Goal: Task Accomplishment & Management: Manage account settings

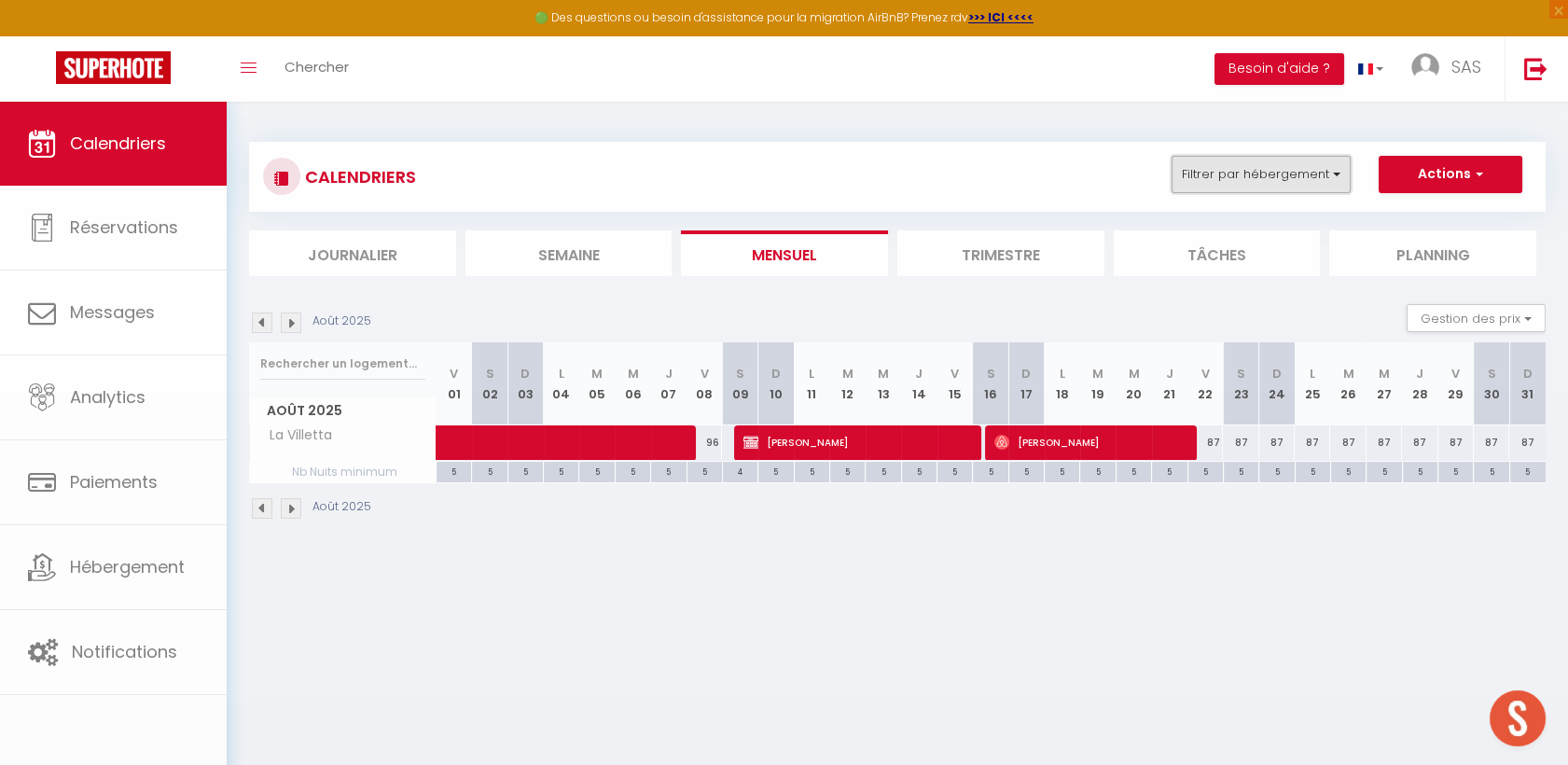
click at [1327, 159] on button "Filtrer par hébergement" at bounding box center [1261, 175] width 179 height 38
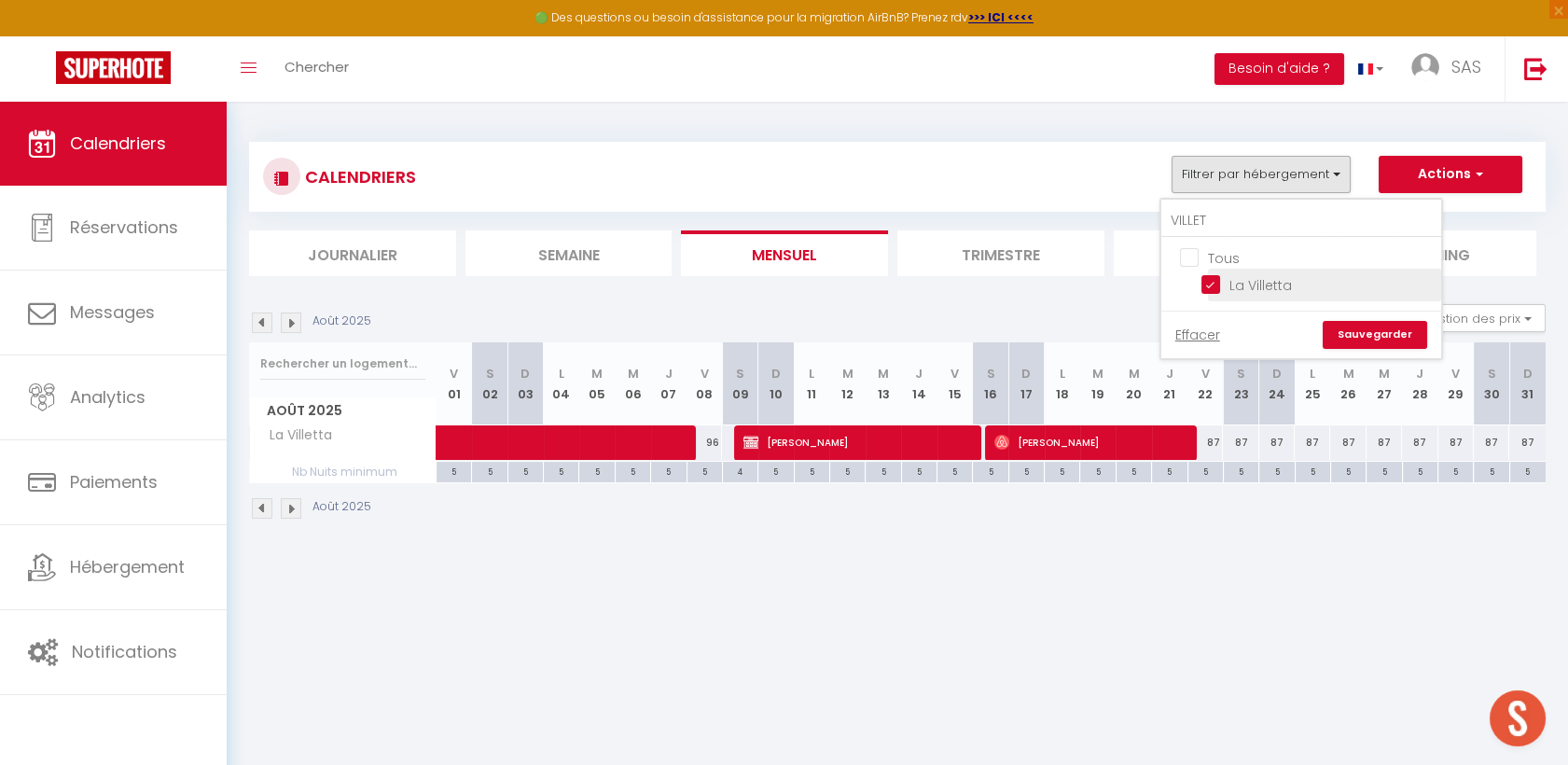
click at [1226, 281] on input "La Villetta" at bounding box center [1318, 283] width 233 height 18
checkbox input "false"
click at [1253, 207] on input "VILLET" at bounding box center [1301, 221] width 280 height 34
type input "FONT"
click at [1216, 276] on input "La Fontaine d'Aubrac" at bounding box center [1318, 283] width 233 height 18
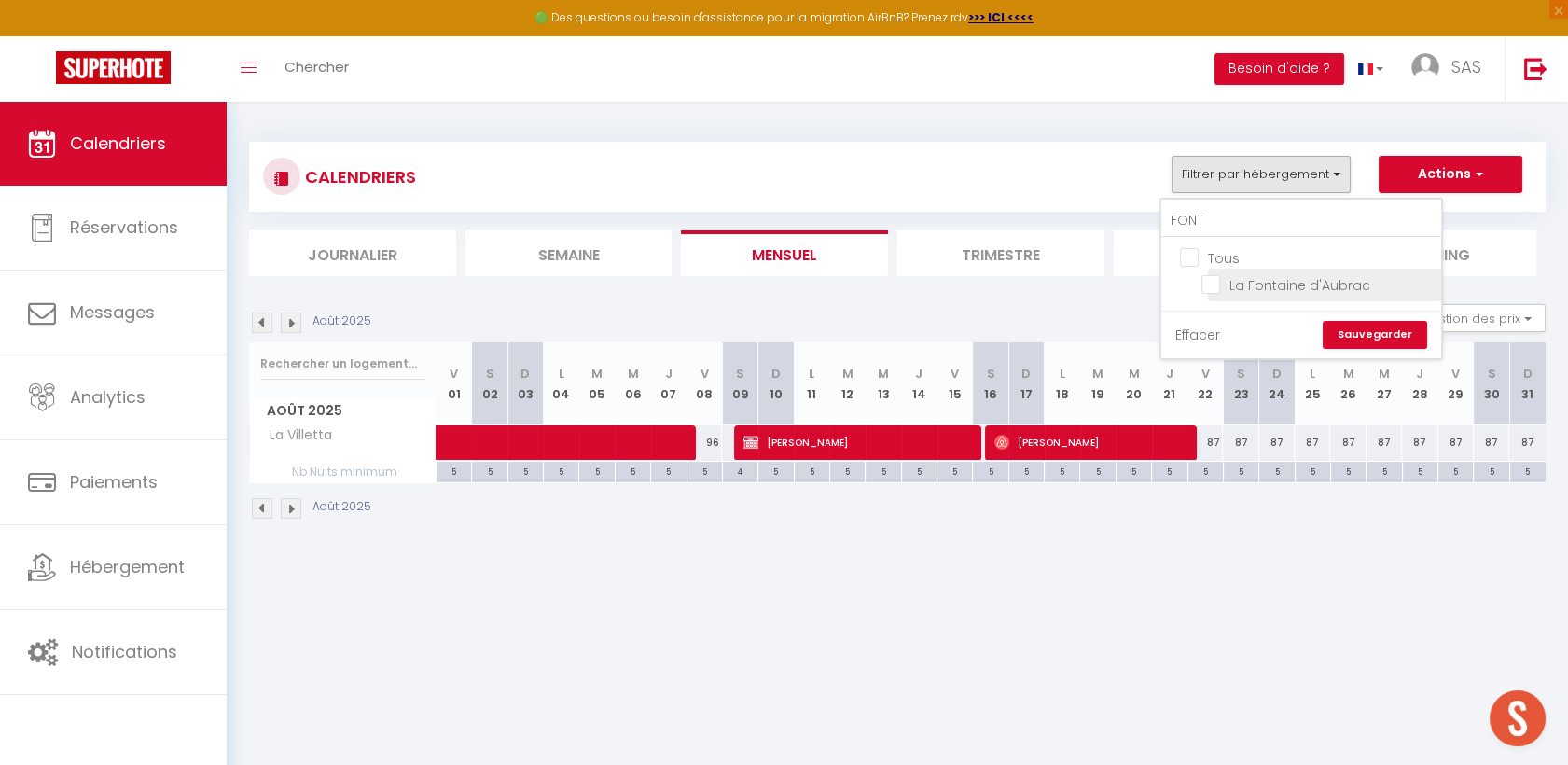
checkbox input "true"
click at [1416, 344] on link "Sauvegarder" at bounding box center [1375, 335] width 104 height 28
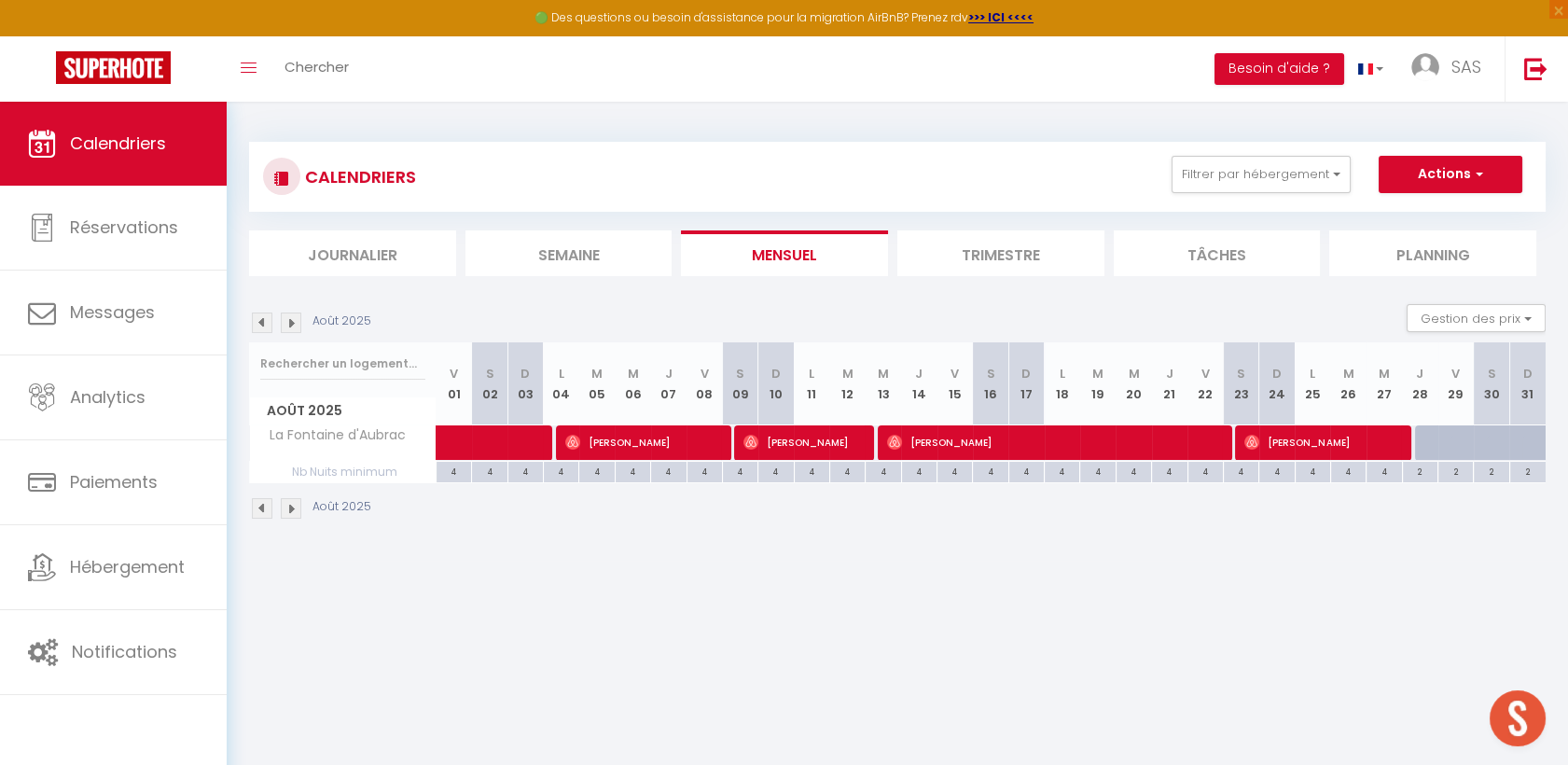
click at [268, 317] on img at bounding box center [261, 322] width 20 height 20
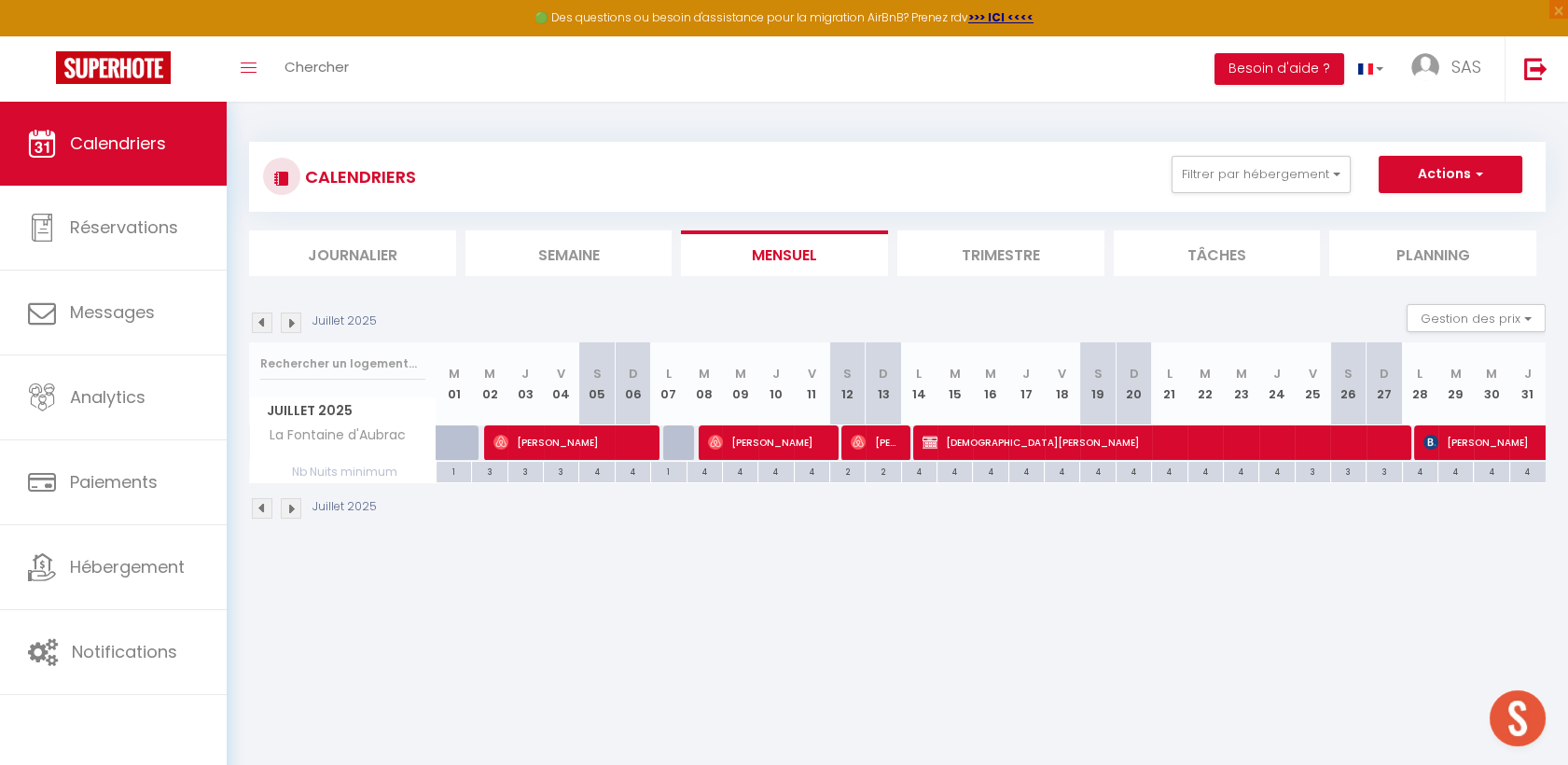
click at [268, 317] on img at bounding box center [261, 322] width 20 height 20
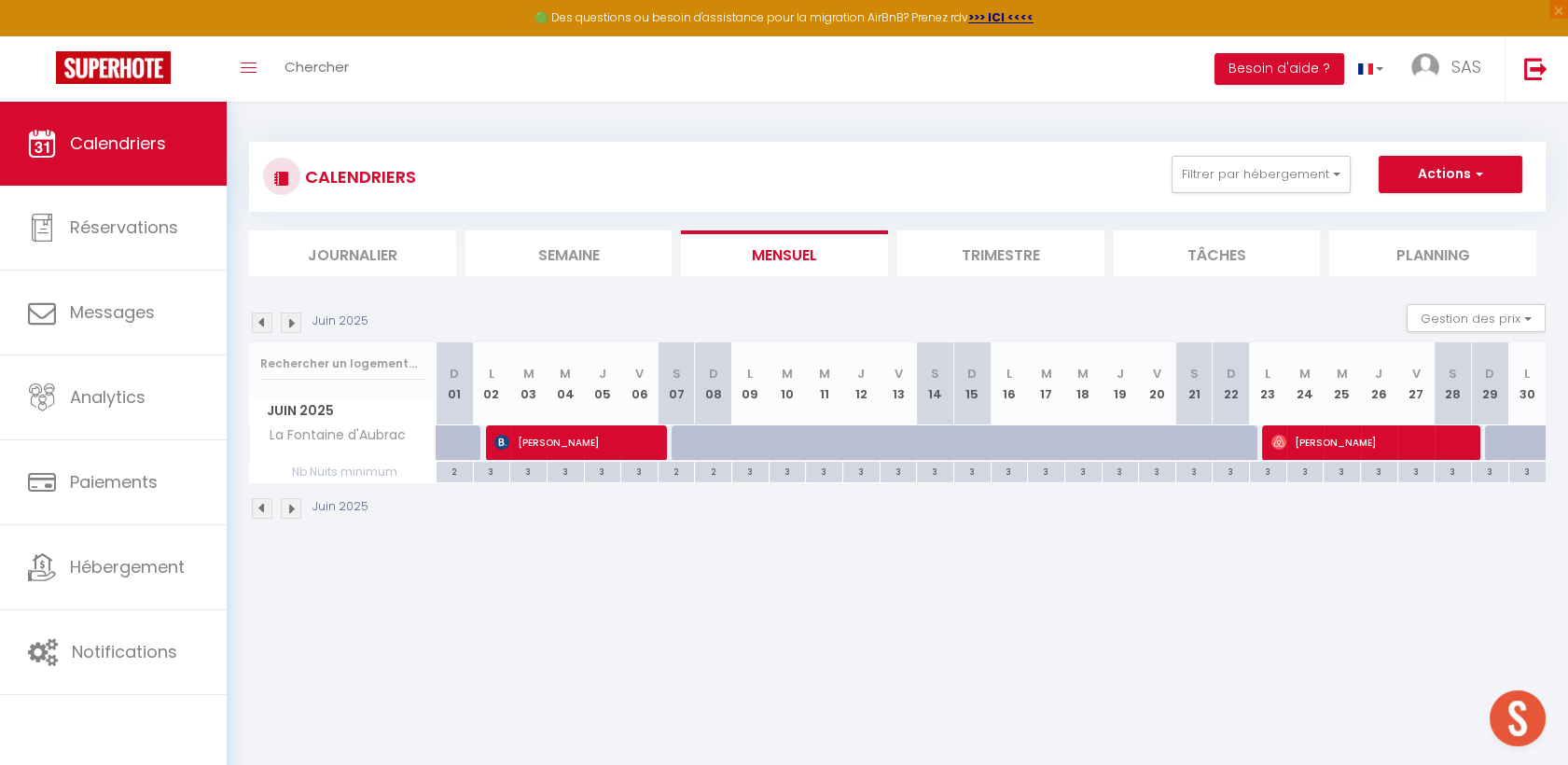
click at [289, 323] on img at bounding box center [290, 322] width 20 height 20
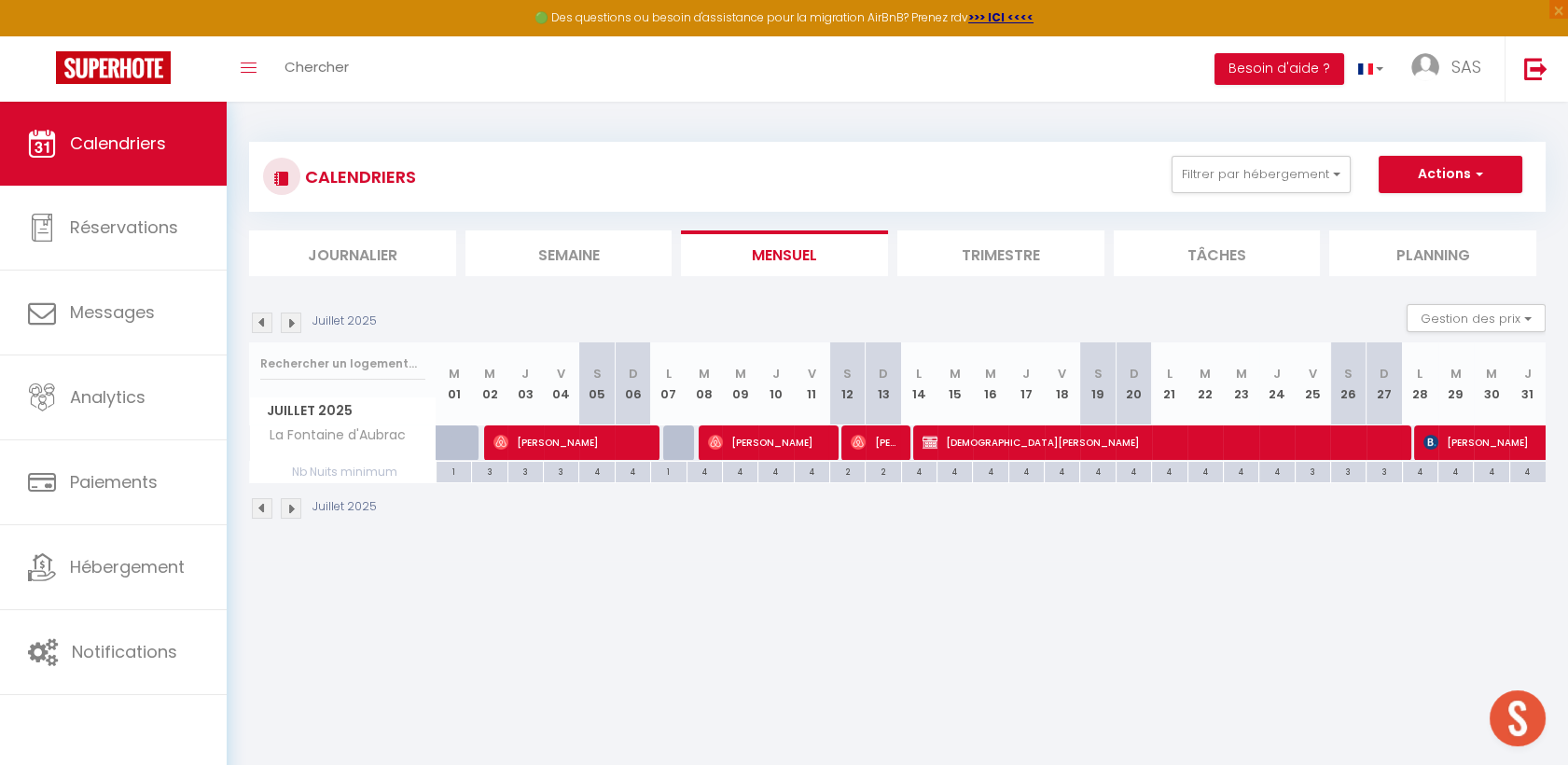
click at [289, 323] on img at bounding box center [290, 322] width 20 height 20
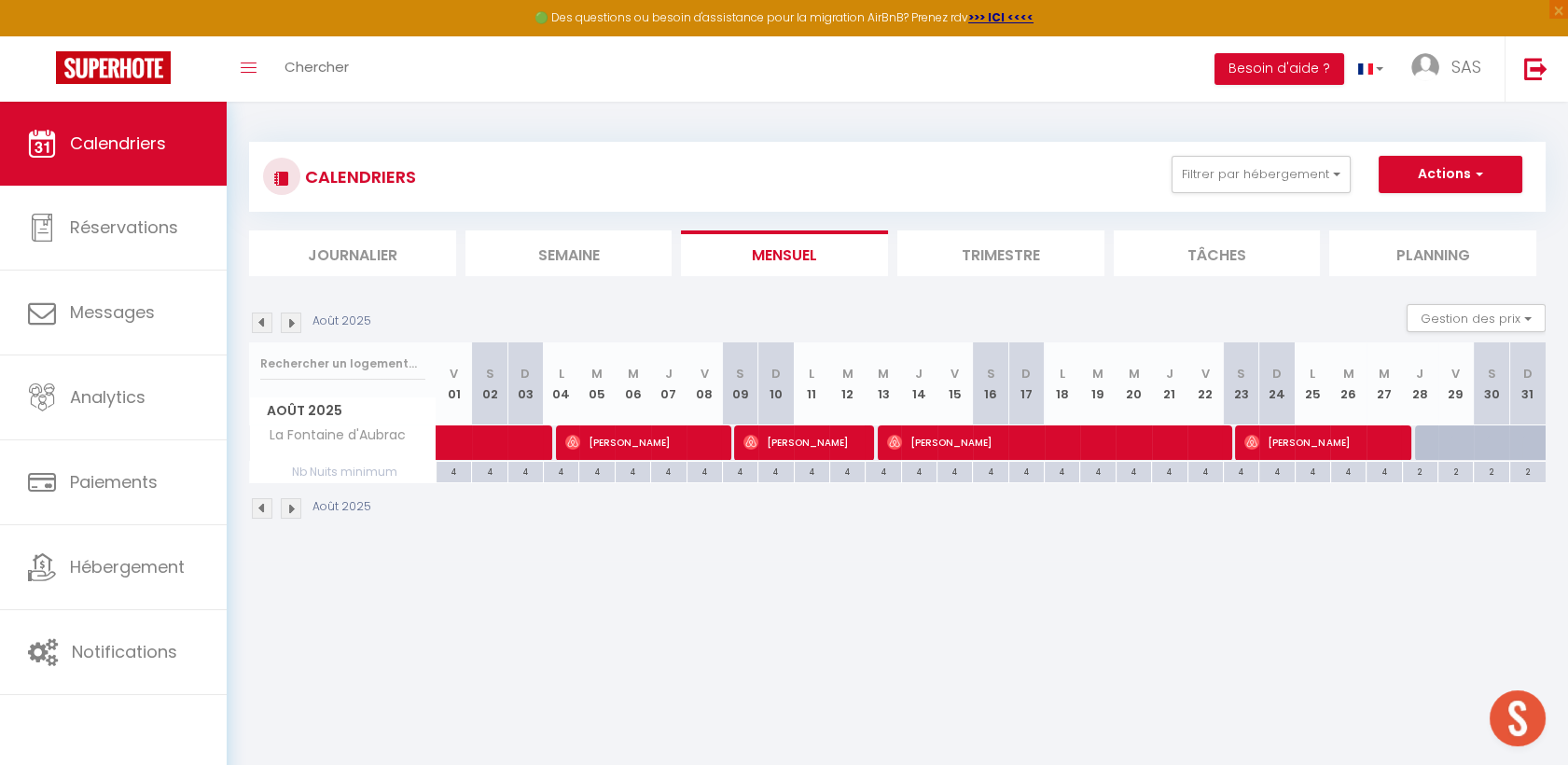
click at [265, 320] on img at bounding box center [261, 322] width 20 height 20
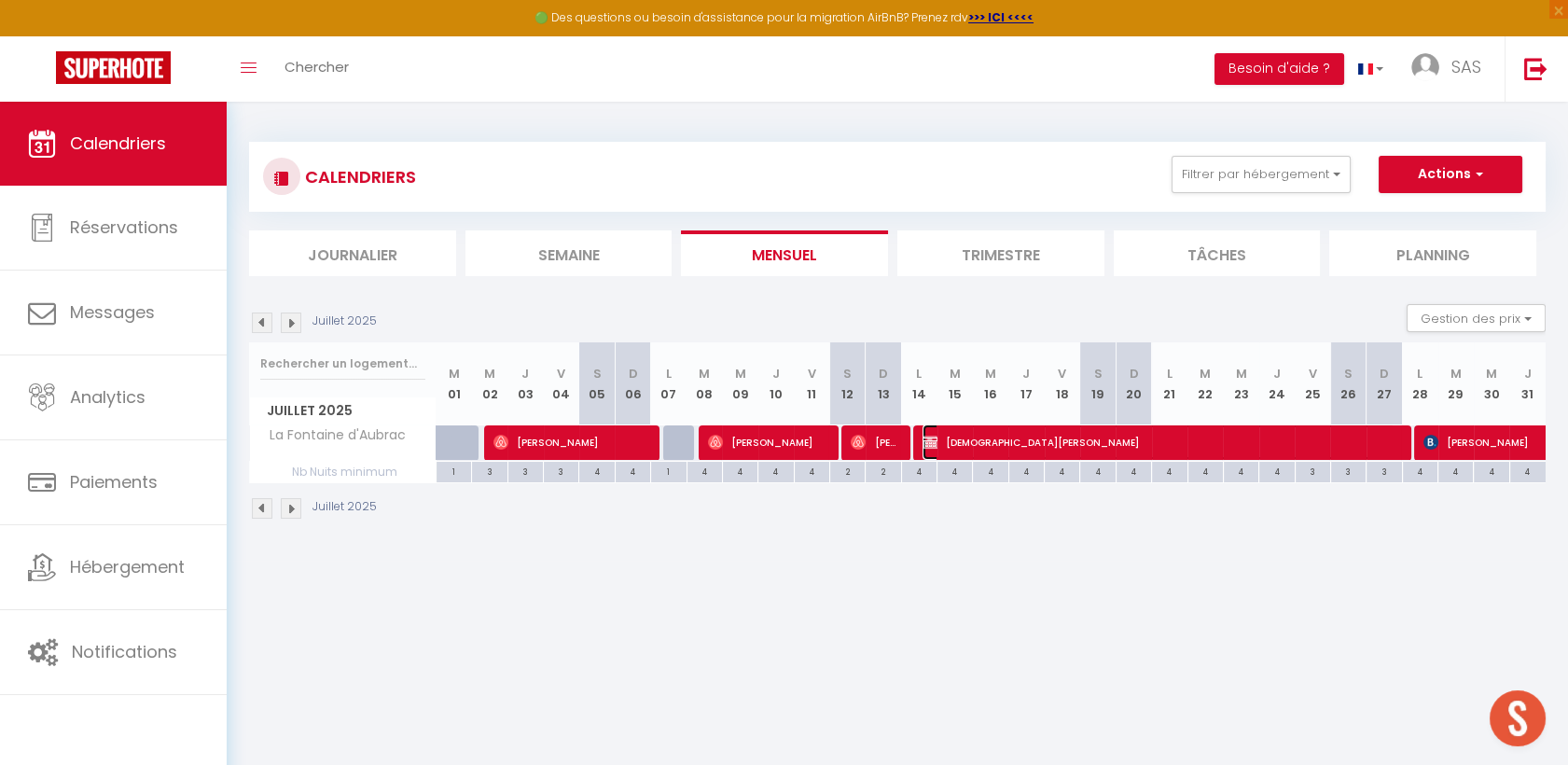
click at [1082, 451] on span "[DEMOGRAPHIC_DATA][PERSON_NAME]" at bounding box center [1159, 442] width 473 height 36
select select "OK"
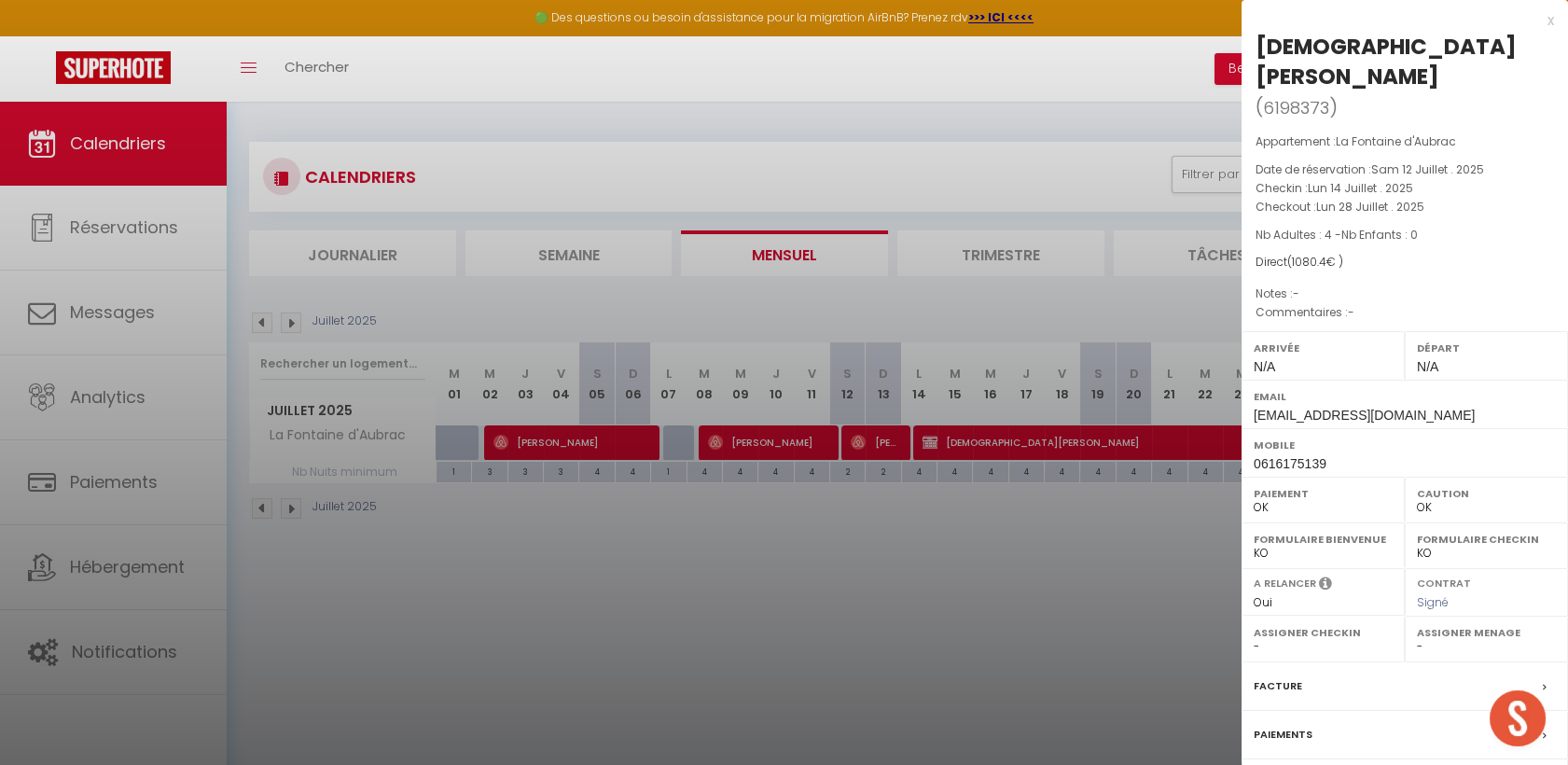
click at [266, 329] on div at bounding box center [784, 382] width 1568 height 765
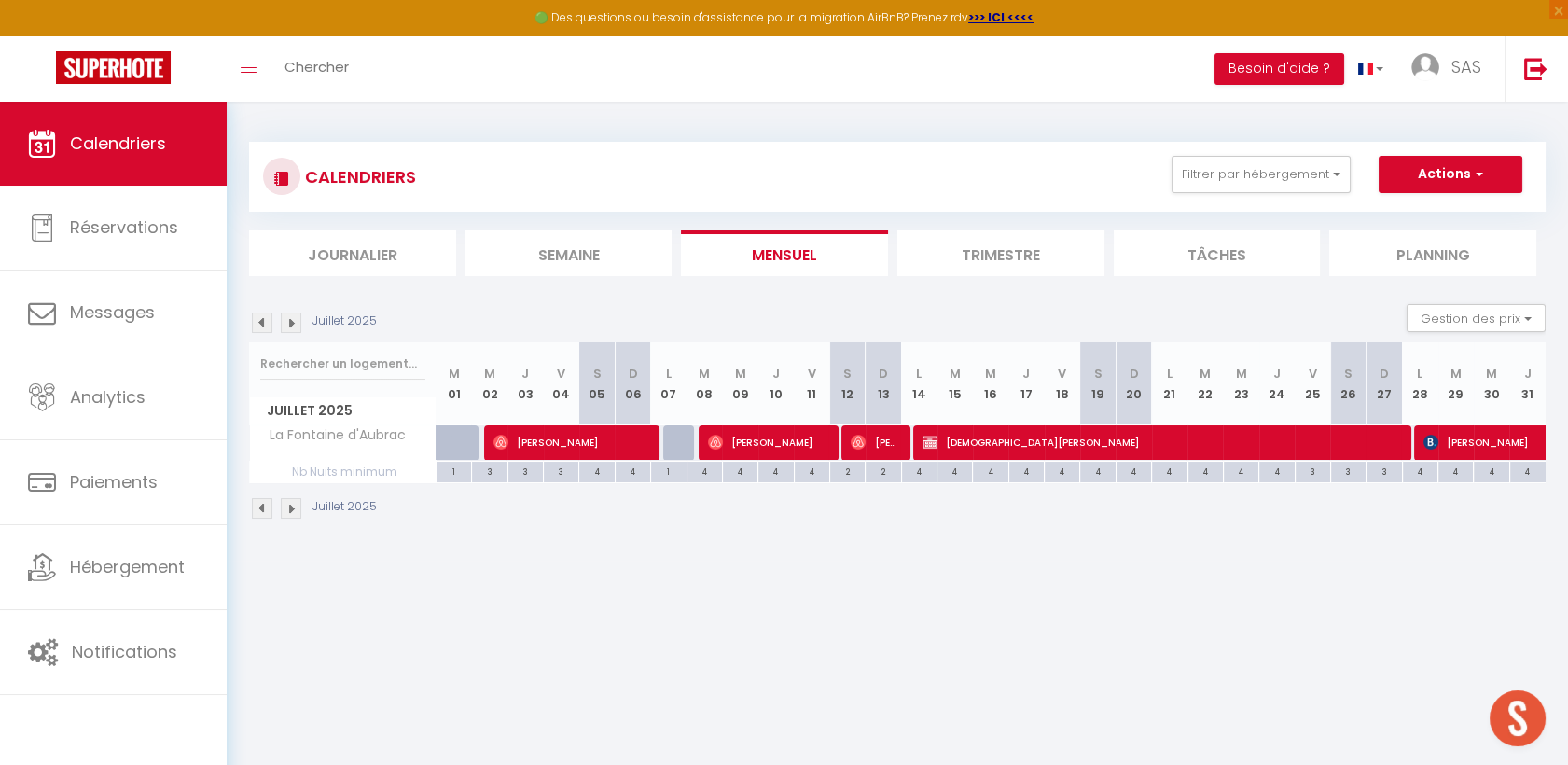
click at [261, 322] on img at bounding box center [261, 322] width 20 height 20
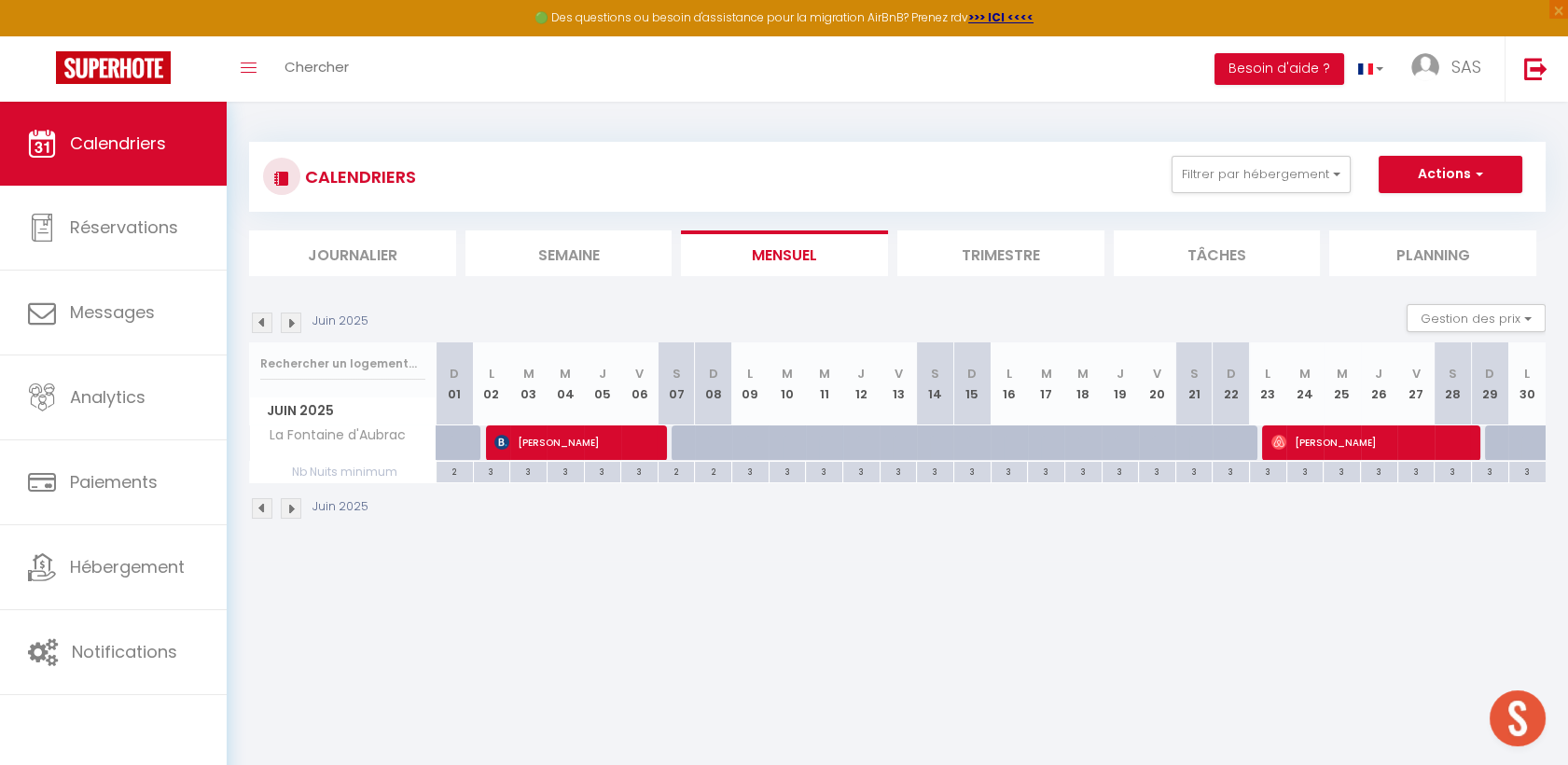
click at [261, 322] on img at bounding box center [261, 322] width 20 height 20
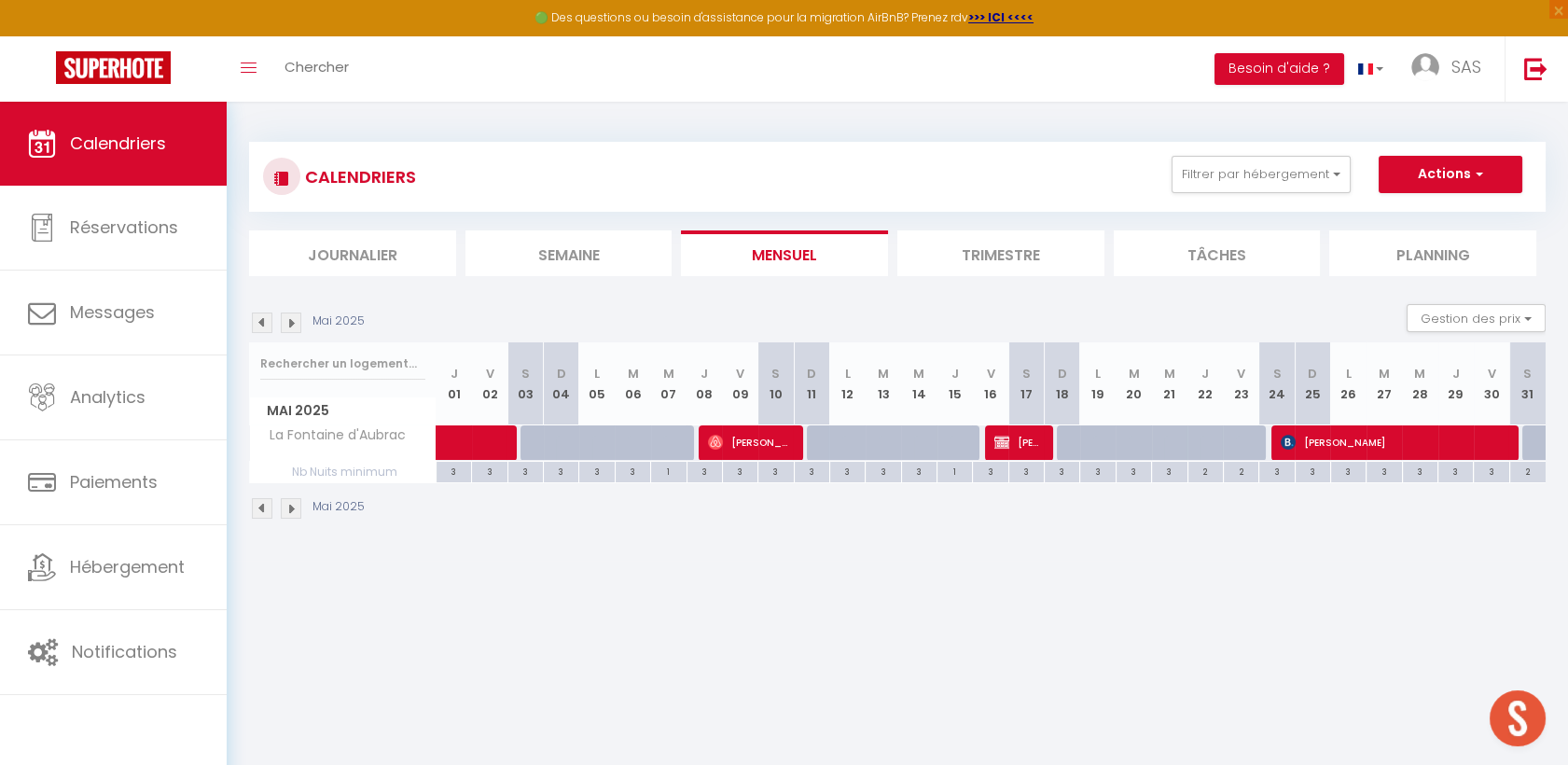
click at [261, 322] on img at bounding box center [261, 322] width 20 height 20
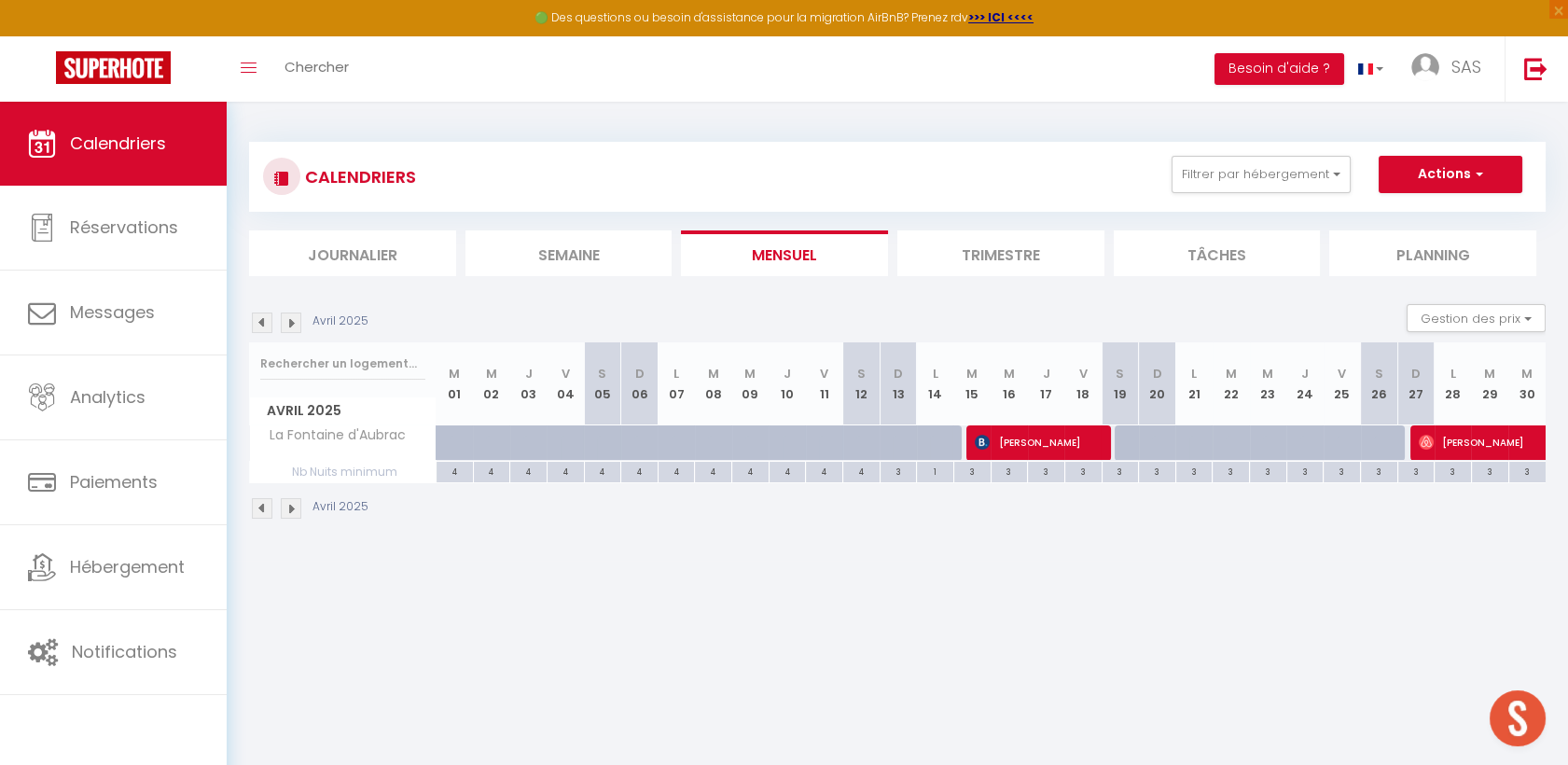
click at [291, 317] on img at bounding box center [290, 322] width 20 height 20
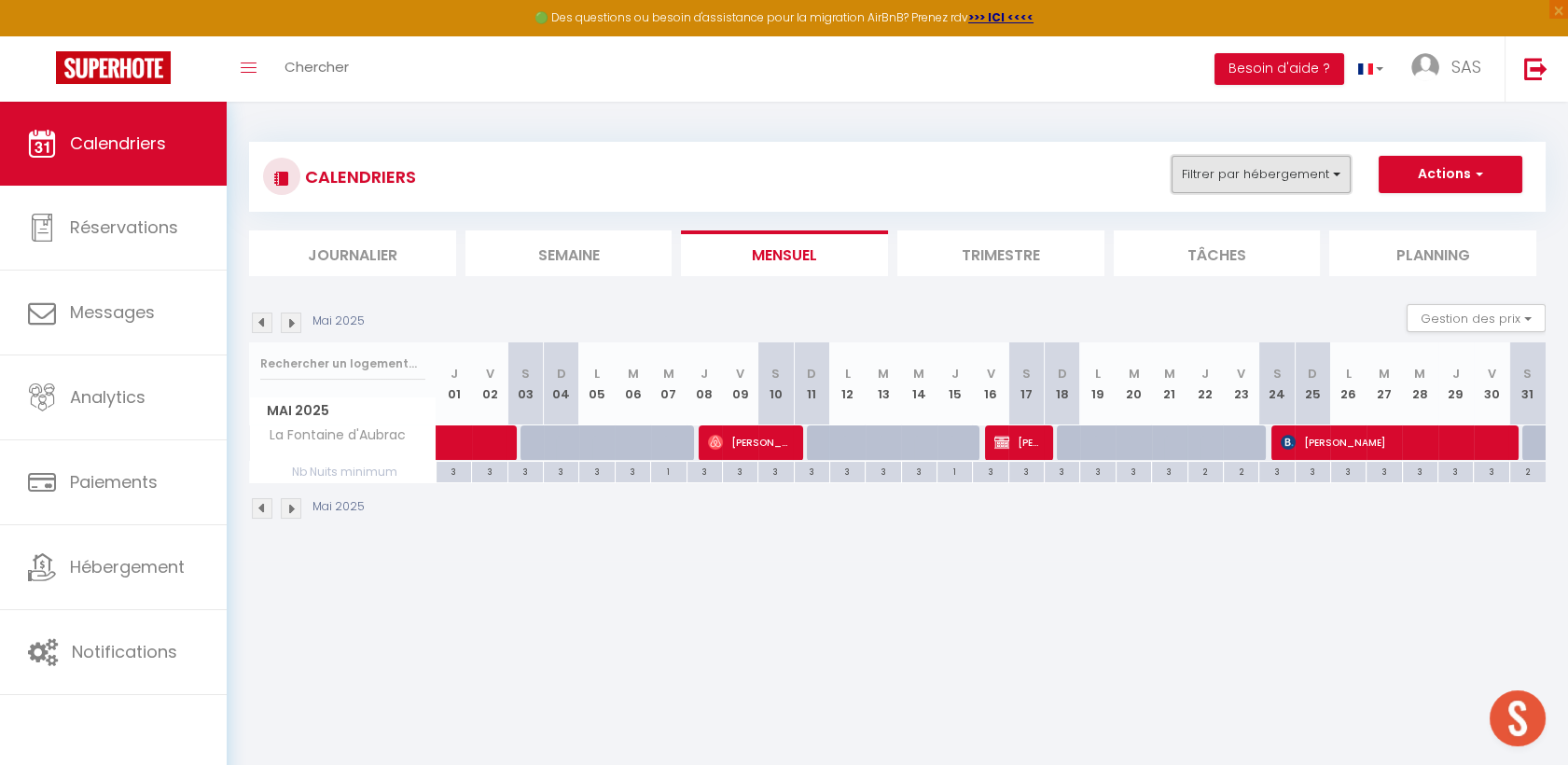
click at [1244, 183] on button "Filtrer par hébergement" at bounding box center [1261, 175] width 179 height 38
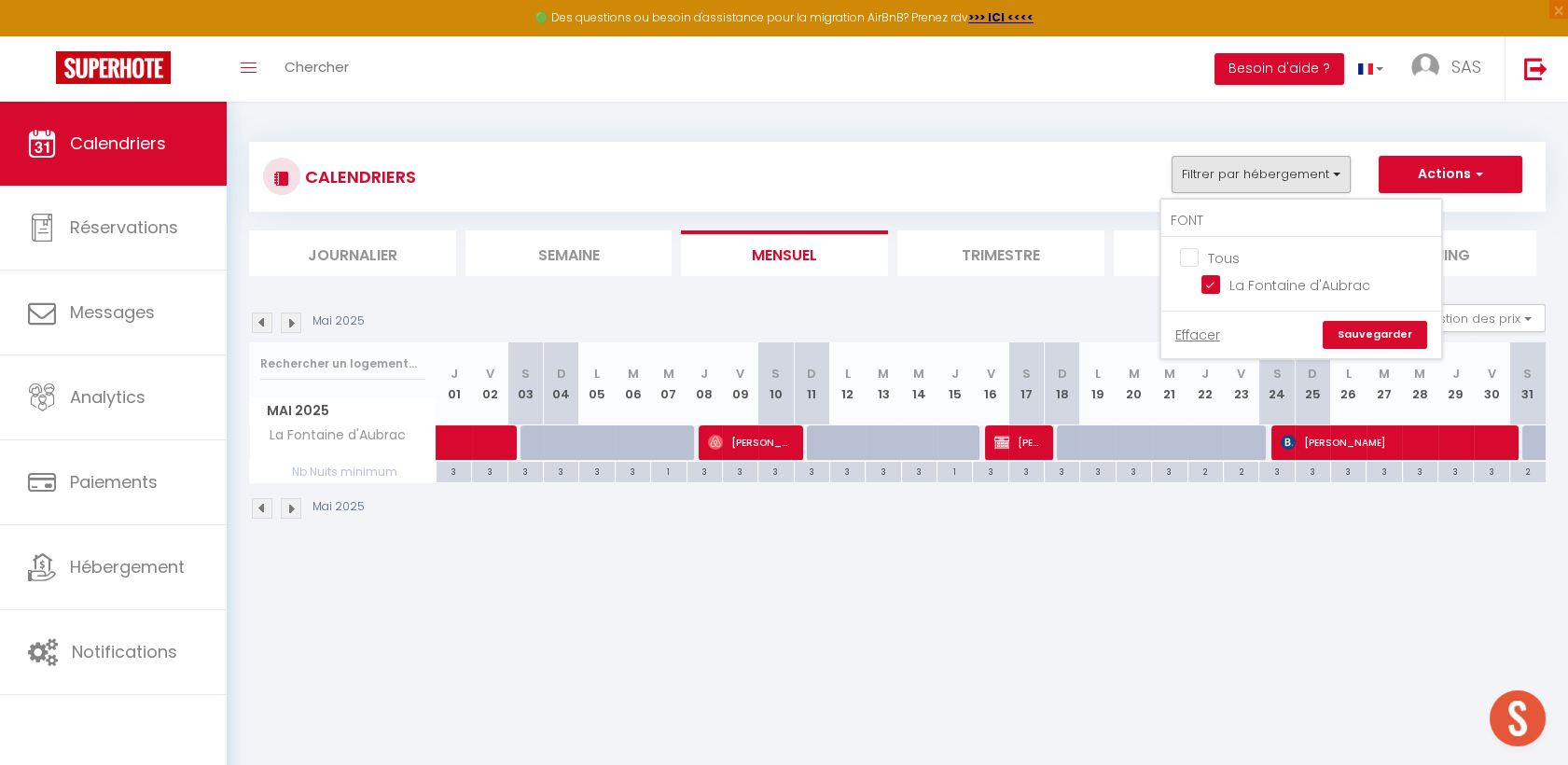
click at [261, 325] on img at bounding box center [261, 322] width 20 height 20
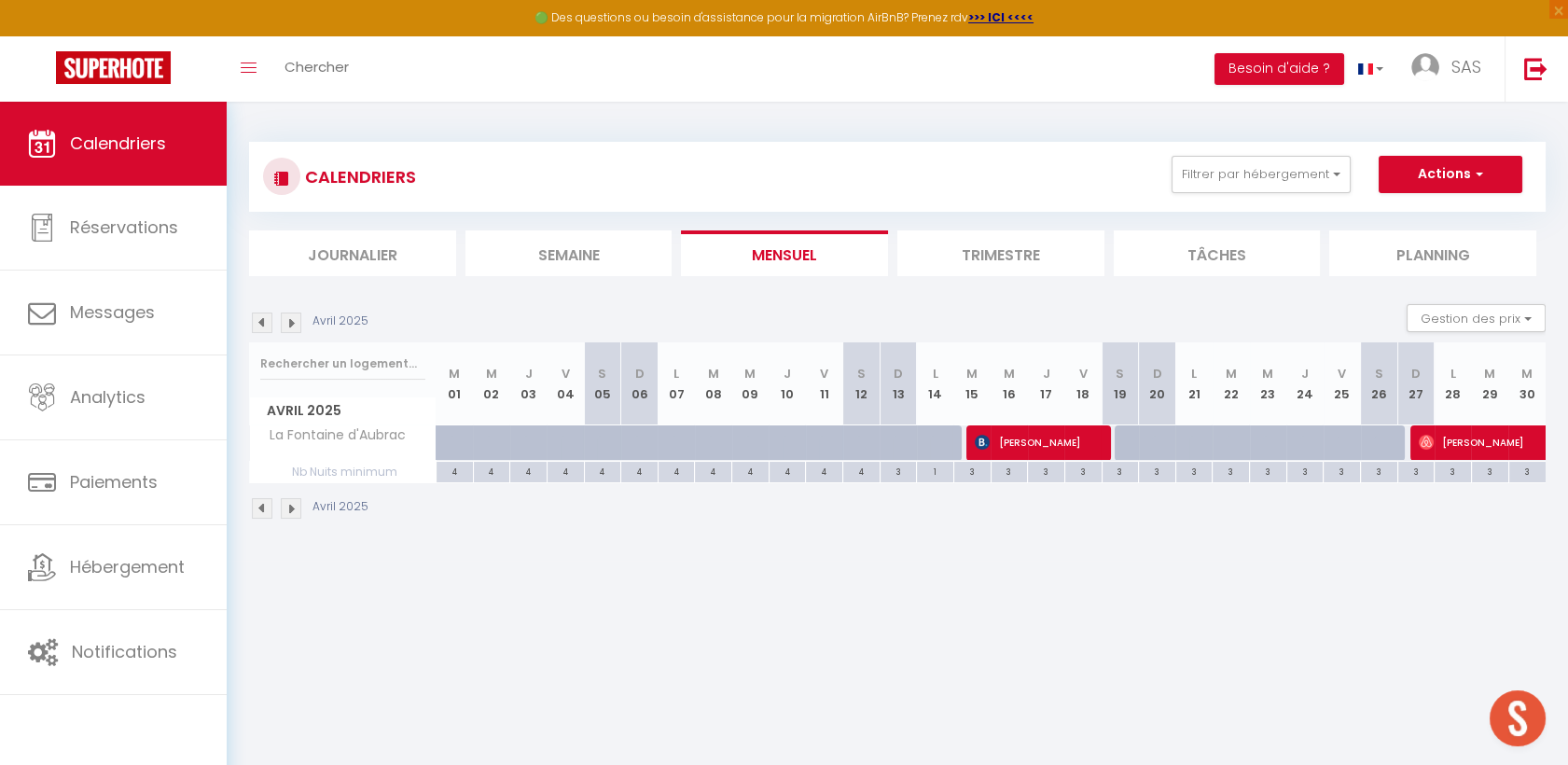
click at [290, 327] on img at bounding box center [290, 322] width 20 height 20
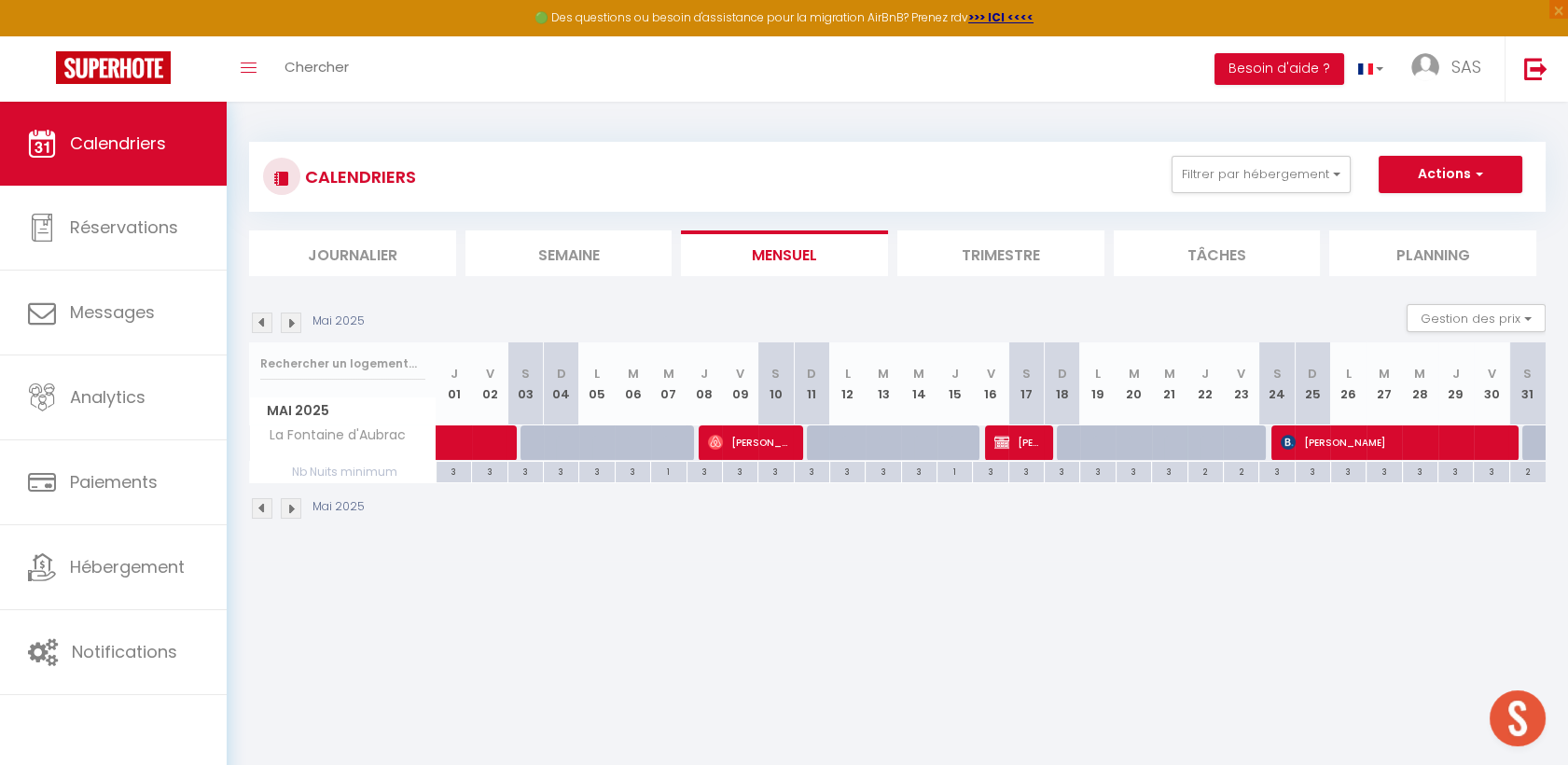
click at [297, 328] on img at bounding box center [290, 322] width 20 height 20
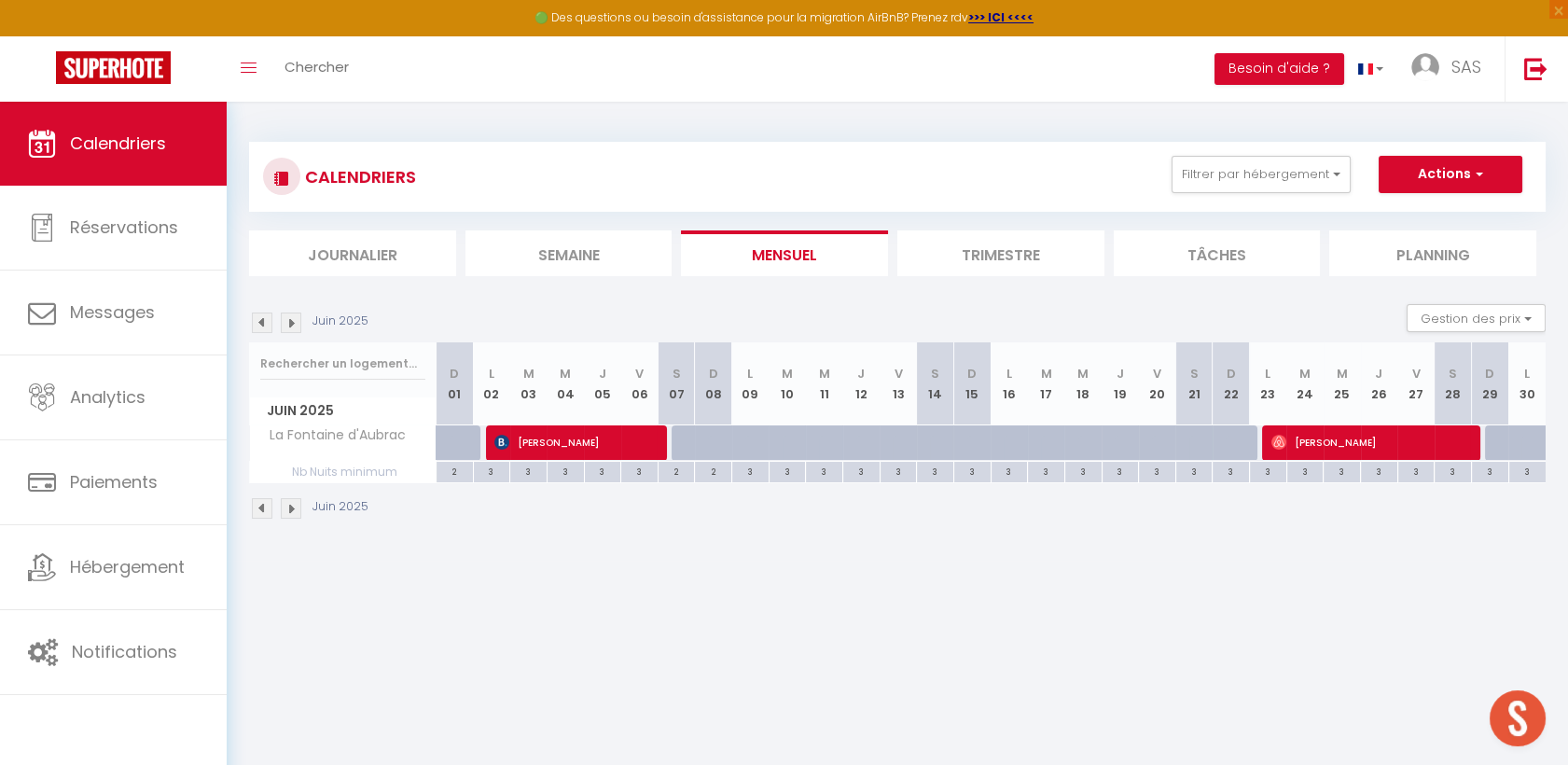
click at [291, 321] on img at bounding box center [290, 322] width 20 height 20
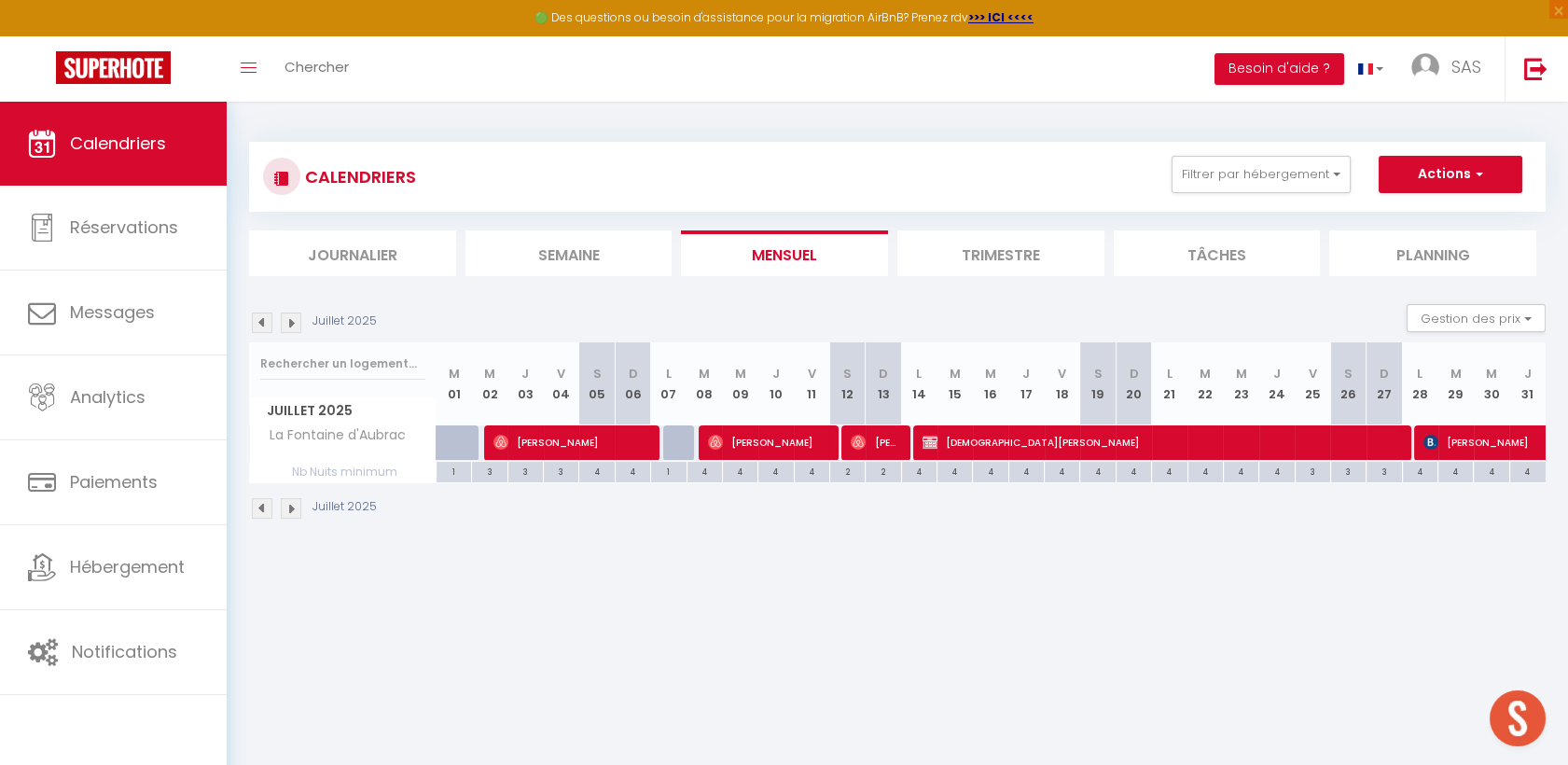
click at [289, 321] on img at bounding box center [290, 322] width 20 height 20
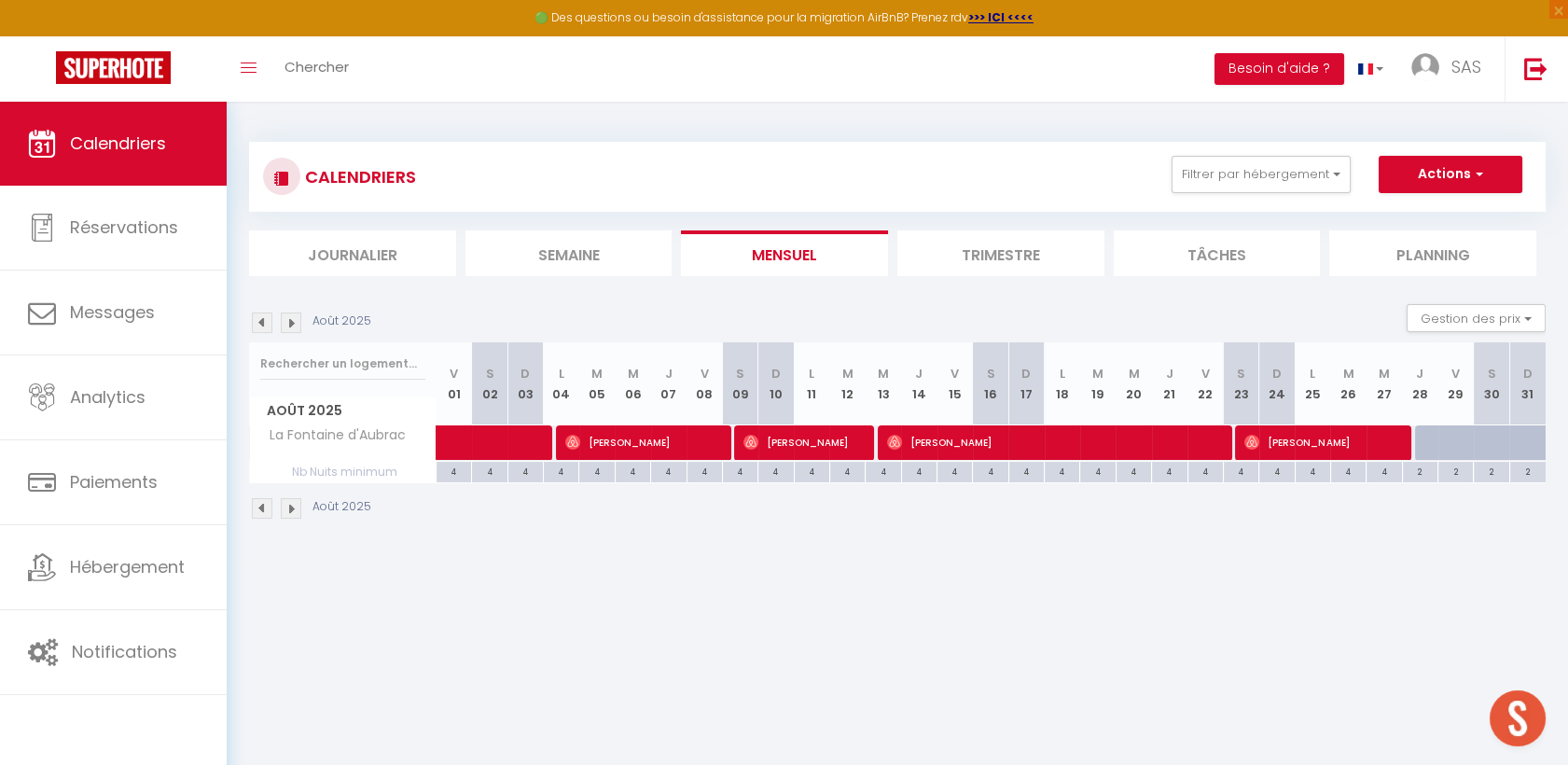
click at [300, 320] on img at bounding box center [290, 322] width 20 height 20
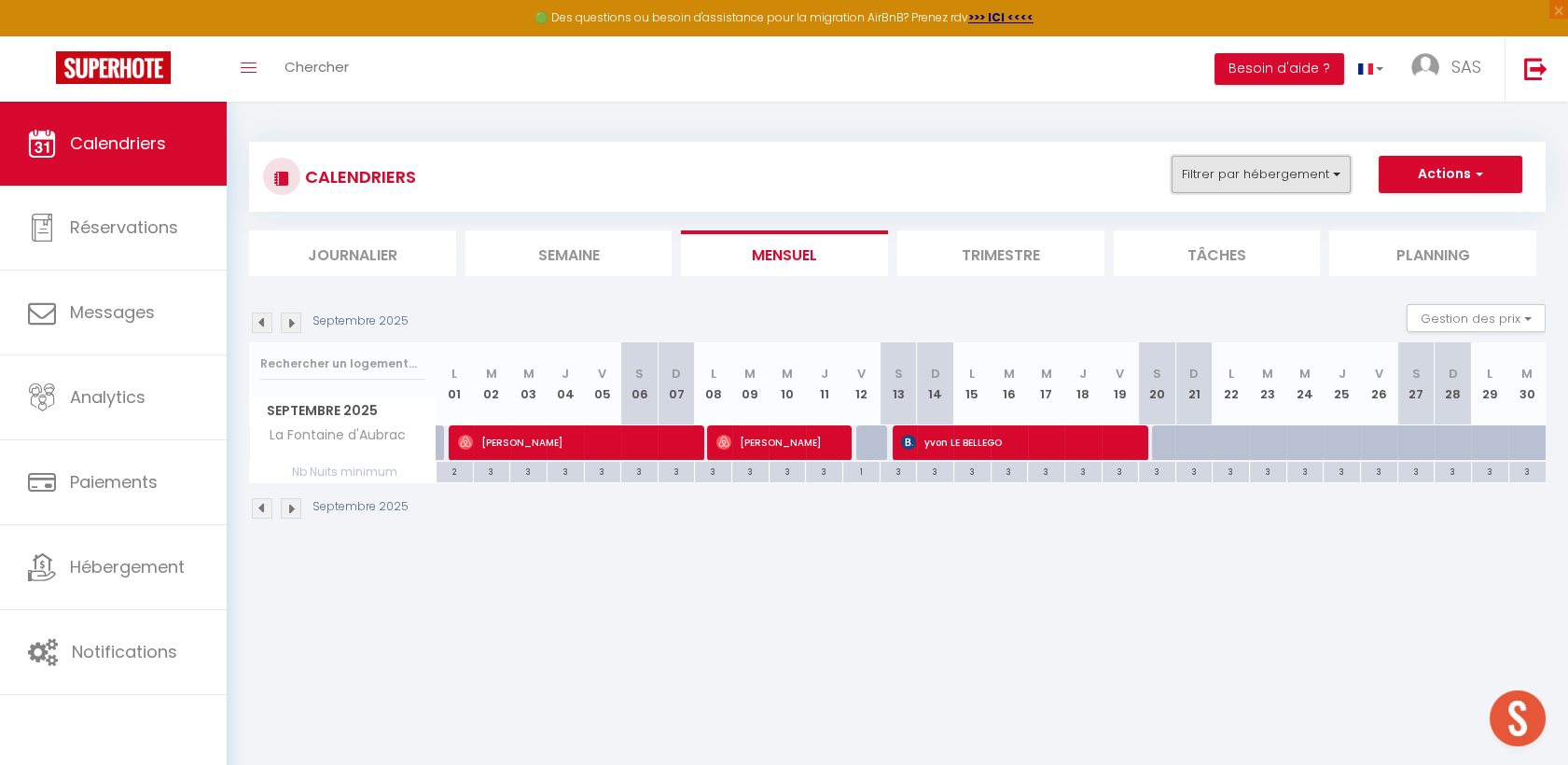
click at [1279, 185] on button "Filtrer par hébergement" at bounding box center [1261, 175] width 179 height 38
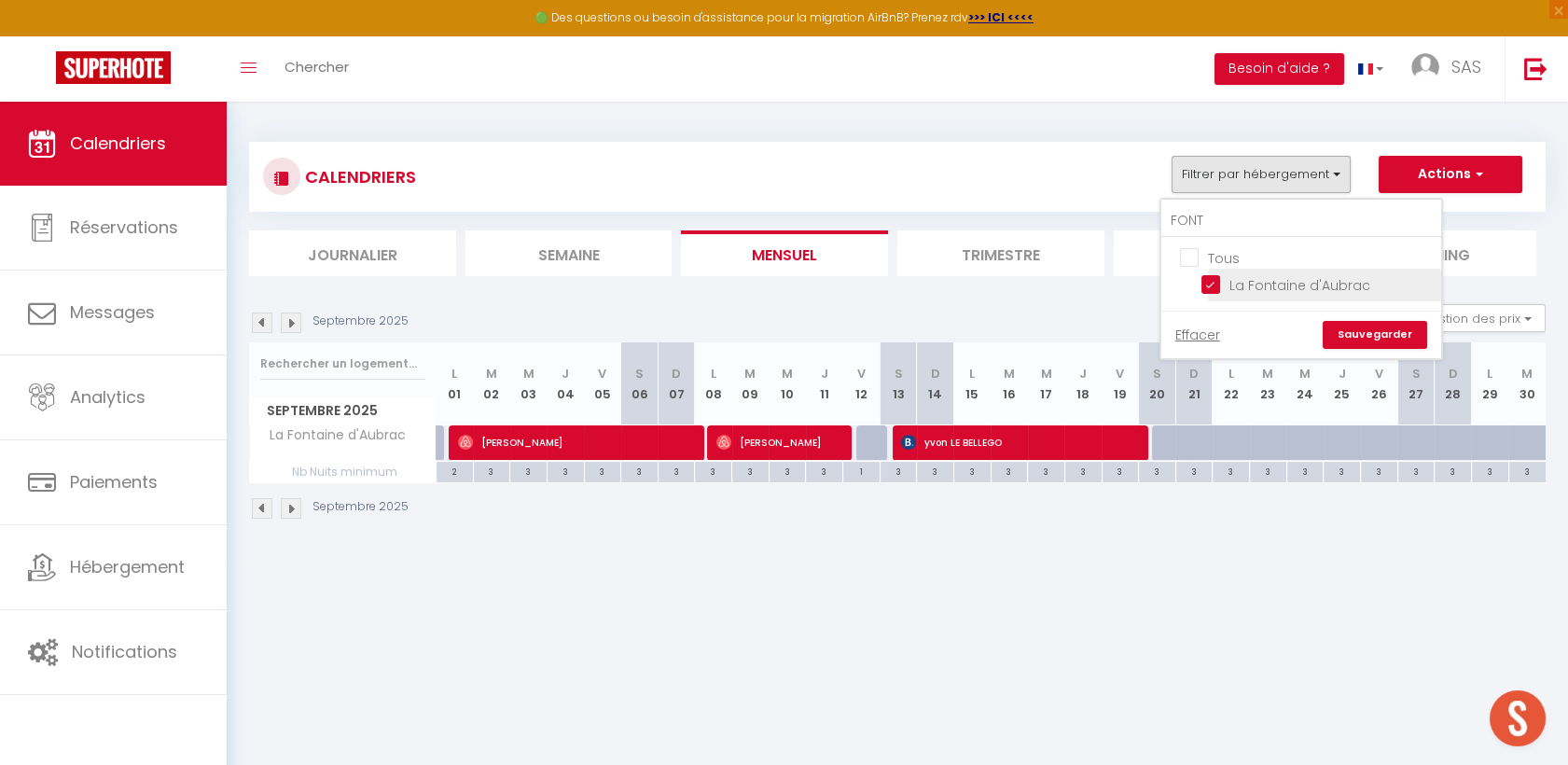
click at [1255, 278] on input "La Fontaine d'Aubrac" at bounding box center [1318, 283] width 233 height 18
checkbox input "false"
click at [1253, 238] on ul "Tous La Fontaine d'Aubrac" at bounding box center [1301, 274] width 280 height 72
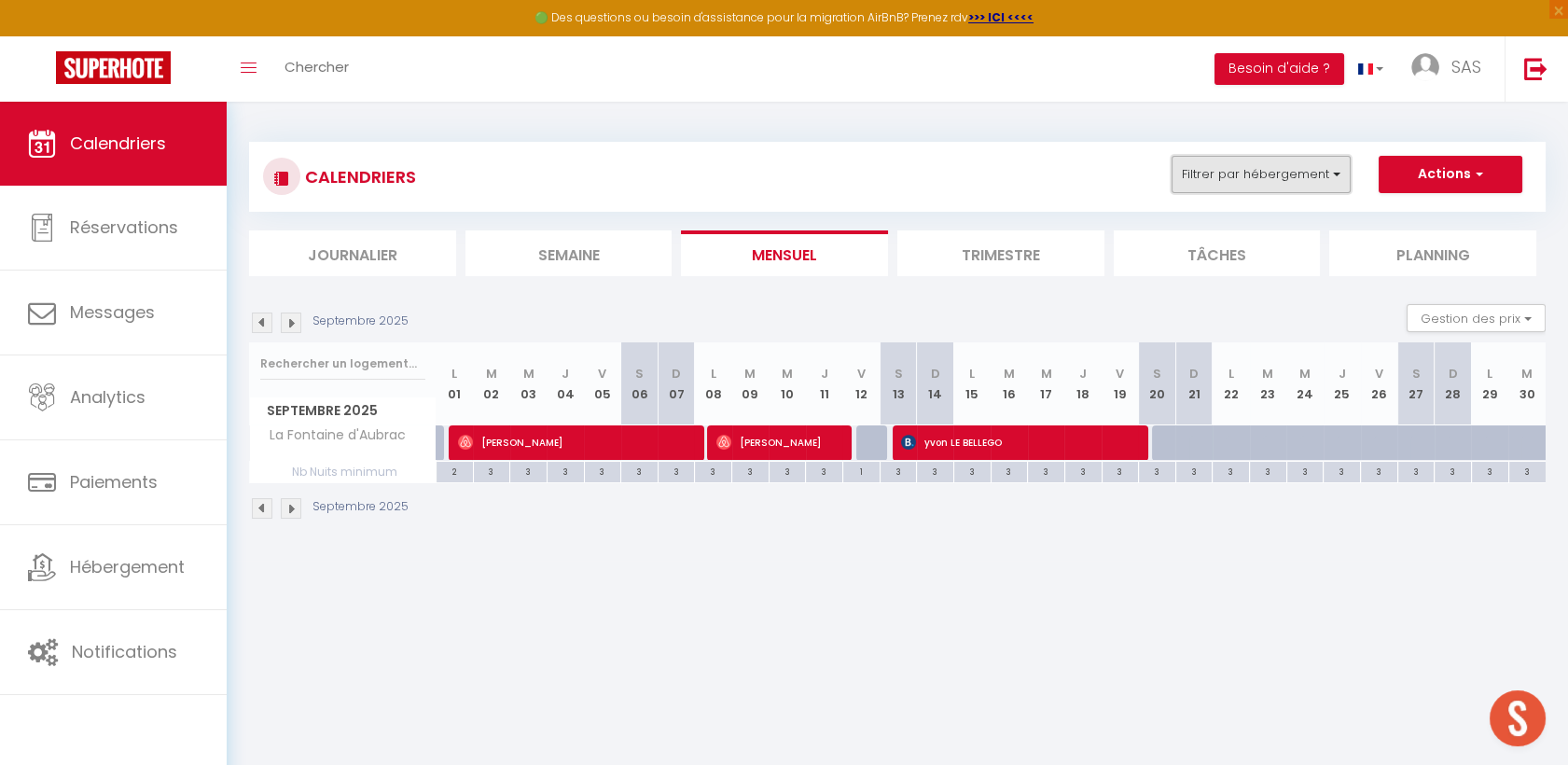
click at [1251, 190] on button "Filtrer par hébergement" at bounding box center [1261, 175] width 179 height 38
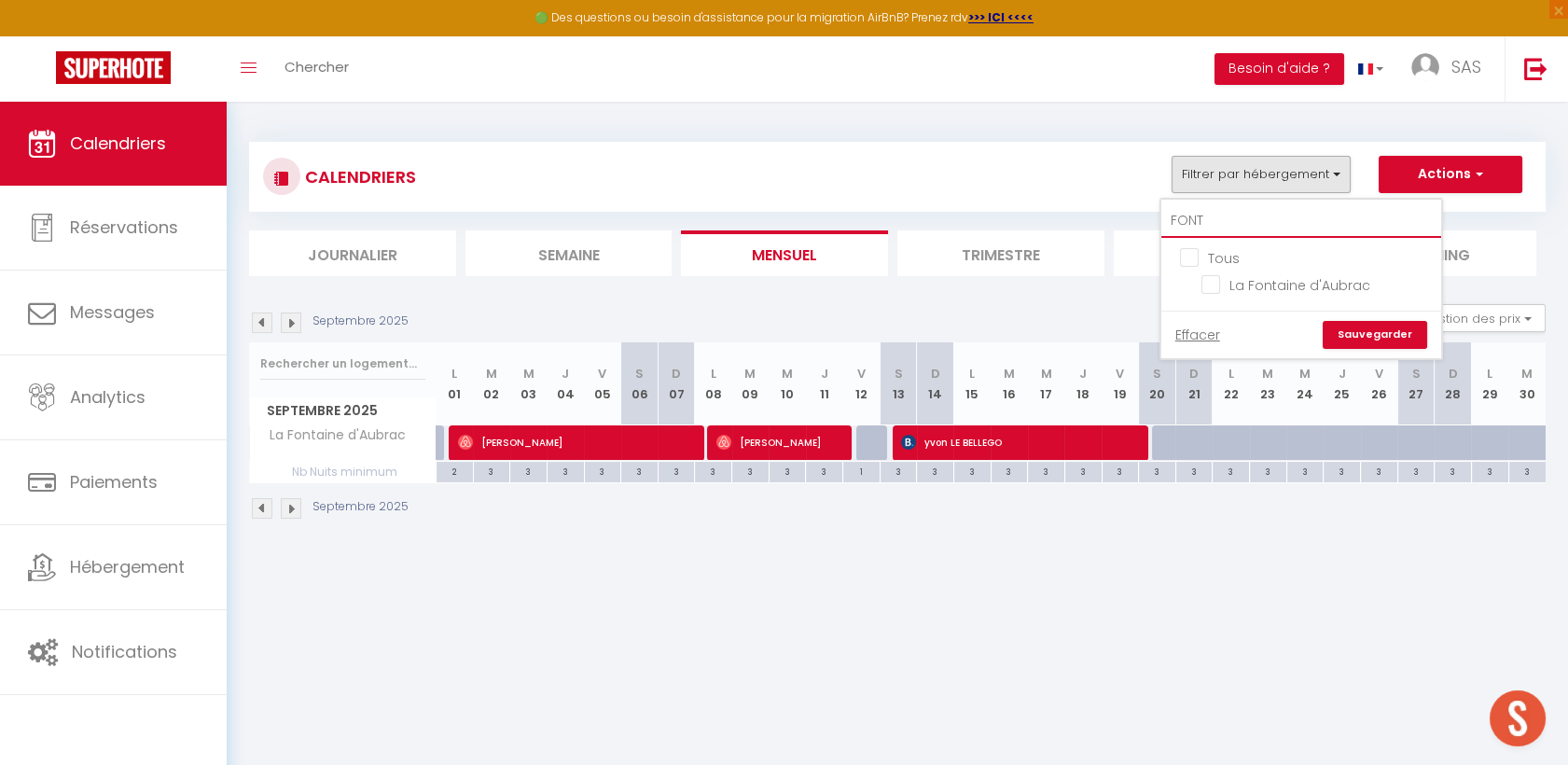
click at [1230, 228] on input "FONT" at bounding box center [1301, 221] width 280 height 34
type input "PUY"
click at [1256, 279] on input "Le Puy d'Aubrac" at bounding box center [1318, 283] width 233 height 18
checkbox input "true"
click at [1393, 330] on link "Sauvegarder" at bounding box center [1375, 335] width 104 height 28
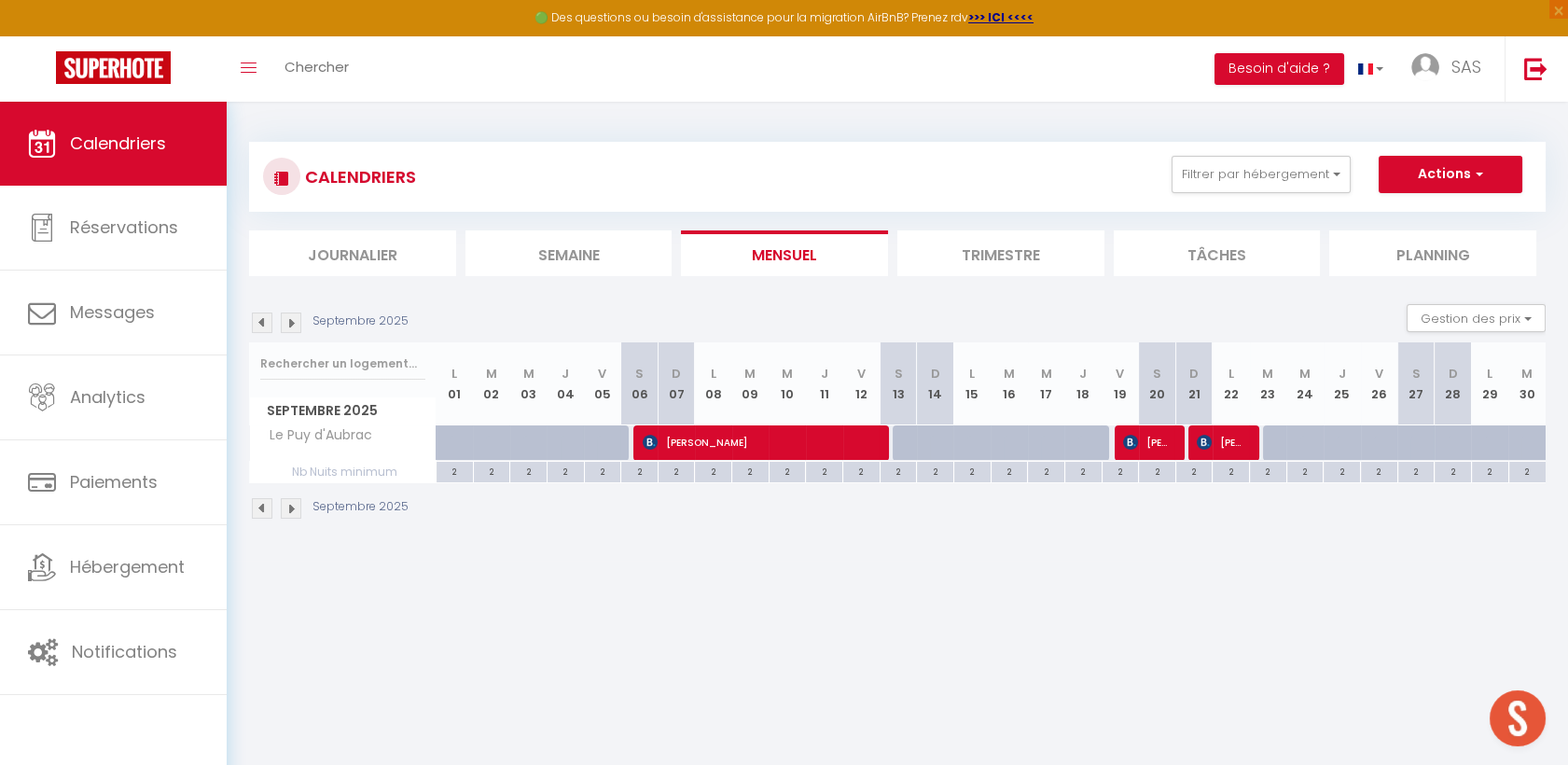
click at [270, 323] on img at bounding box center [261, 322] width 20 height 20
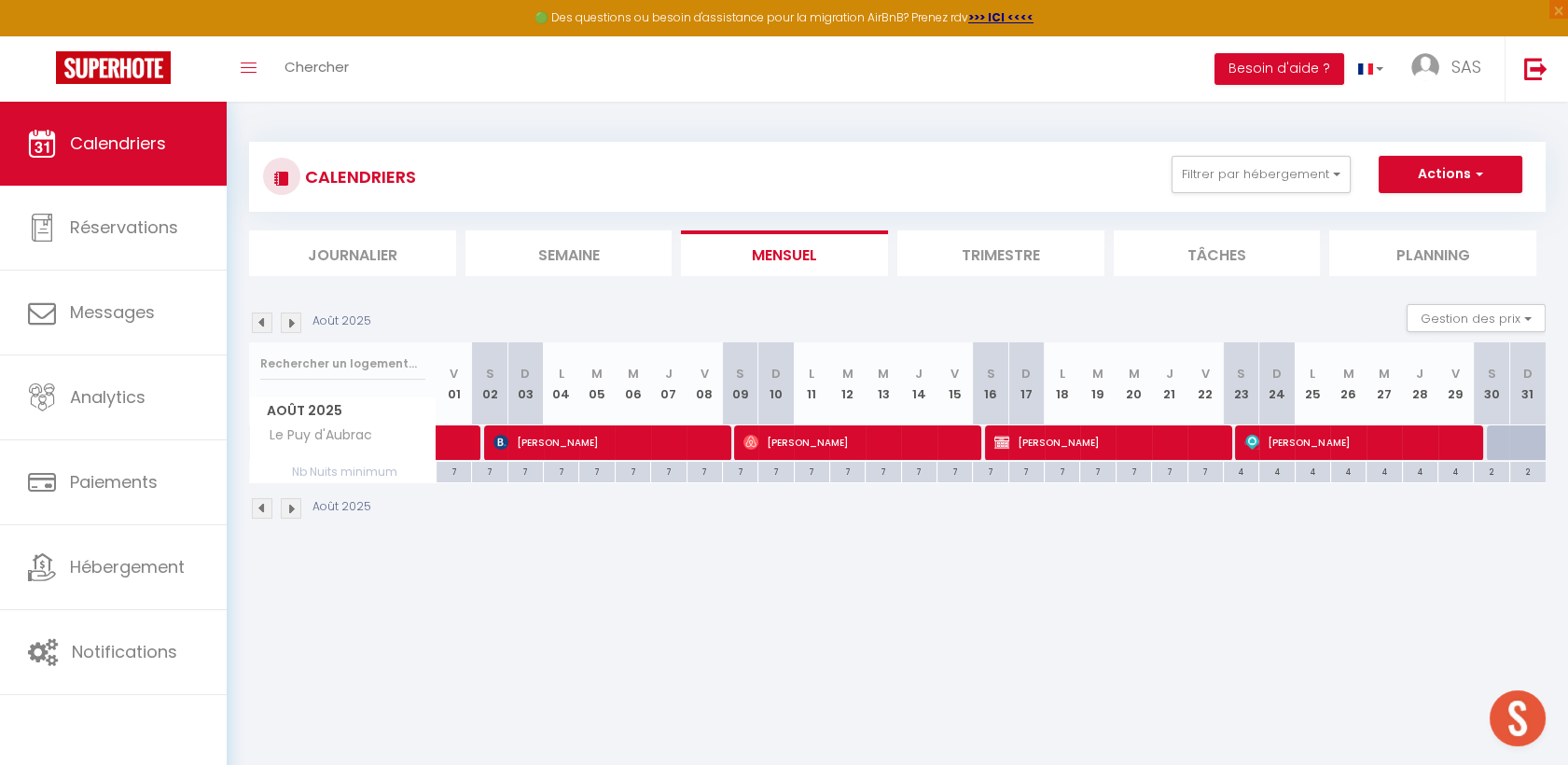
click at [270, 323] on img at bounding box center [261, 322] width 20 height 20
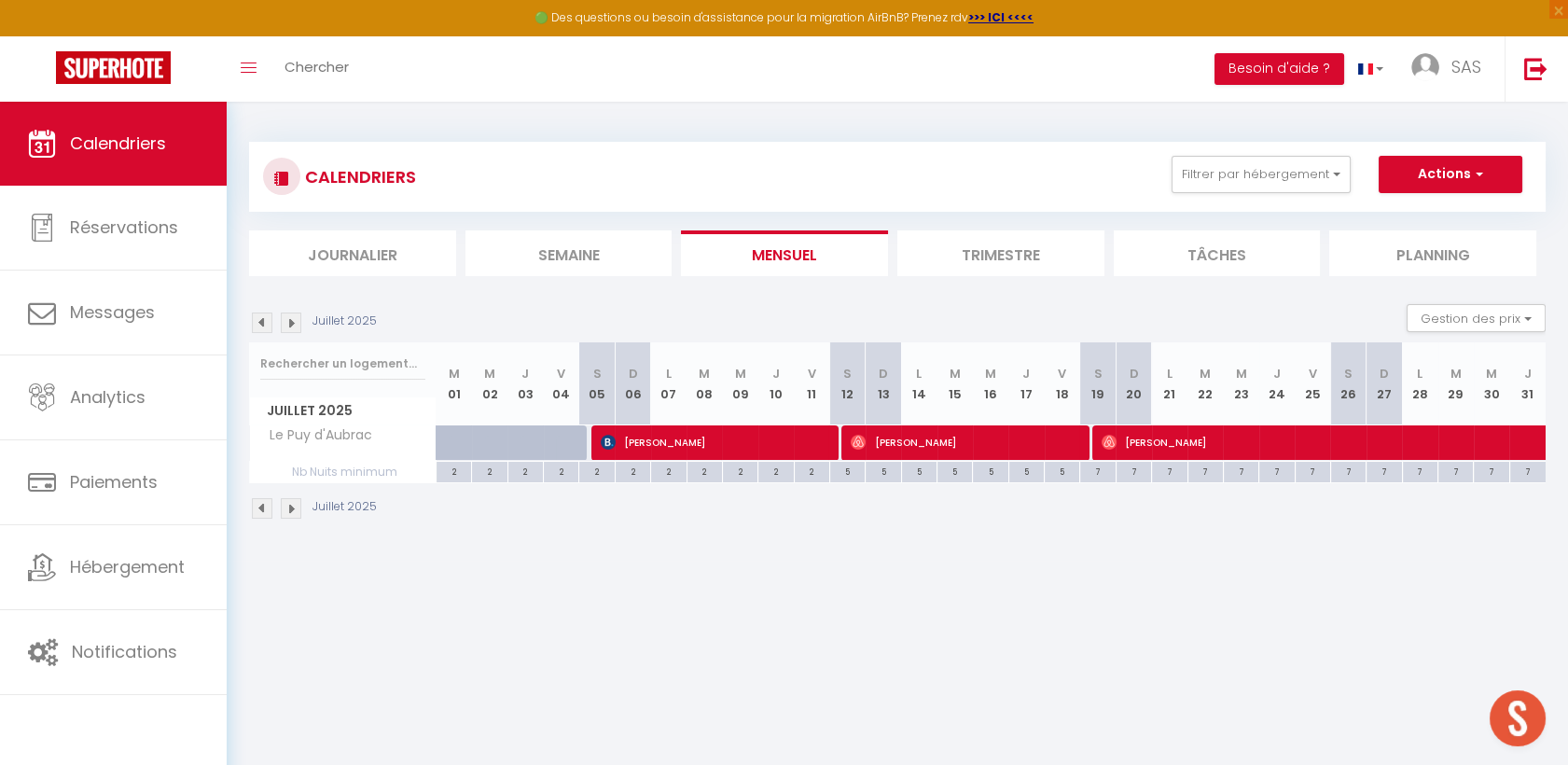
click at [270, 323] on img at bounding box center [261, 322] width 20 height 20
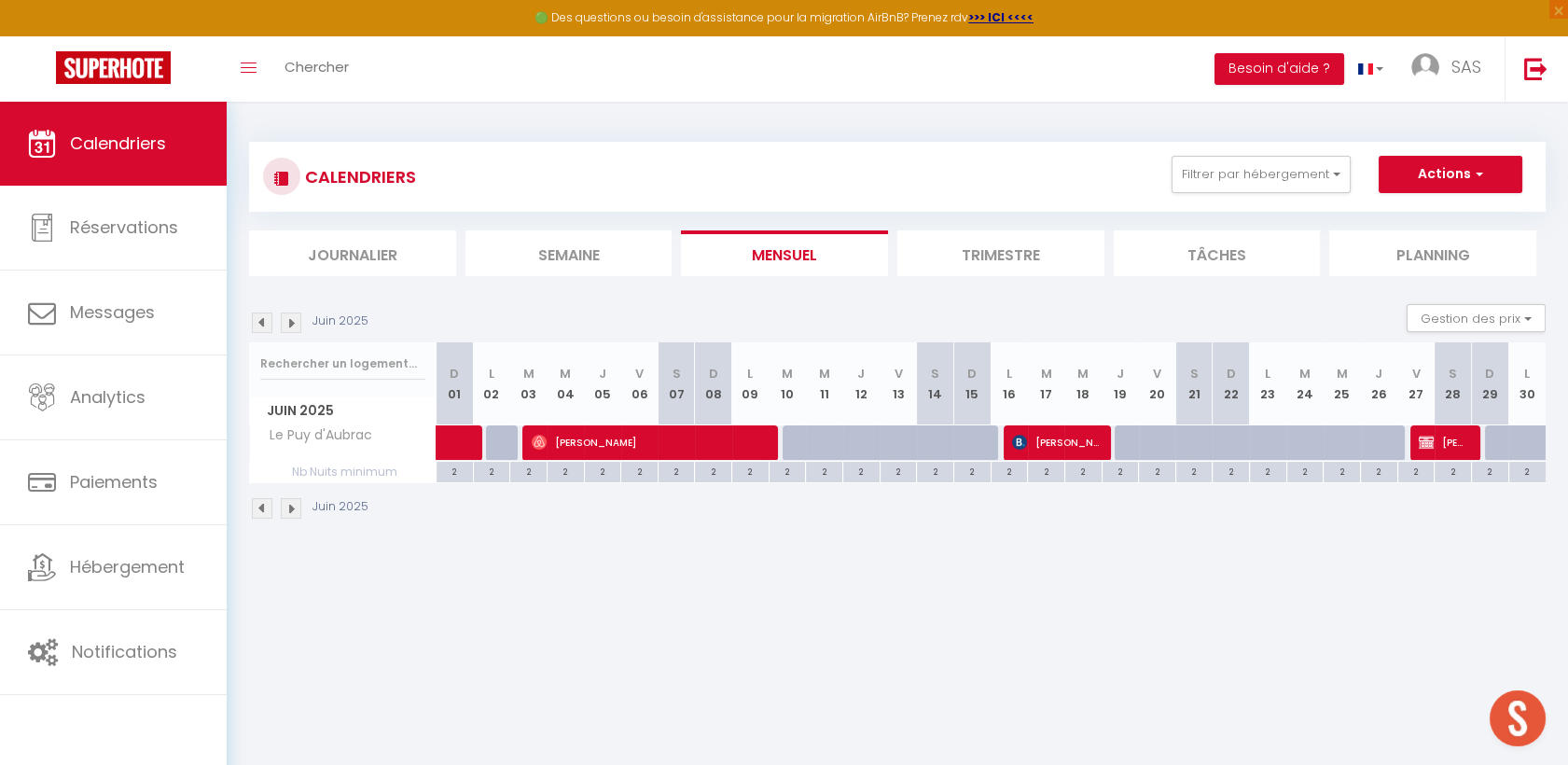
click at [1465, 464] on div "2" at bounding box center [1453, 471] width 37 height 17
type input "2"
type input "[DATE]"
type input "Dim 29 Juin 2025"
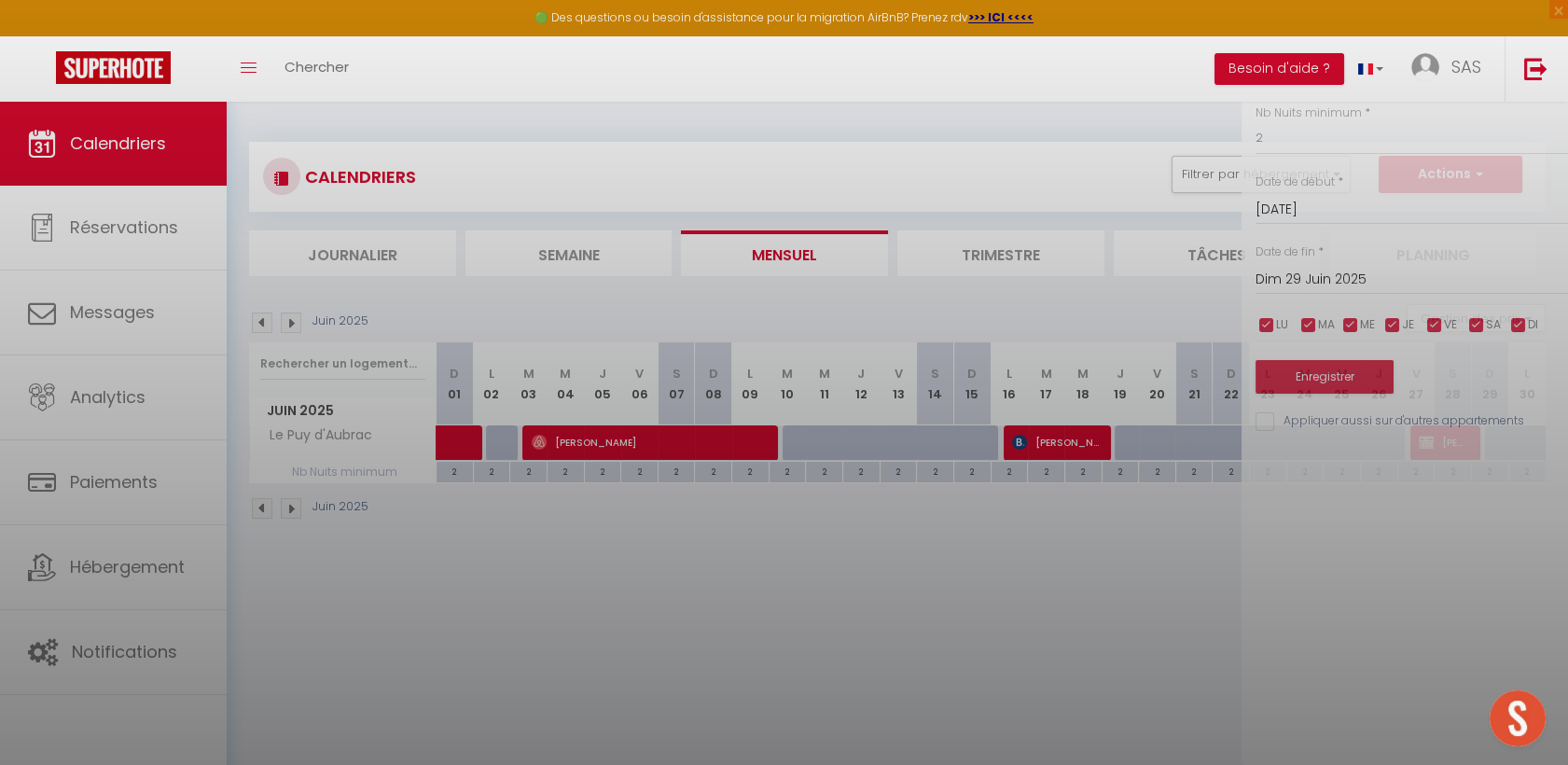
click at [1455, 440] on body "🟢 Des questions ou besoin d'assistance pour la migration AirBnB? Prenez rdv >>>…" at bounding box center [784, 483] width 1568 height 765
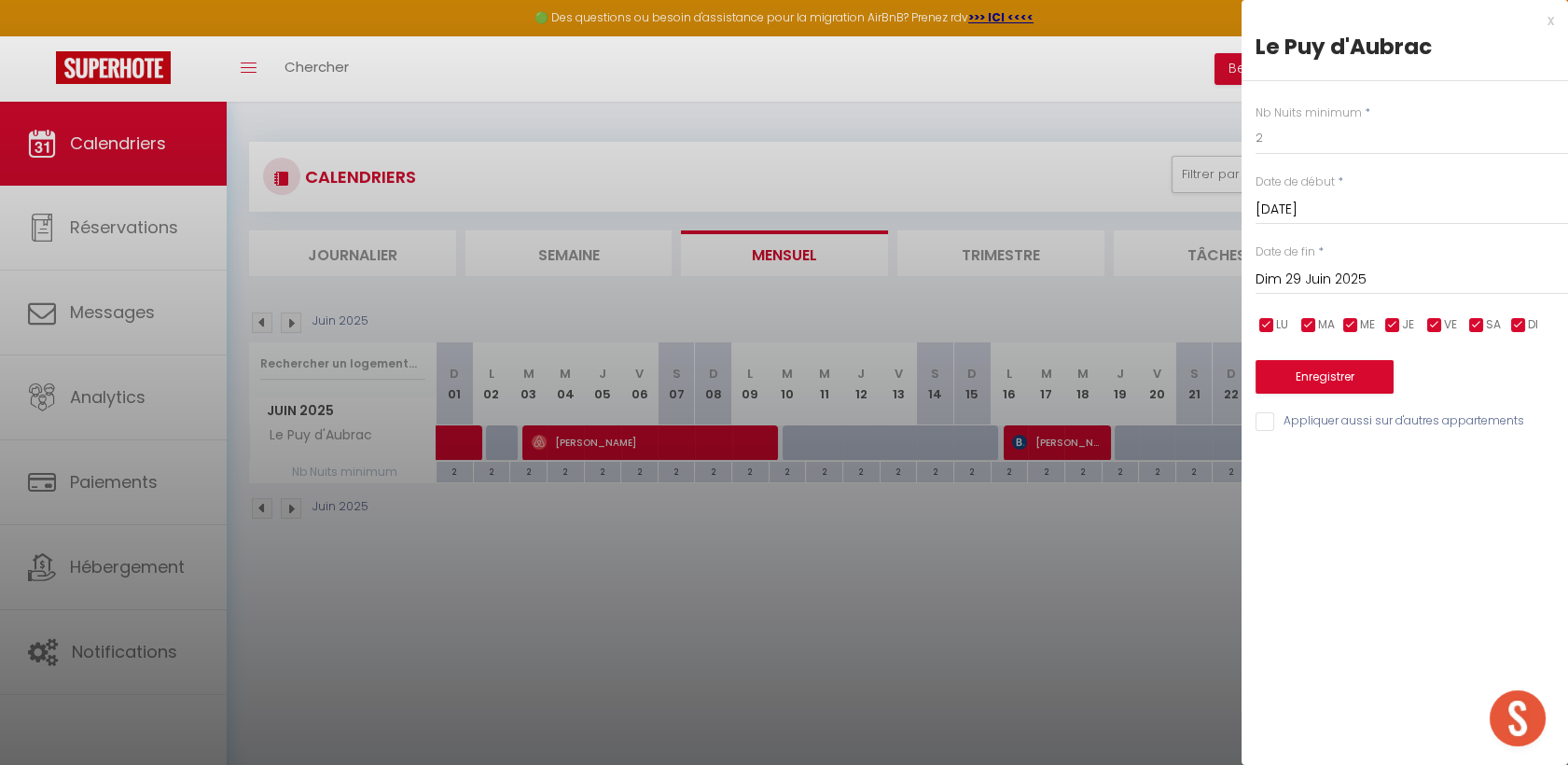
click at [938, 543] on div at bounding box center [784, 382] width 1568 height 765
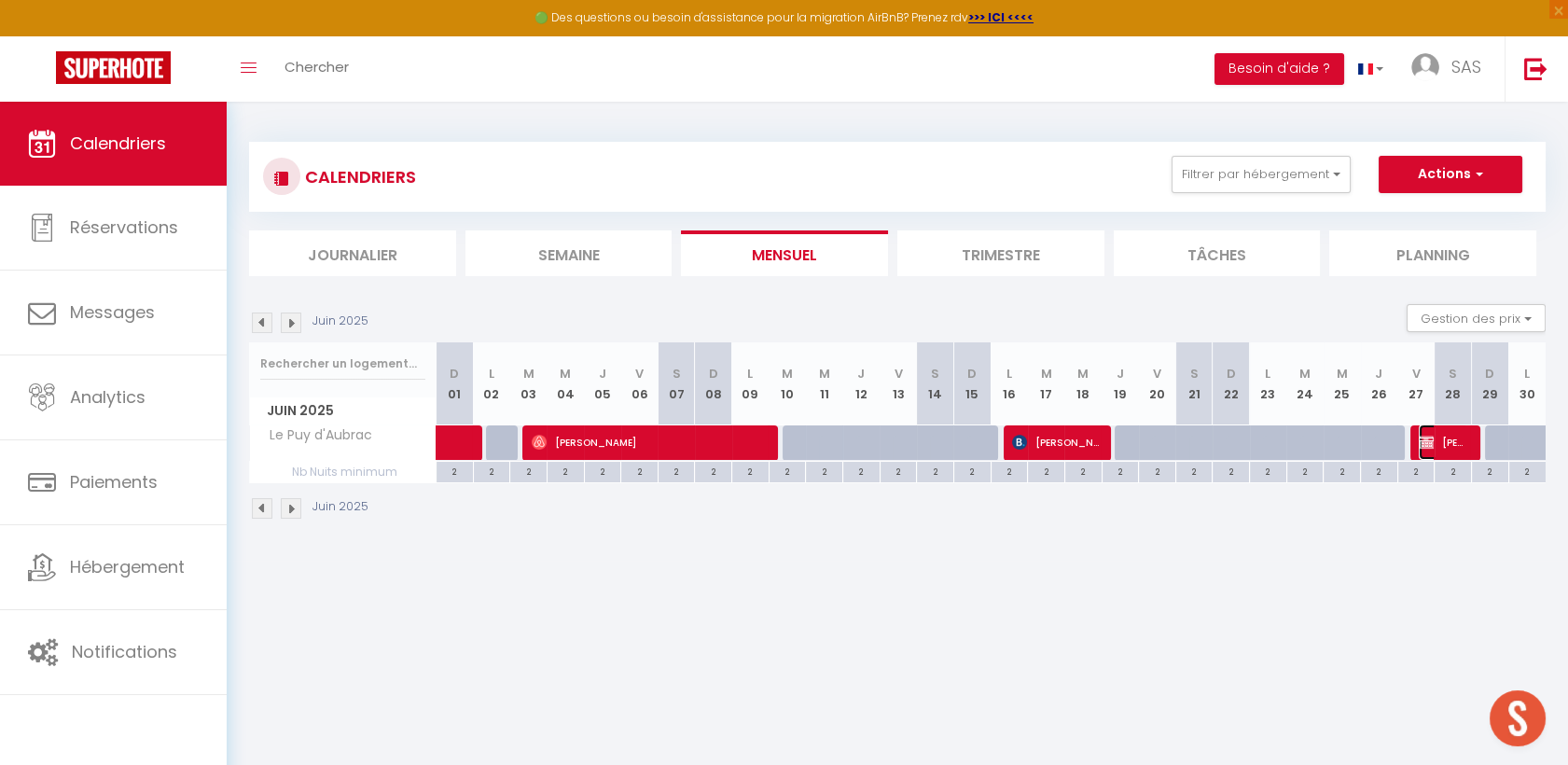
click at [1466, 447] on span "[PERSON_NAME]" at bounding box center [1443, 442] width 49 height 36
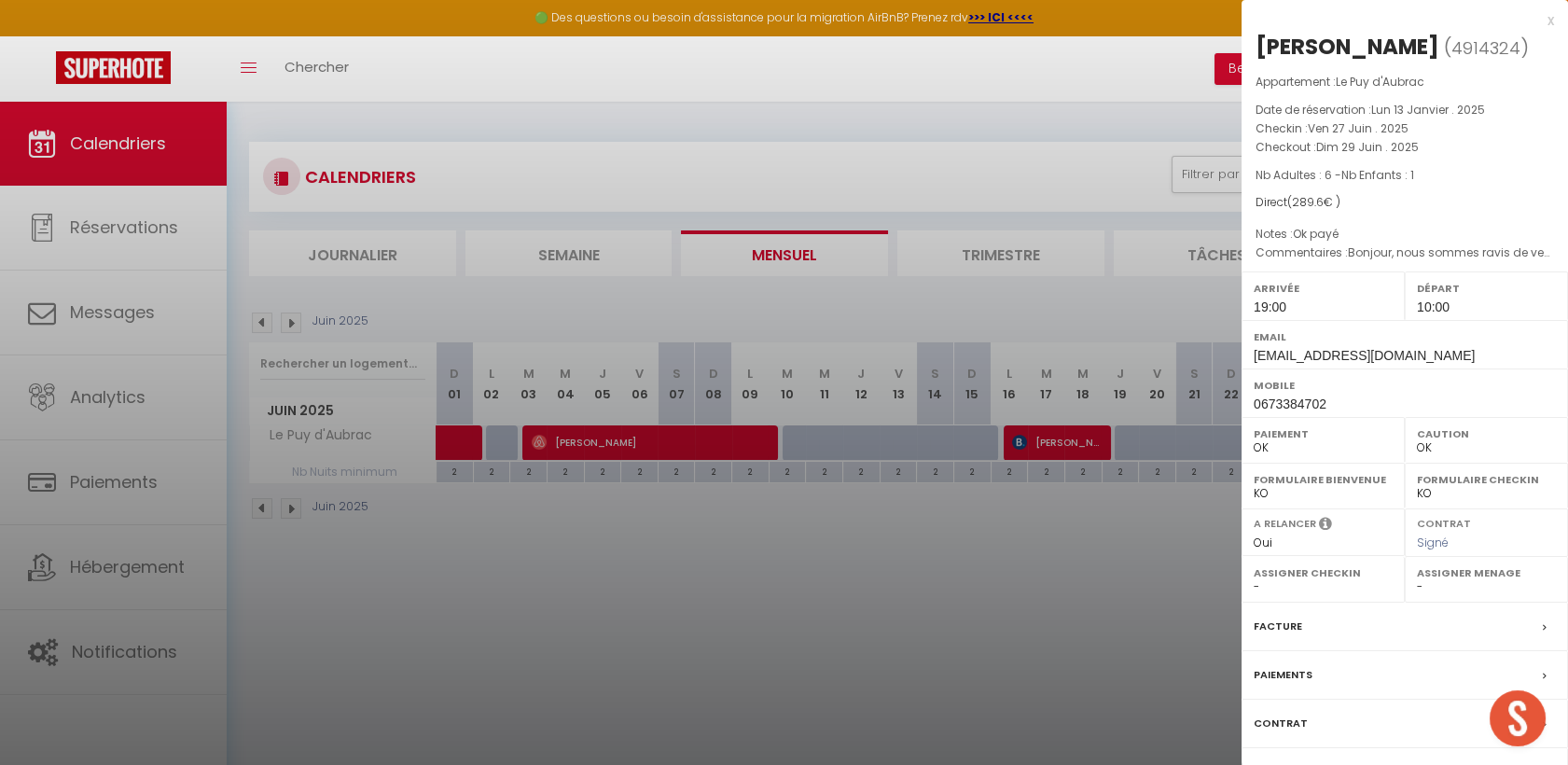
click at [297, 325] on div at bounding box center [784, 382] width 1568 height 765
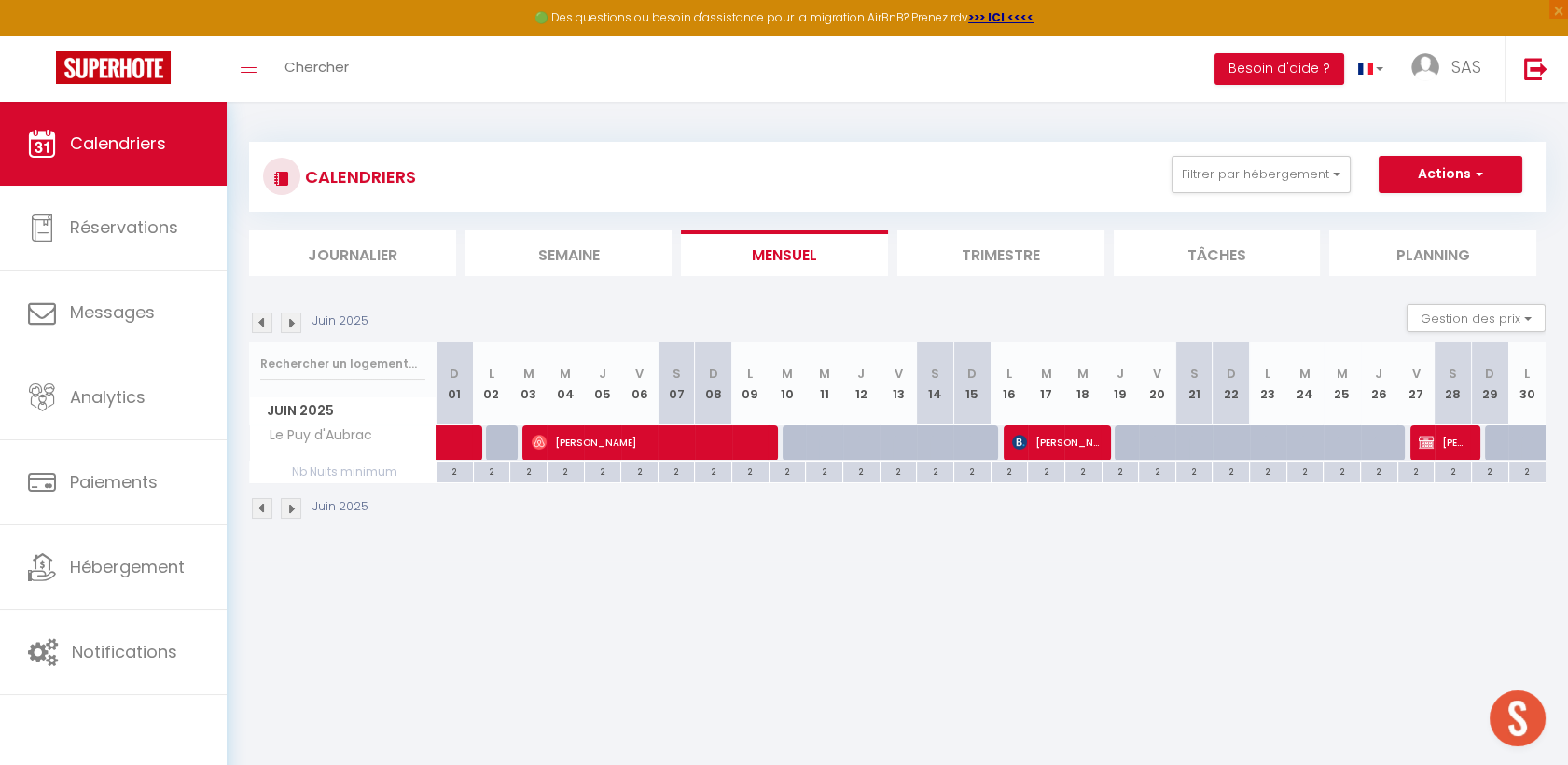
click at [295, 320] on img at bounding box center [290, 322] width 20 height 20
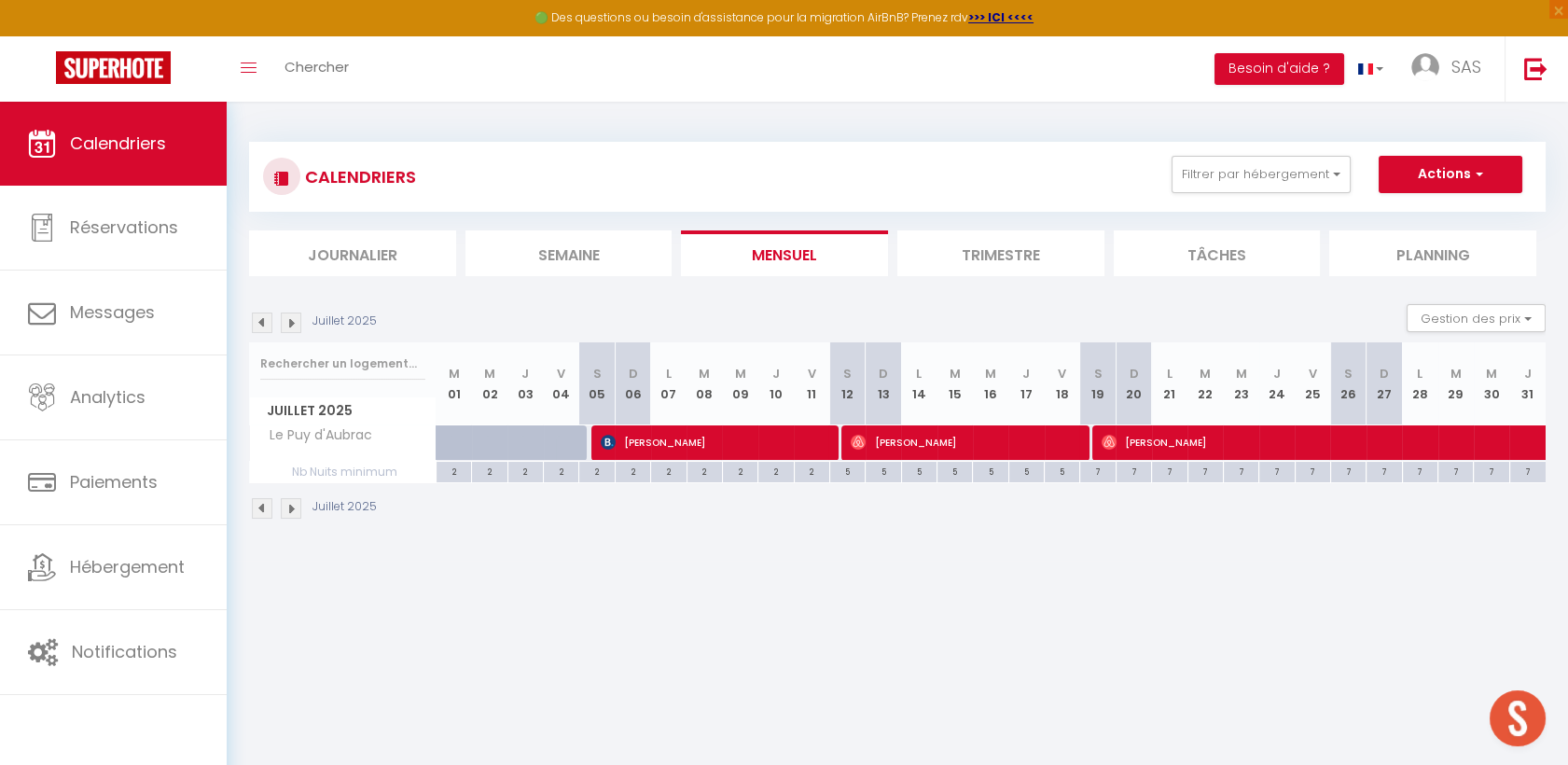
click at [295, 320] on img at bounding box center [290, 322] width 20 height 20
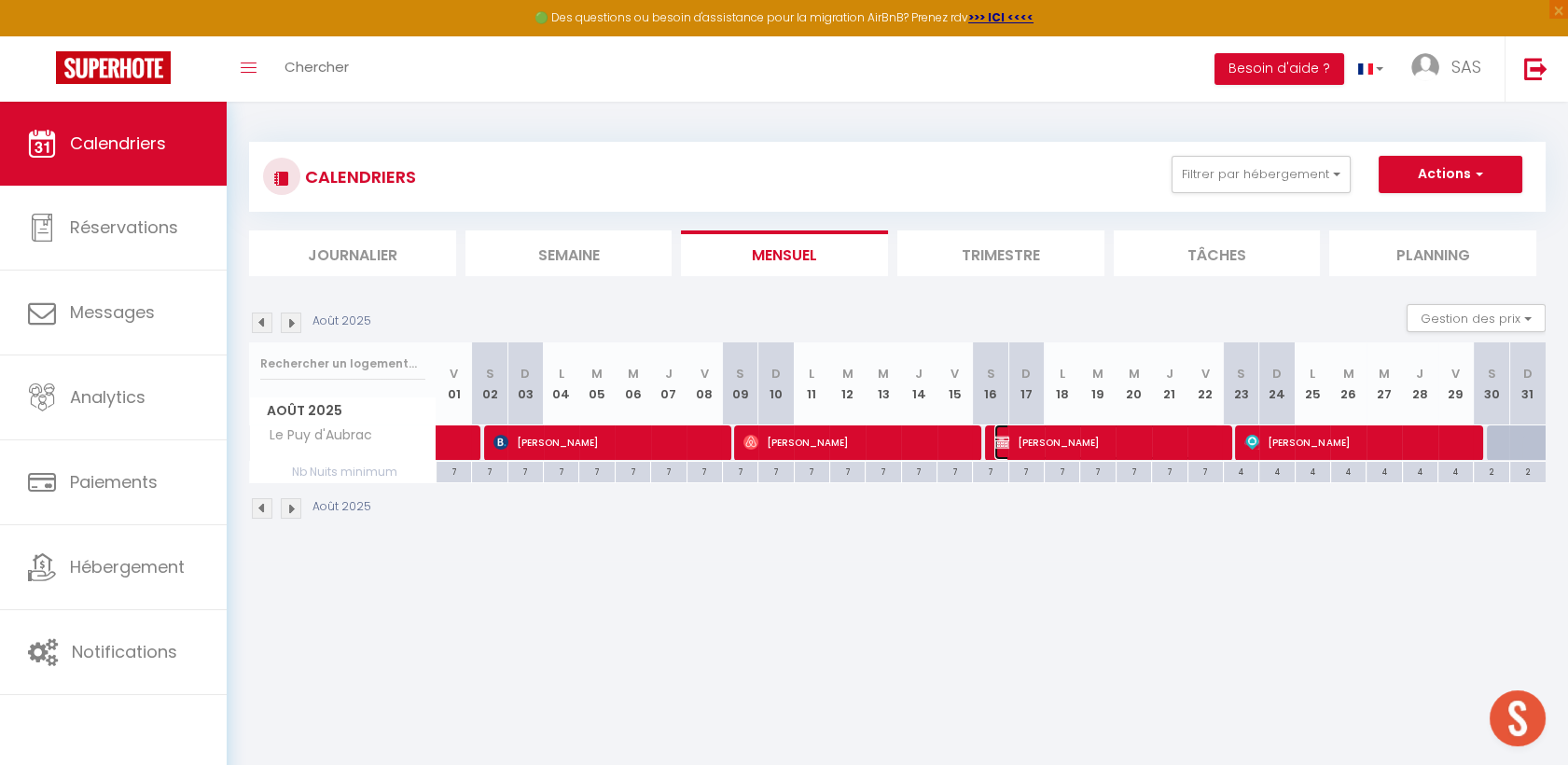
click at [1069, 435] on span "[PERSON_NAME]" at bounding box center [1106, 442] width 225 height 36
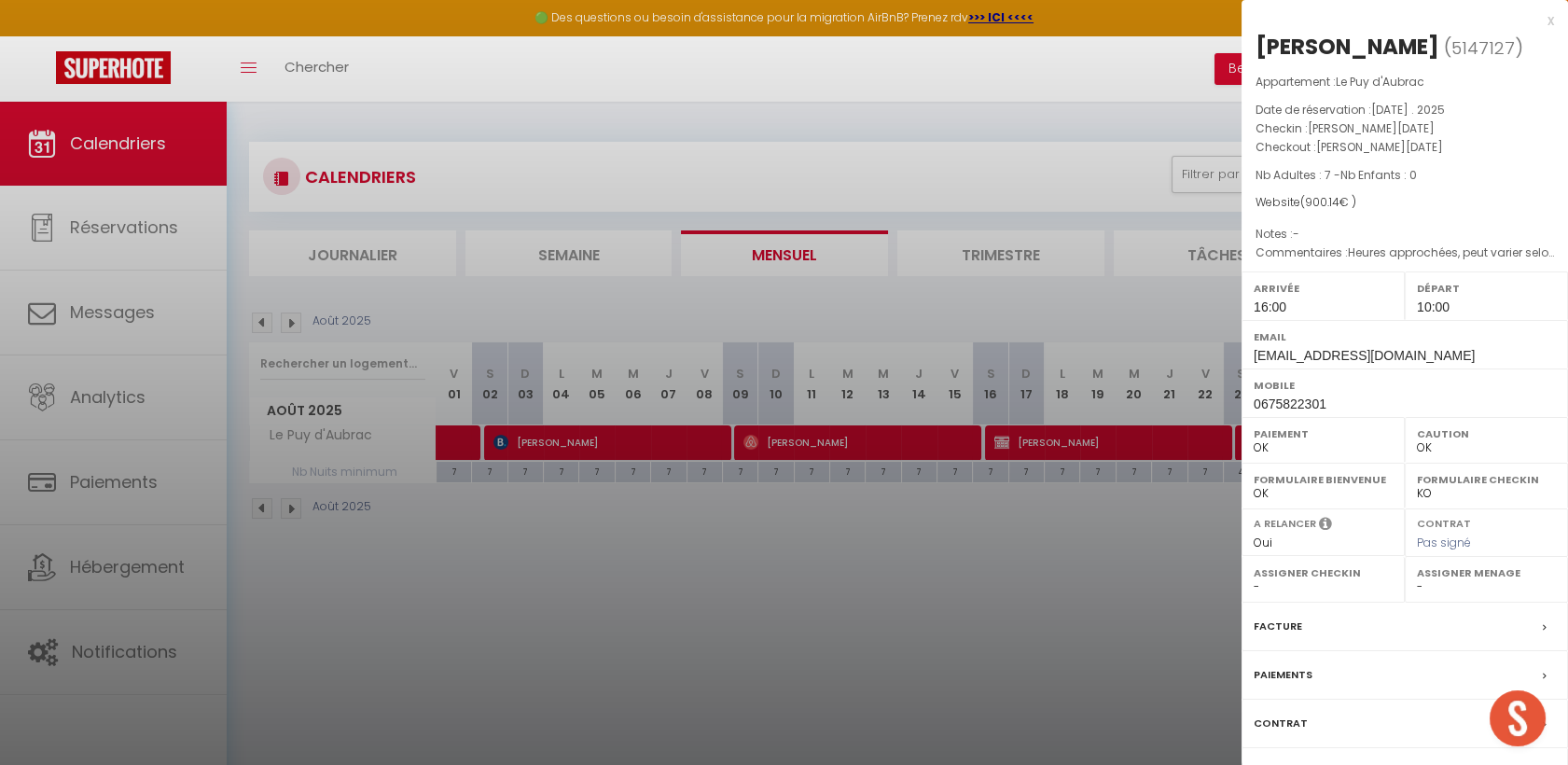
click at [274, 320] on div at bounding box center [784, 382] width 1568 height 765
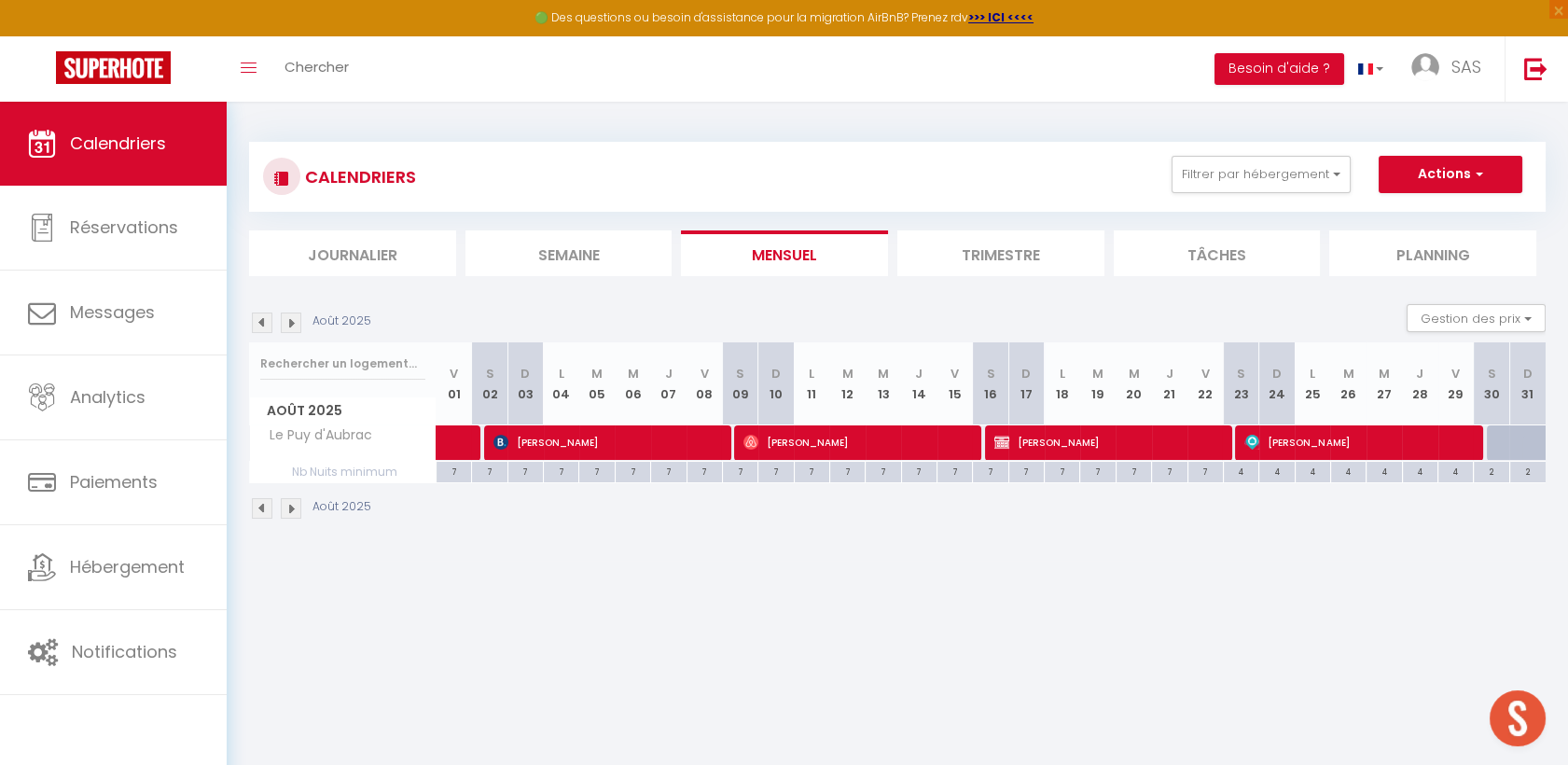
click at [252, 320] on img at bounding box center [261, 322] width 20 height 20
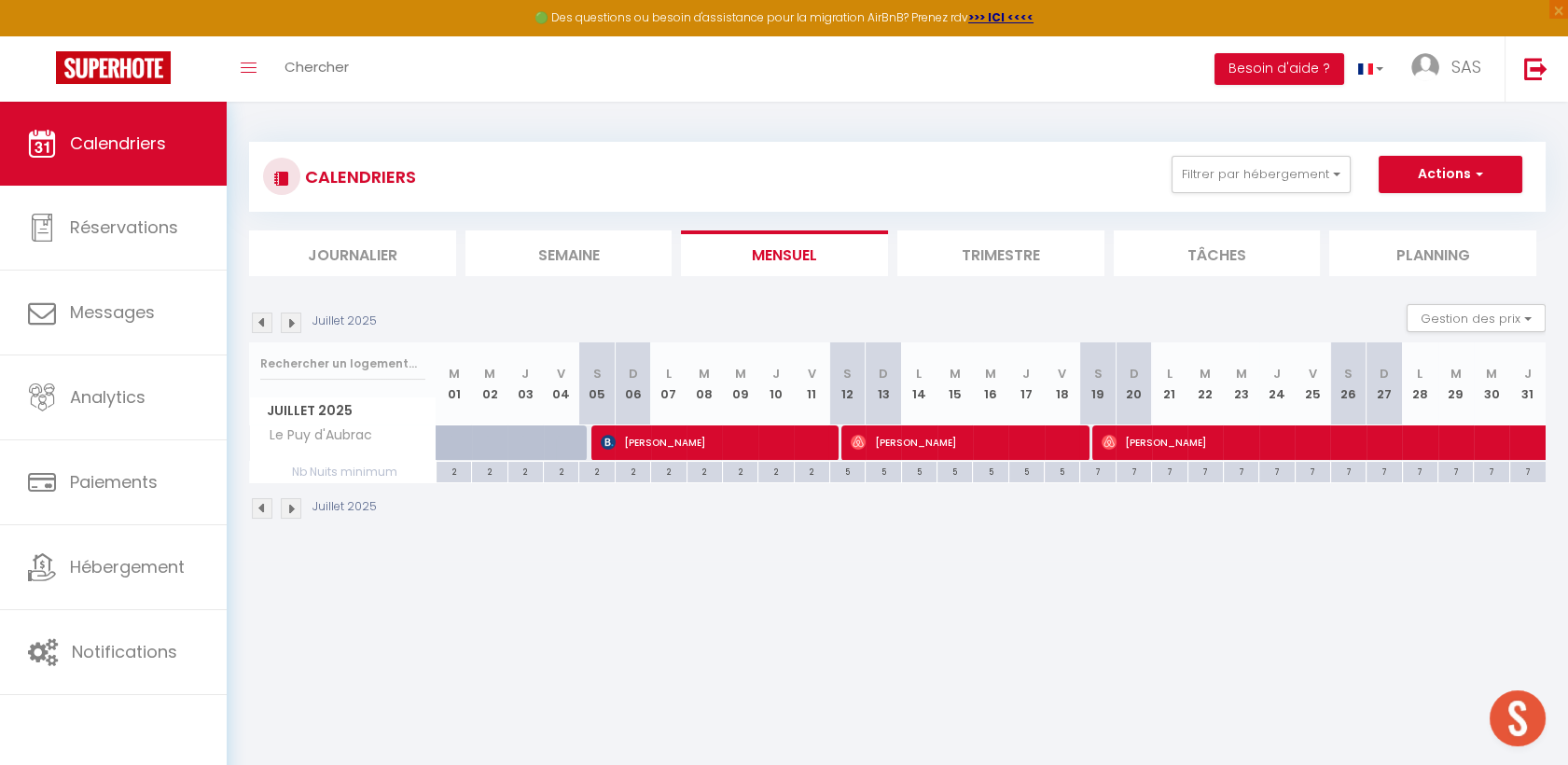
click at [253, 317] on img at bounding box center [261, 322] width 20 height 20
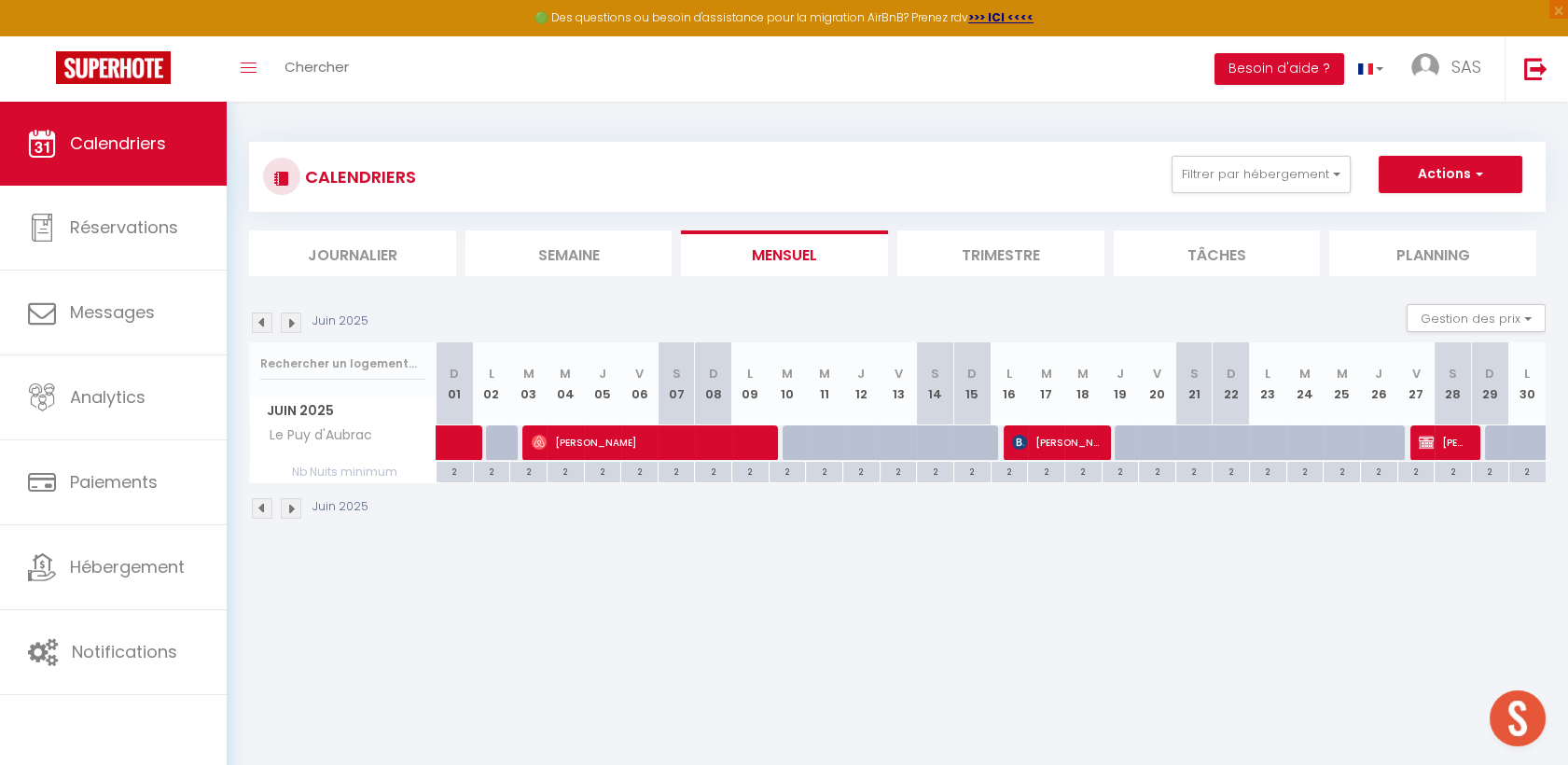
click at [257, 316] on img at bounding box center [261, 322] width 20 height 20
select select "0"
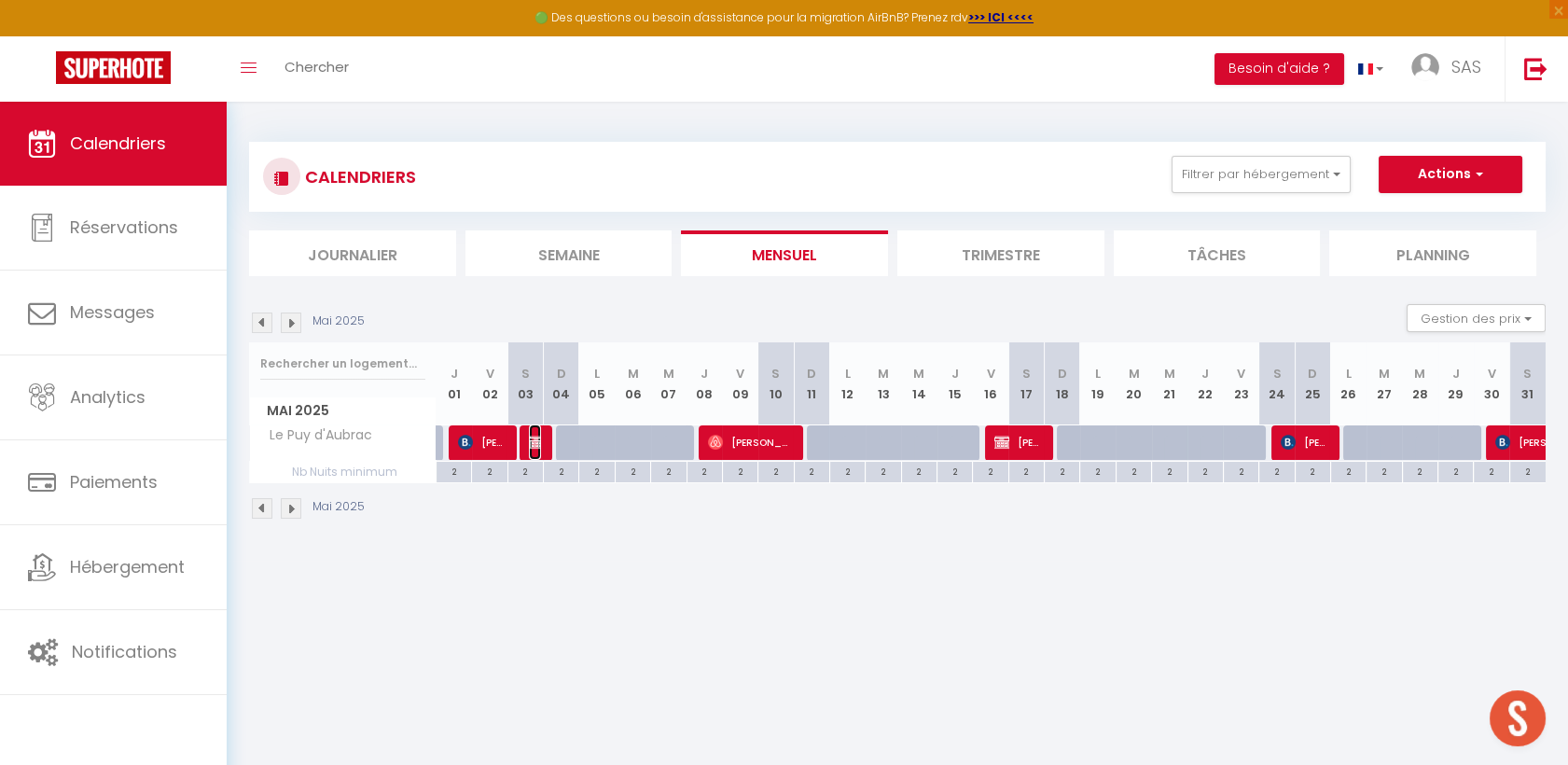
click at [534, 441] on img at bounding box center [536, 442] width 14 height 14
select select "KO"
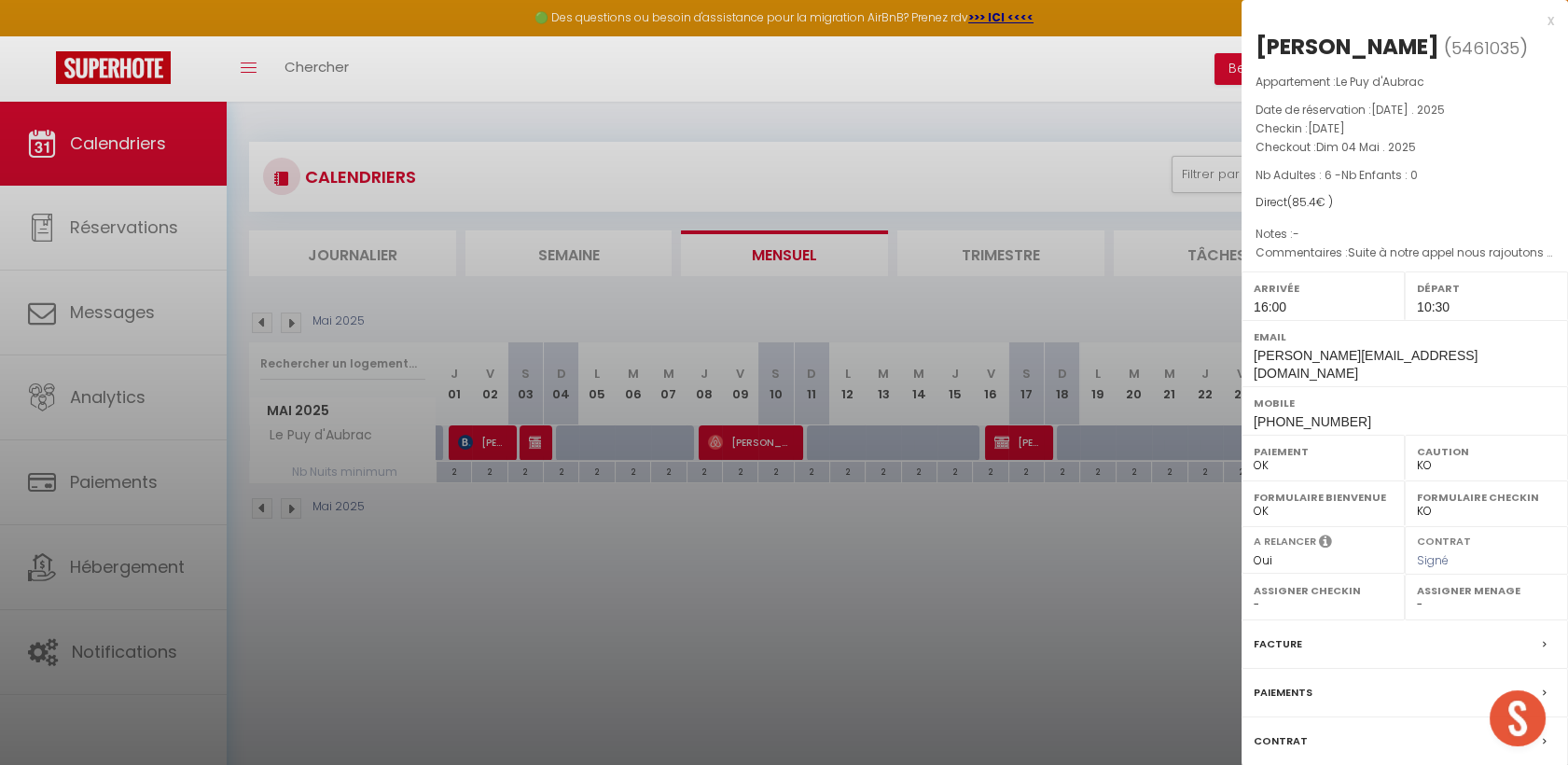
click at [818, 536] on div at bounding box center [784, 382] width 1568 height 765
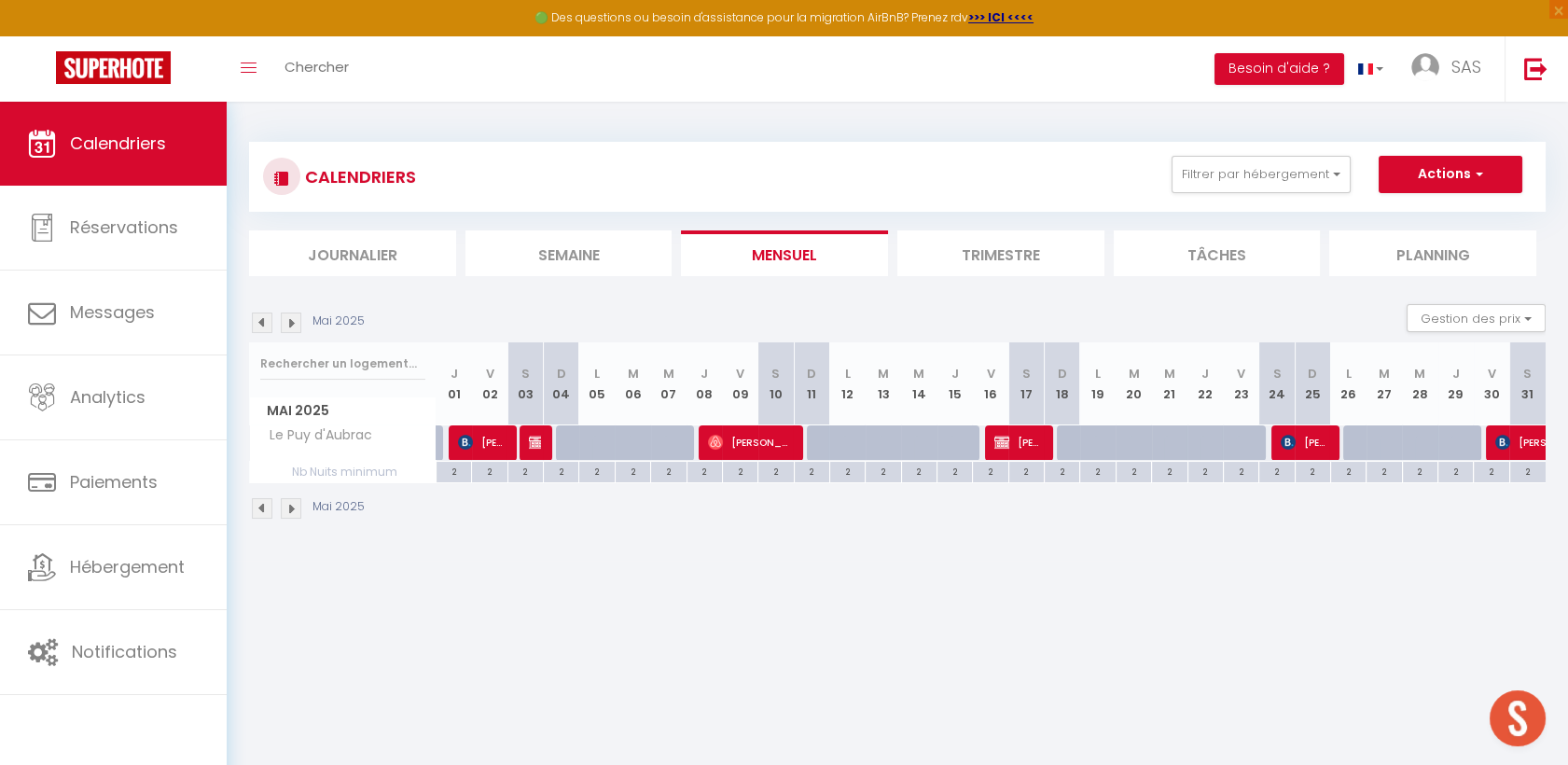
click at [293, 325] on img at bounding box center [290, 322] width 20 height 20
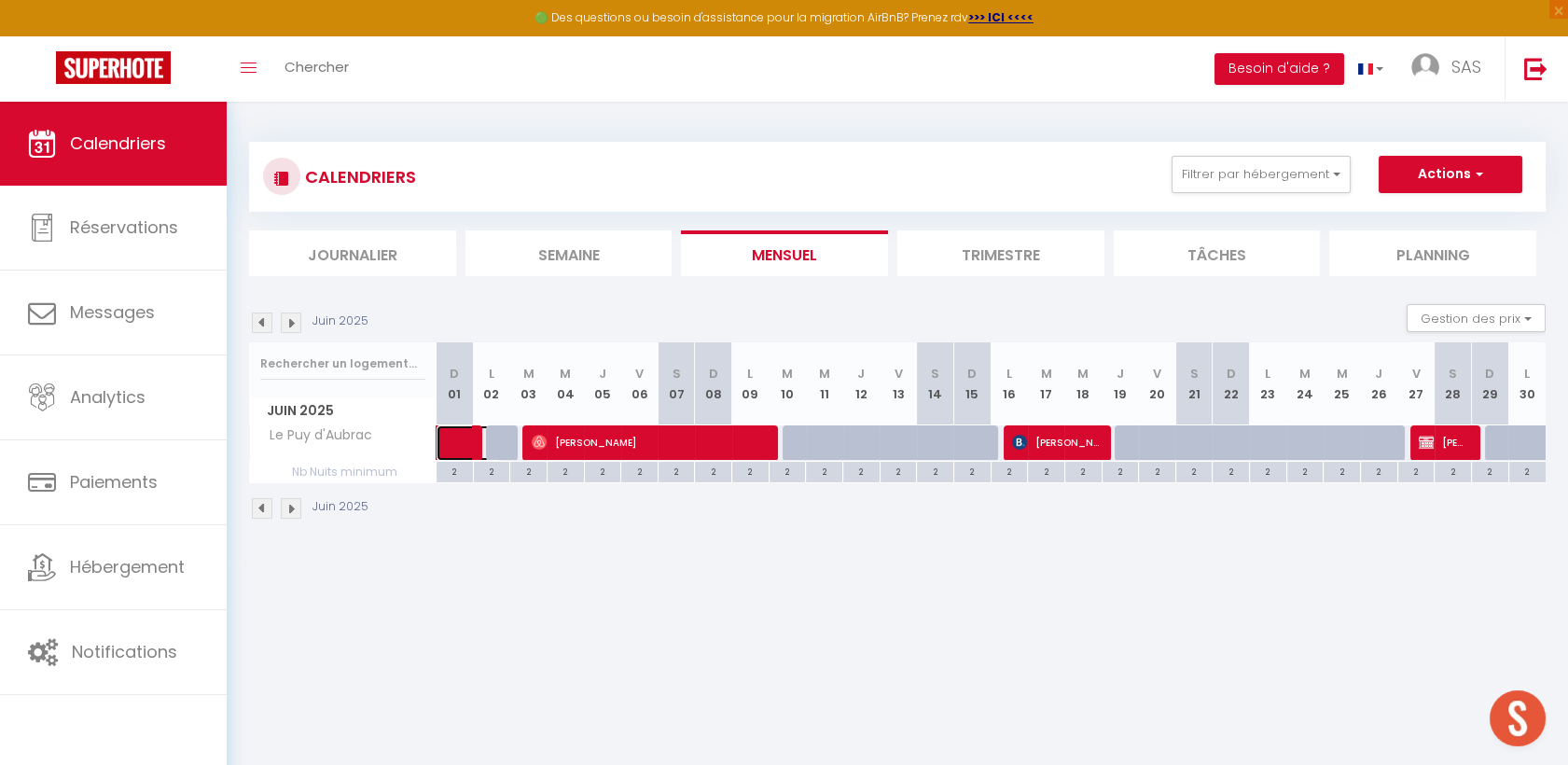
click at [463, 441] on span at bounding box center [479, 443] width 42 height 36
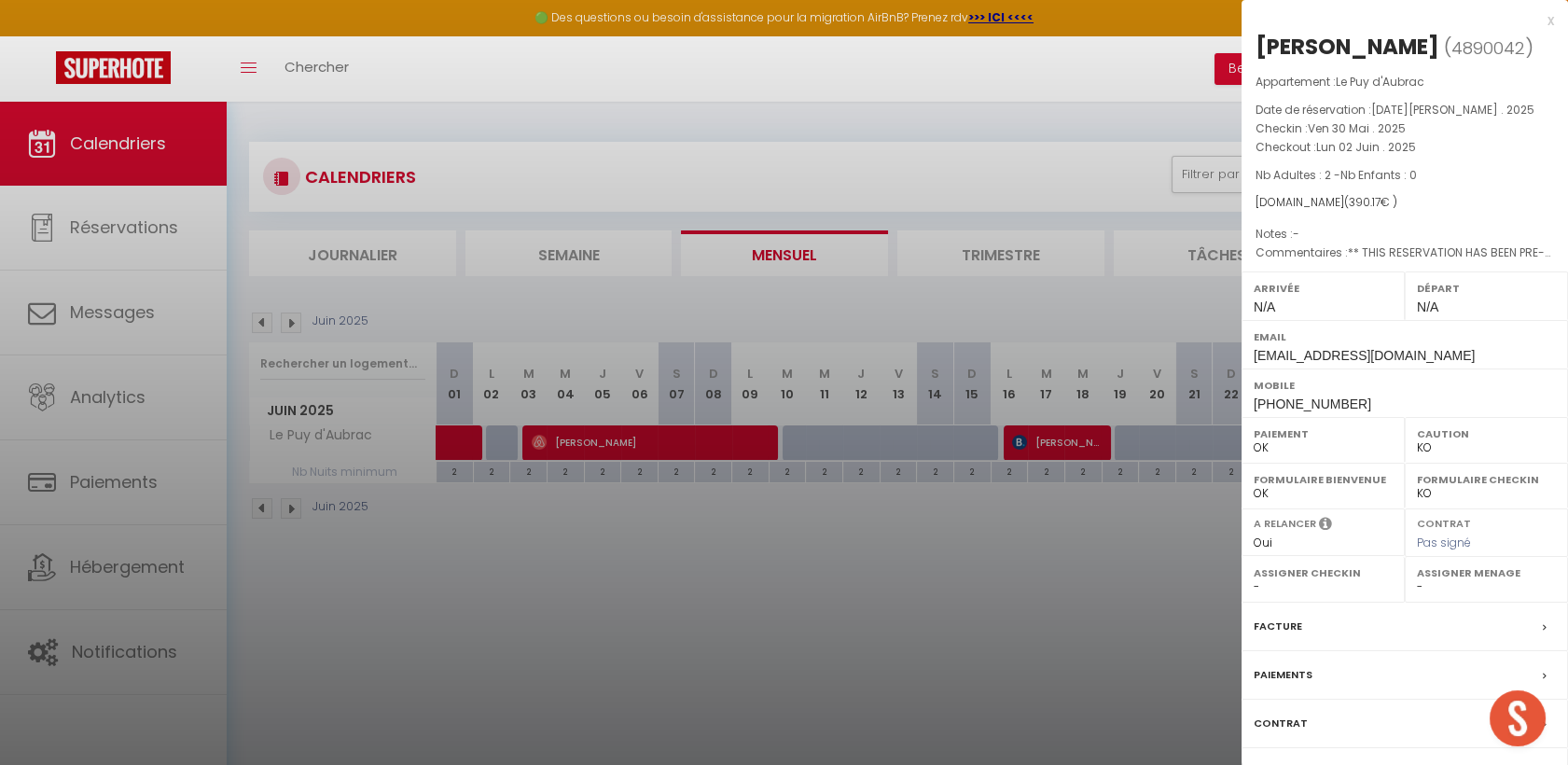
click at [815, 520] on div at bounding box center [784, 382] width 1568 height 765
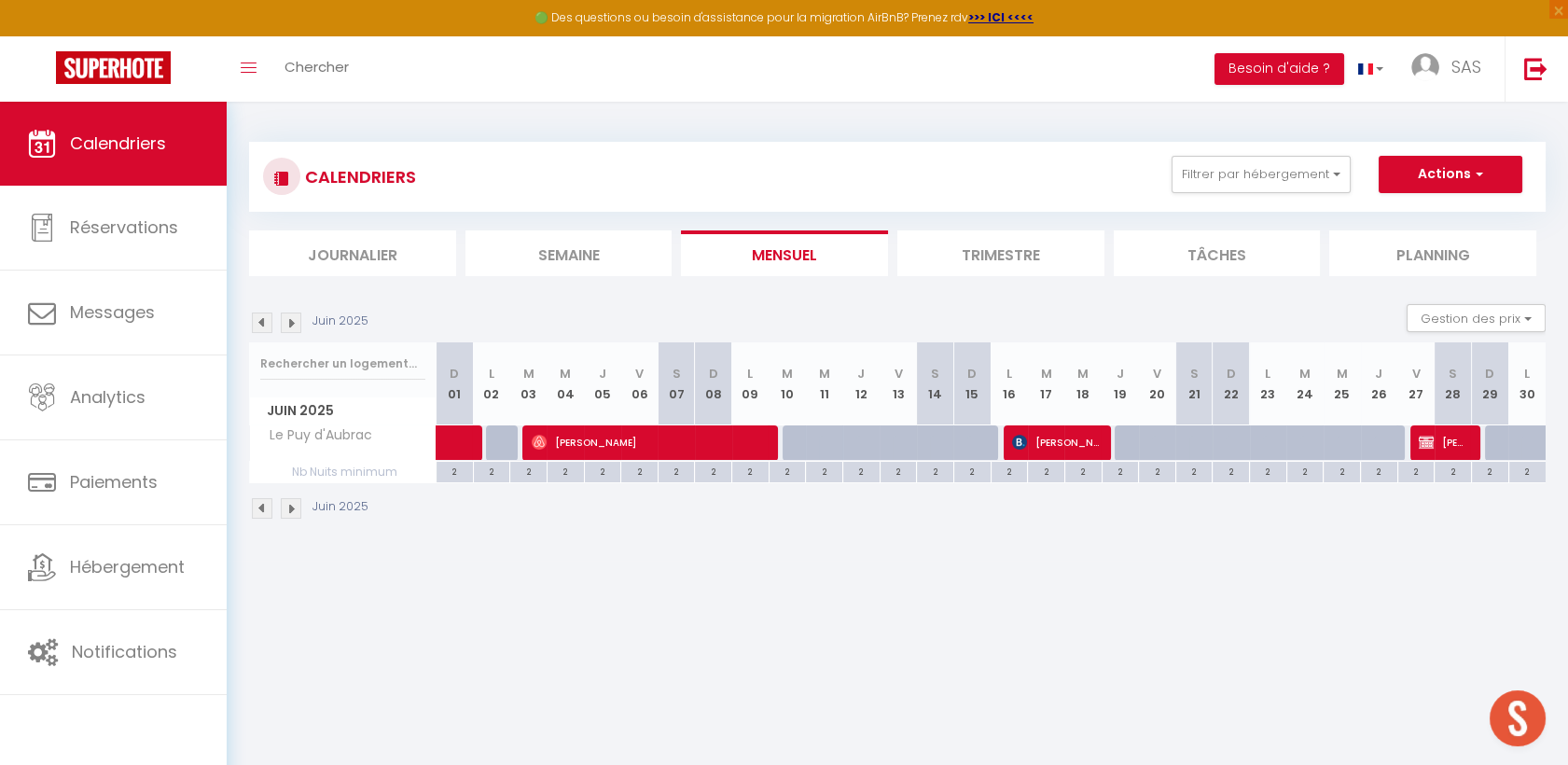
click at [288, 323] on img at bounding box center [290, 322] width 20 height 20
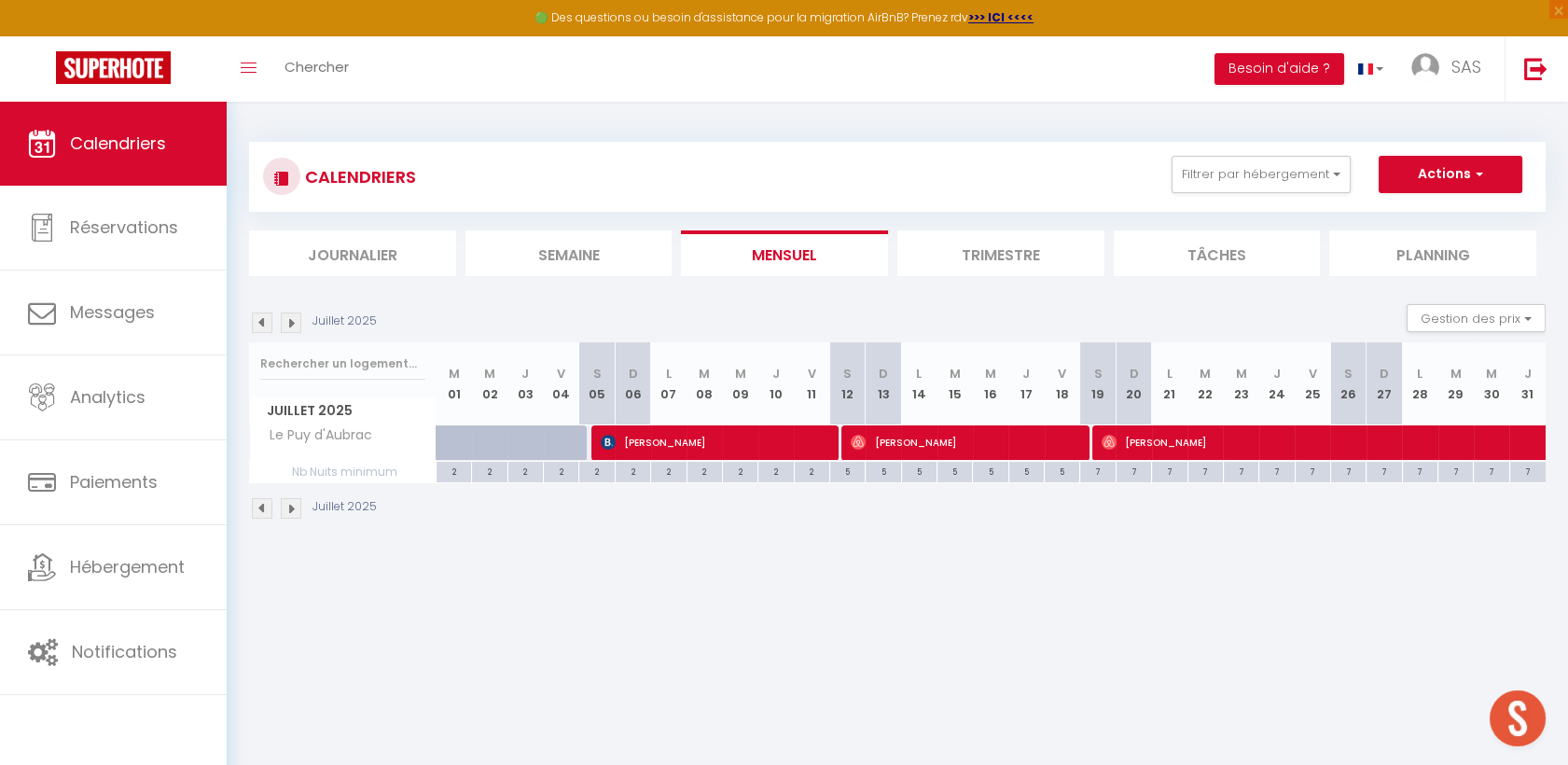
click at [298, 328] on img at bounding box center [290, 322] width 20 height 20
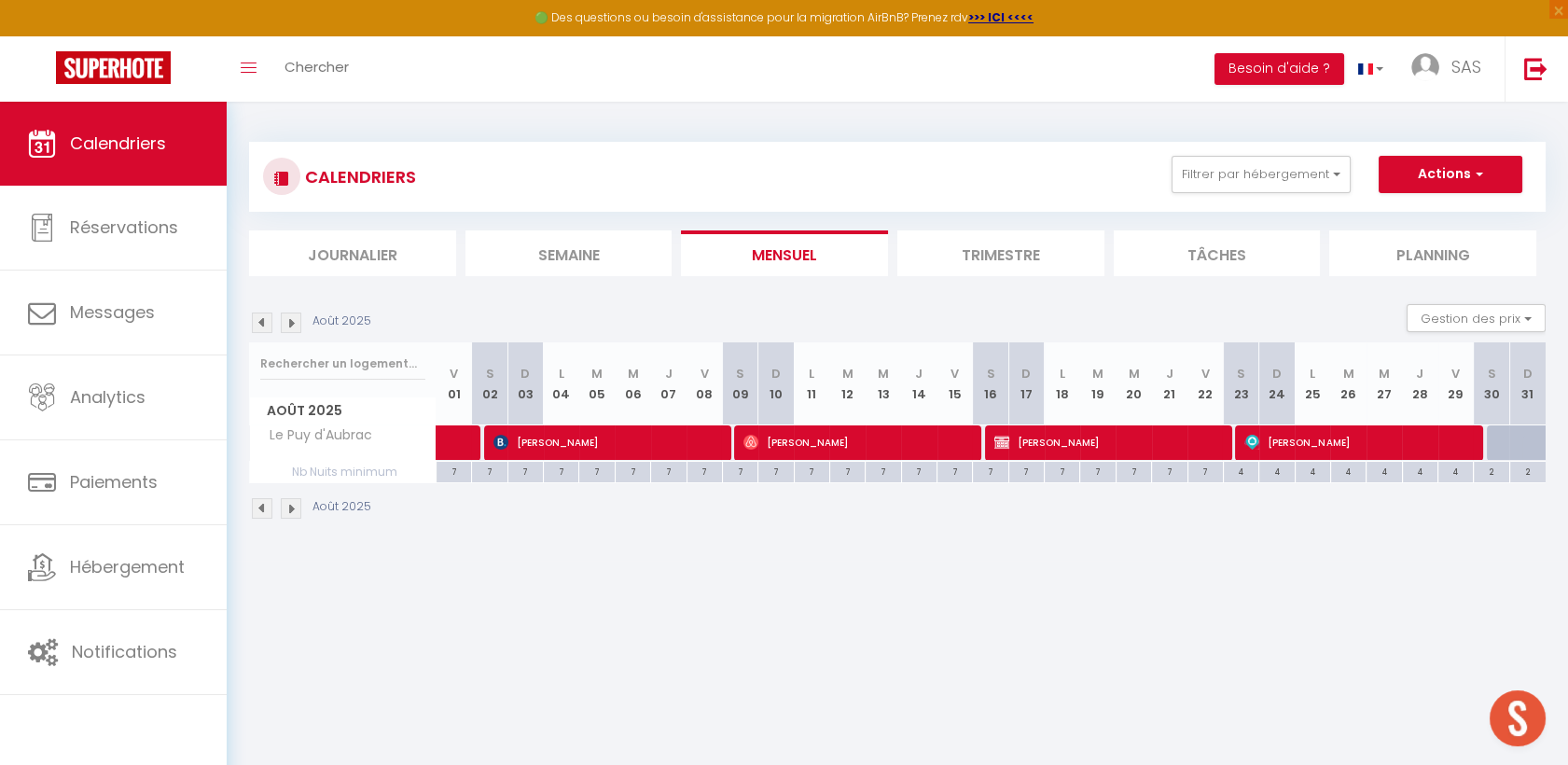
click at [291, 318] on img at bounding box center [290, 322] width 20 height 20
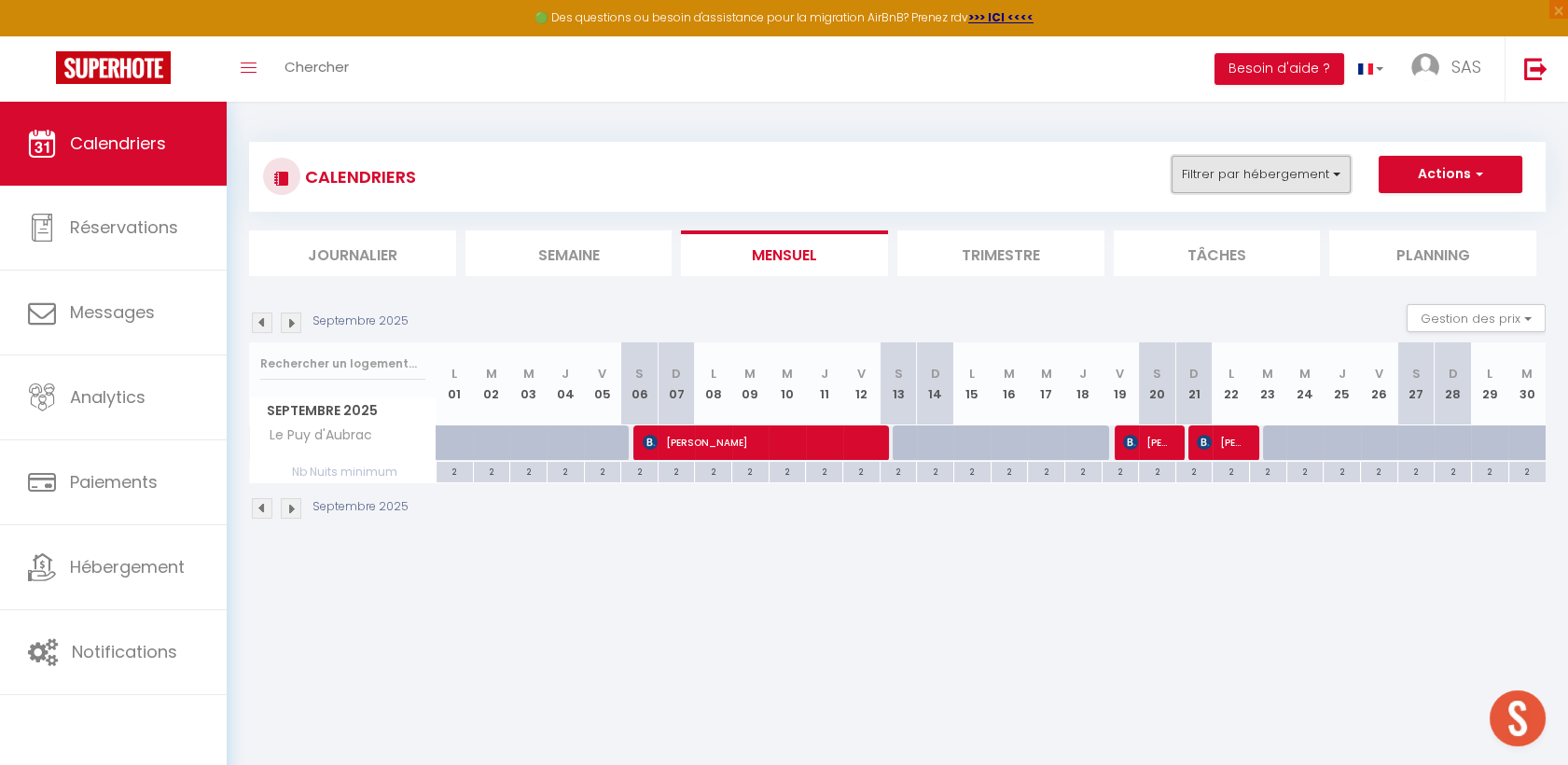
click at [1249, 184] on button "Filtrer par hébergement" at bounding box center [1261, 175] width 179 height 38
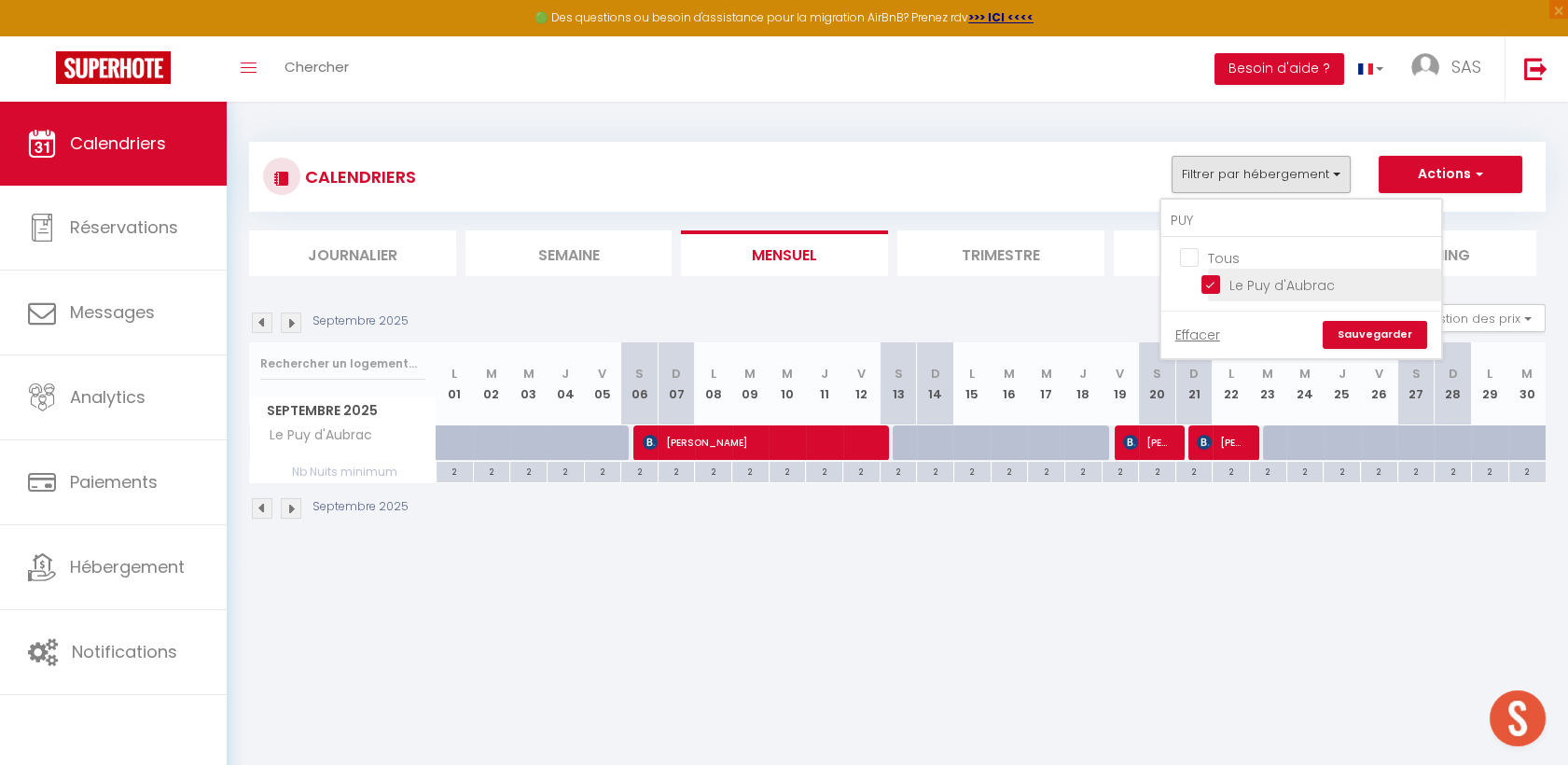
click at [1221, 280] on input "Le Puy d'Aubrac" at bounding box center [1318, 283] width 233 height 18
checkbox input "false"
click at [1239, 222] on input "PUY" at bounding box center [1301, 221] width 280 height 34
type input "SCIER"
click at [1222, 285] on input "Gîte de la scierie, Laguiole" at bounding box center [1318, 283] width 233 height 18
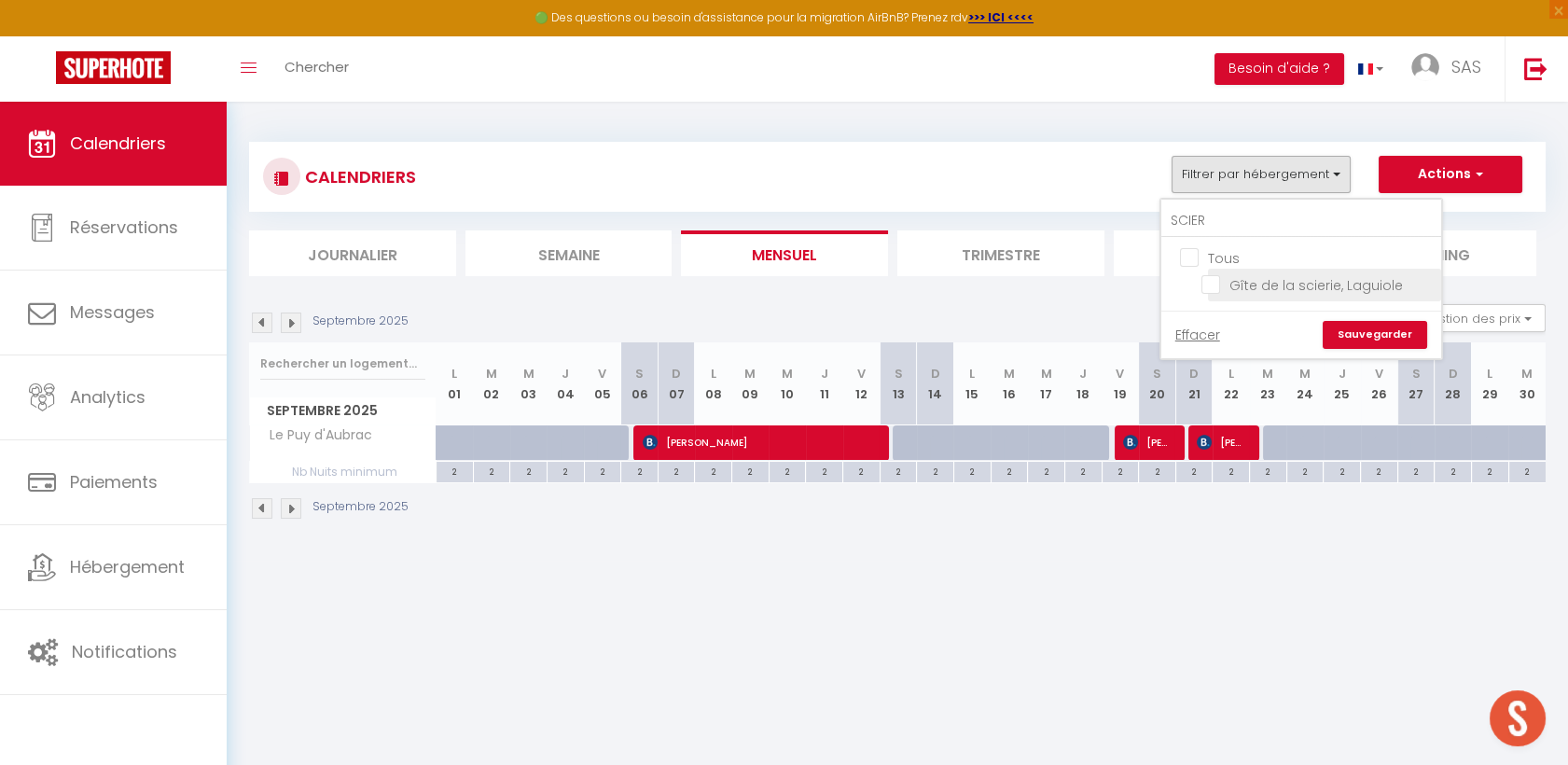
checkbox input "true"
click at [1370, 325] on link "Sauvegarder" at bounding box center [1375, 335] width 104 height 28
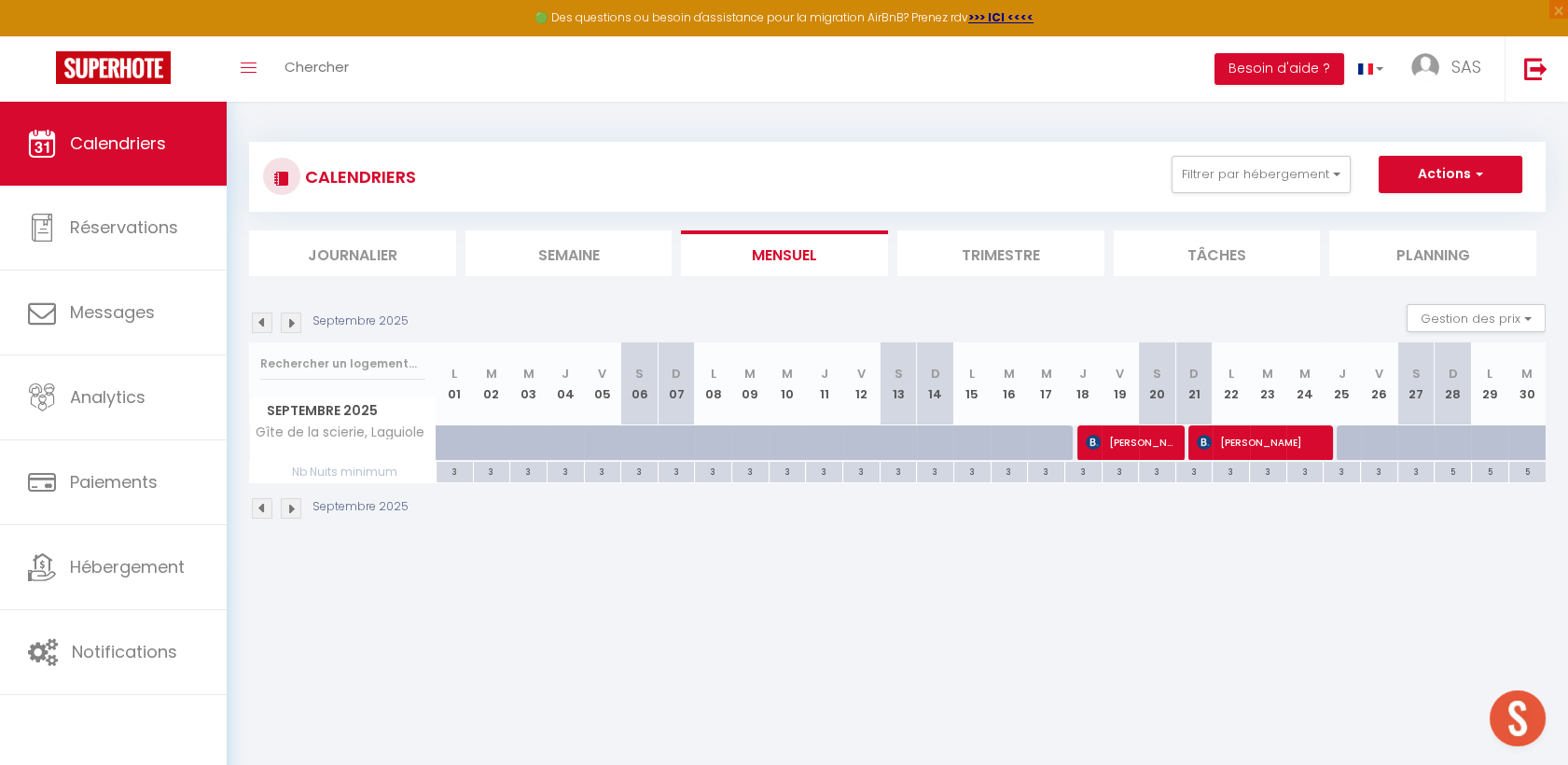
click at [271, 320] on img at bounding box center [261, 322] width 20 height 20
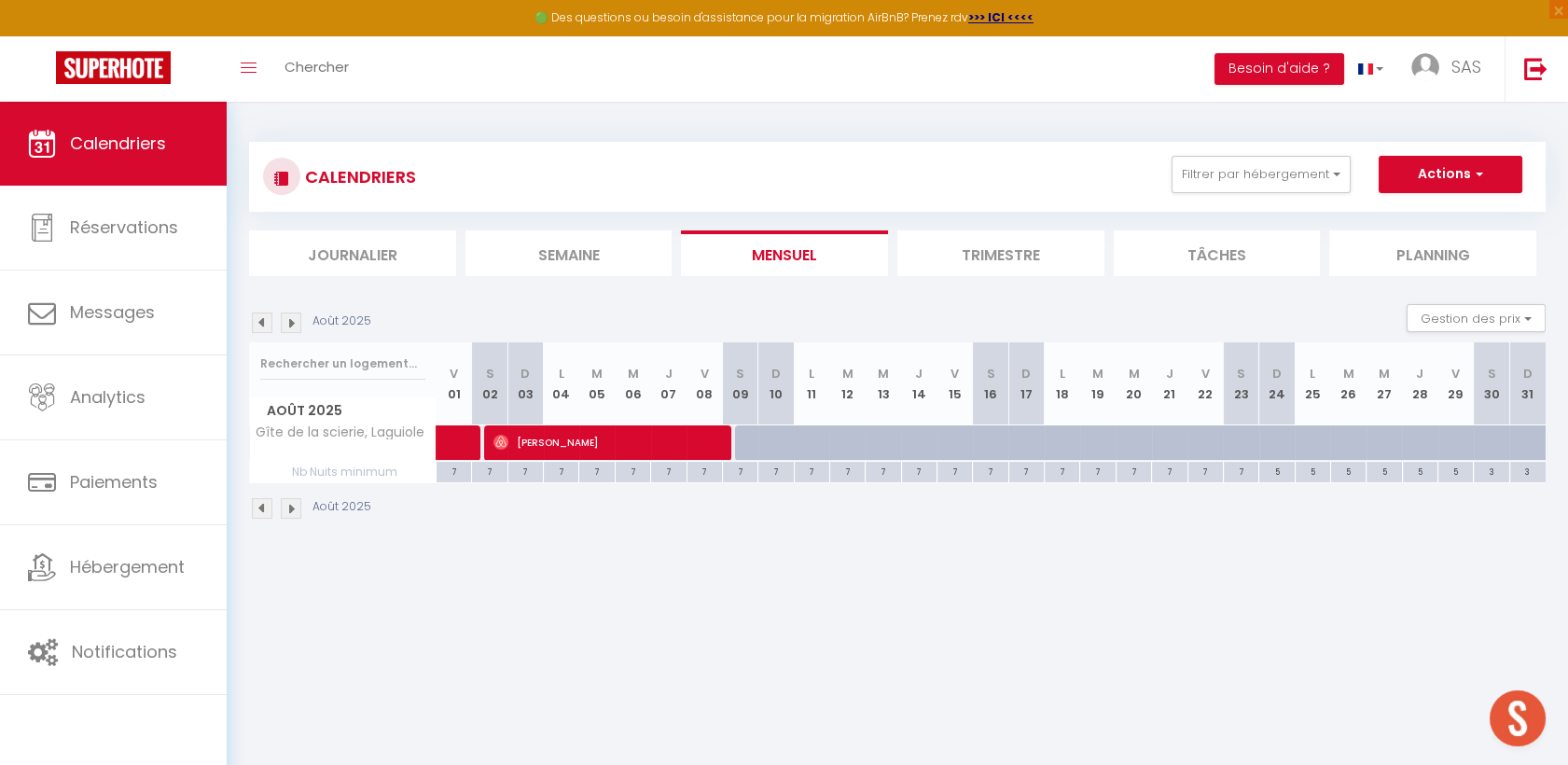
click at [271, 320] on img at bounding box center [261, 322] width 20 height 20
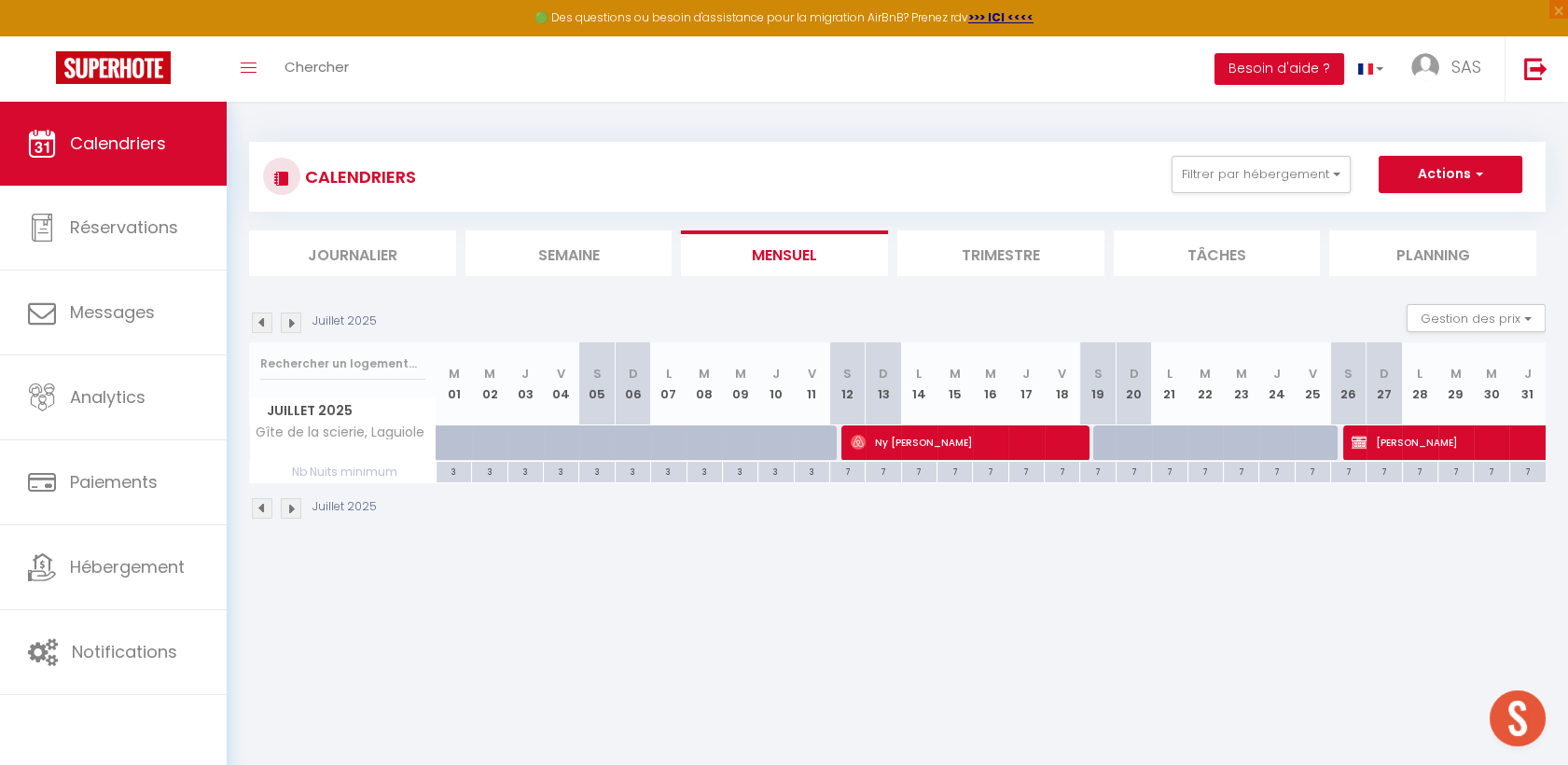
click at [271, 320] on img at bounding box center [261, 322] width 20 height 20
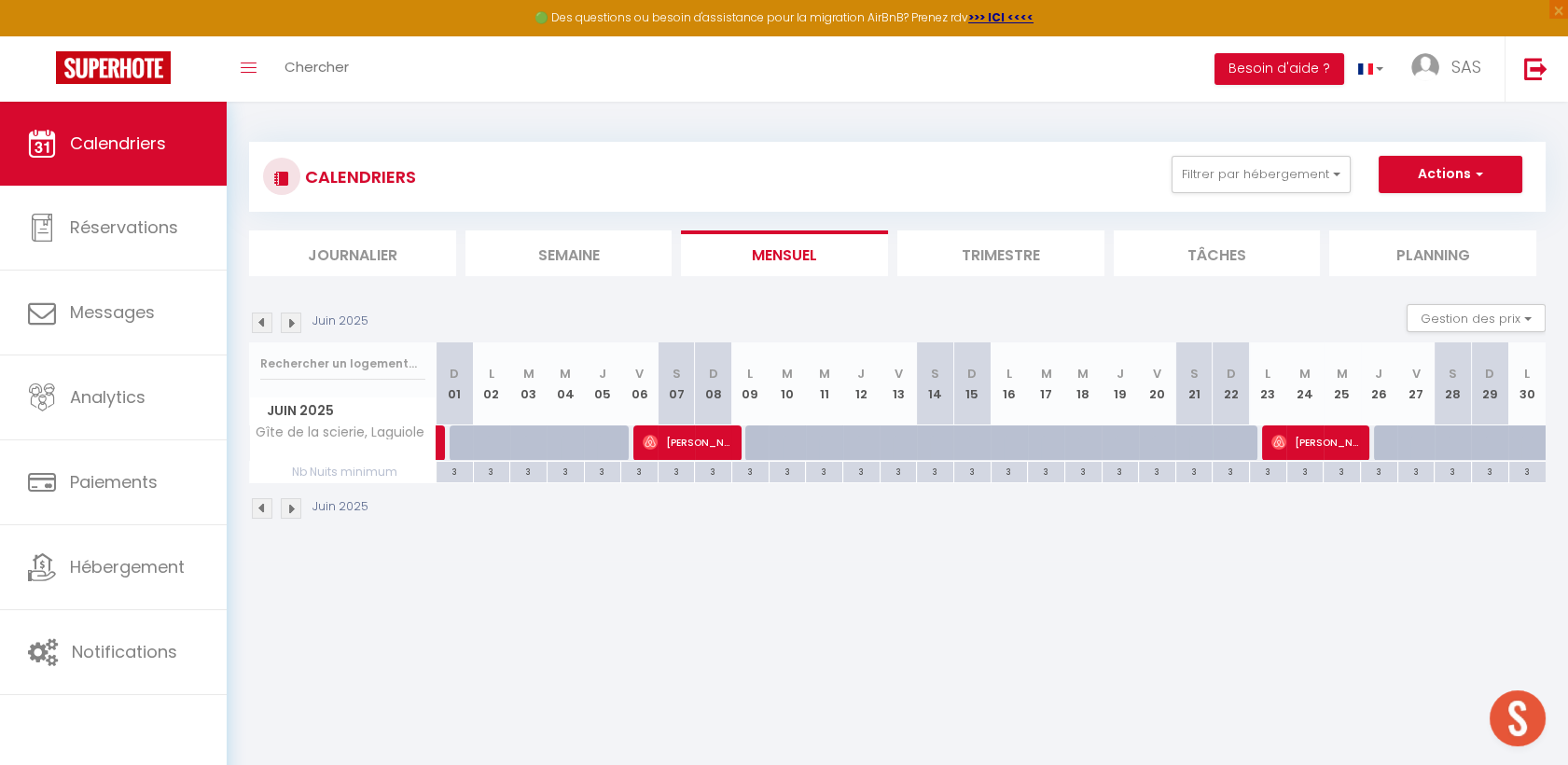
click at [284, 317] on img at bounding box center [290, 322] width 20 height 20
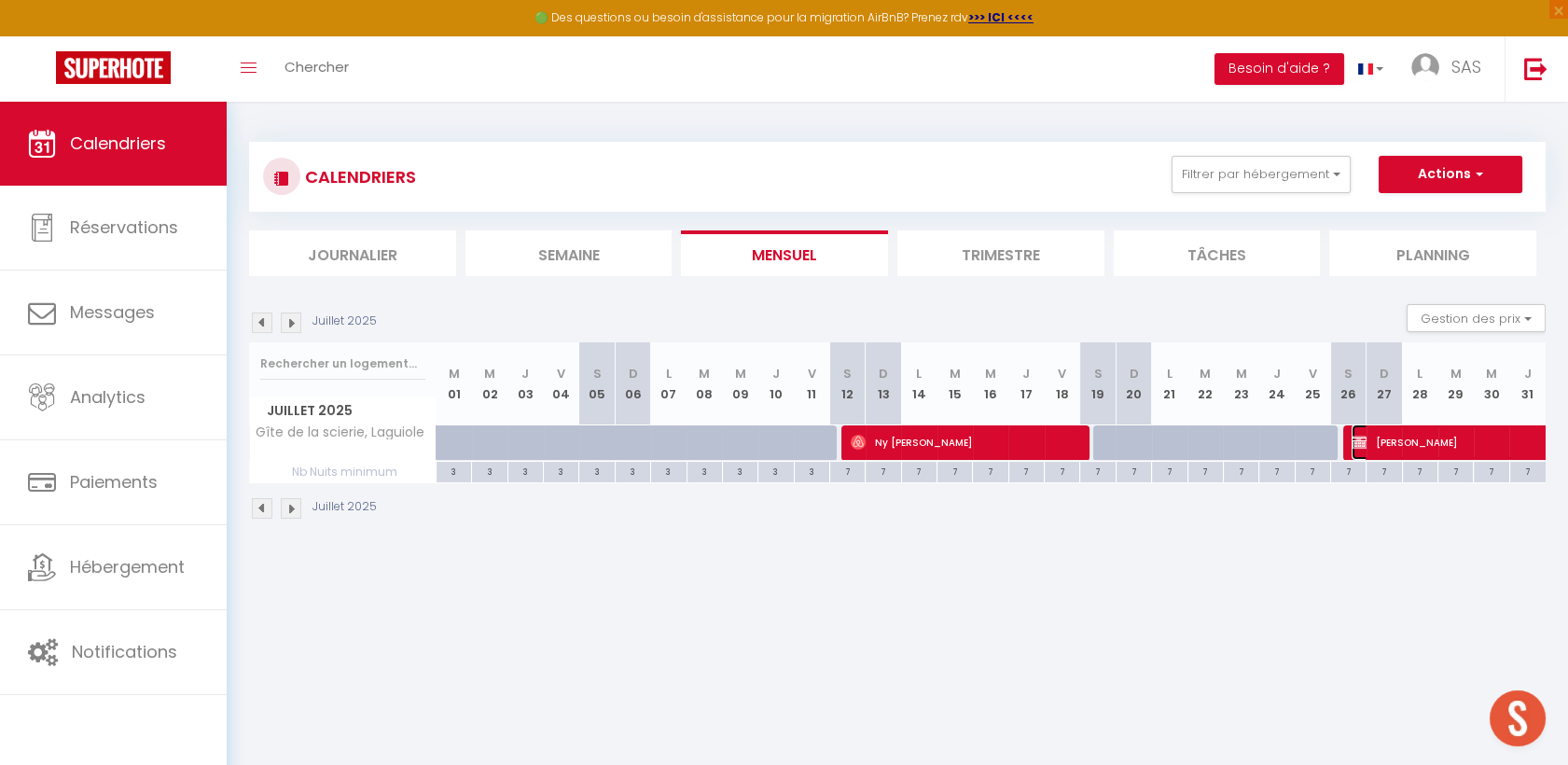
click at [1472, 436] on span "[PERSON_NAME]" at bounding box center [1501, 442] width 300 height 36
select select "OK"
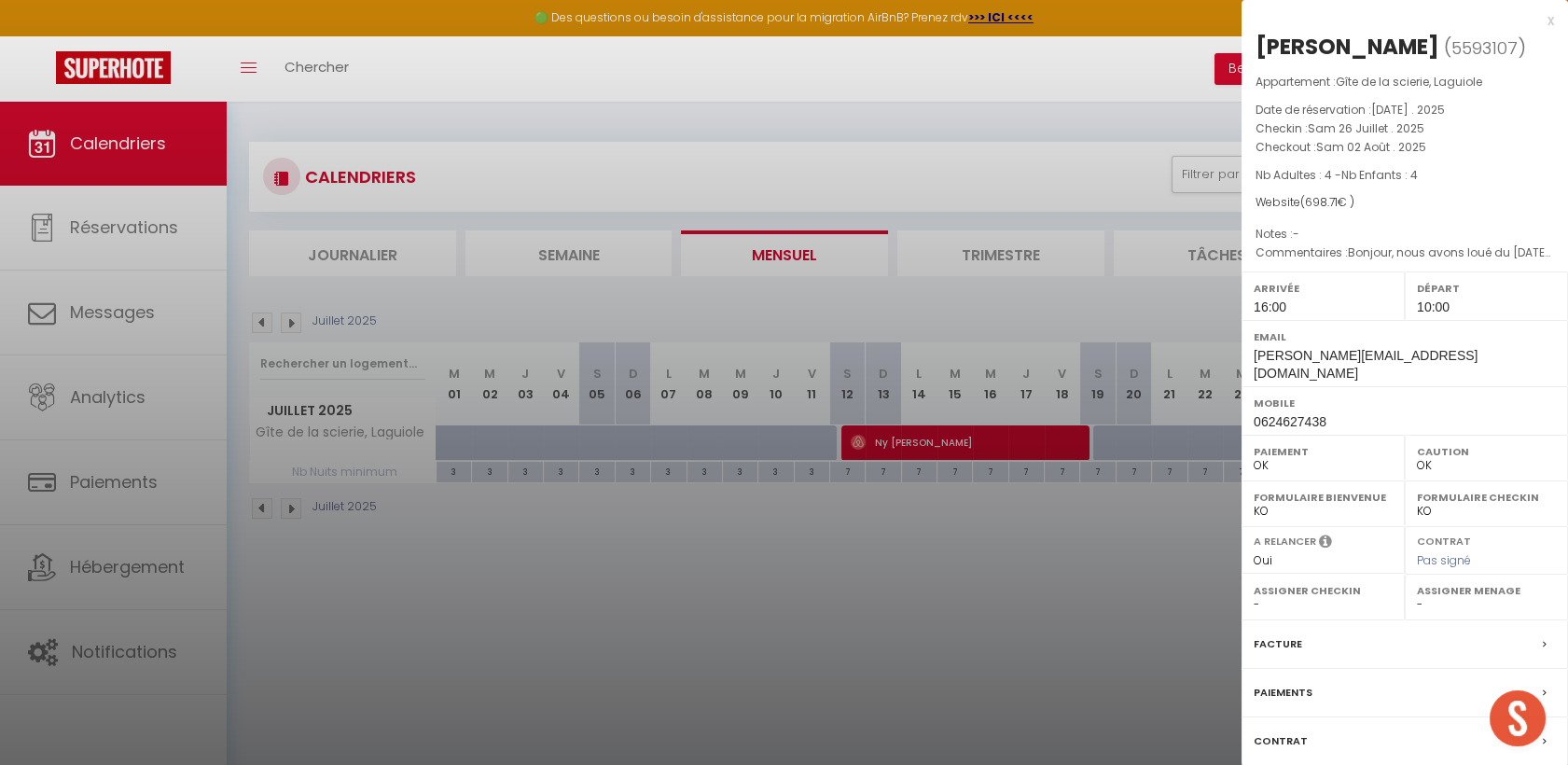
click at [275, 330] on div at bounding box center [784, 382] width 1568 height 765
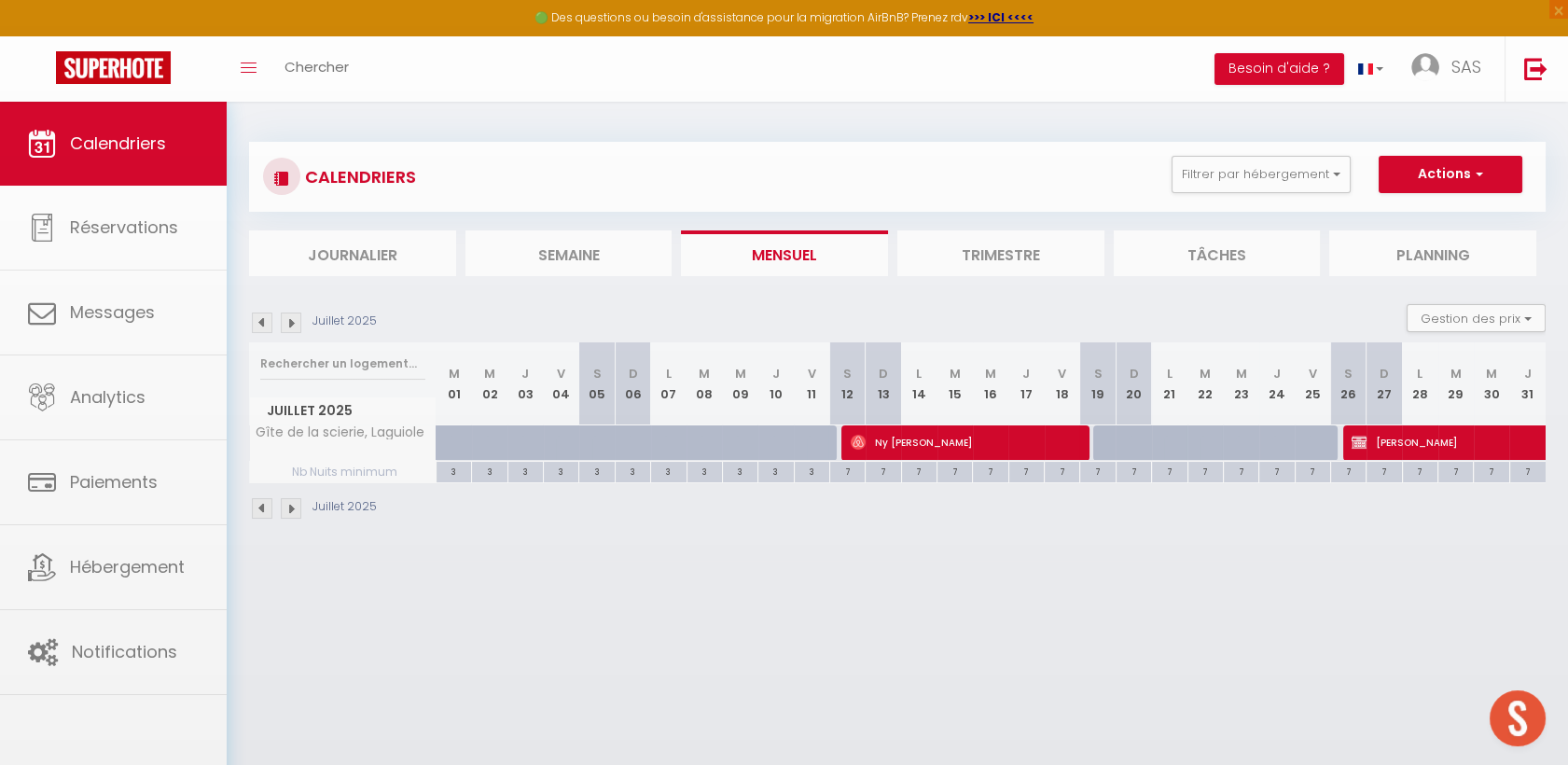
click at [260, 327] on body "🟢 Des questions ou besoin d'assistance pour la migration AirBnB? Prenez rdv >>>…" at bounding box center [784, 483] width 1568 height 765
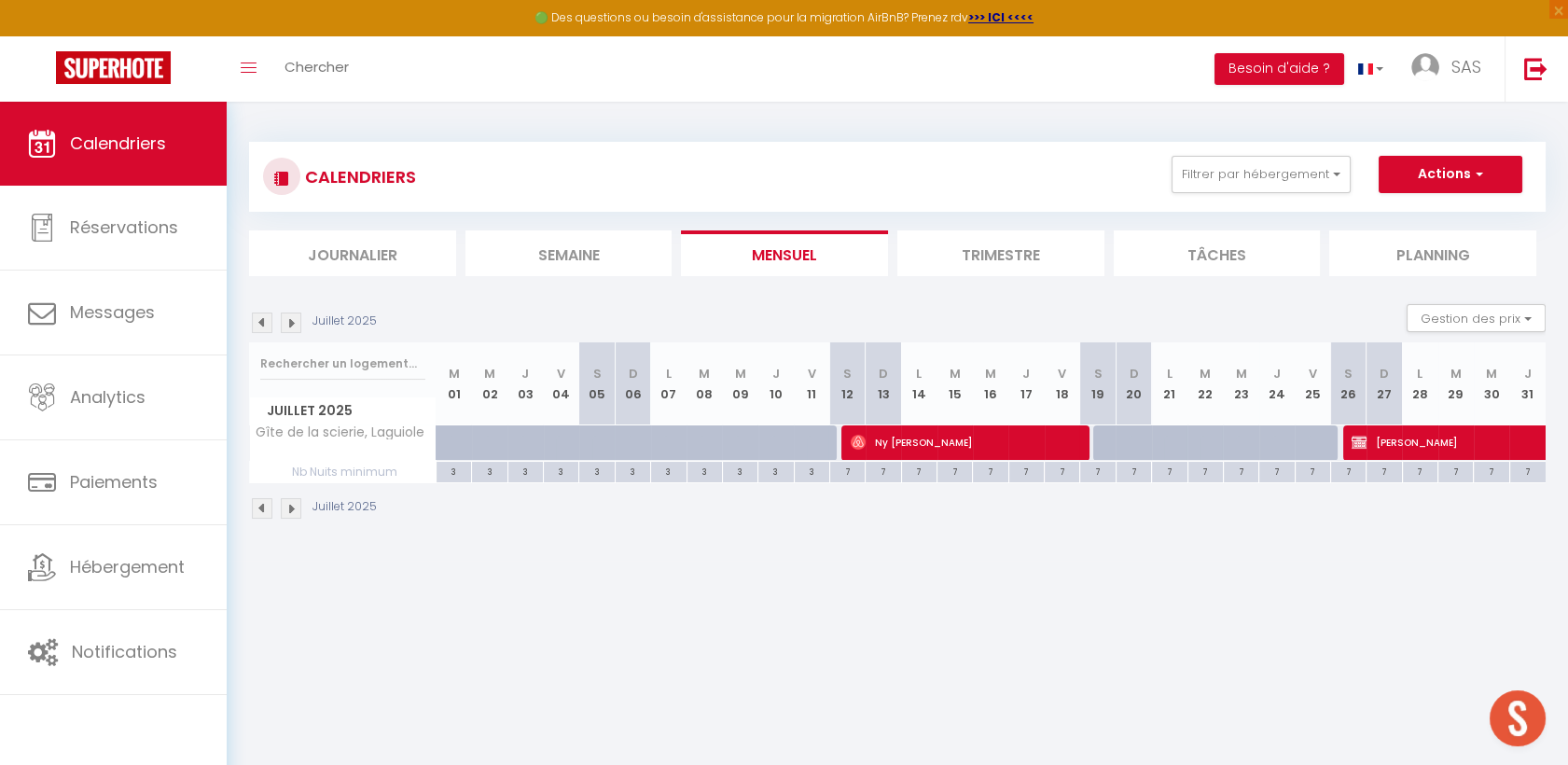
click at [259, 327] on img at bounding box center [261, 322] width 20 height 20
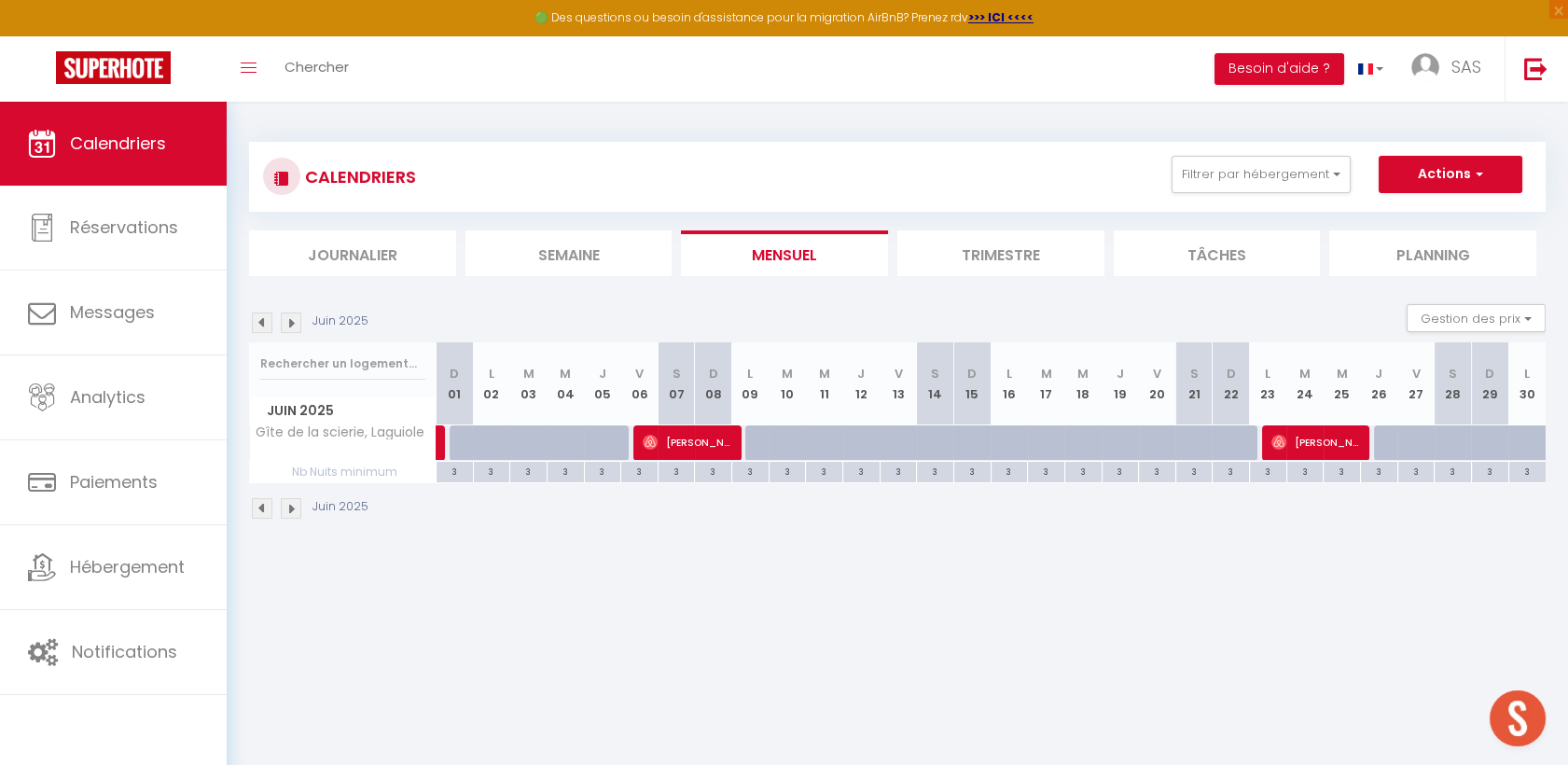
click at [259, 327] on img at bounding box center [261, 322] width 20 height 20
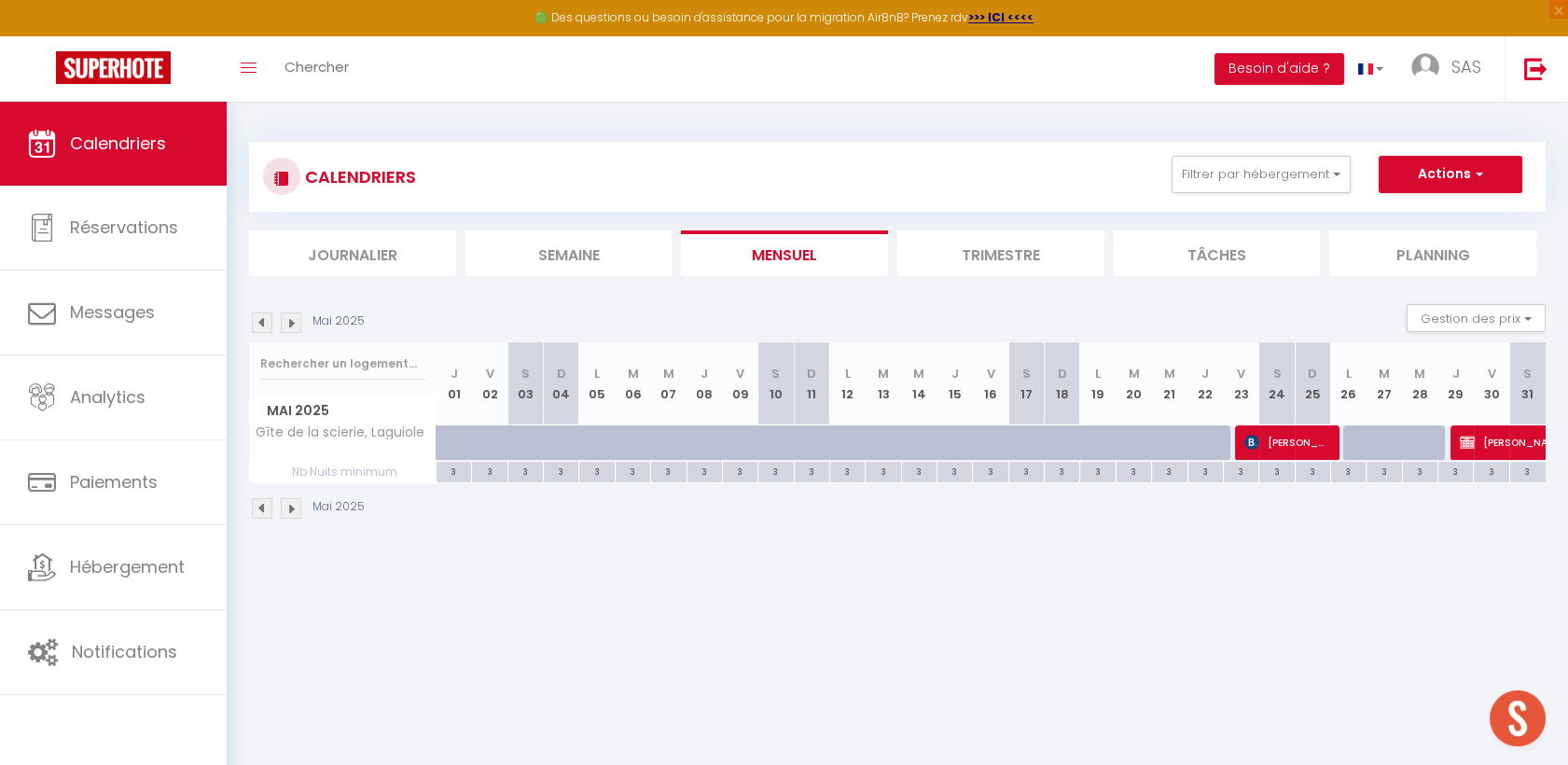
click at [259, 327] on img at bounding box center [261, 322] width 20 height 20
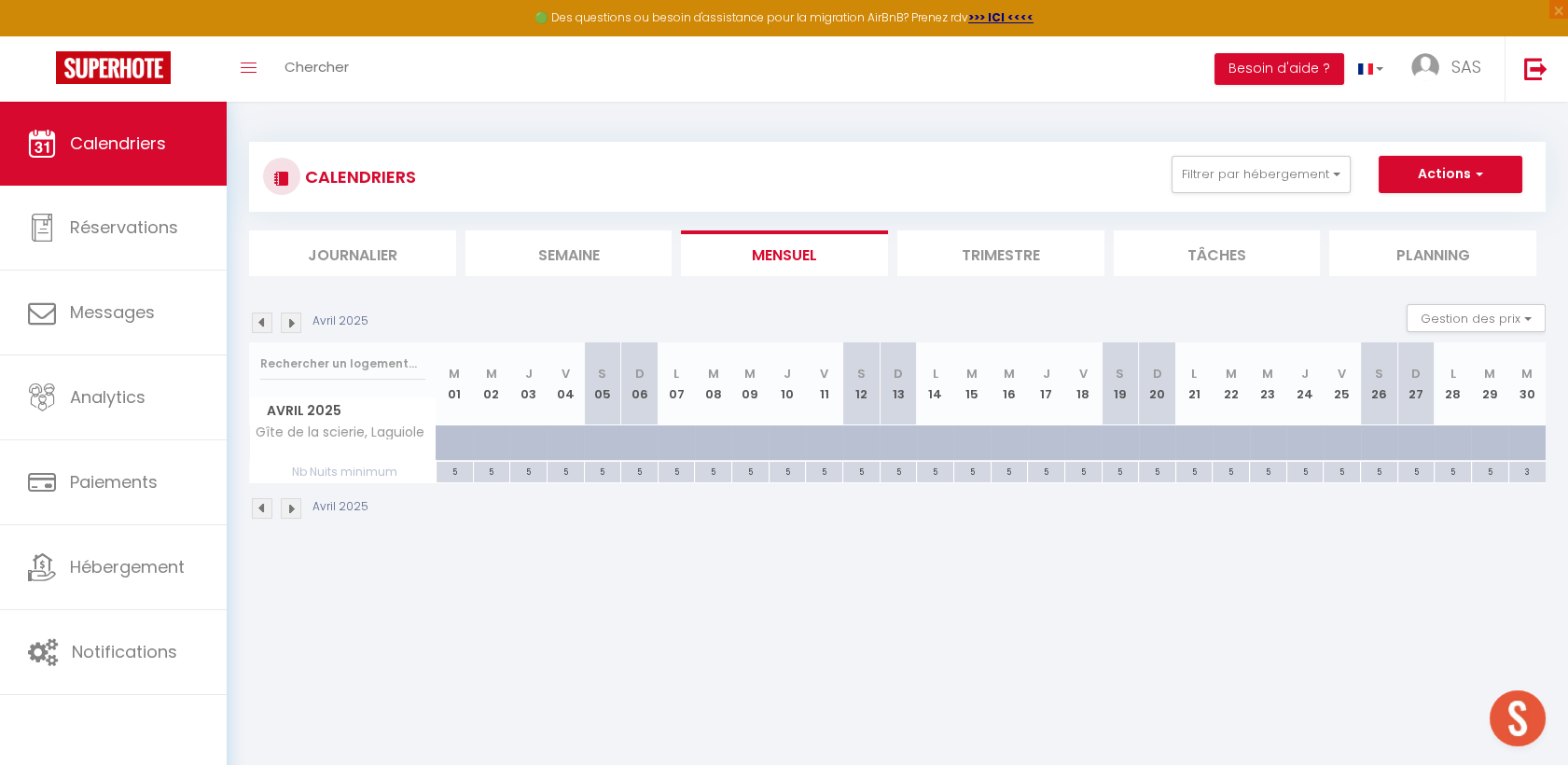
click at [285, 323] on img at bounding box center [290, 322] width 20 height 20
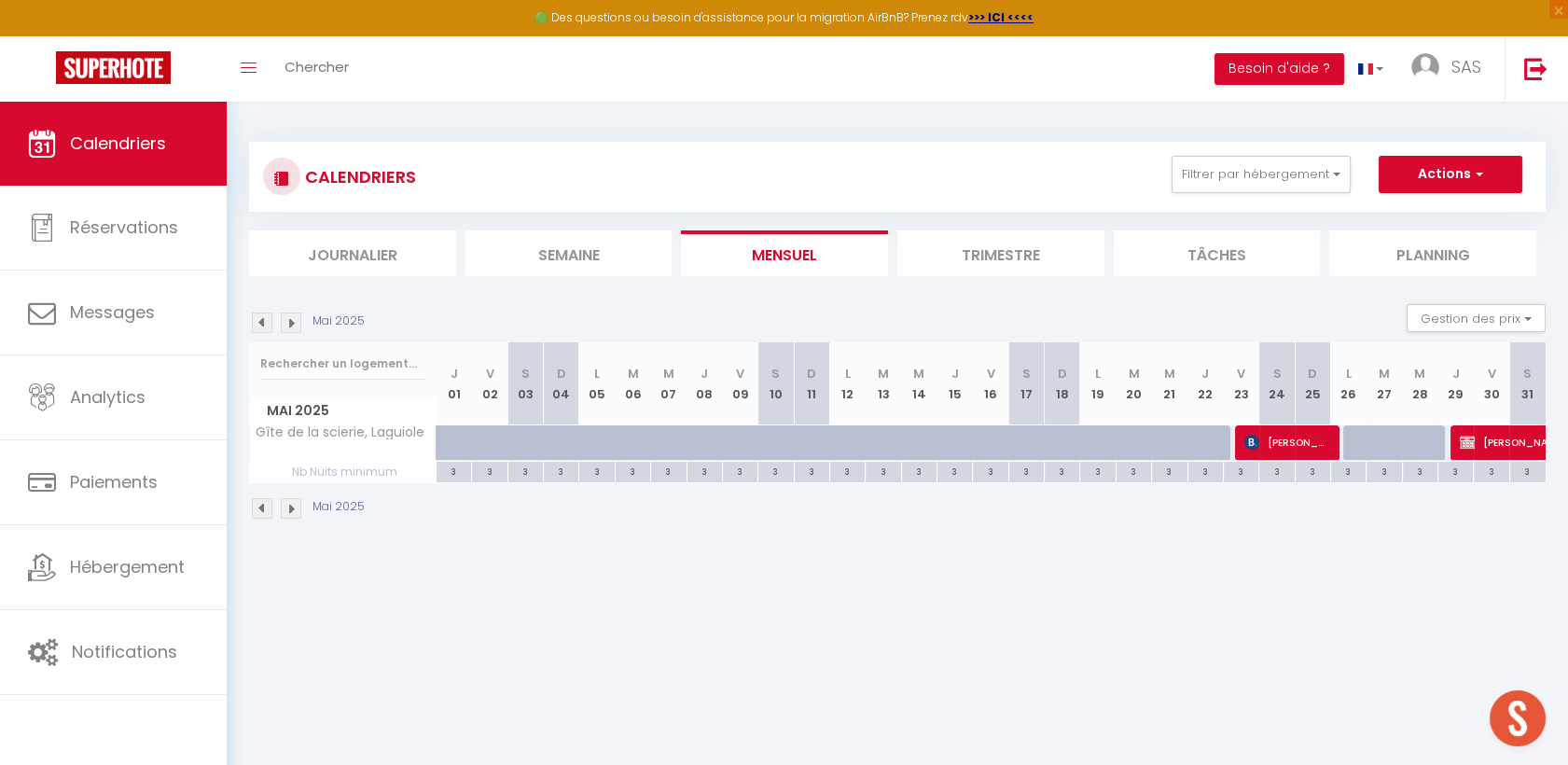
click at [285, 323] on img at bounding box center [290, 322] width 20 height 20
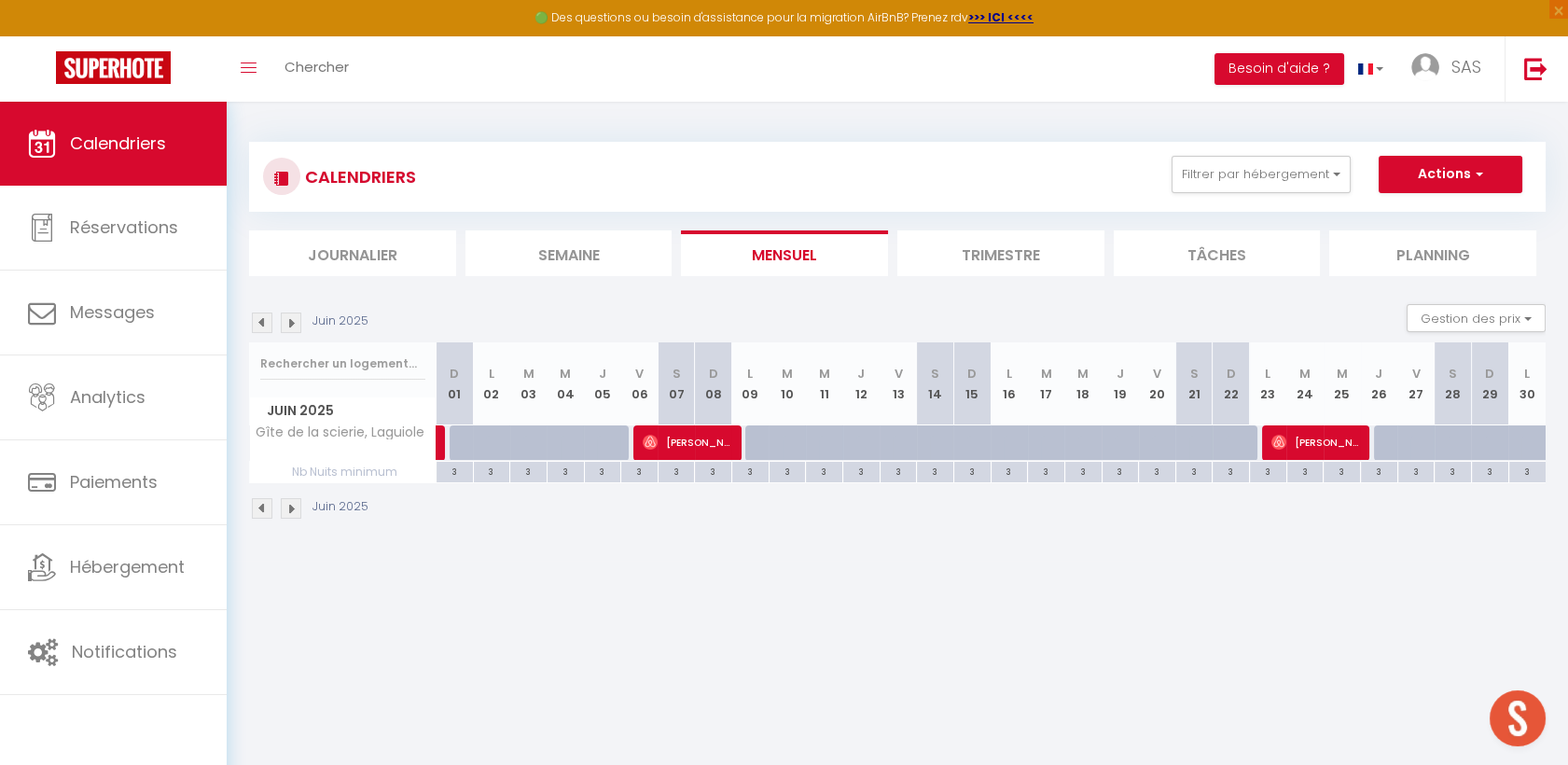
click at [274, 323] on div "Juin 2025" at bounding box center [311, 322] width 125 height 20
click at [260, 321] on img at bounding box center [261, 322] width 20 height 20
select select "0"
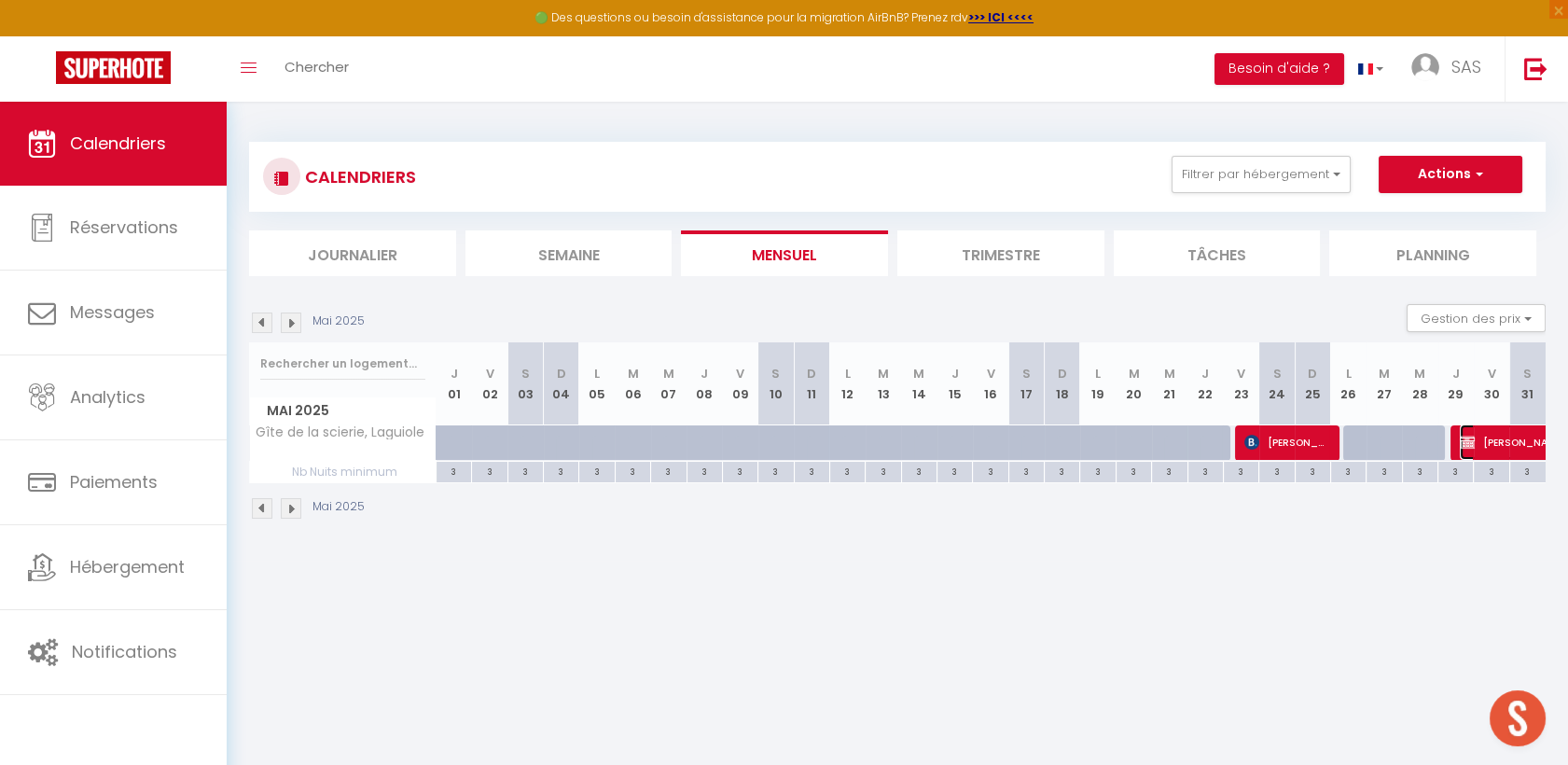
click at [1496, 434] on span "[PERSON_NAME]" at bounding box center [1524, 442] width 128 height 36
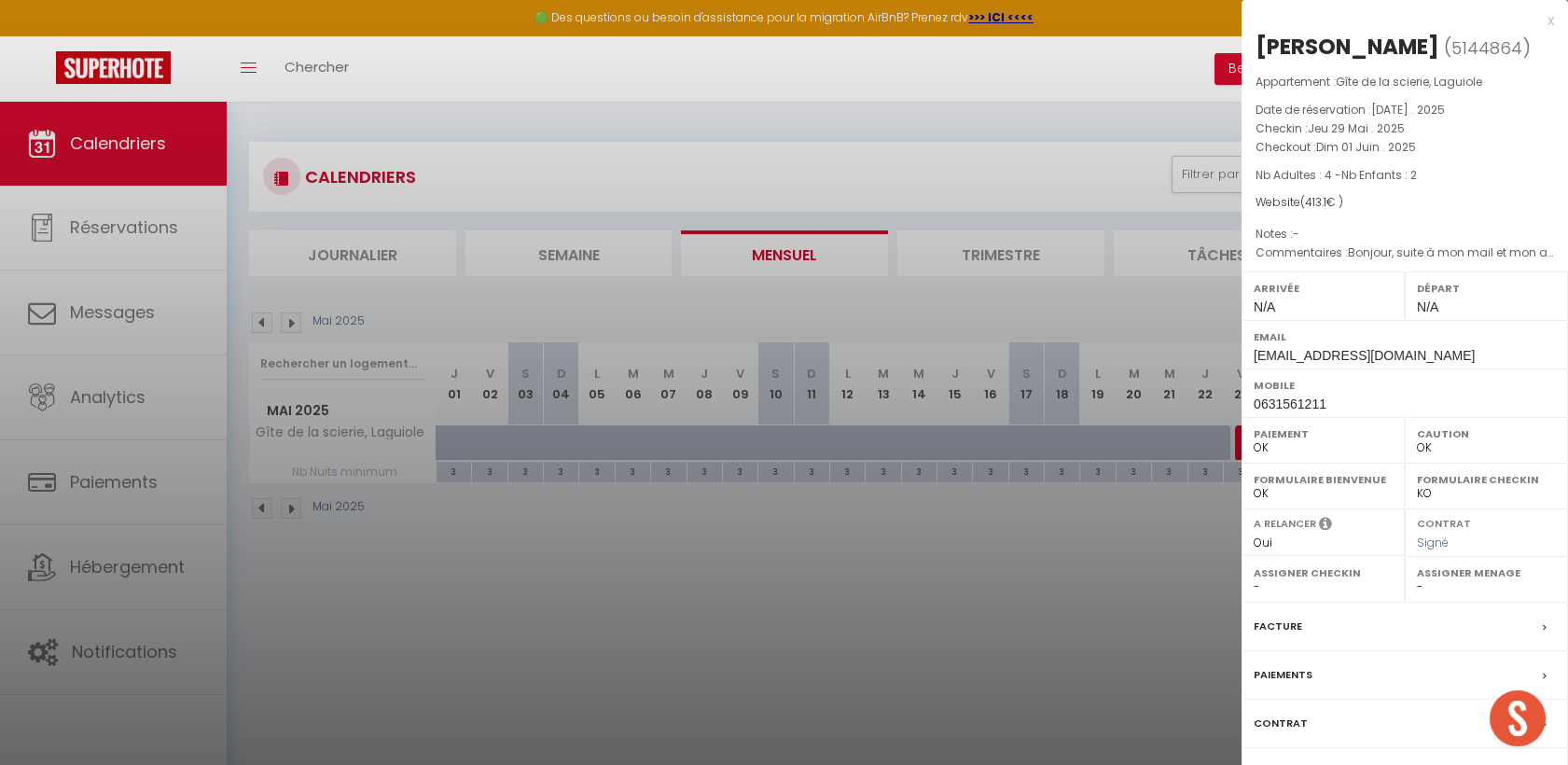
click at [330, 326] on div at bounding box center [784, 382] width 1568 height 765
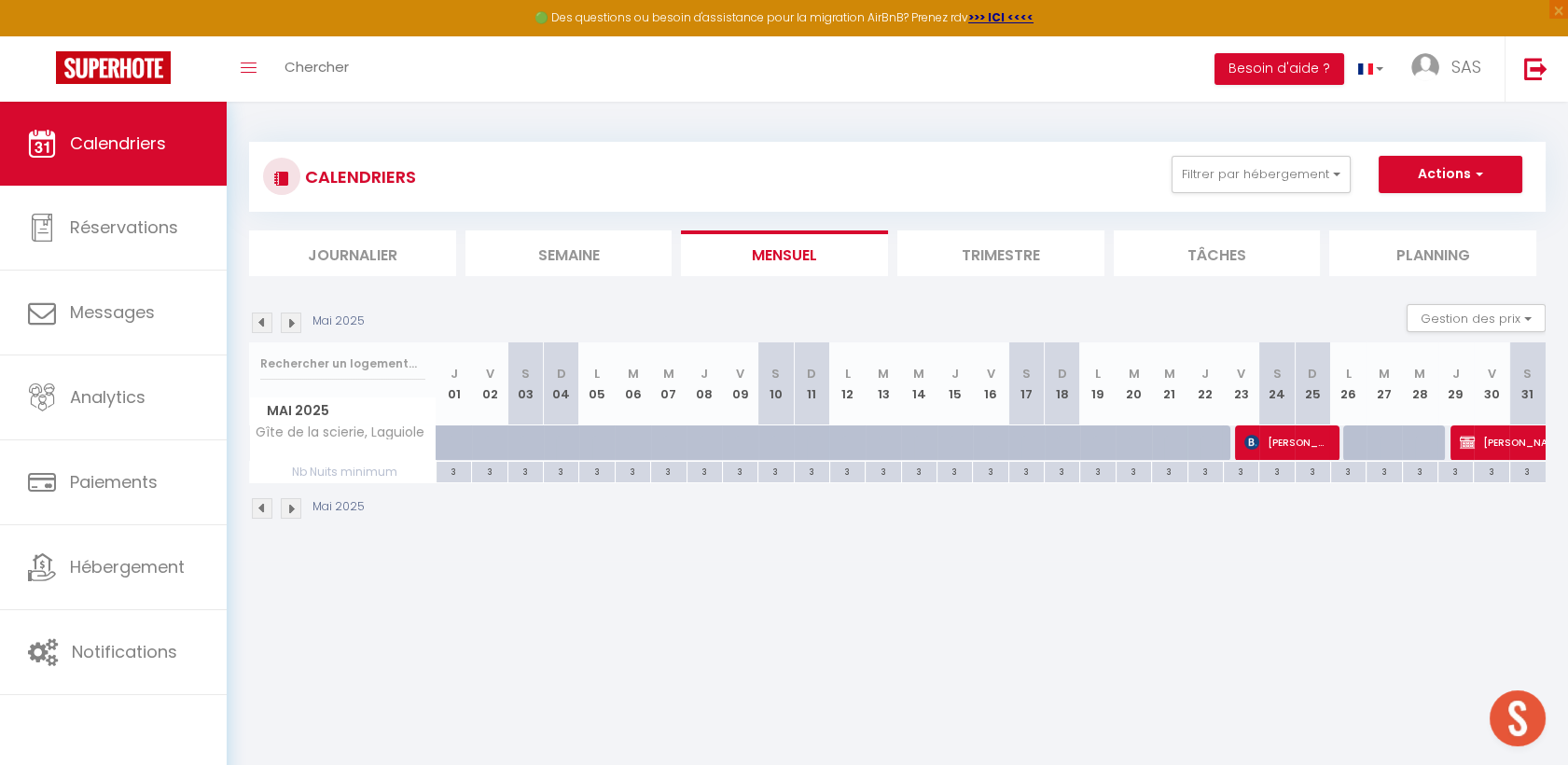
click at [304, 328] on div "Mai 2025" at bounding box center [310, 322] width 122 height 20
click at [290, 320] on img at bounding box center [290, 322] width 20 height 20
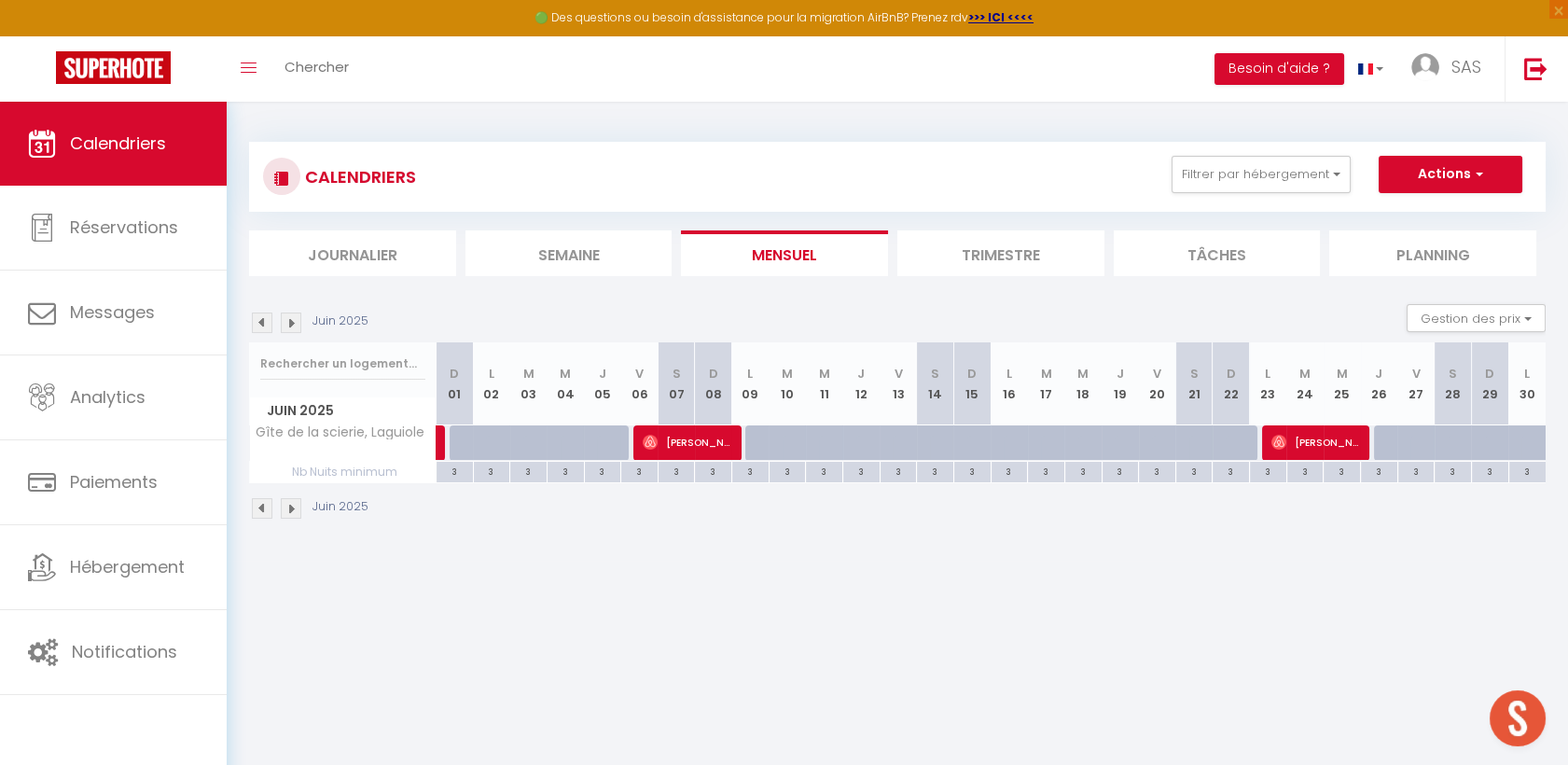
click at [285, 320] on img at bounding box center [290, 322] width 20 height 20
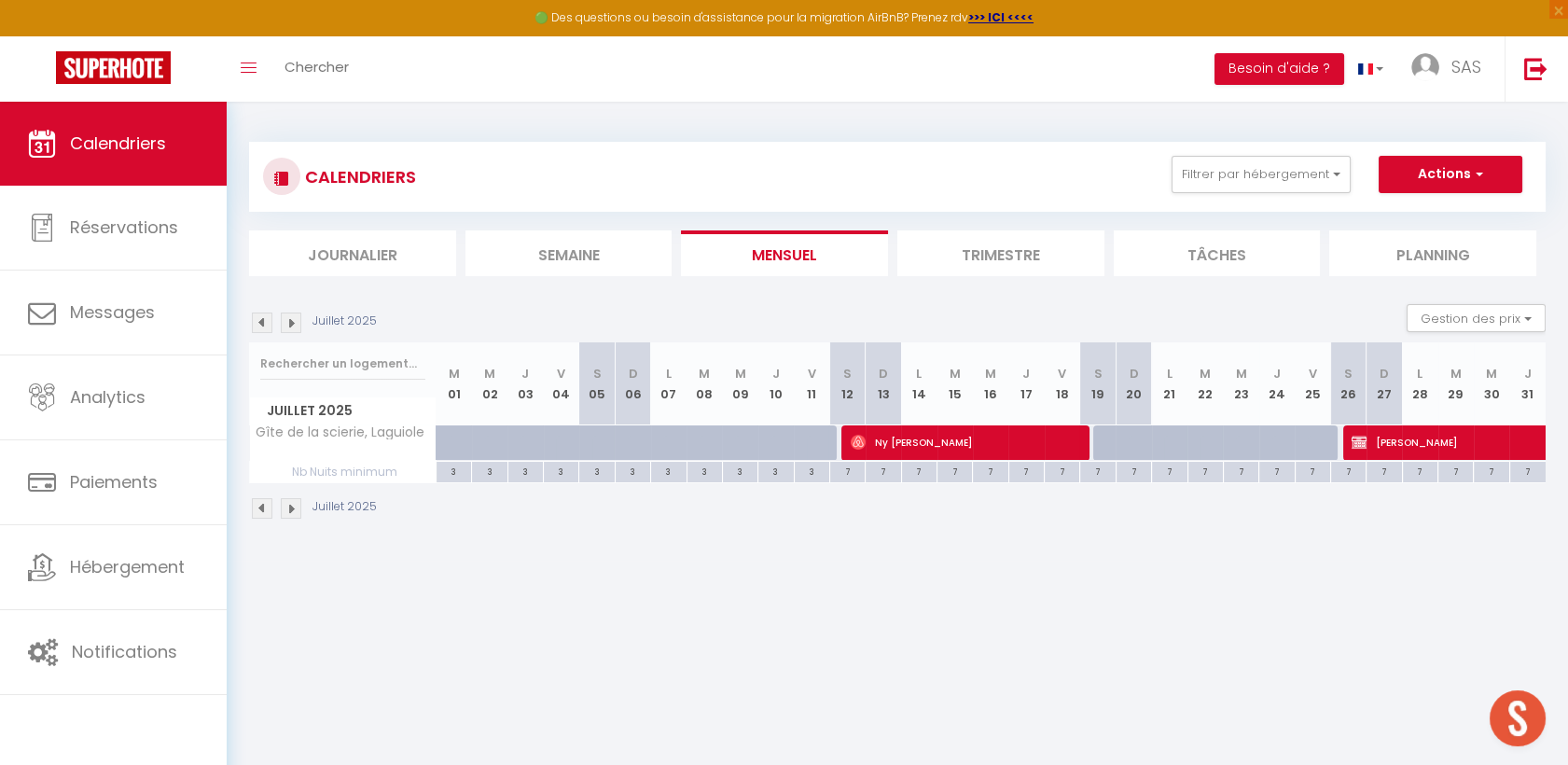
click at [289, 320] on img at bounding box center [290, 322] width 20 height 20
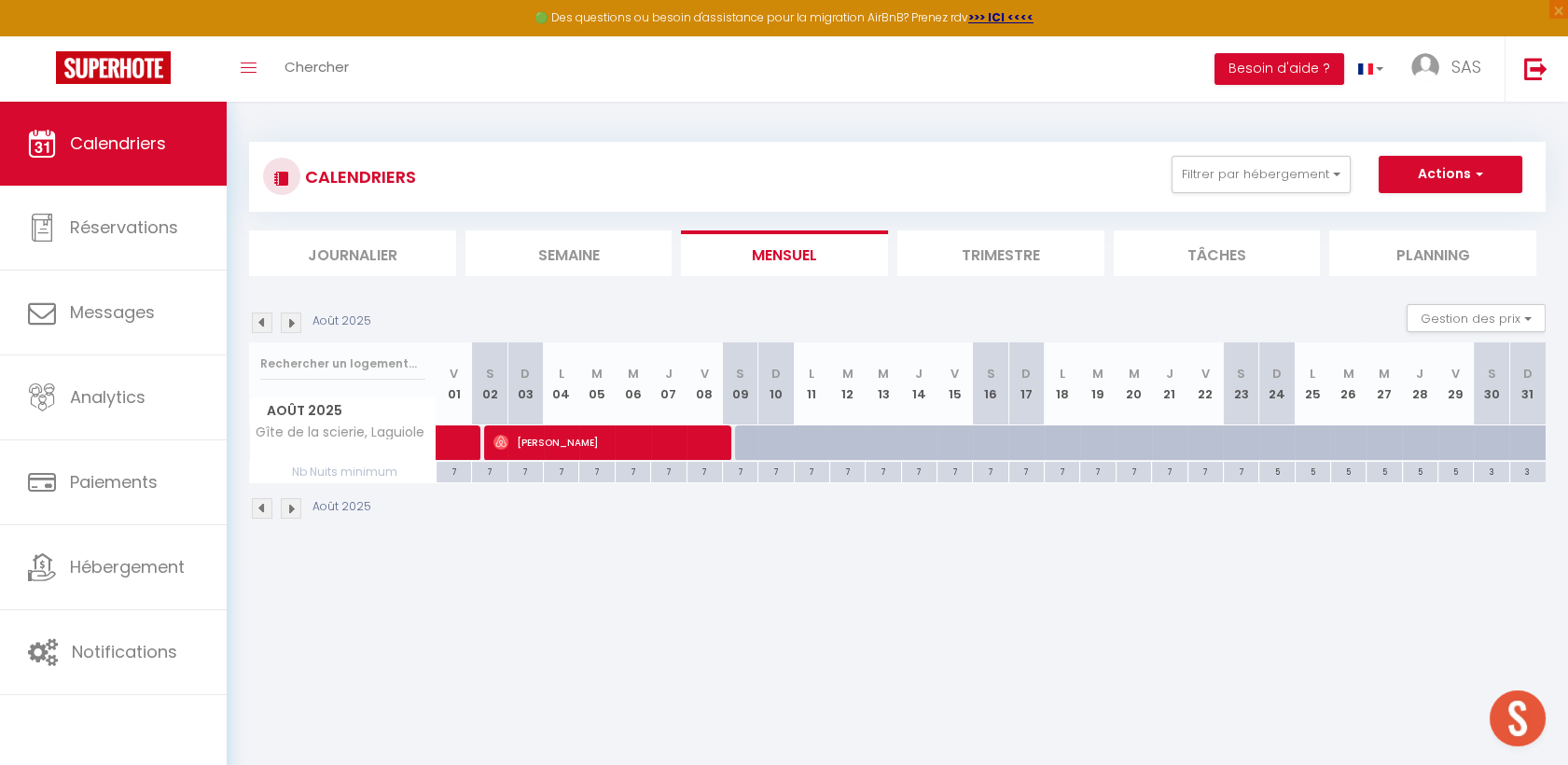
click at [289, 316] on img at bounding box center [290, 322] width 20 height 20
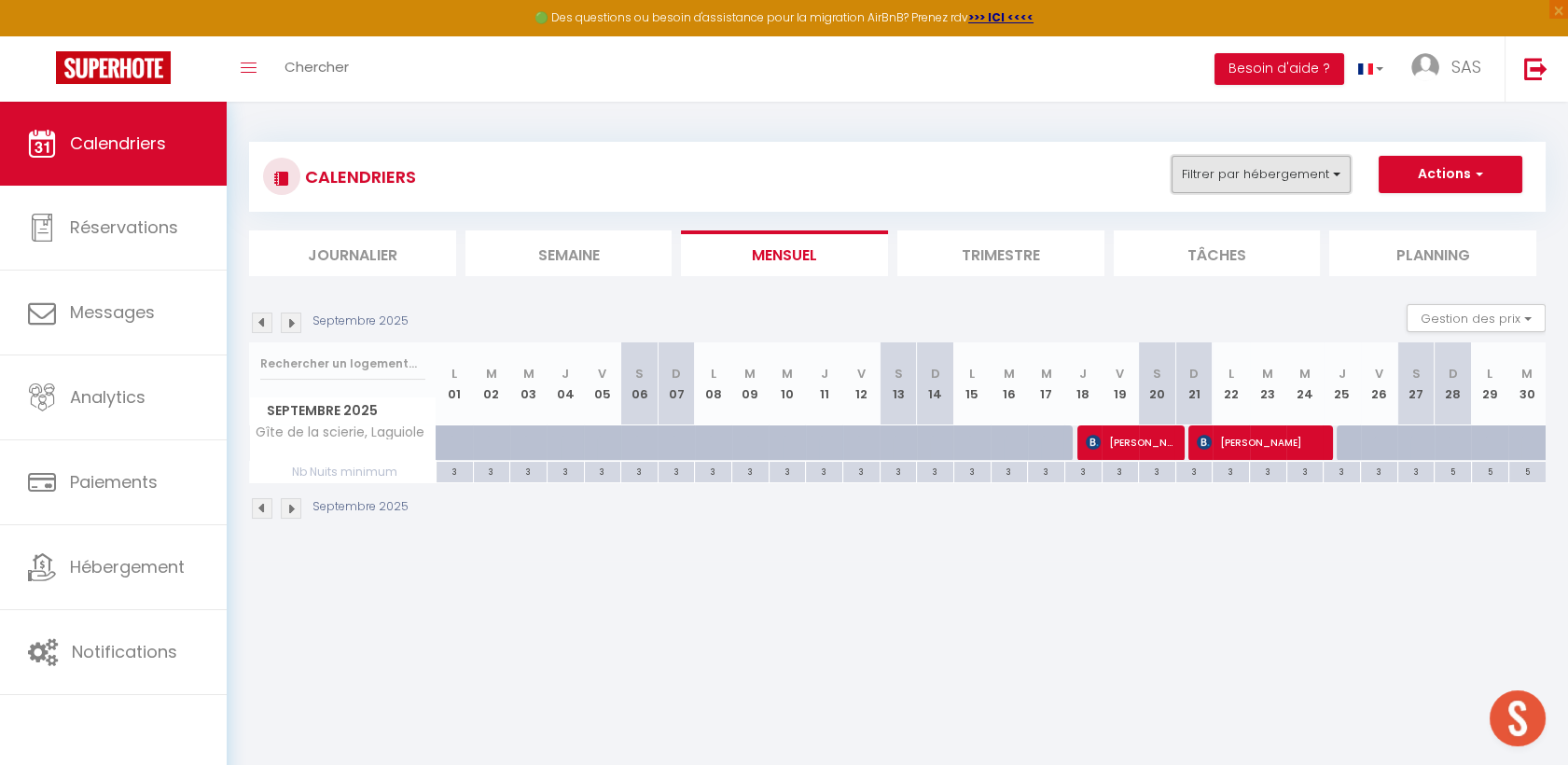
click at [1316, 176] on button "Filtrer par hébergement" at bounding box center [1261, 175] width 179 height 38
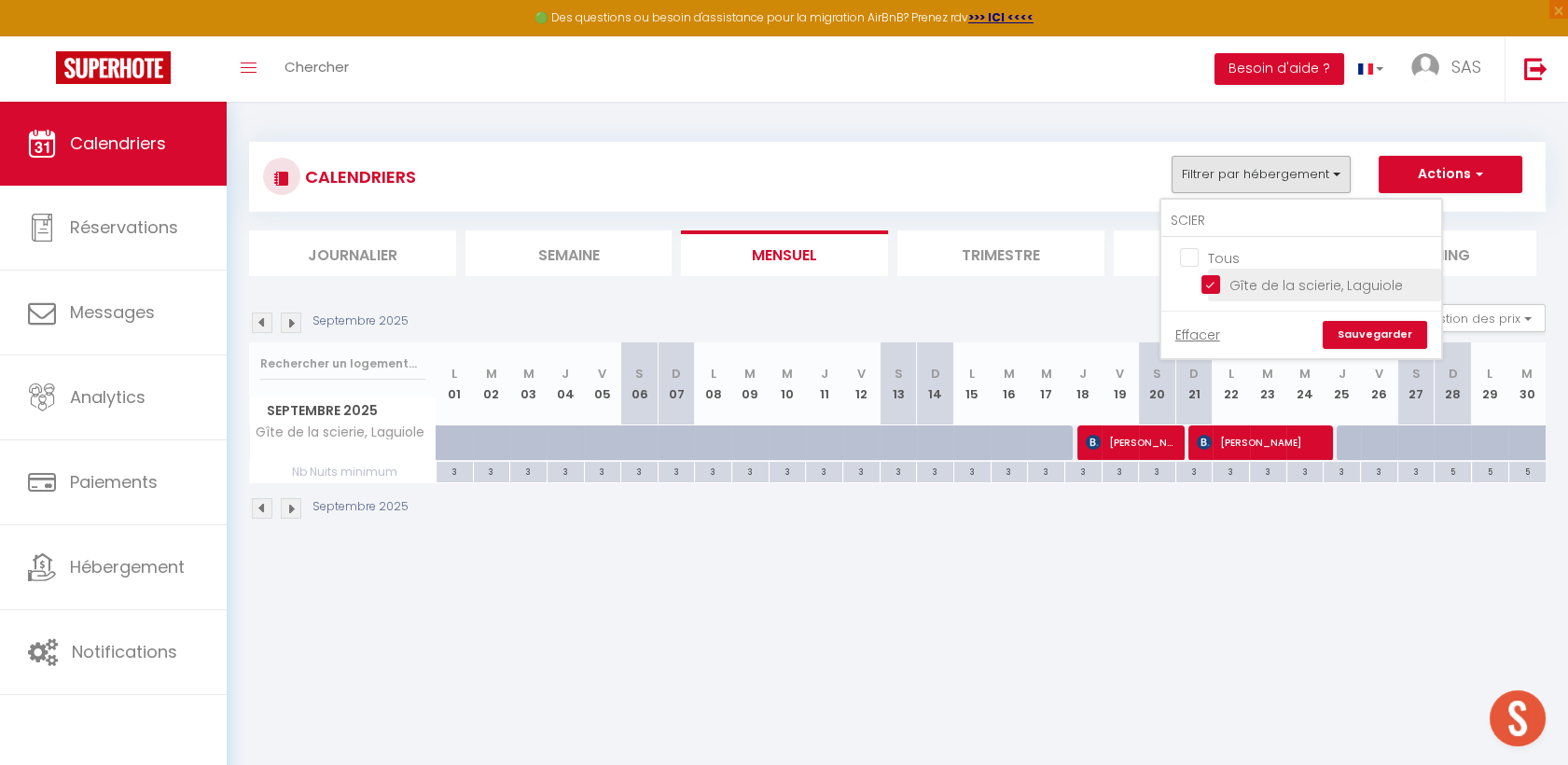
click at [1237, 279] on input "Gîte de la scierie, Laguiole" at bounding box center [1318, 283] width 233 height 18
checkbox input "false"
click at [1231, 225] on input "SCIER" at bounding box center [1301, 221] width 280 height 34
type input "gerv"
click at [1284, 272] on li "Gîte de [GEOGRAPHIC_DATA]" at bounding box center [1325, 286] width 233 height 33
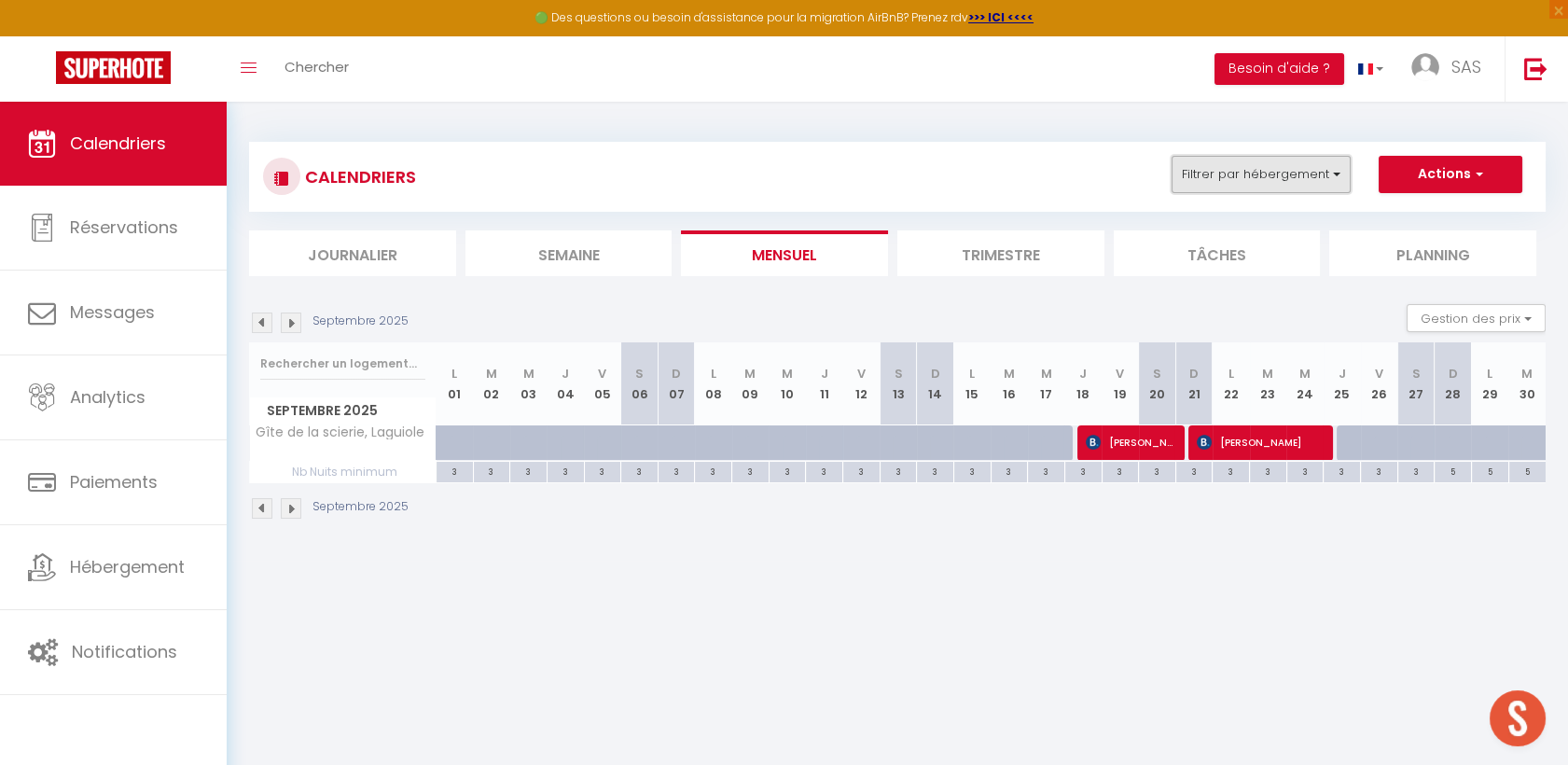
click at [1284, 178] on button "Filtrer par hébergement" at bounding box center [1261, 175] width 179 height 38
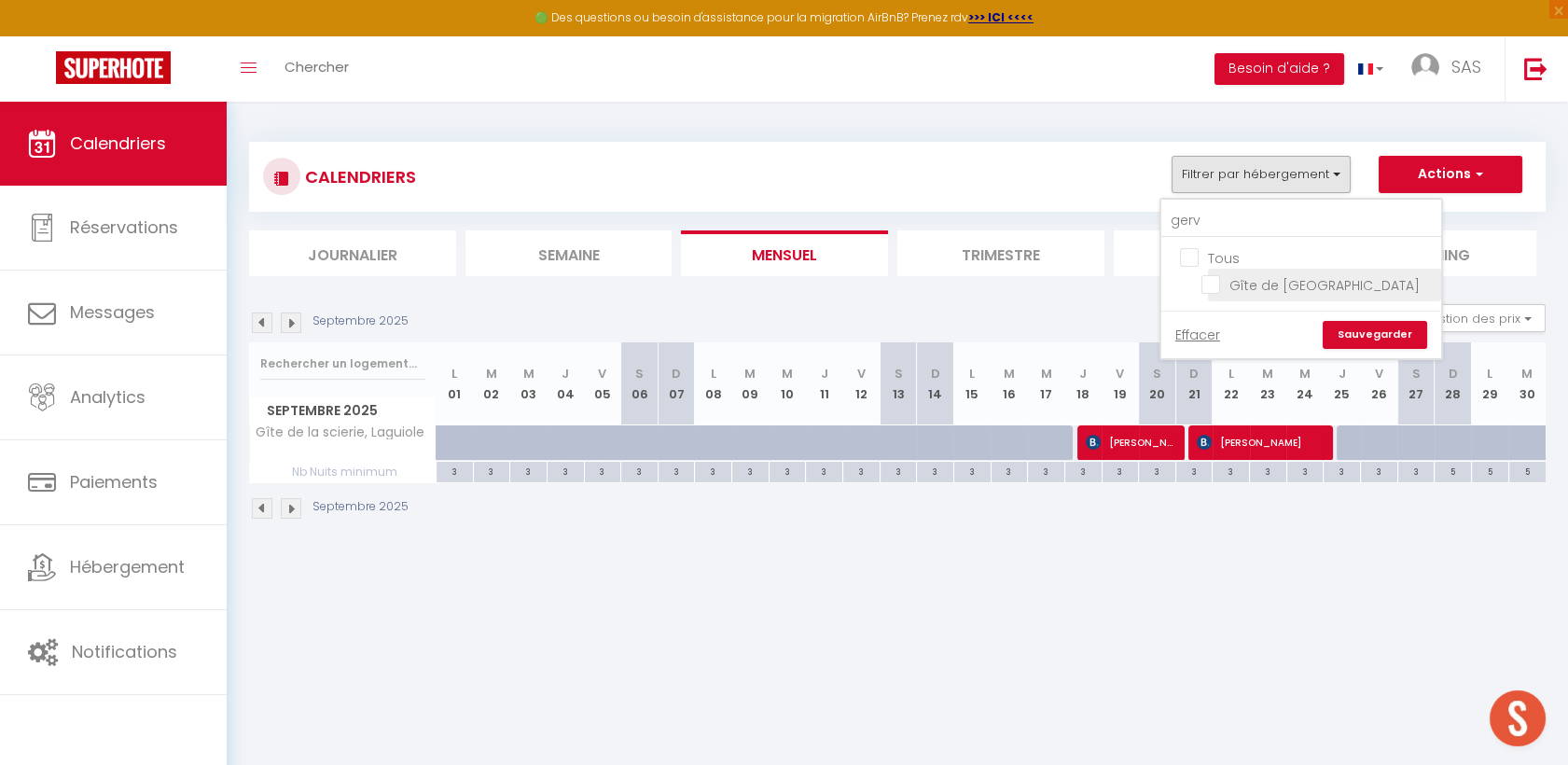
click at [1351, 287] on input "Gîte de [GEOGRAPHIC_DATA]" at bounding box center [1318, 283] width 233 height 18
checkbox input "true"
click at [1393, 329] on link "Sauvegarder" at bounding box center [1375, 335] width 104 height 28
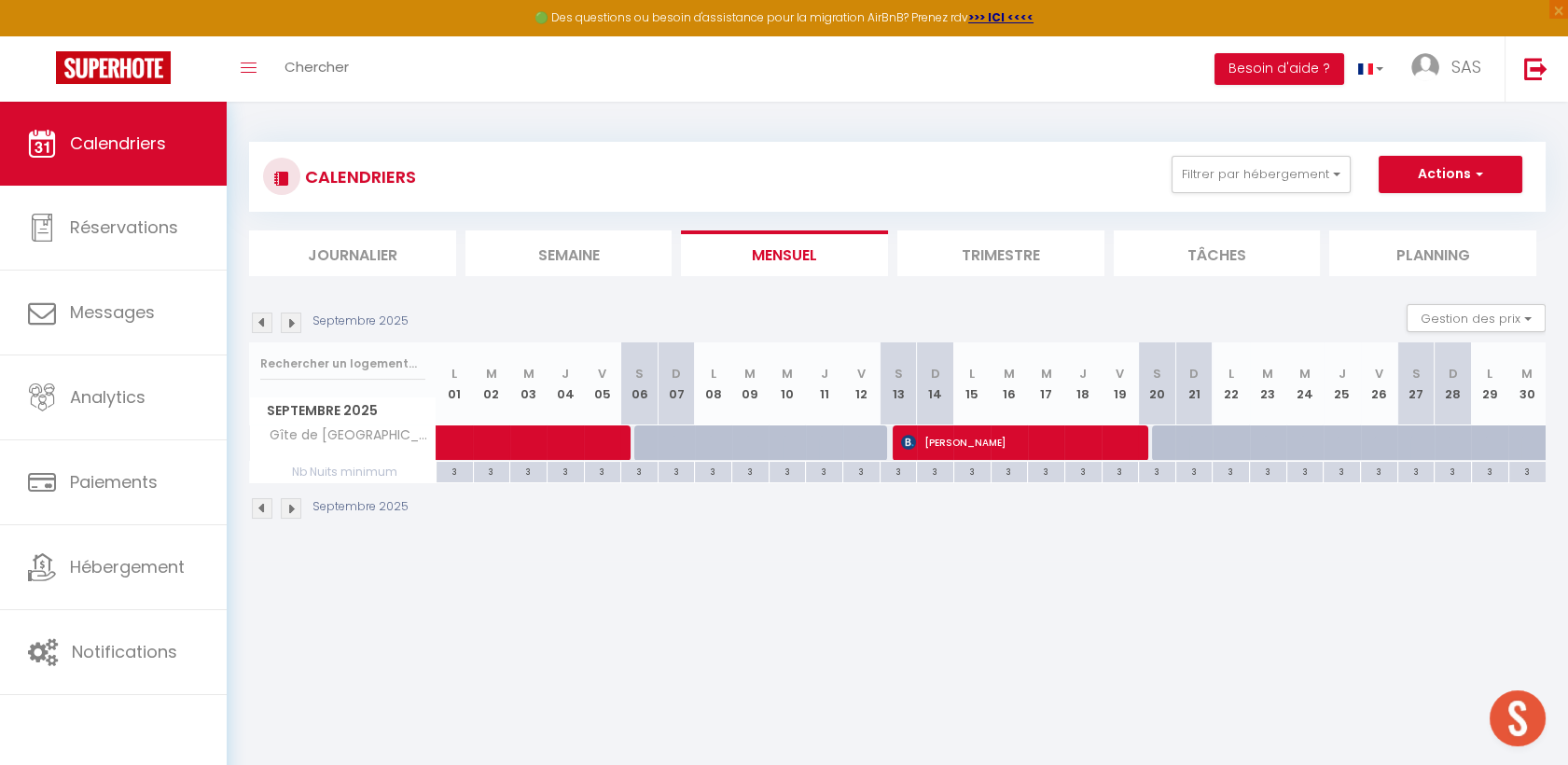
click at [271, 318] on img at bounding box center [261, 322] width 20 height 20
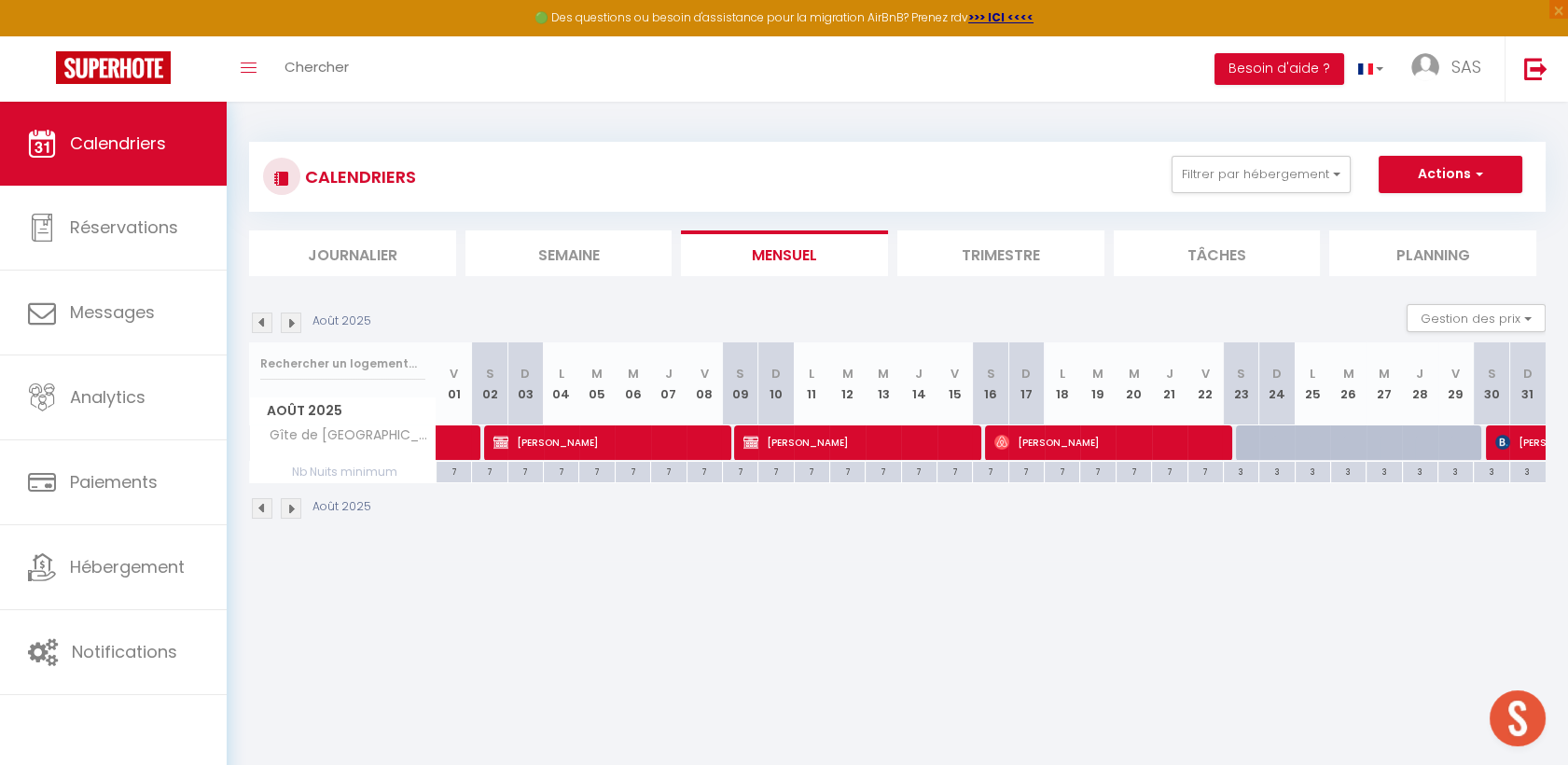
click at [267, 318] on img at bounding box center [261, 322] width 20 height 20
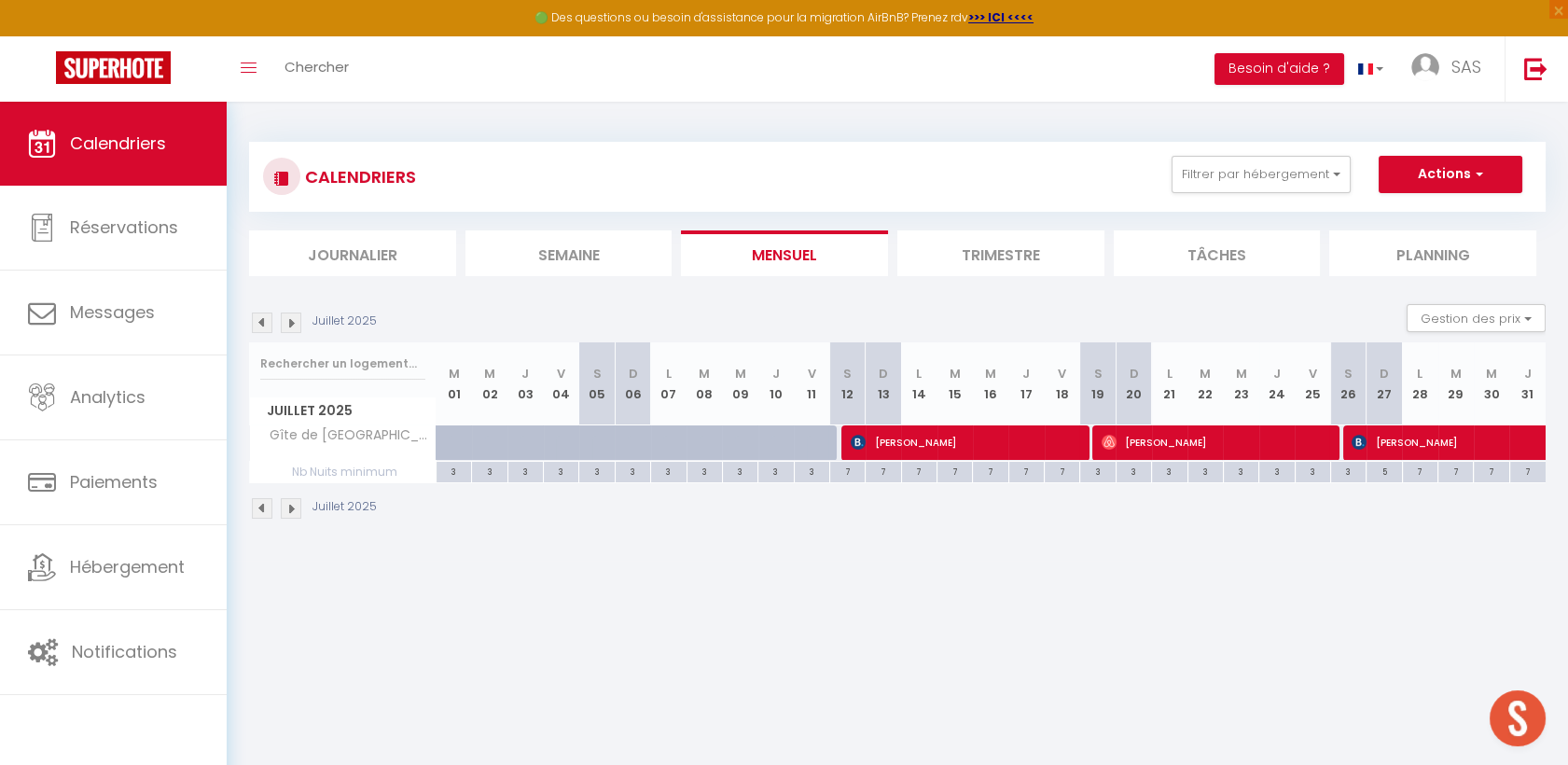
click at [267, 318] on img at bounding box center [261, 322] width 20 height 20
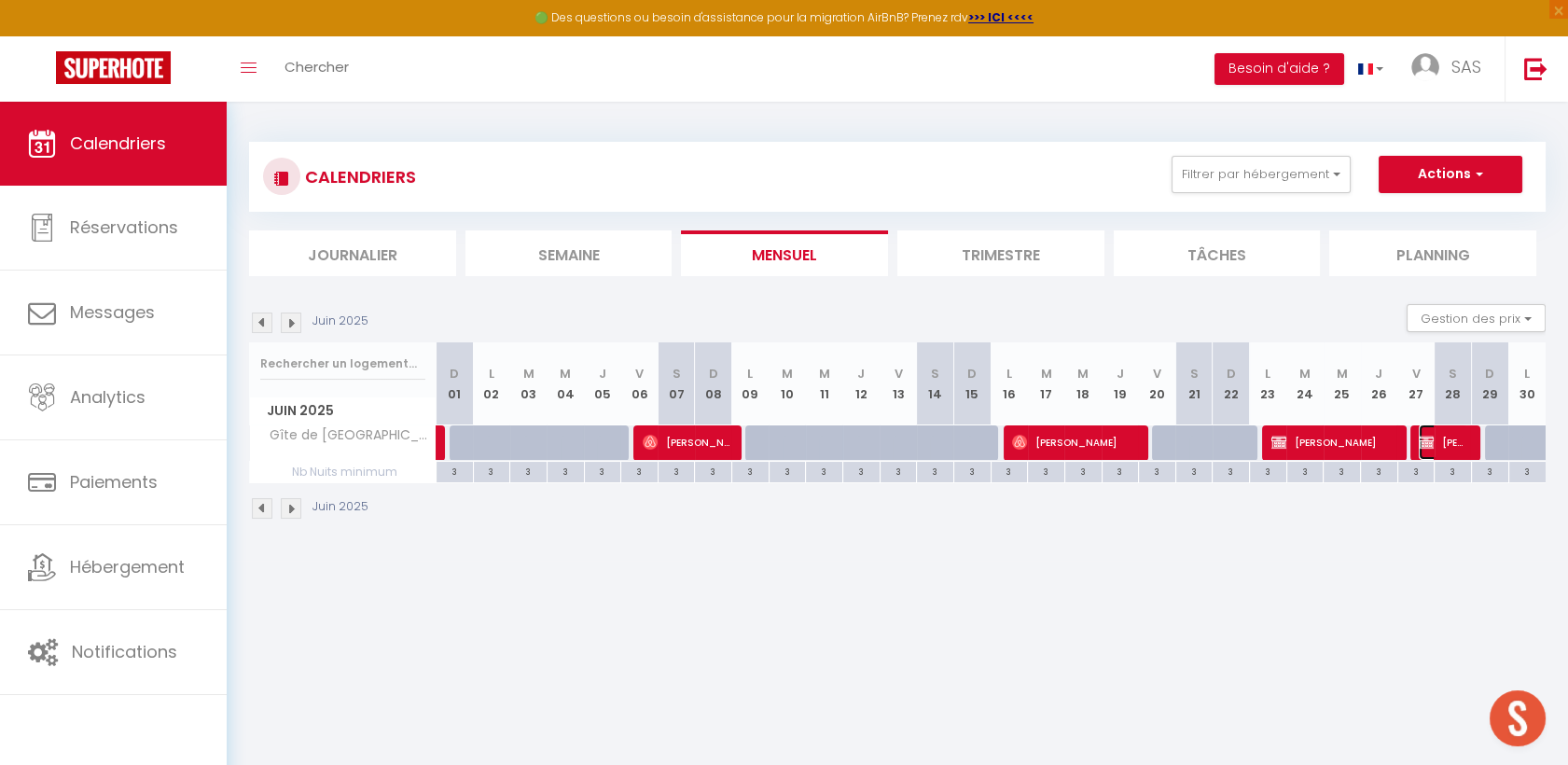
click at [1437, 437] on span "[PERSON_NAME]" at bounding box center [1443, 442] width 49 height 36
select select "KO"
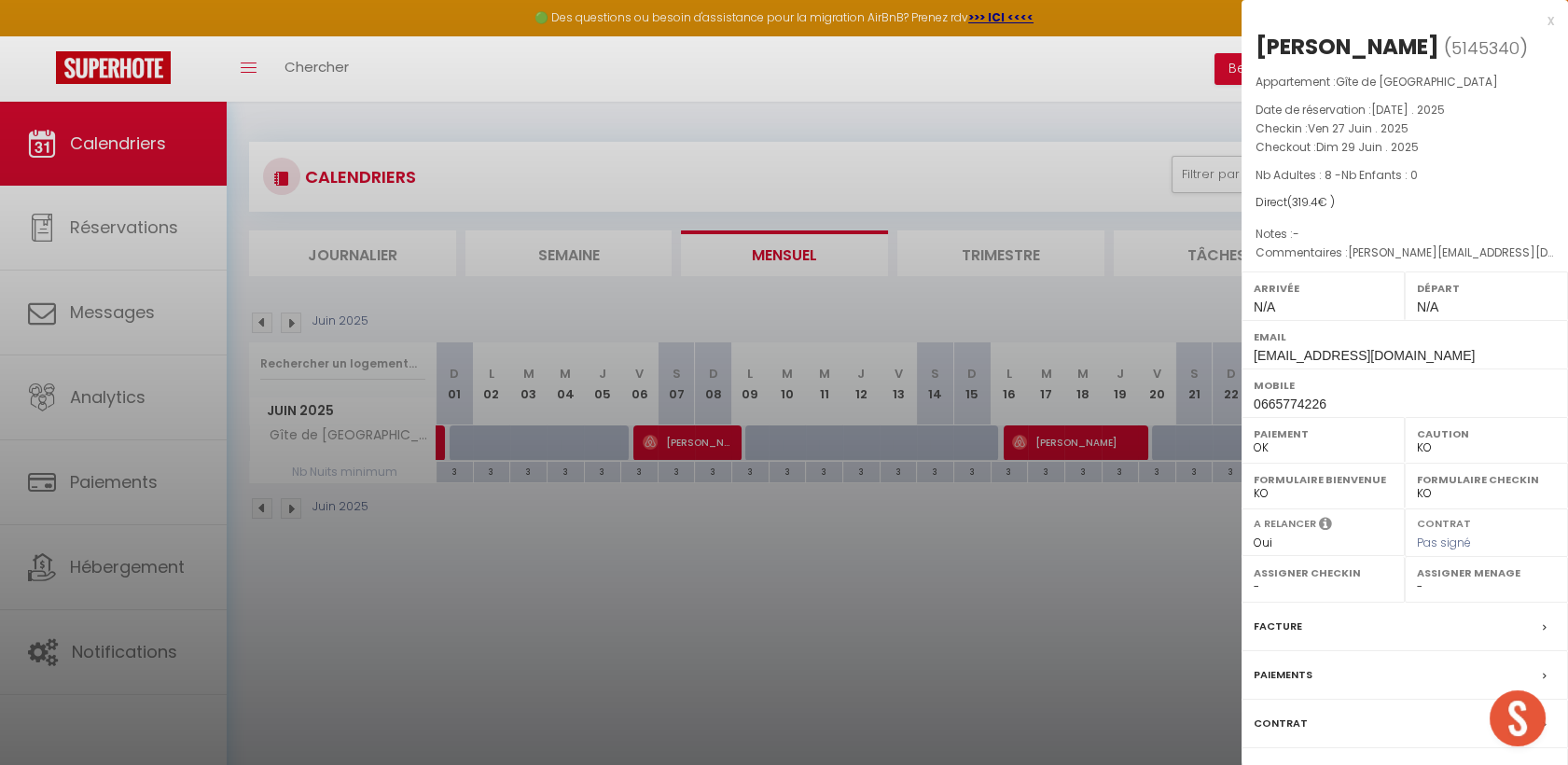
click at [432, 441] on div at bounding box center [784, 382] width 1568 height 765
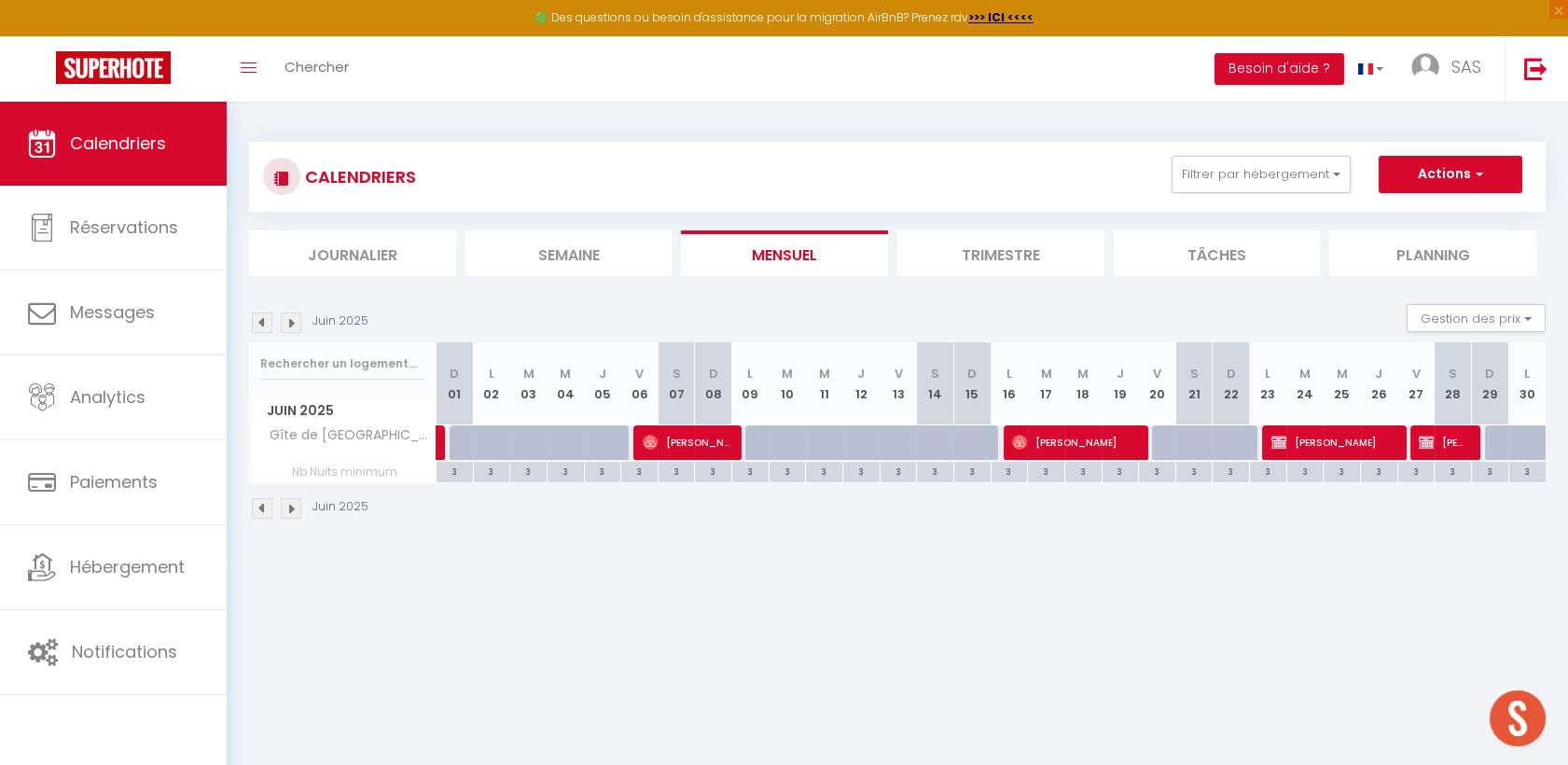
click at [266, 317] on img at bounding box center [261, 322] width 20 height 20
select select "KO"
select select "0"
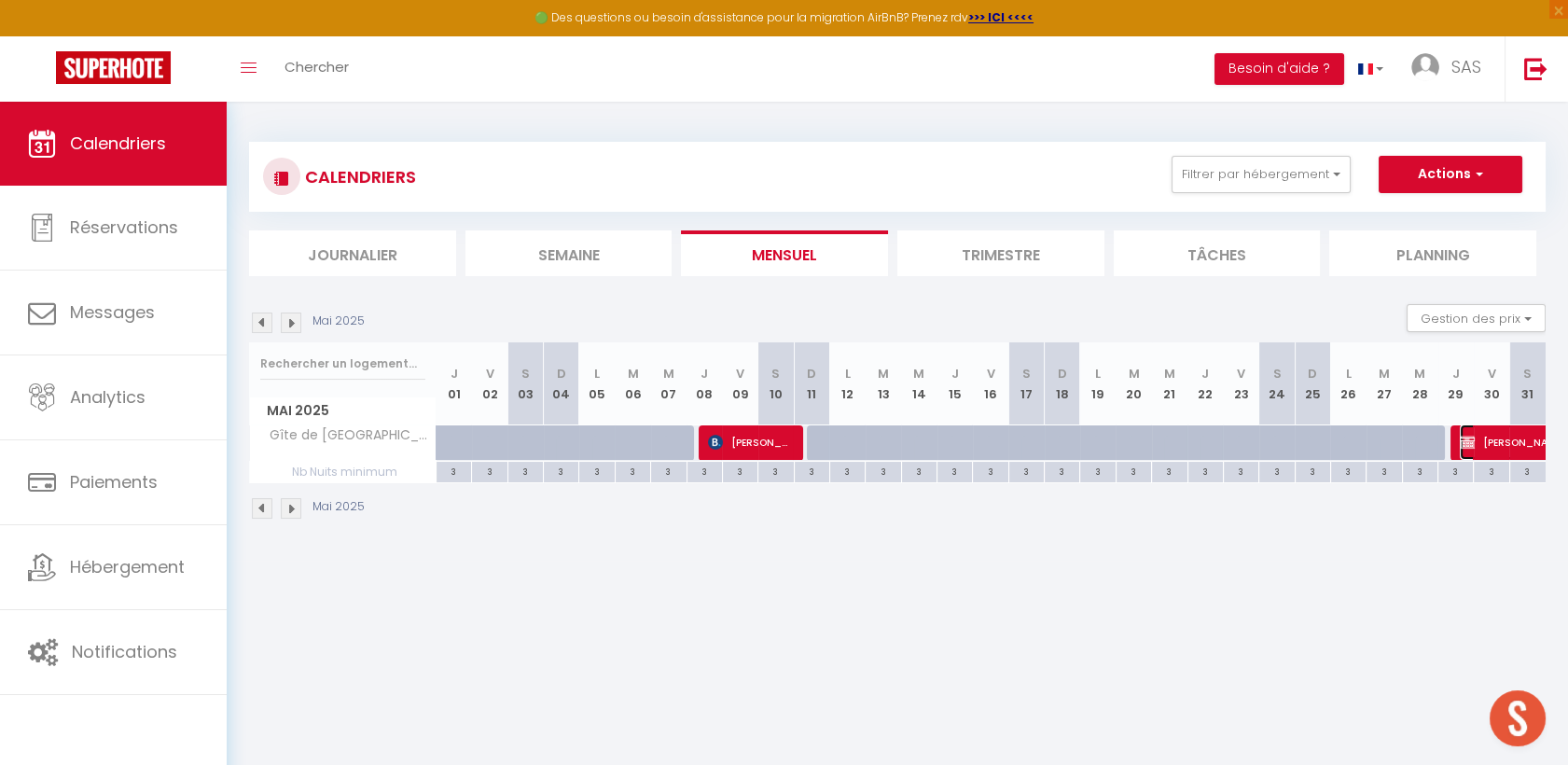
click at [1504, 450] on span "[PERSON_NAME]" at bounding box center [1524, 442] width 128 height 36
select select "OK"
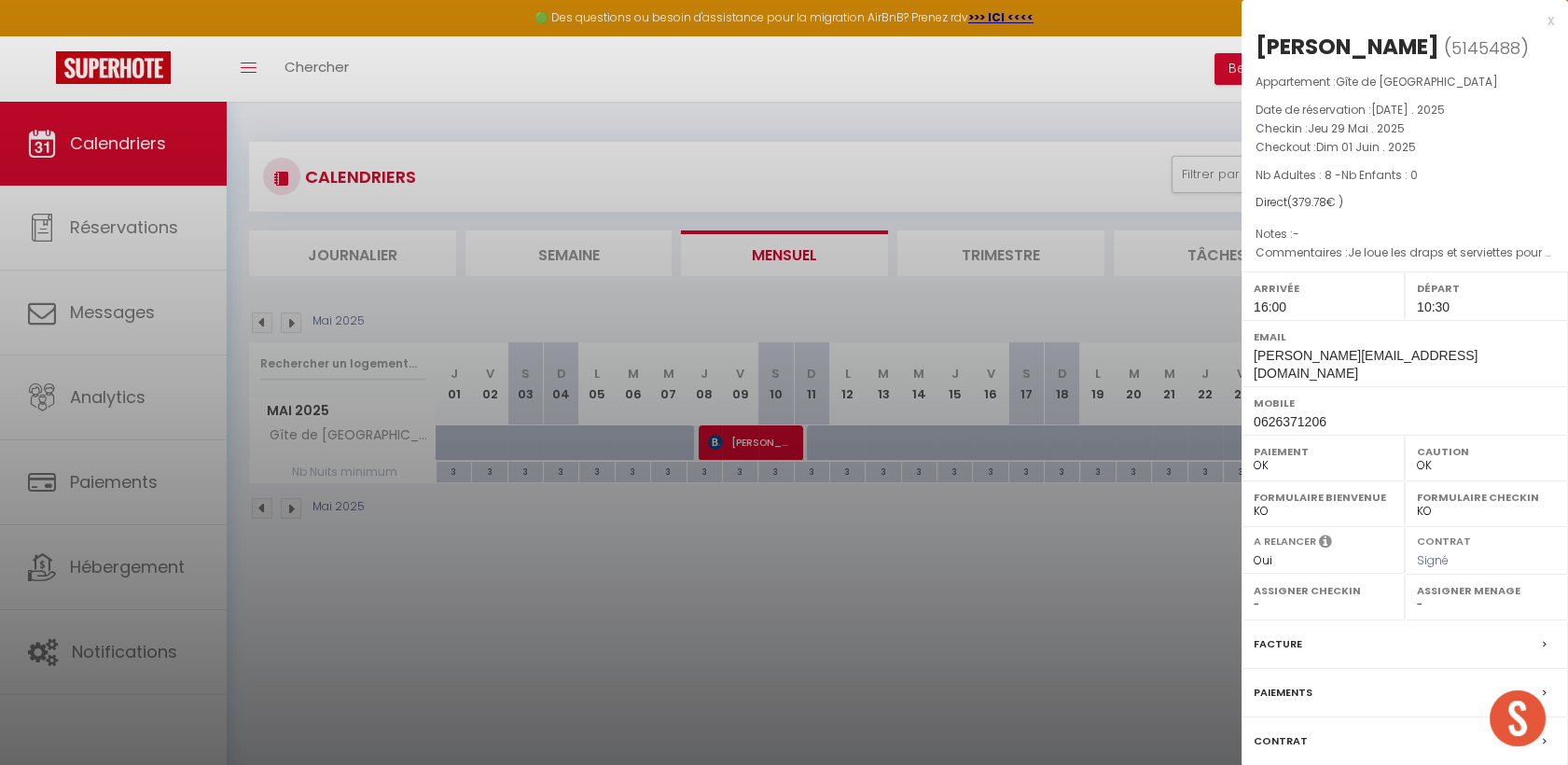
click at [300, 324] on div at bounding box center [784, 382] width 1568 height 765
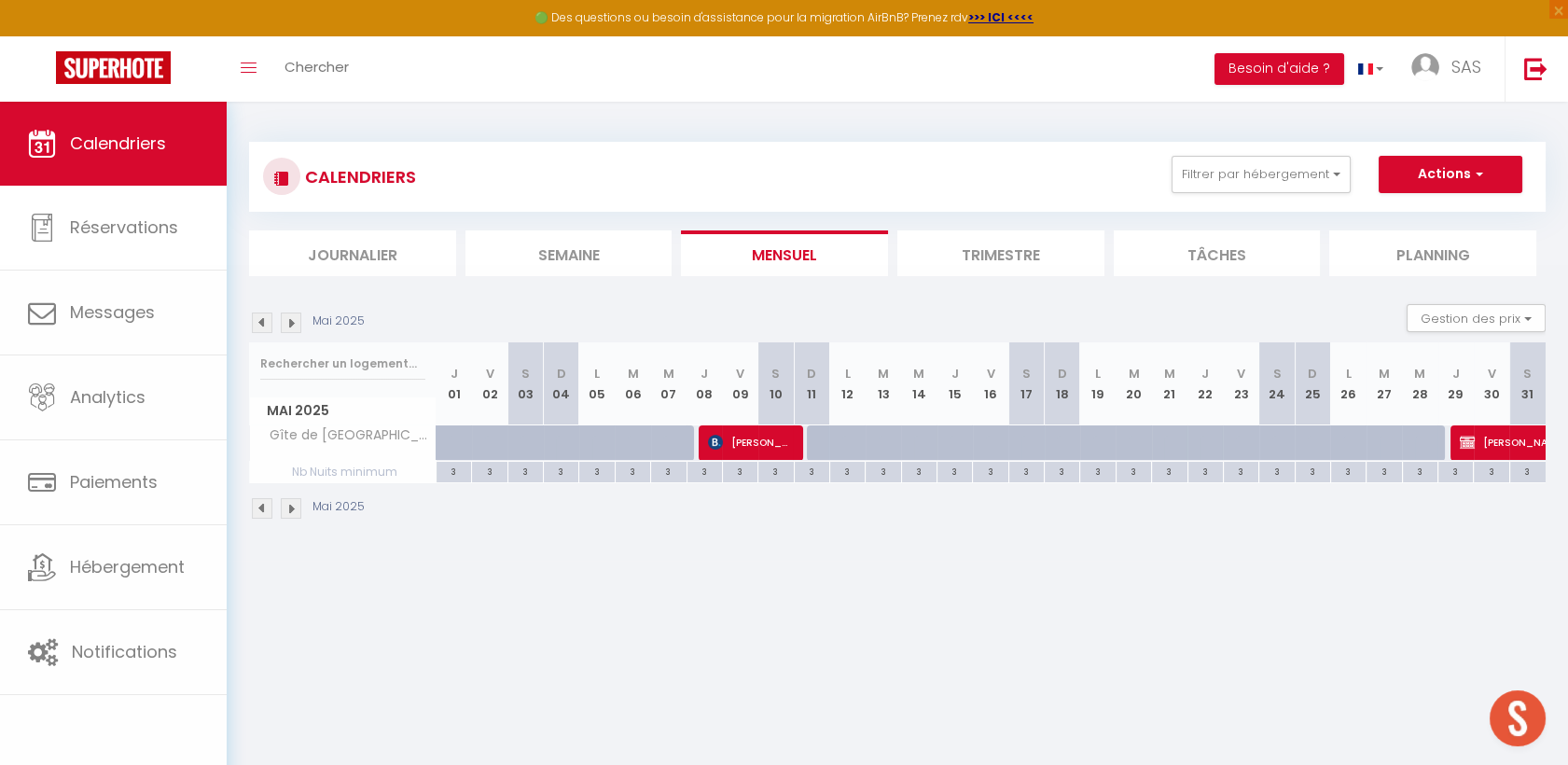
click at [286, 319] on img at bounding box center [290, 322] width 20 height 20
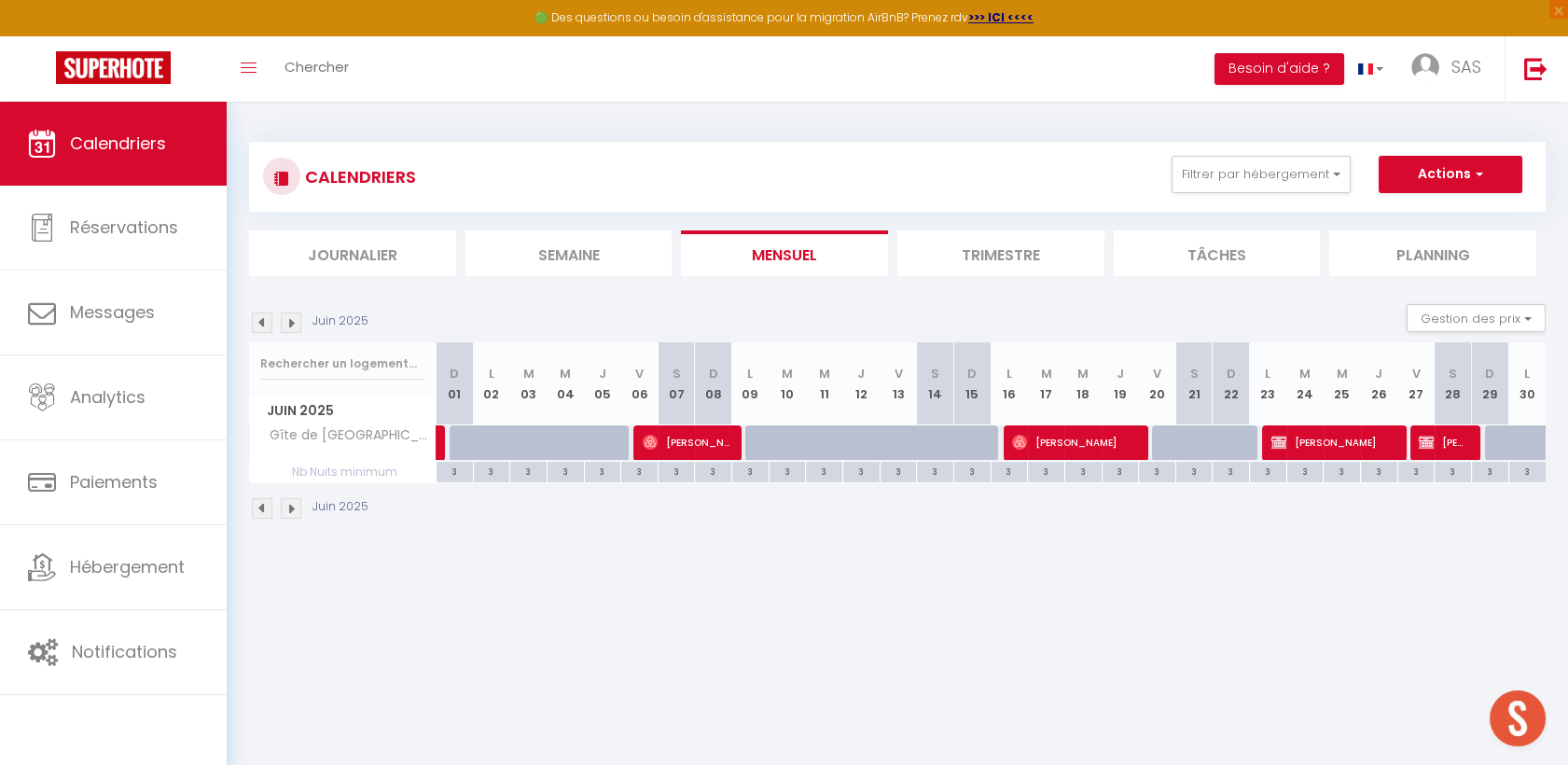
click at [286, 319] on img at bounding box center [290, 322] width 20 height 20
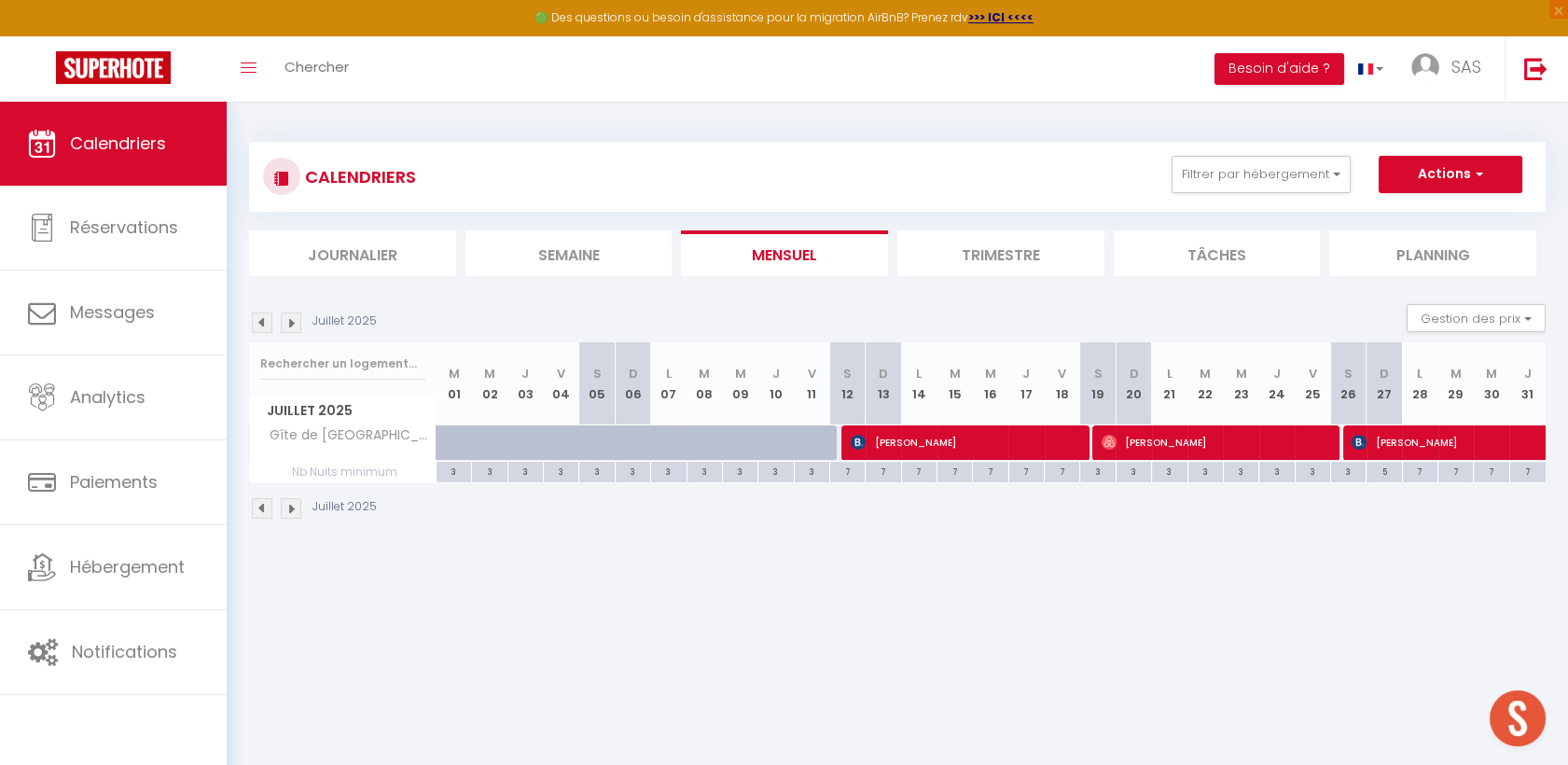
click at [286, 319] on img at bounding box center [290, 322] width 20 height 20
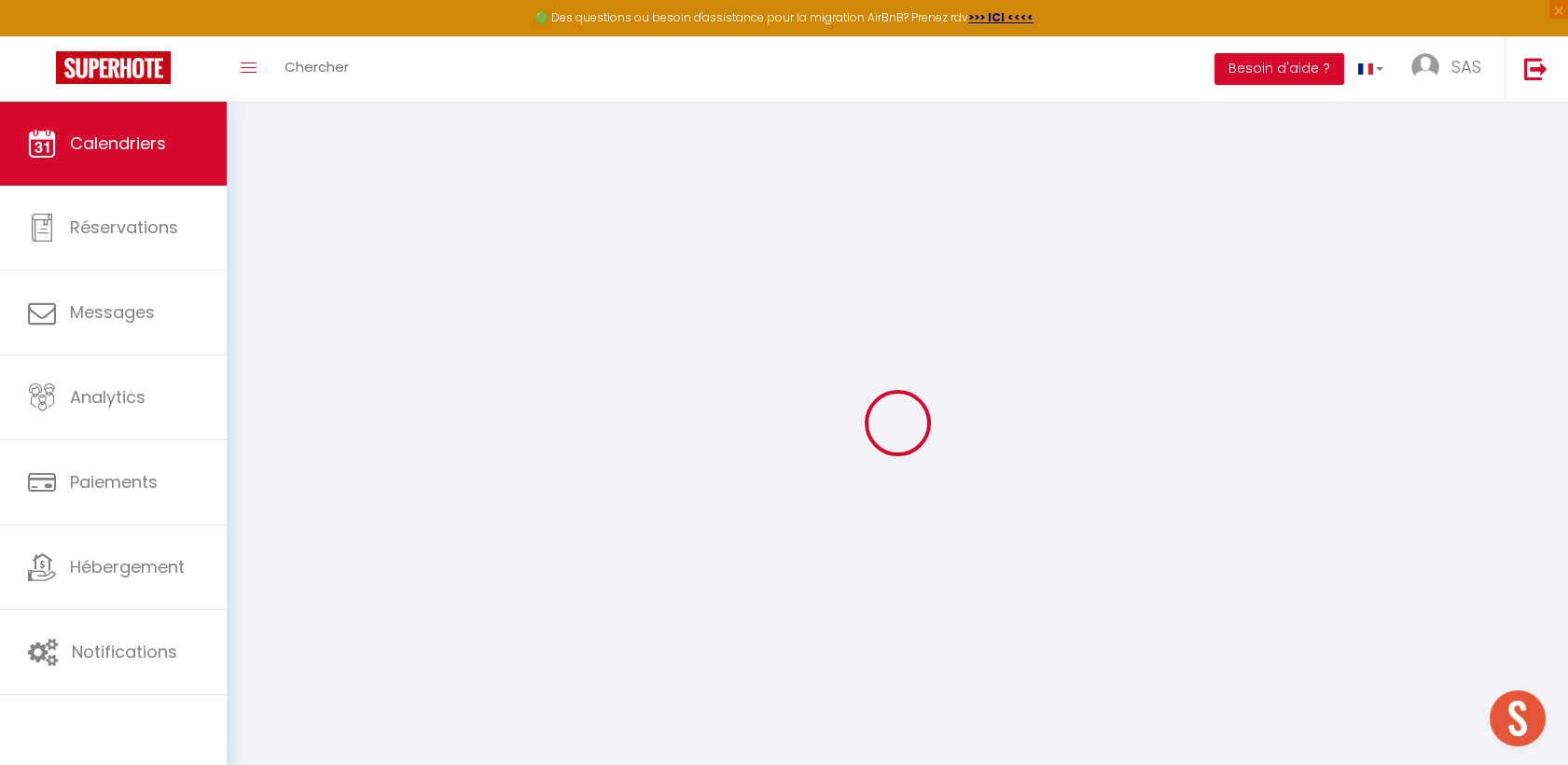
select select "0"
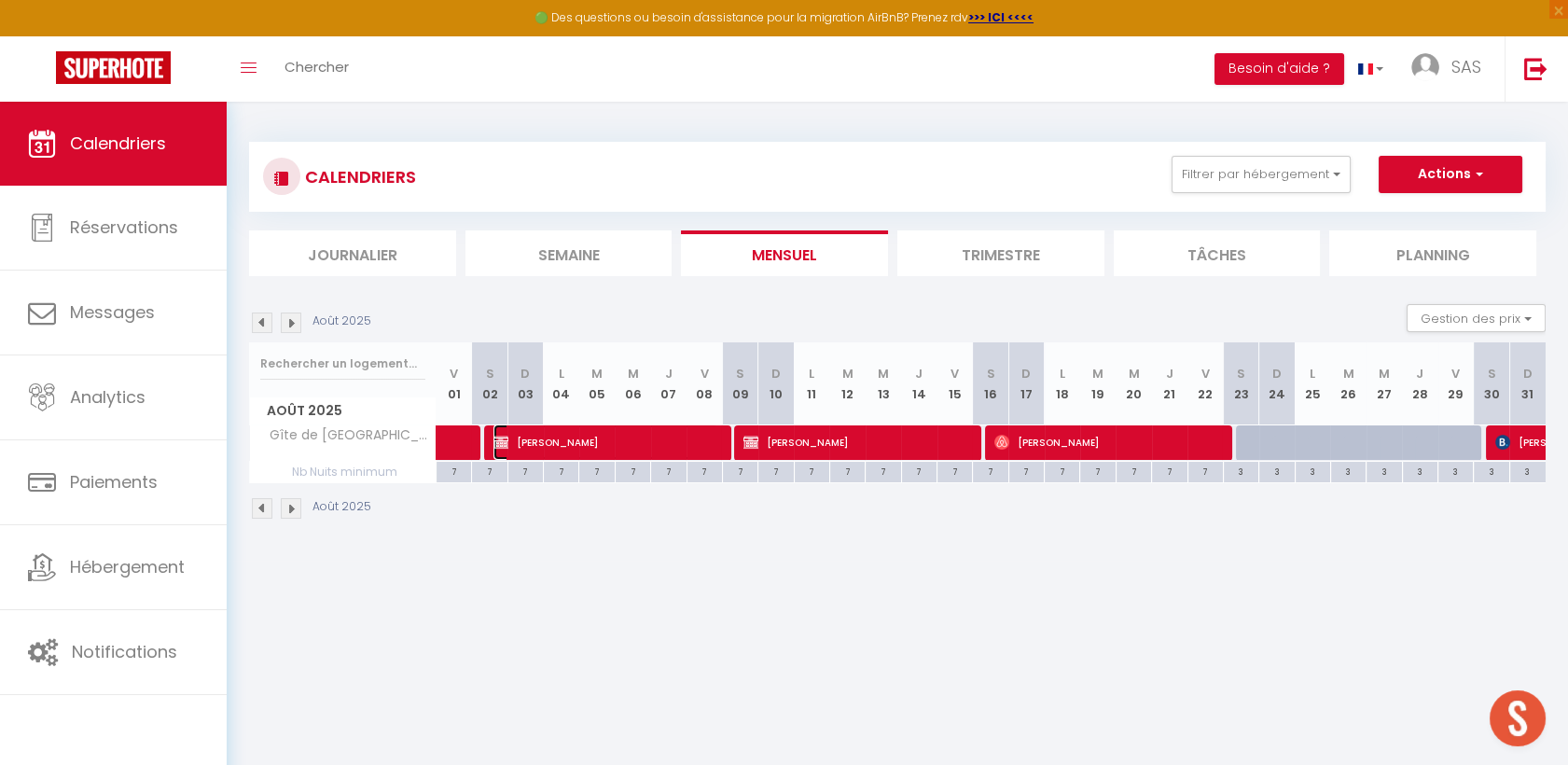
click at [591, 424] on span "[PERSON_NAME]" at bounding box center [606, 442] width 225 height 36
select select "KO"
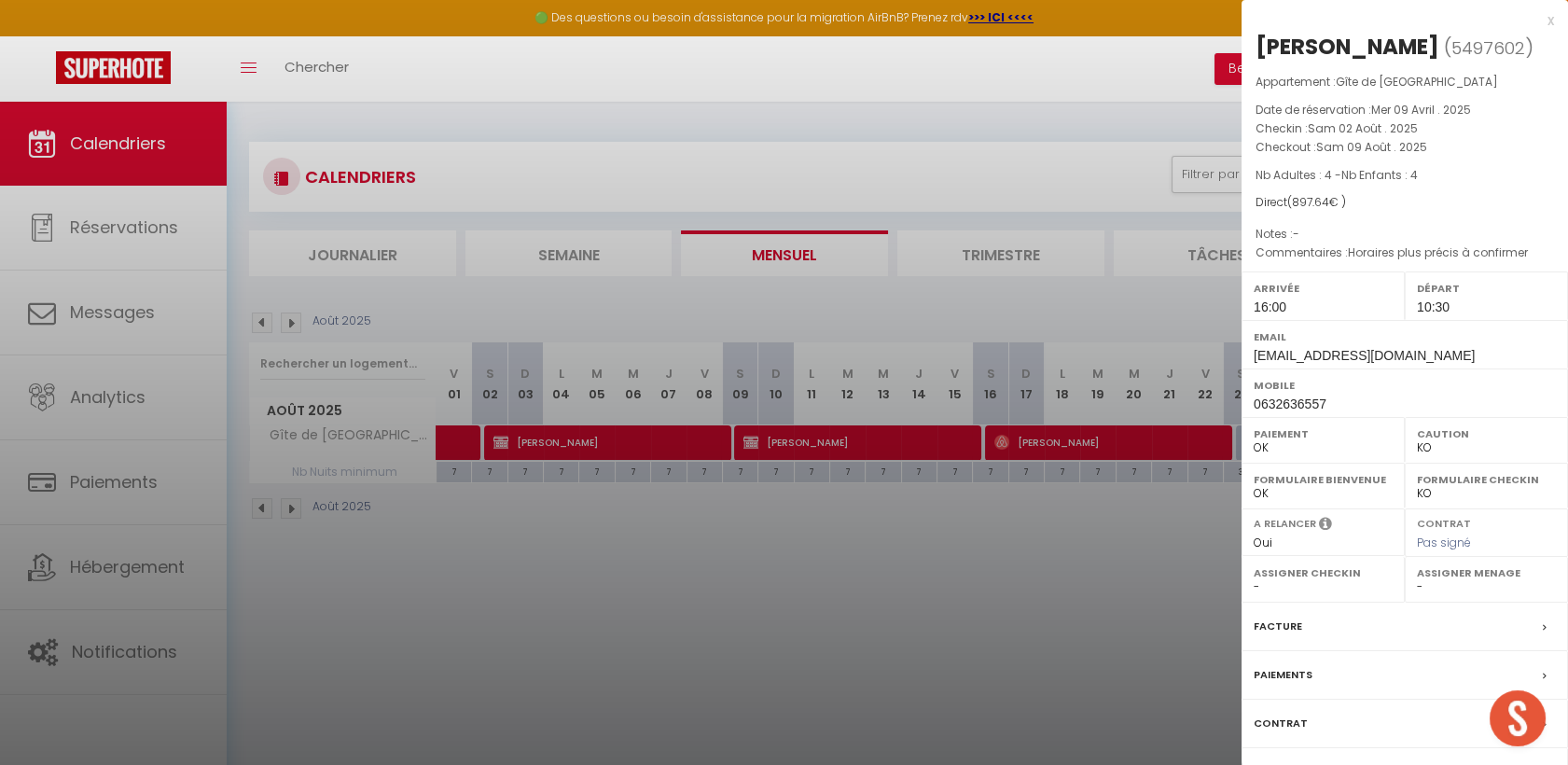
click at [255, 325] on div at bounding box center [784, 382] width 1568 height 765
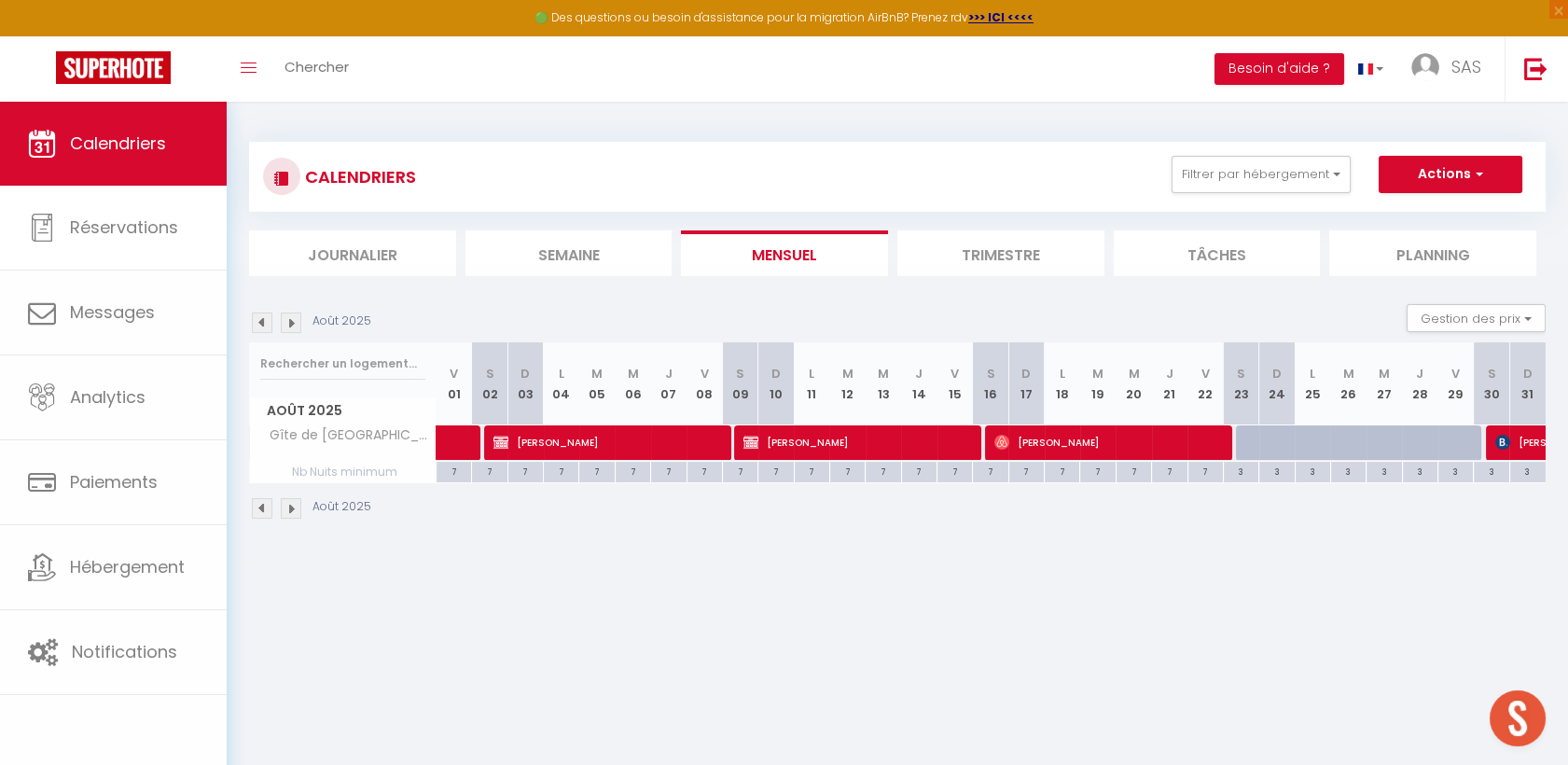
click at [255, 322] on img at bounding box center [261, 322] width 20 height 20
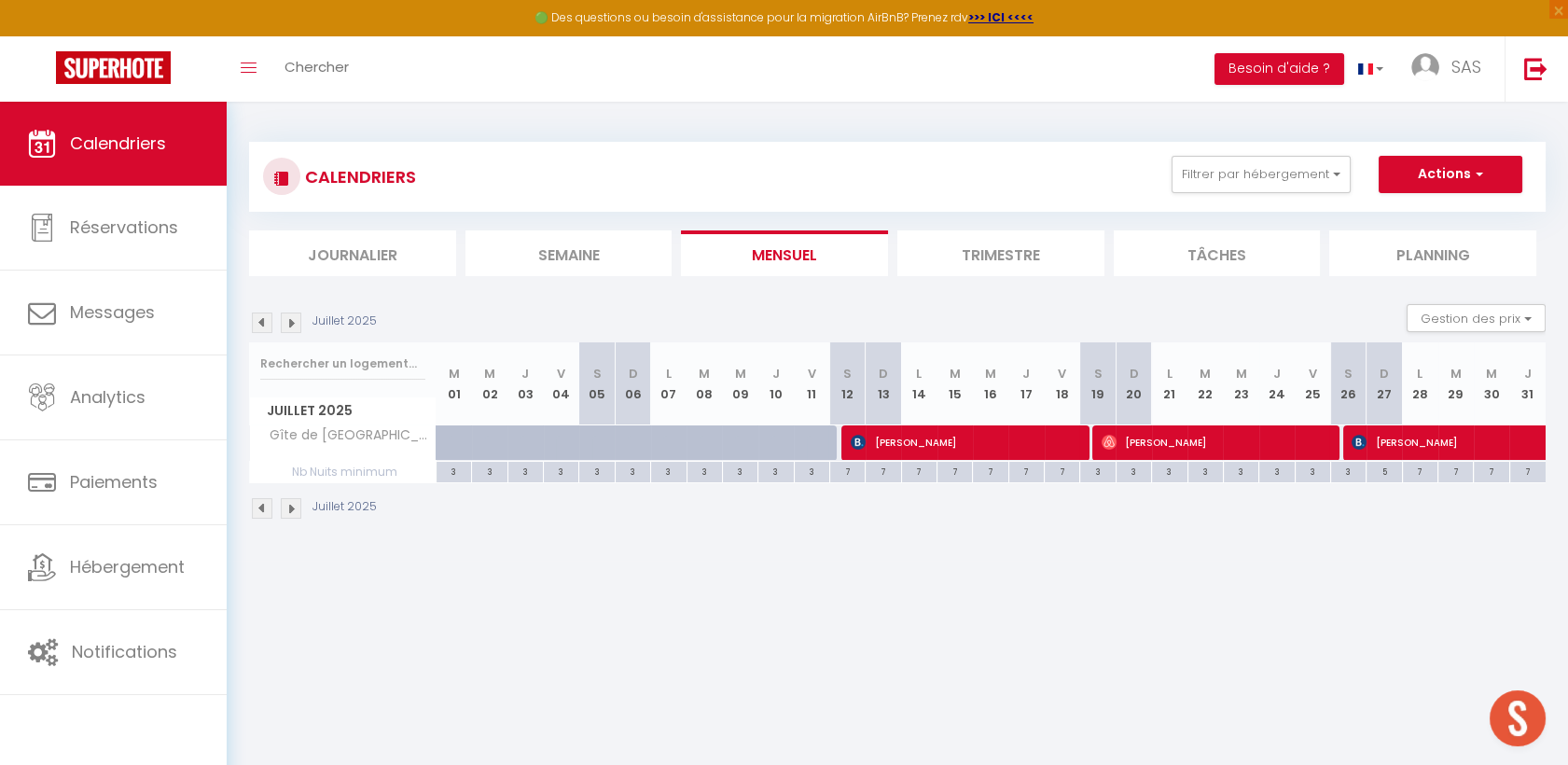
click at [262, 323] on img at bounding box center [261, 322] width 20 height 20
select select "KO"
select select "0"
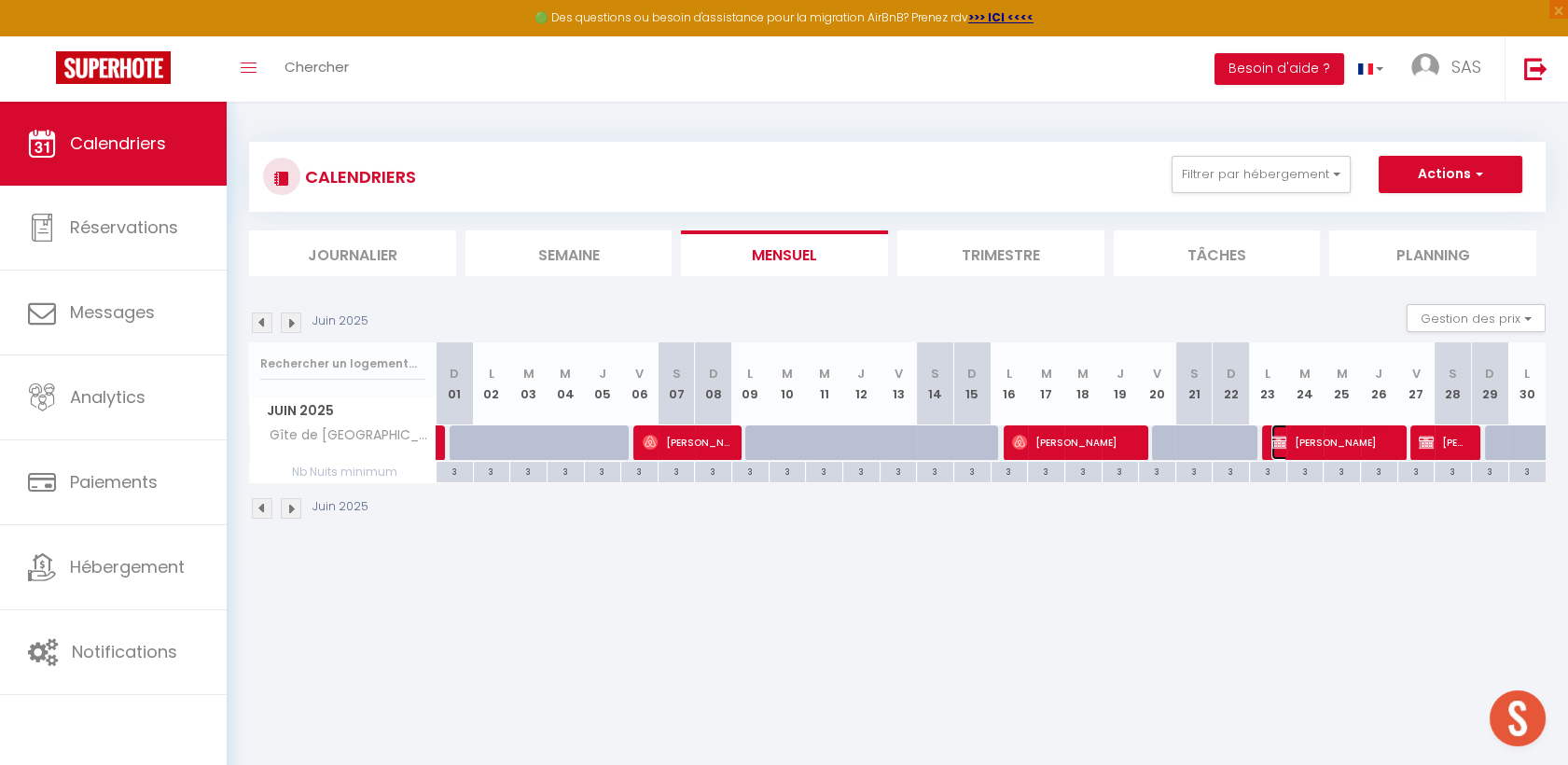
click at [1330, 449] on span "[PERSON_NAME]" at bounding box center [1334, 442] width 124 height 36
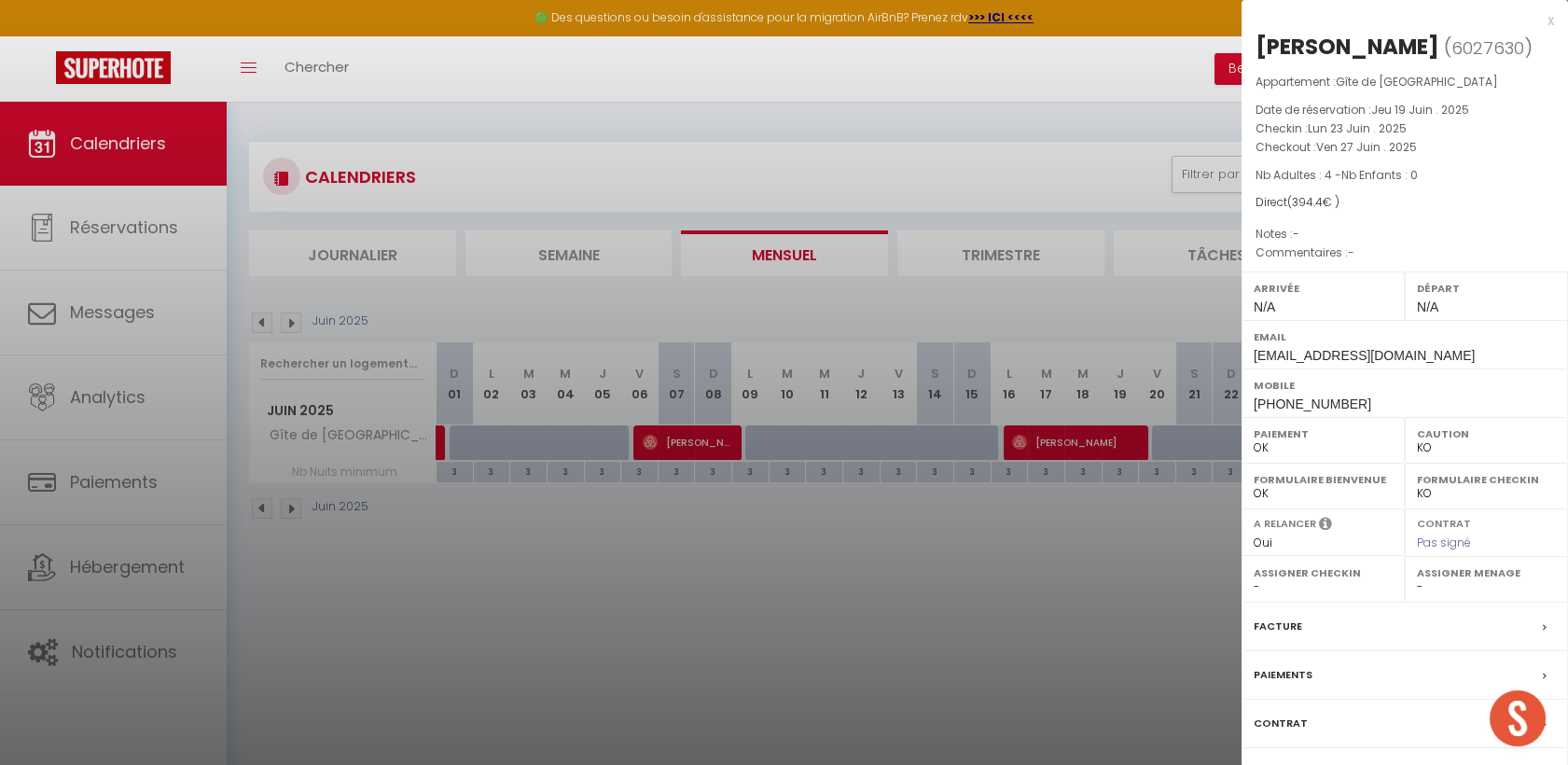
click at [463, 520] on div at bounding box center [784, 382] width 1568 height 765
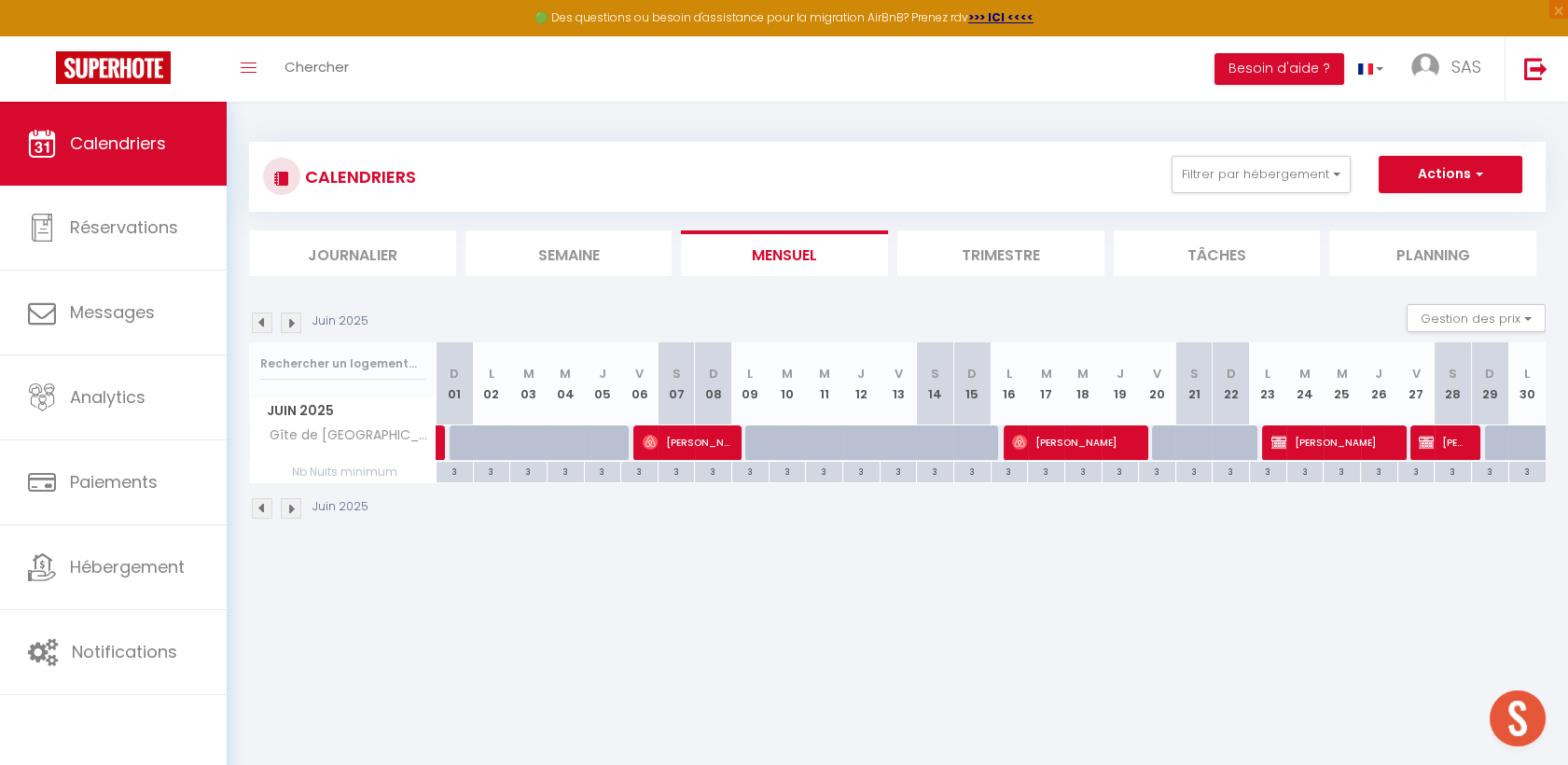
click at [286, 314] on img at bounding box center [290, 322] width 20 height 20
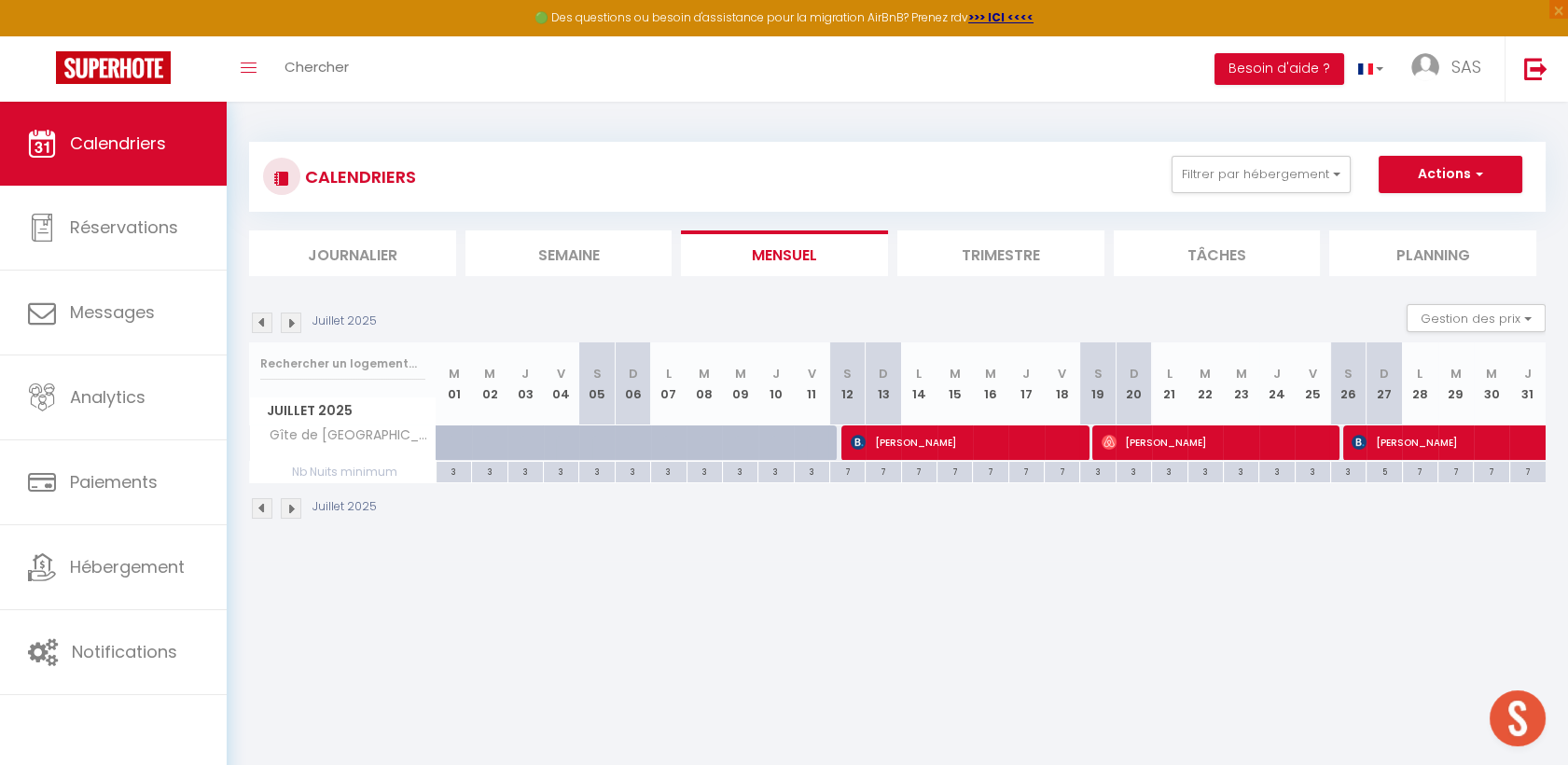
click at [286, 314] on img at bounding box center [290, 322] width 20 height 20
select select "KO"
select select "0"
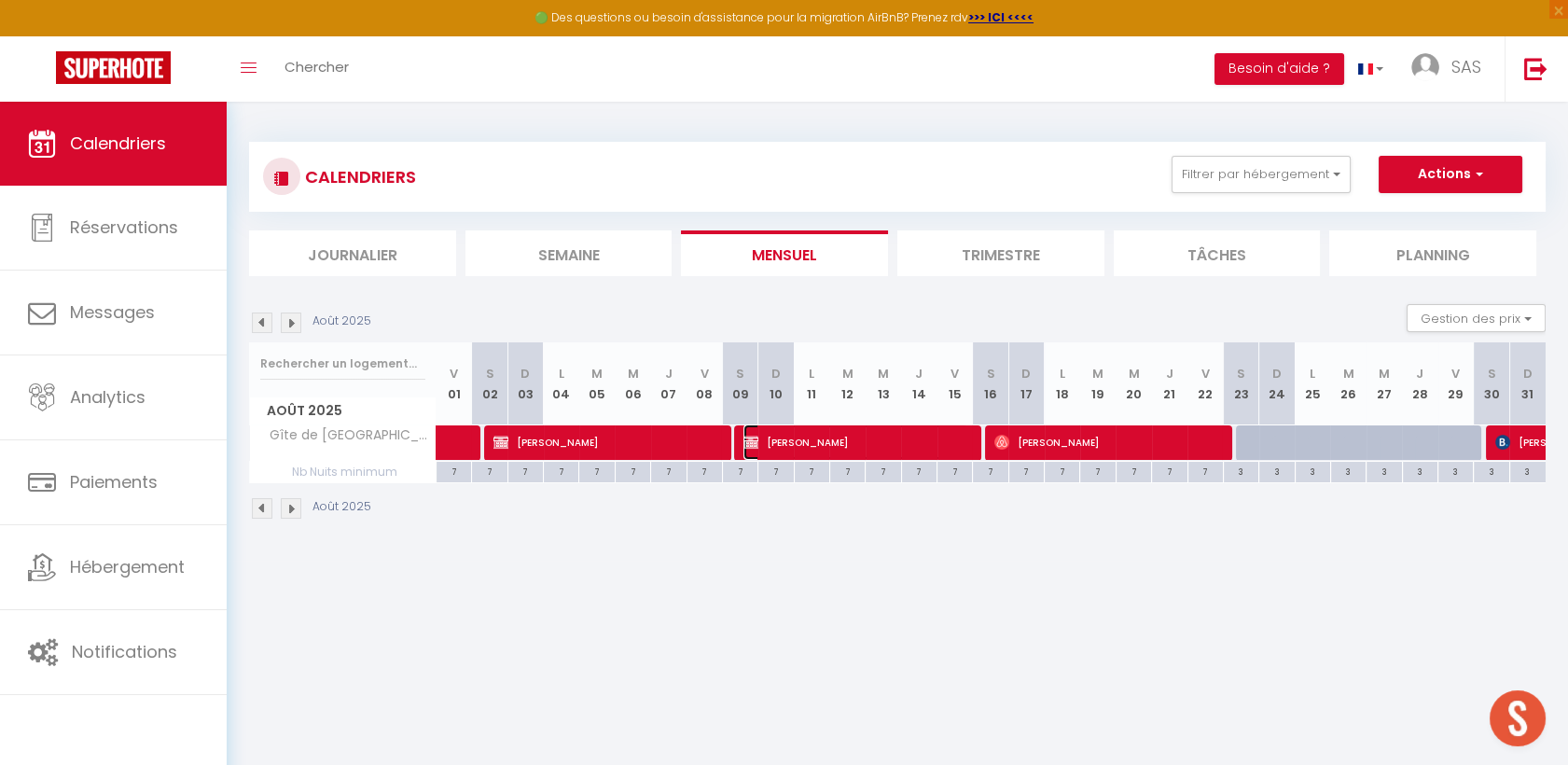
click at [852, 451] on span "[PERSON_NAME]" at bounding box center [855, 442] width 225 height 36
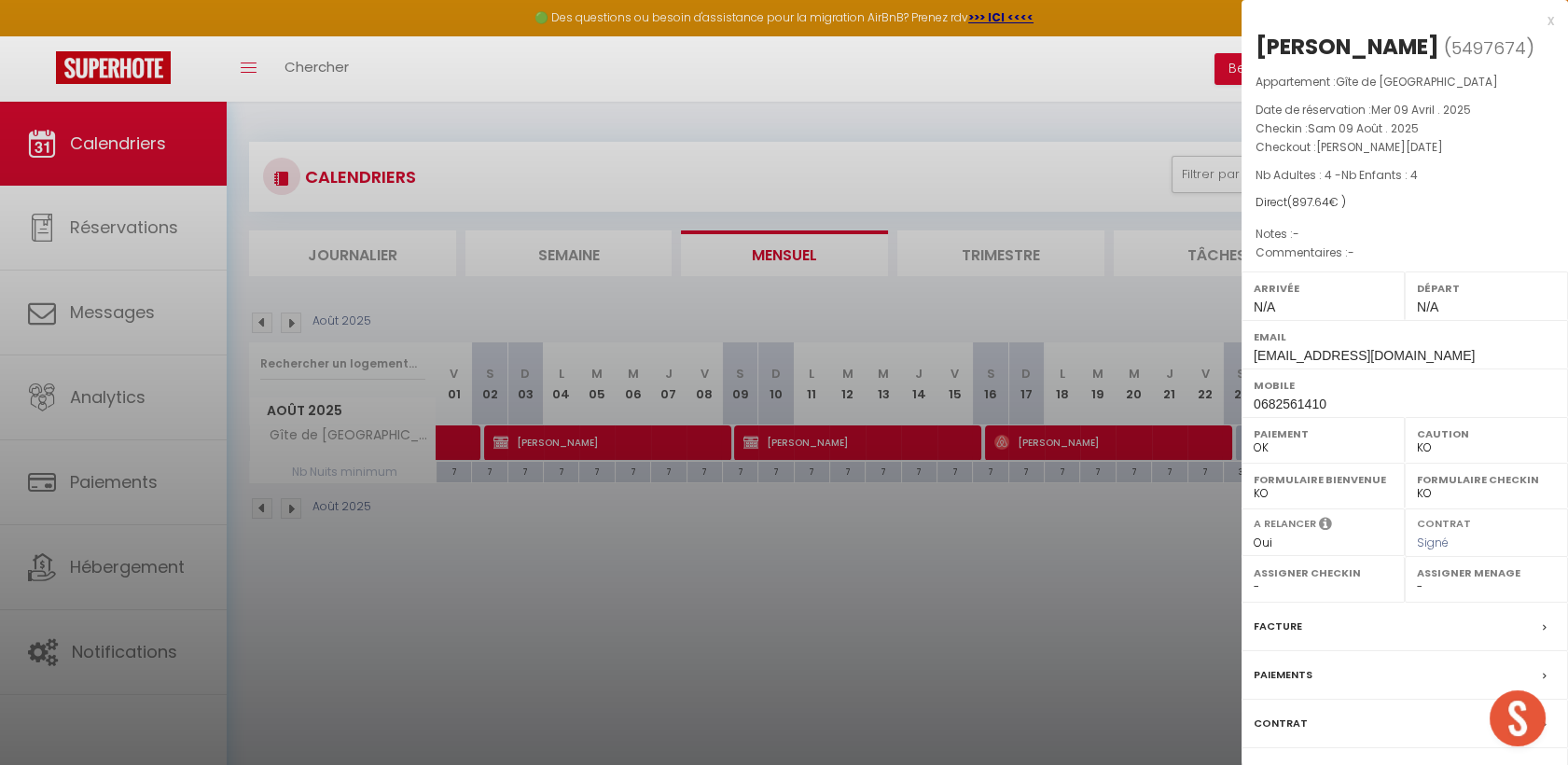
click at [269, 325] on div at bounding box center [784, 382] width 1568 height 765
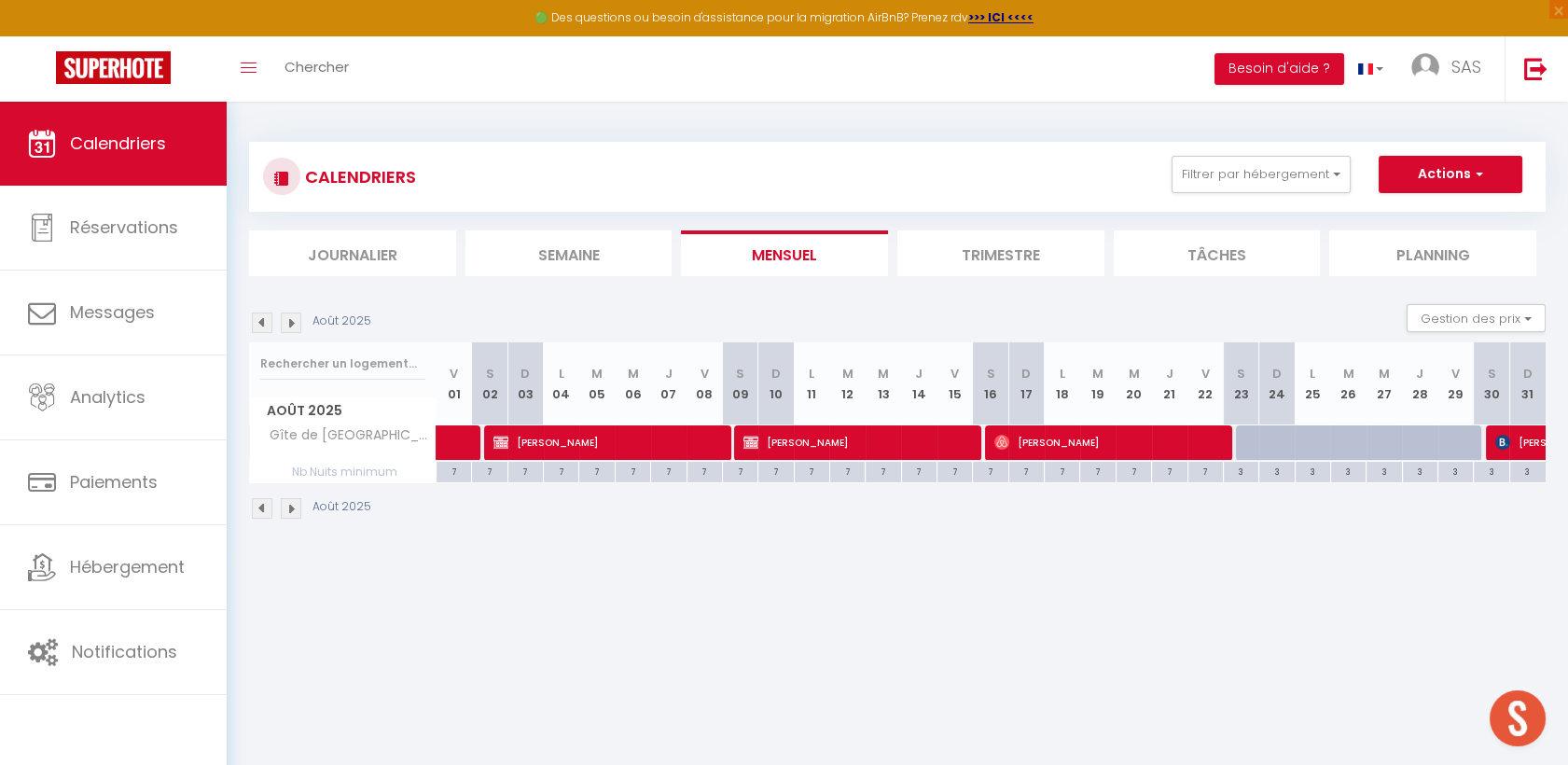
click at [261, 315] on img at bounding box center [261, 322] width 20 height 20
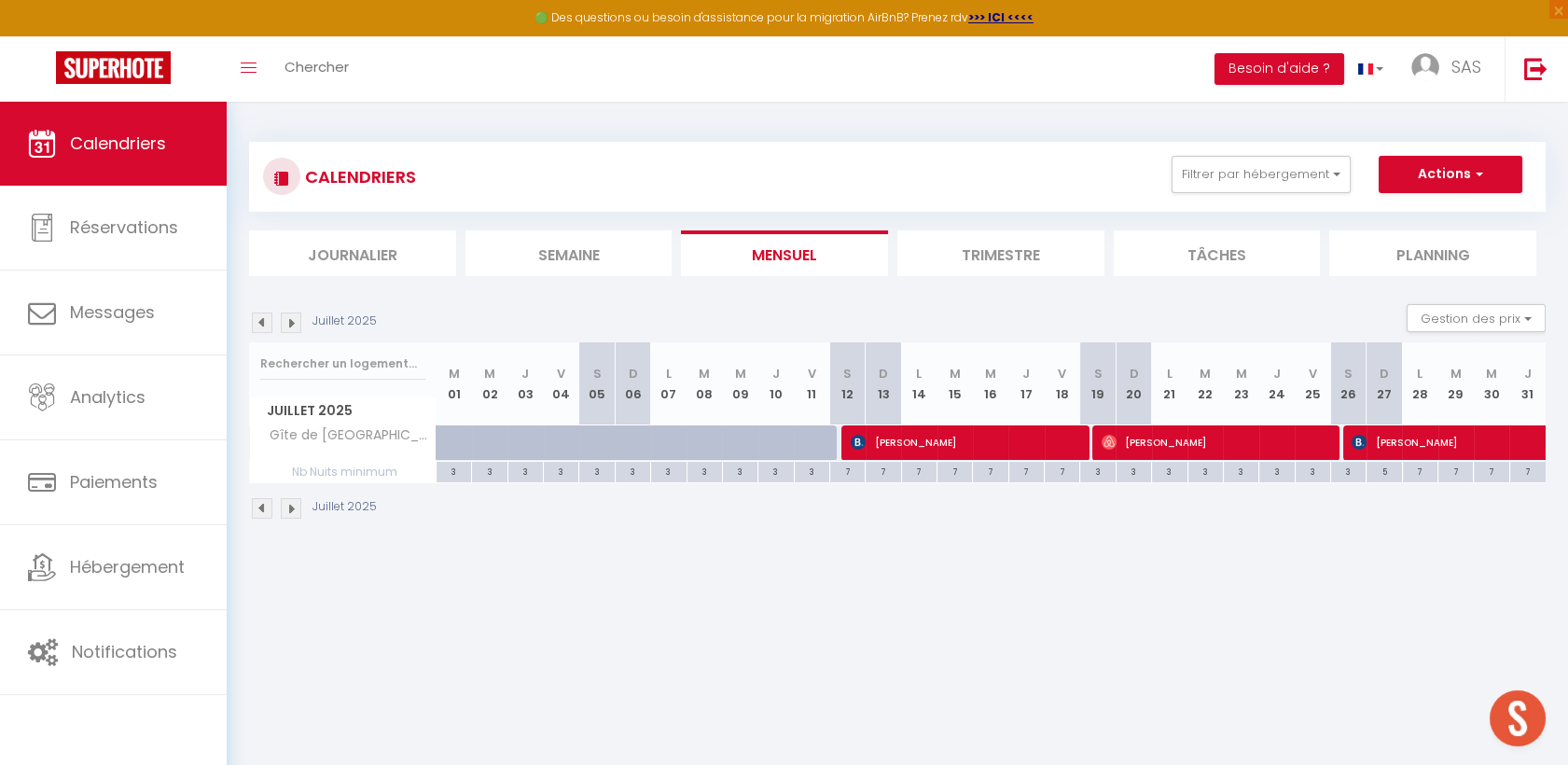
click at [261, 315] on img at bounding box center [261, 322] width 20 height 20
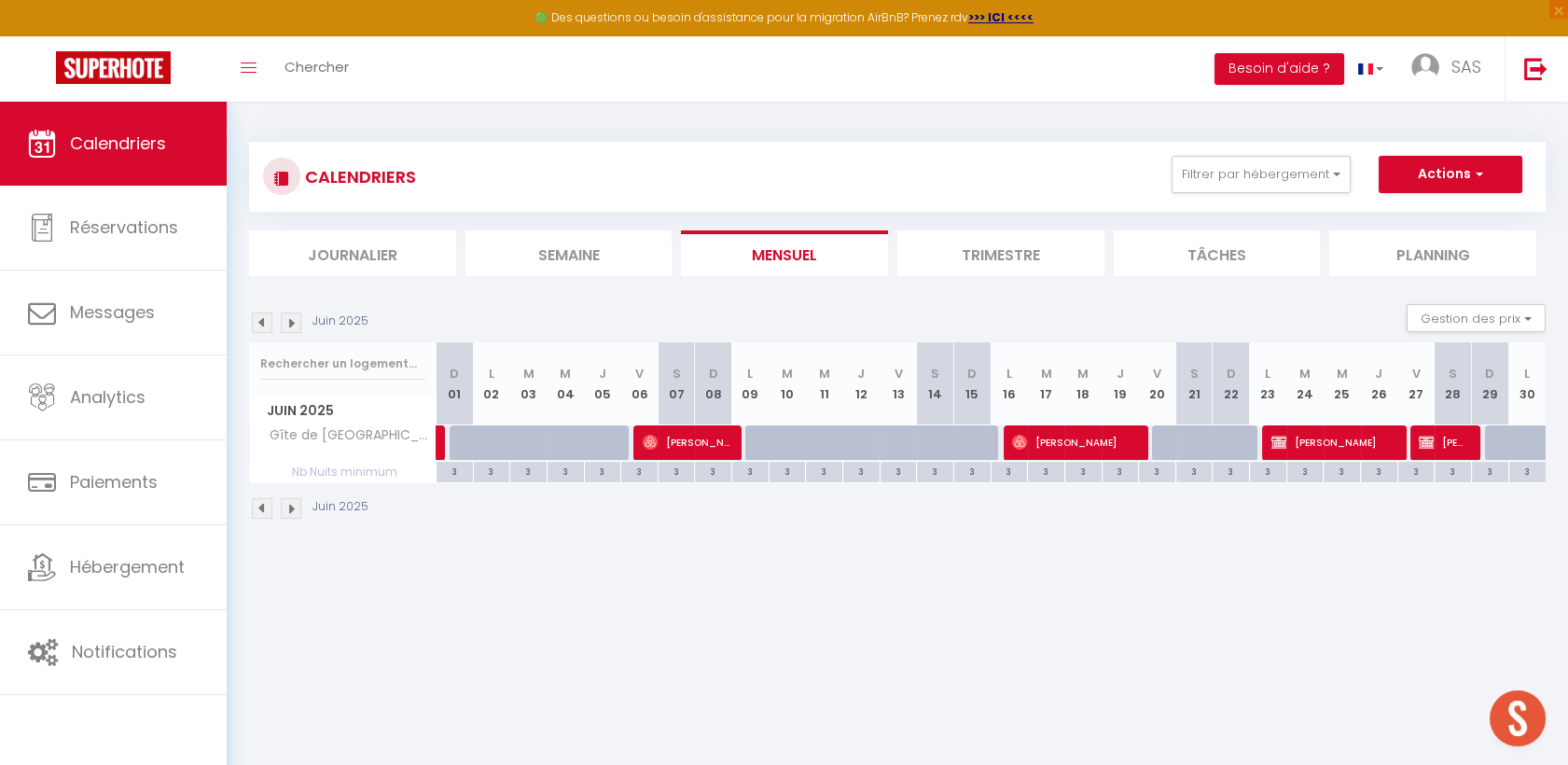
click at [300, 319] on img at bounding box center [290, 322] width 20 height 20
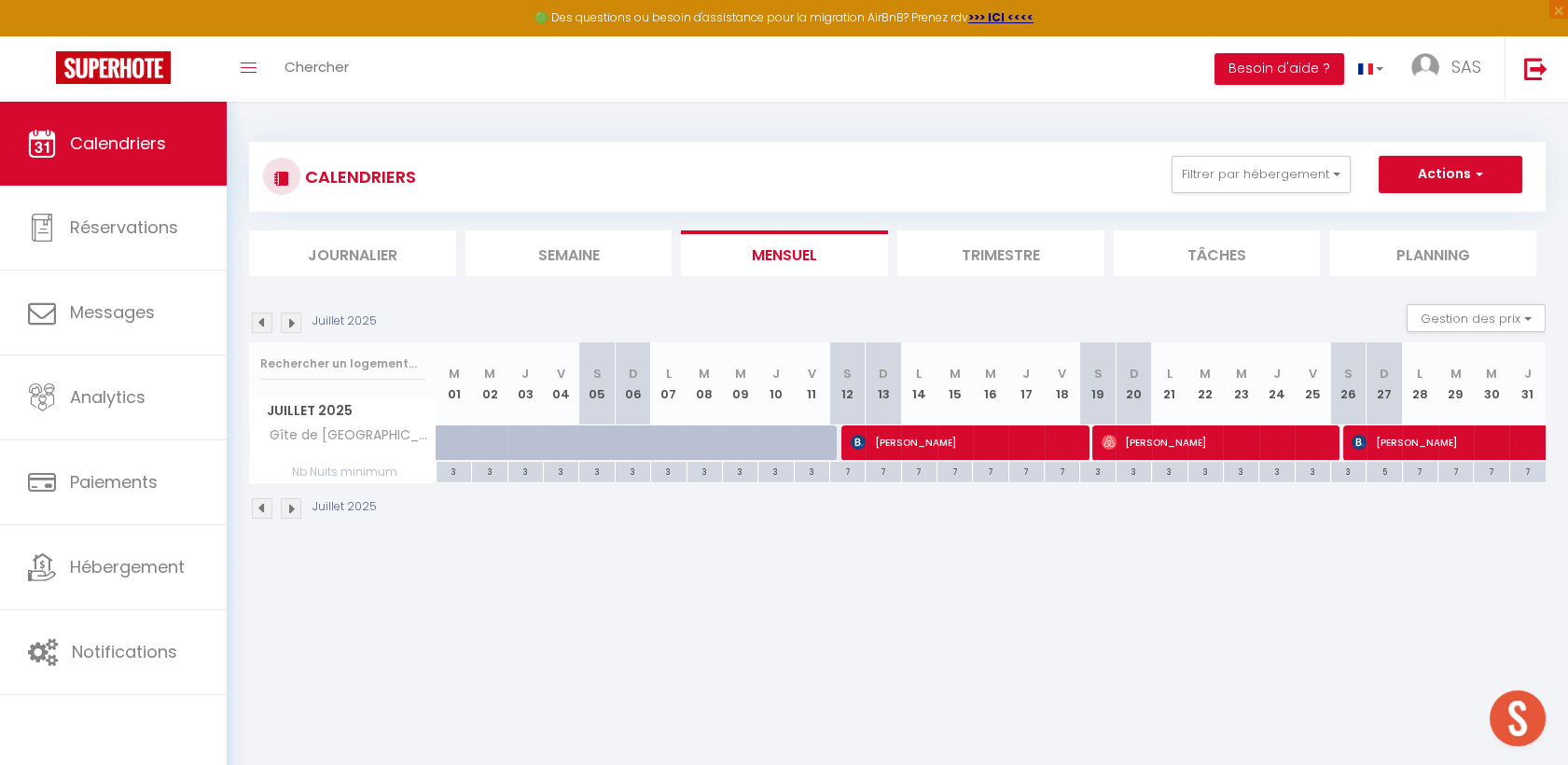
click at [292, 321] on img at bounding box center [290, 322] width 20 height 20
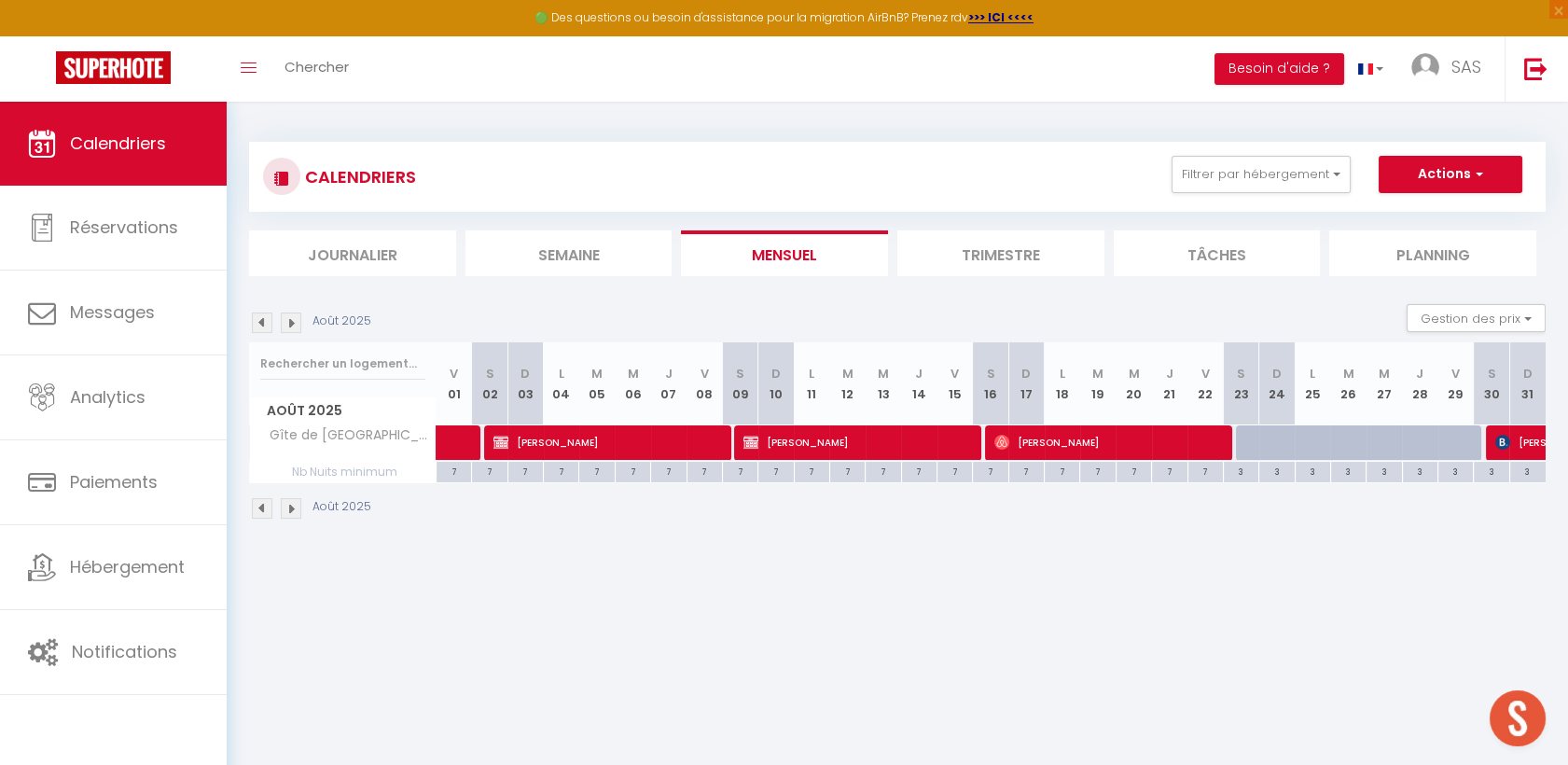
click at [263, 333] on div "Août 2025 Gestion des prix Nb Nuits minimum Règles Disponibilité" at bounding box center [897, 323] width 1297 height 39
click at [267, 323] on img at bounding box center [261, 322] width 20 height 20
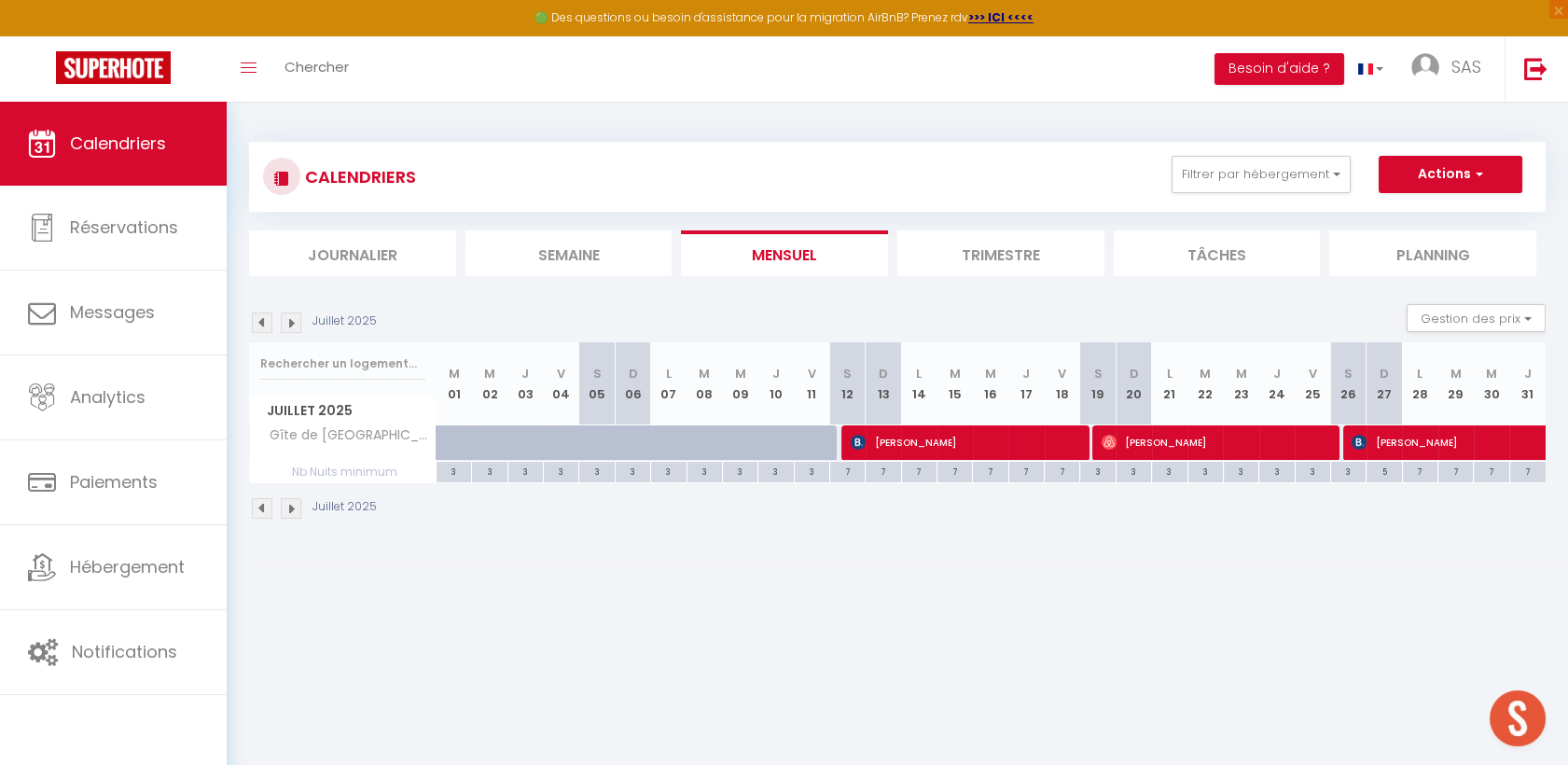
click at [271, 324] on img at bounding box center [261, 322] width 20 height 20
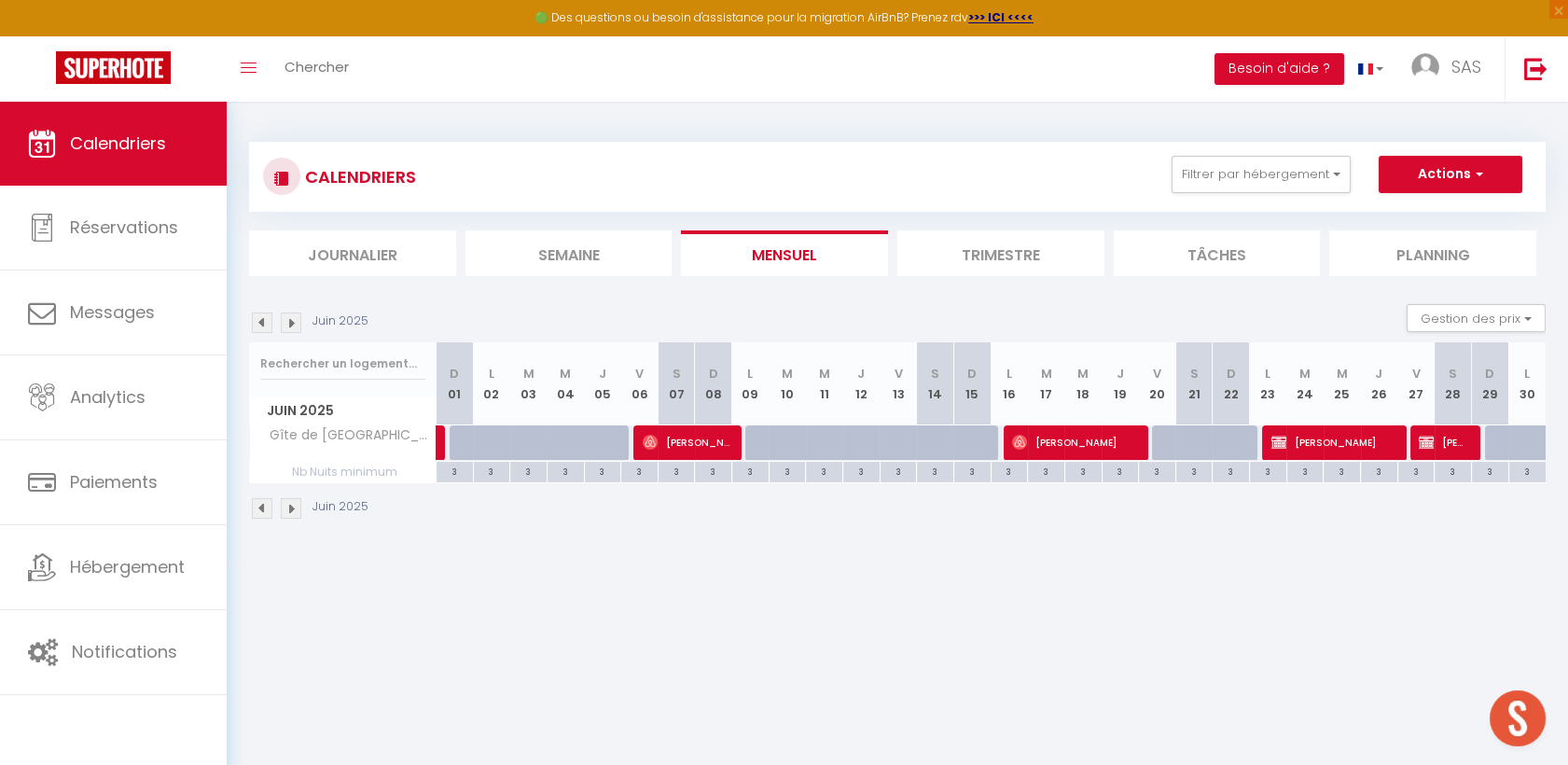
click at [271, 324] on img at bounding box center [261, 322] width 20 height 20
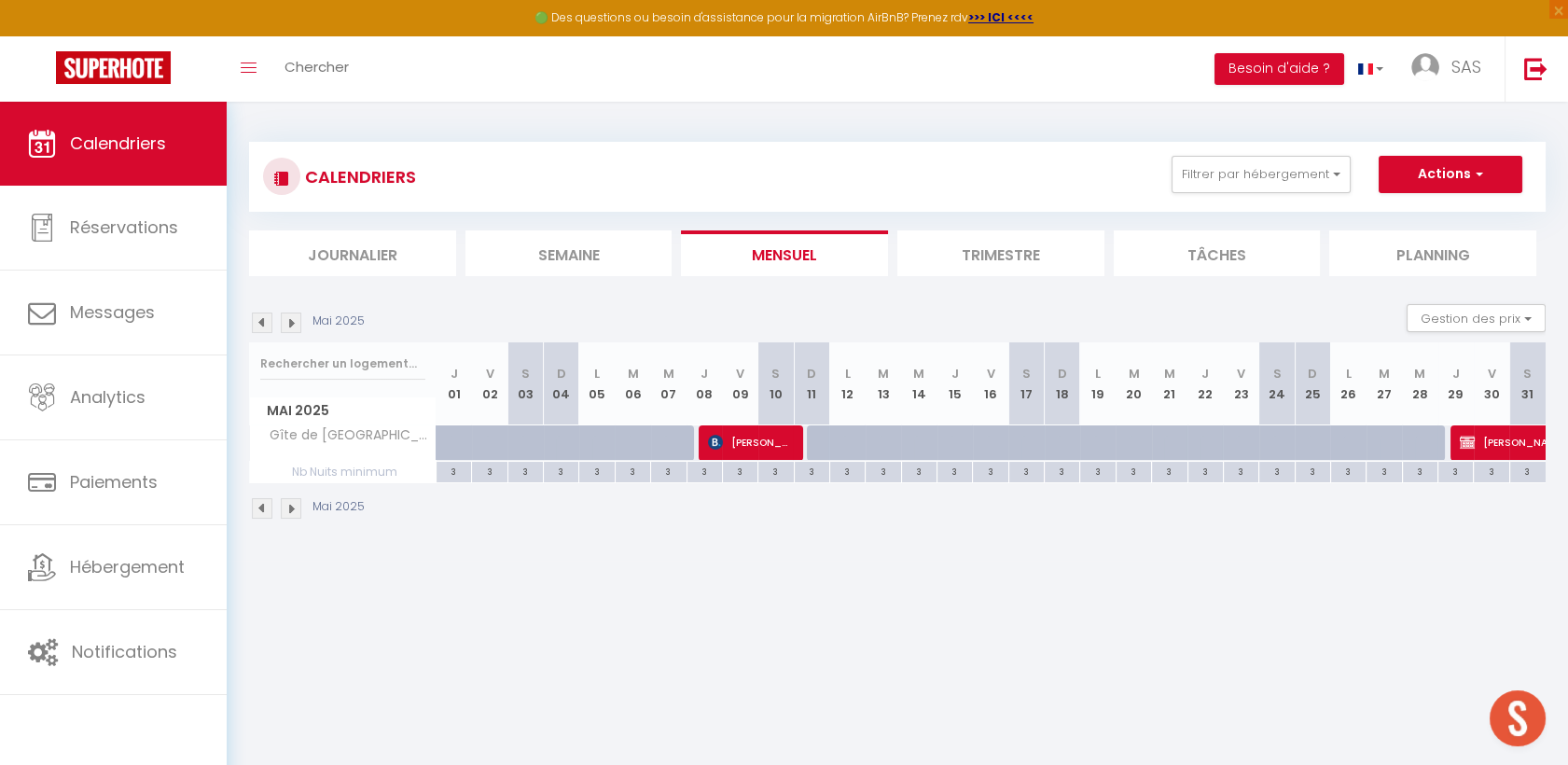
click at [288, 323] on img at bounding box center [290, 322] width 20 height 20
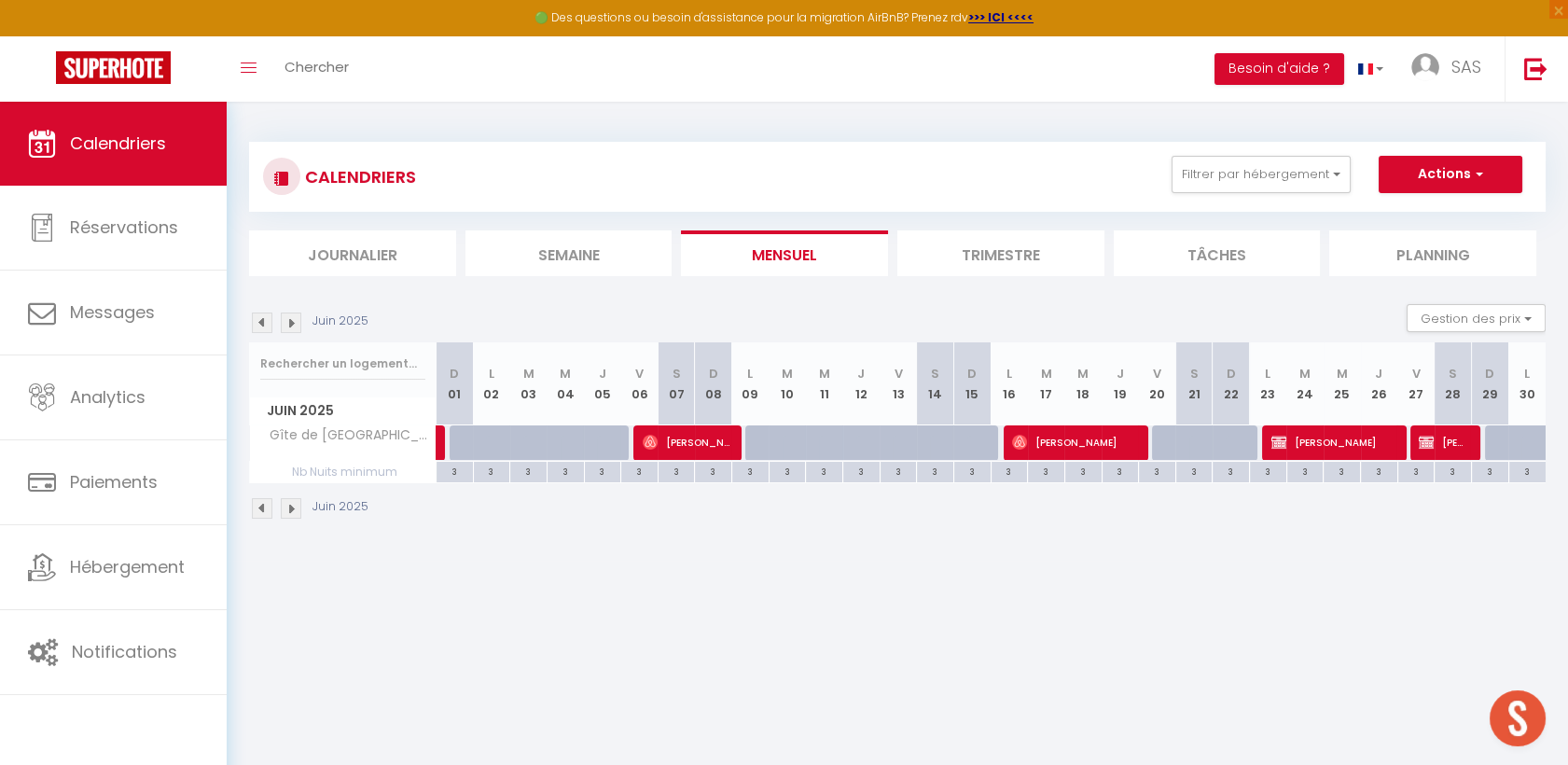
click at [288, 324] on img at bounding box center [290, 322] width 20 height 20
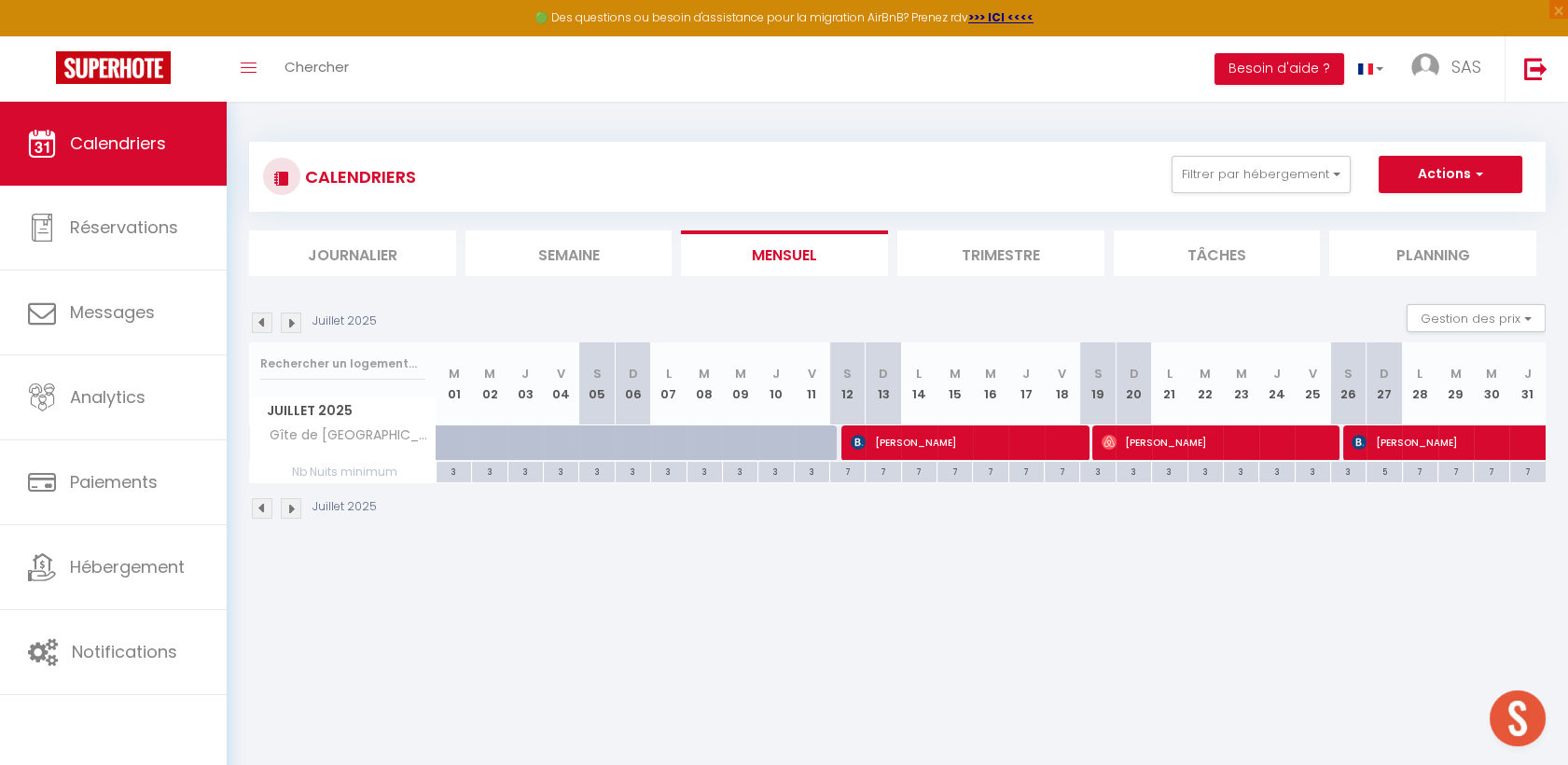
click at [277, 316] on div "Juillet 2025" at bounding box center [315, 322] width 133 height 20
click at [289, 317] on img at bounding box center [290, 322] width 20 height 20
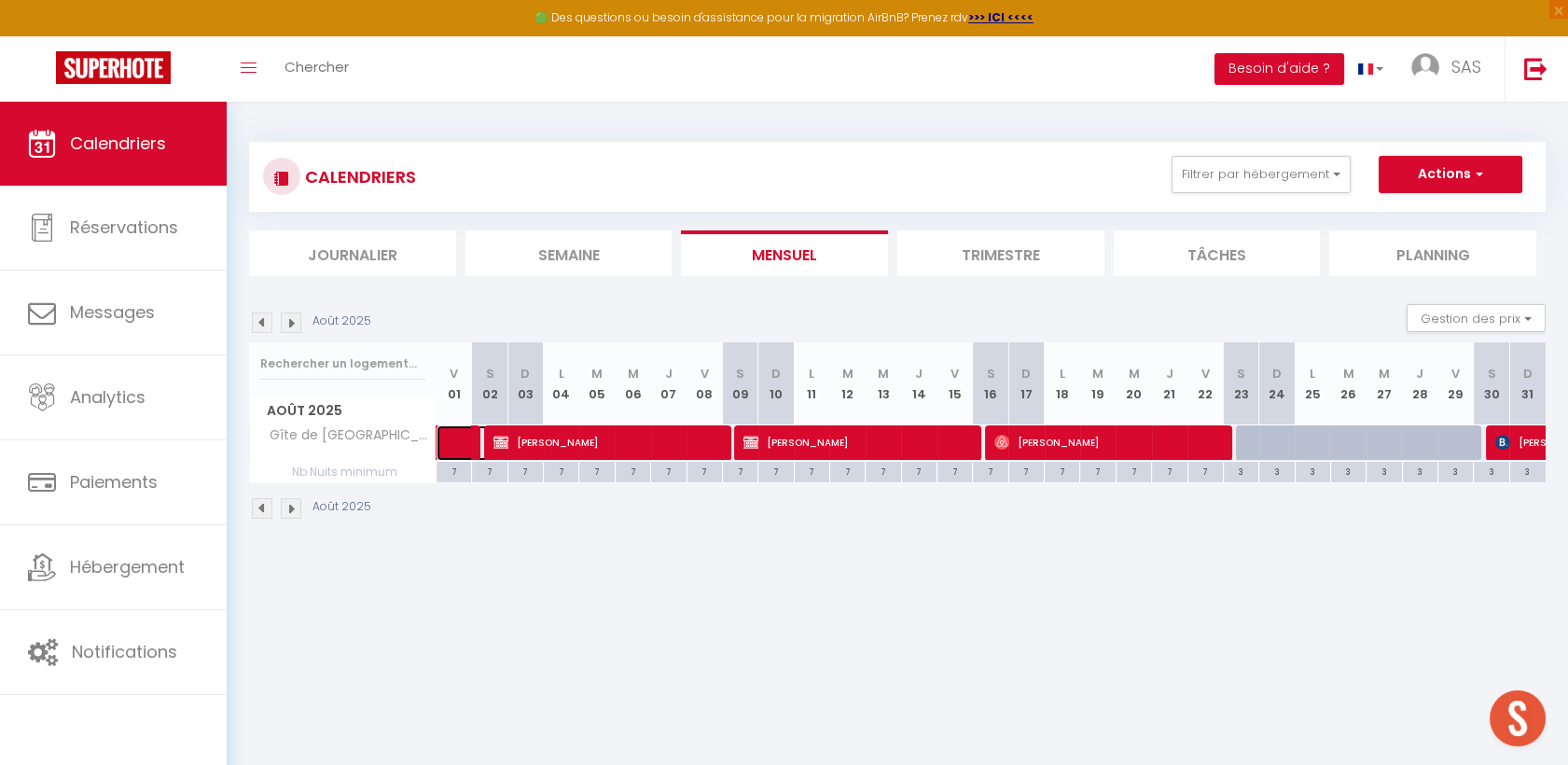
click at [452, 443] on link at bounding box center [454, 443] width 36 height 36
select select "OK"
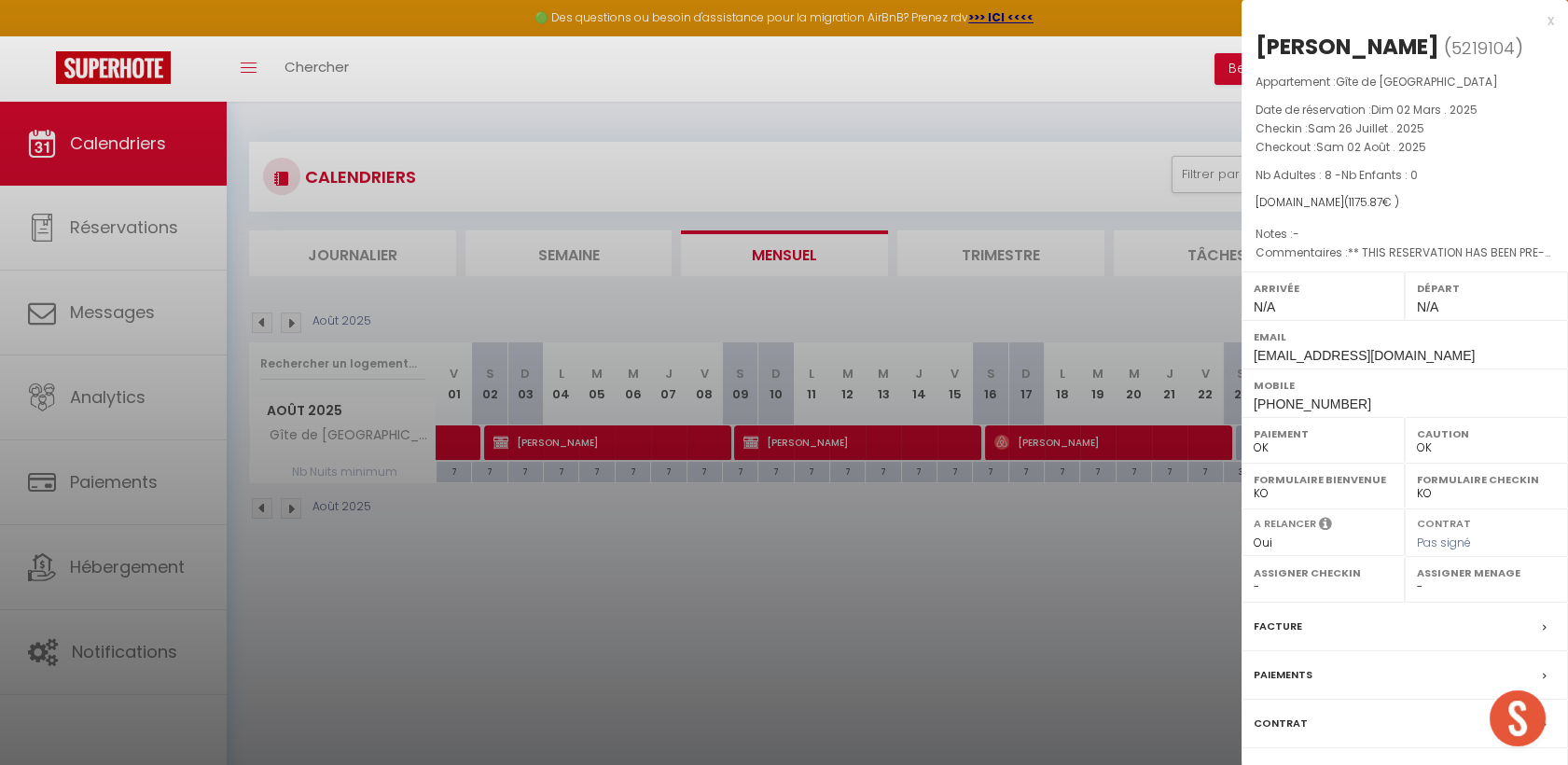
click at [670, 536] on div at bounding box center [784, 382] width 1568 height 765
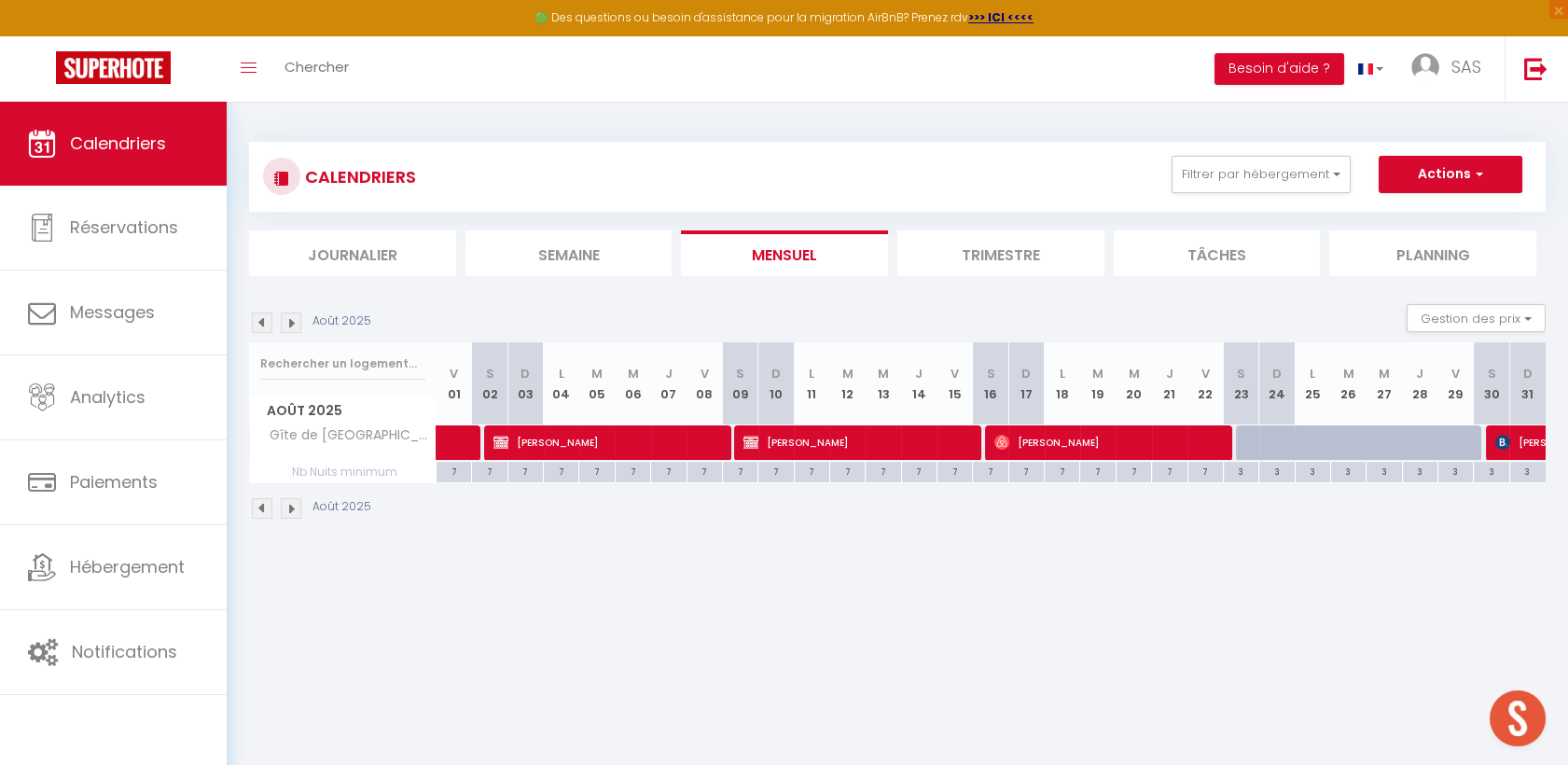
click at [292, 328] on img at bounding box center [290, 322] width 20 height 20
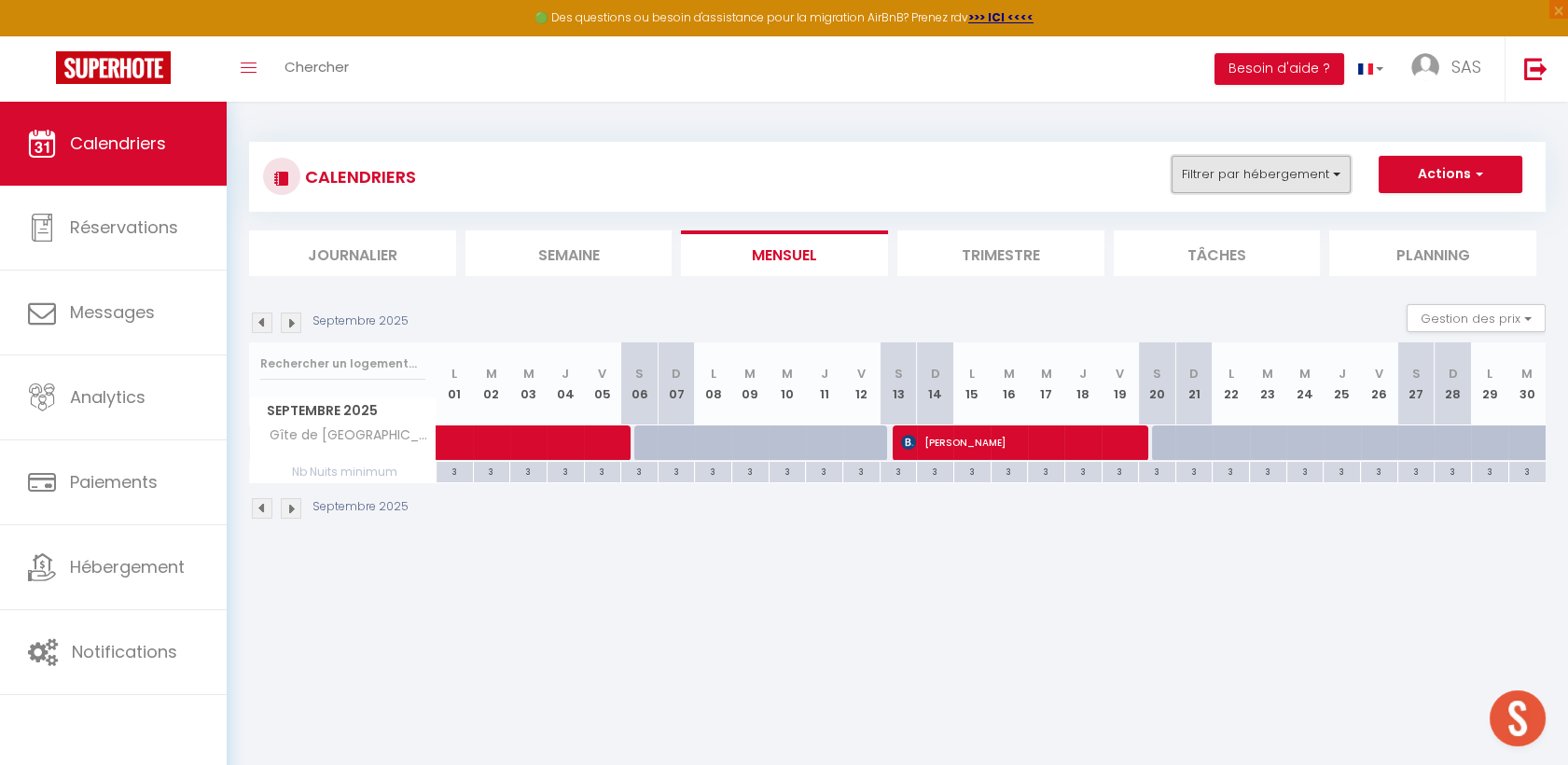
click at [1183, 183] on button "Filtrer par hébergement" at bounding box center [1261, 175] width 179 height 38
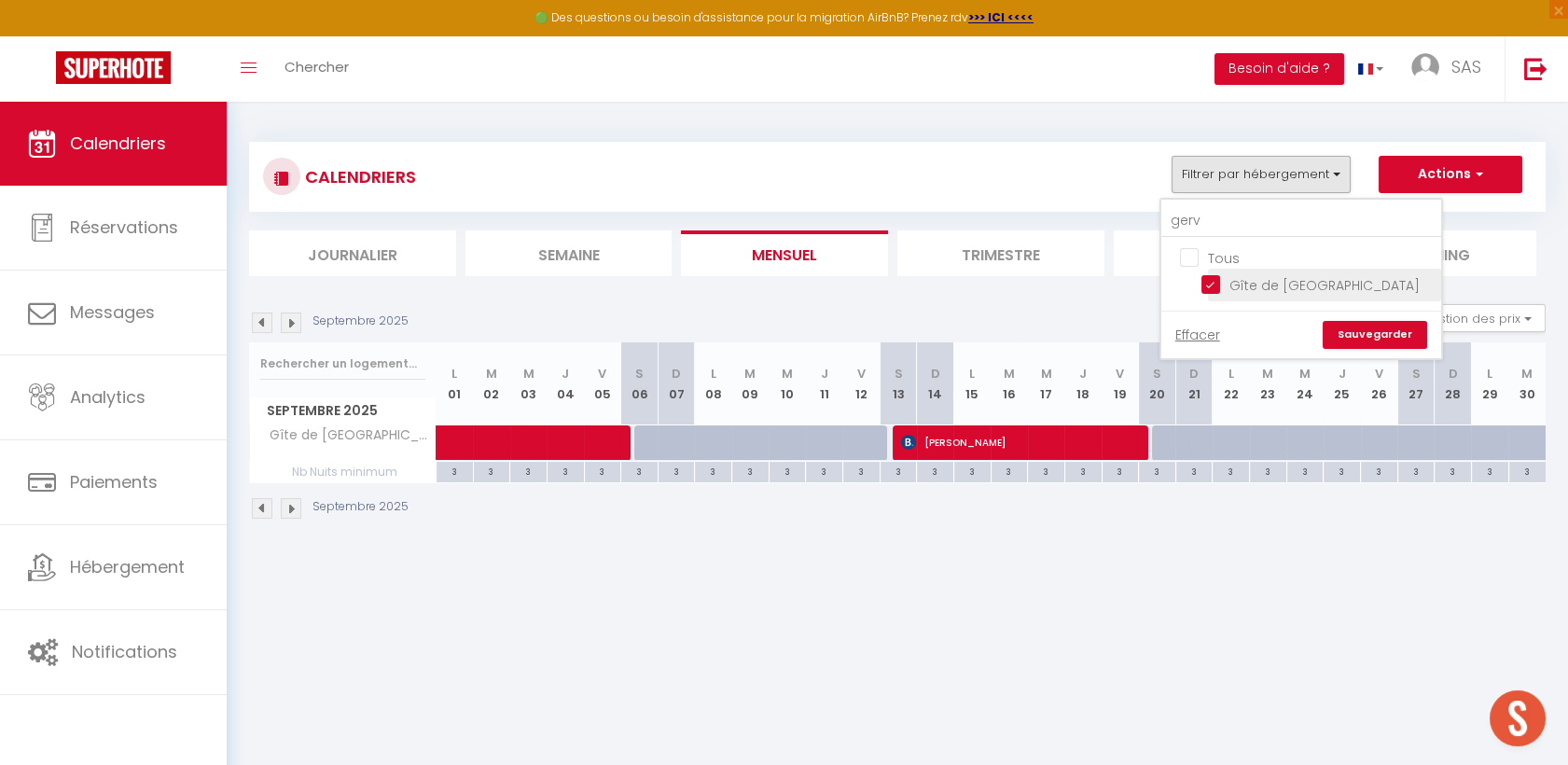
click at [1218, 275] on input "Gîte de [GEOGRAPHIC_DATA]" at bounding box center [1318, 283] width 233 height 18
checkbox input "false"
click at [1230, 225] on input "gerv" at bounding box center [1301, 221] width 280 height 34
type input "la cap"
click at [1209, 277] on input "Gîte de la Capelle" at bounding box center [1318, 283] width 233 height 18
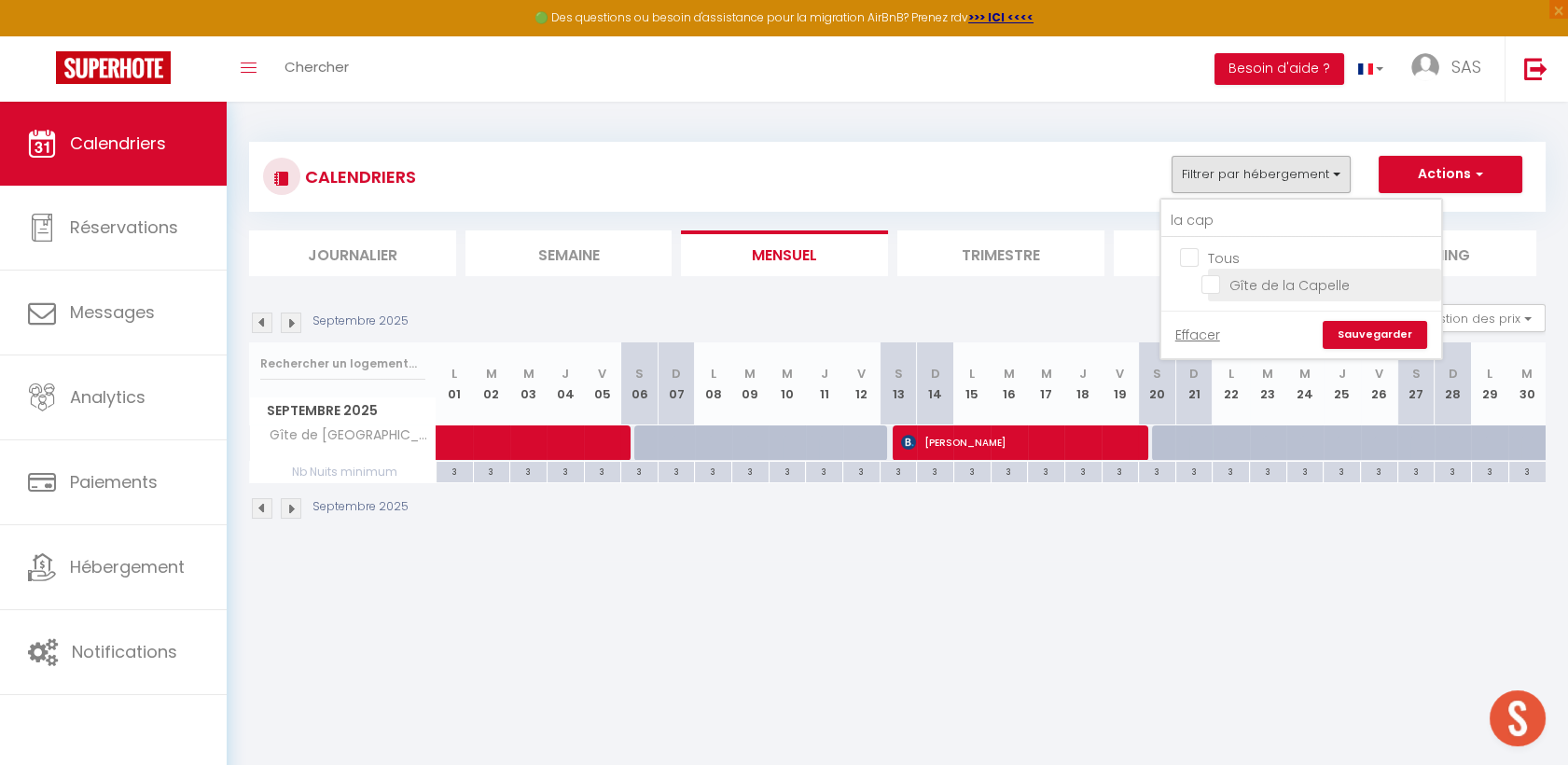
checkbox input "true"
click at [1375, 342] on link "Sauvegarder" at bounding box center [1375, 335] width 104 height 28
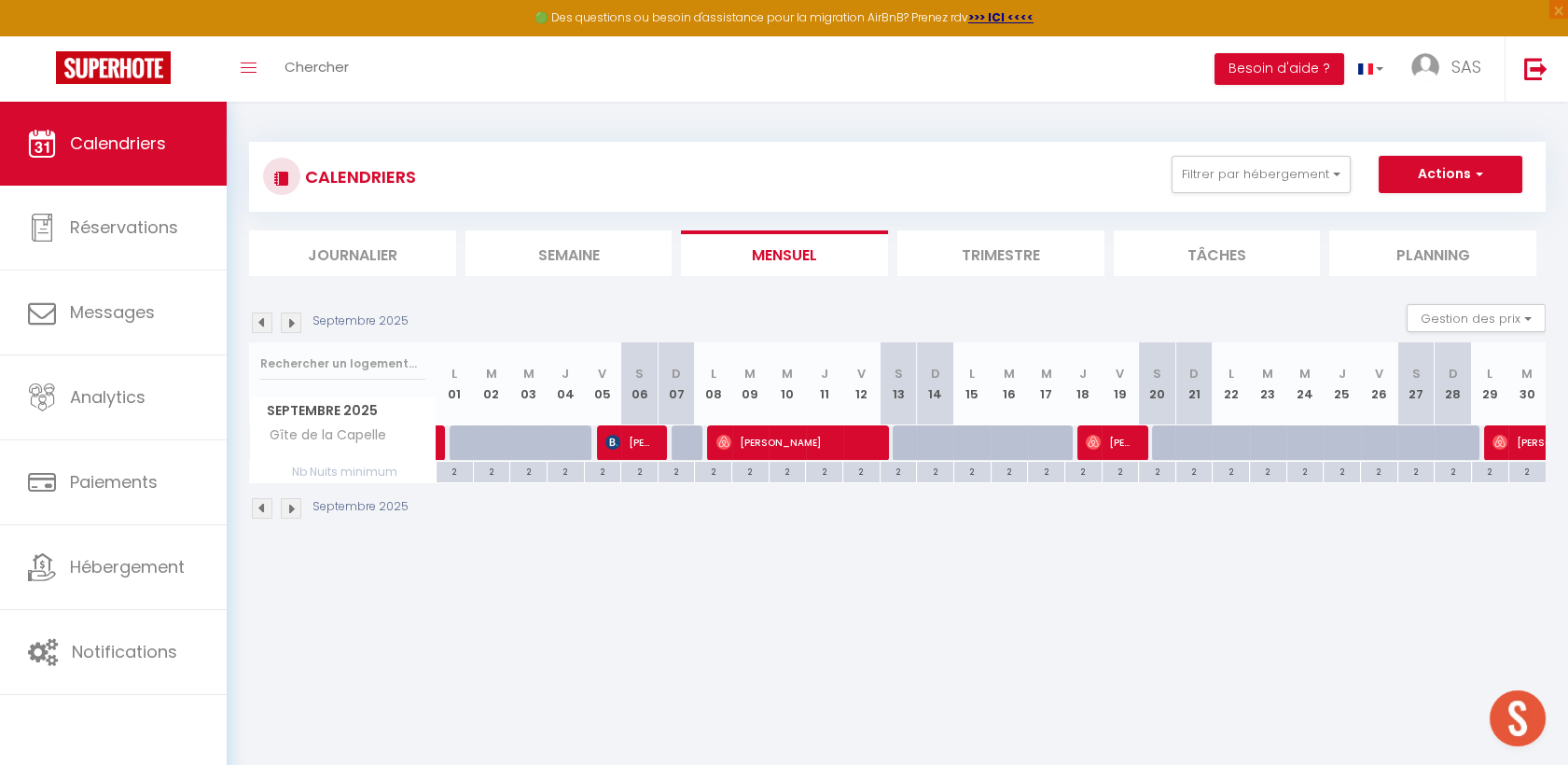
click at [246, 326] on div "CALENDRIERS Filtrer par hébergement la cap Tous Gîte de la Capelle Effacer Sauv…" at bounding box center [897, 331] width 1341 height 459
click at [254, 318] on img at bounding box center [261, 322] width 20 height 20
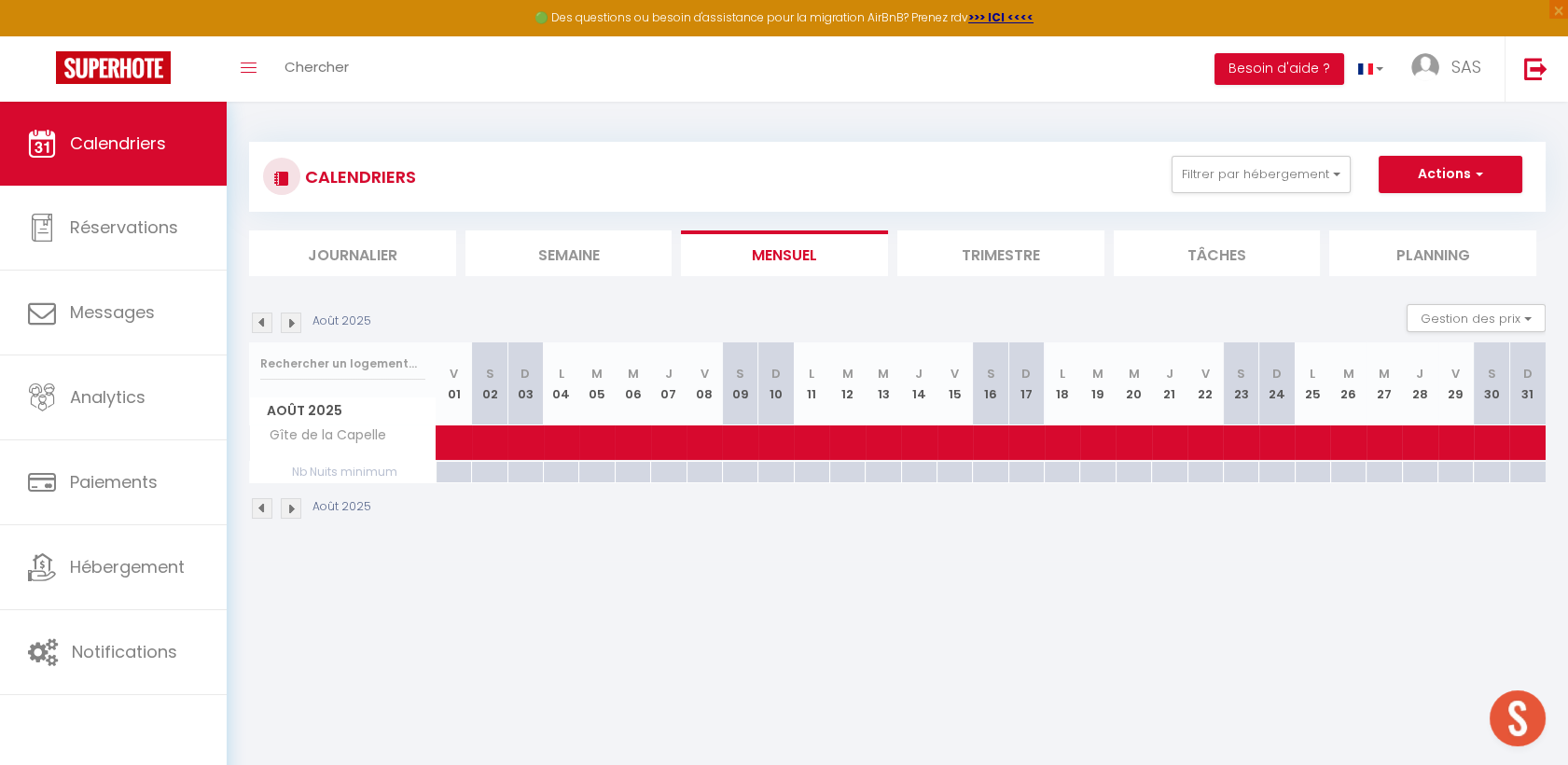
click at [254, 318] on img at bounding box center [261, 322] width 20 height 20
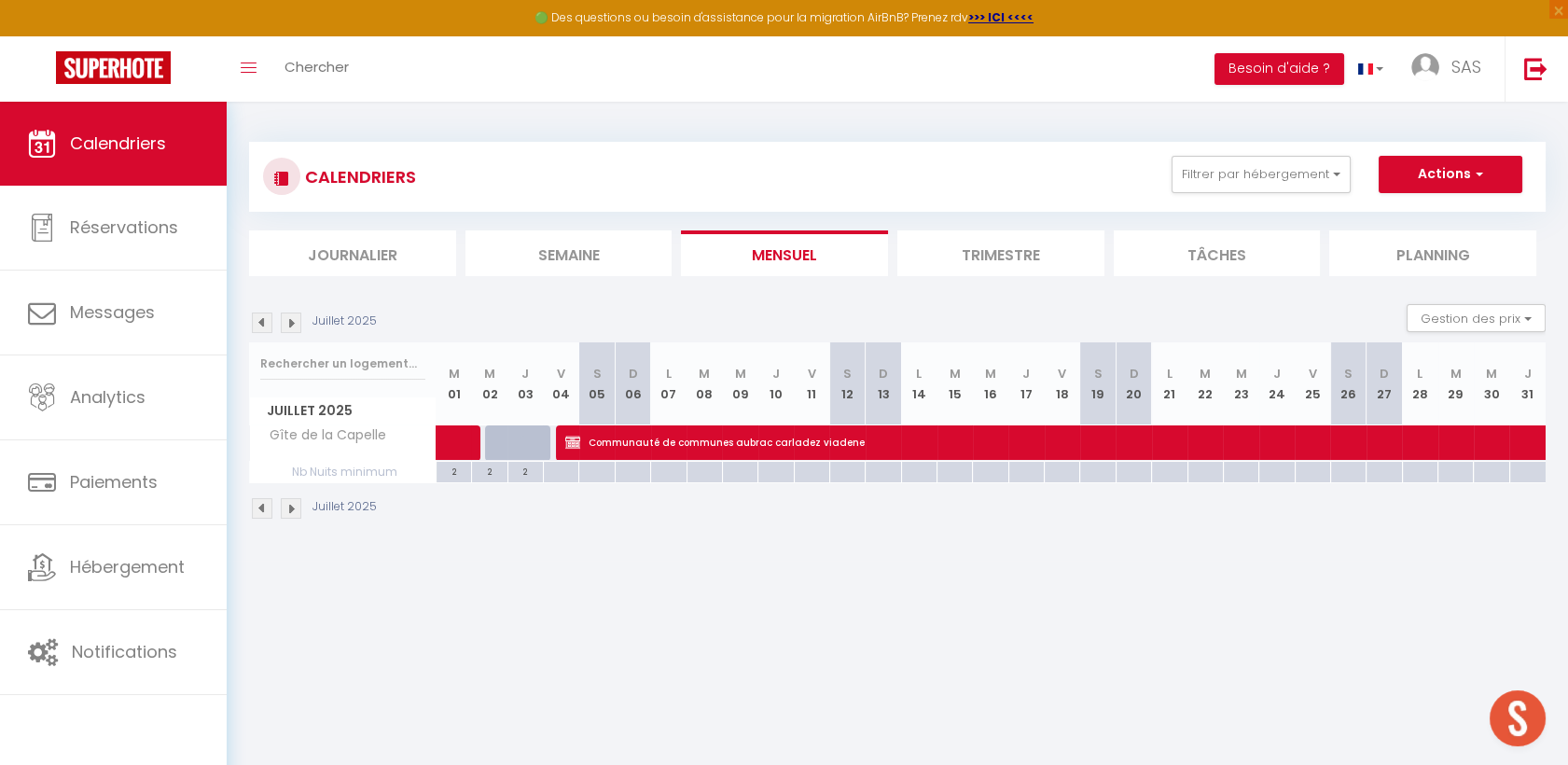
click at [257, 321] on img at bounding box center [261, 322] width 20 height 20
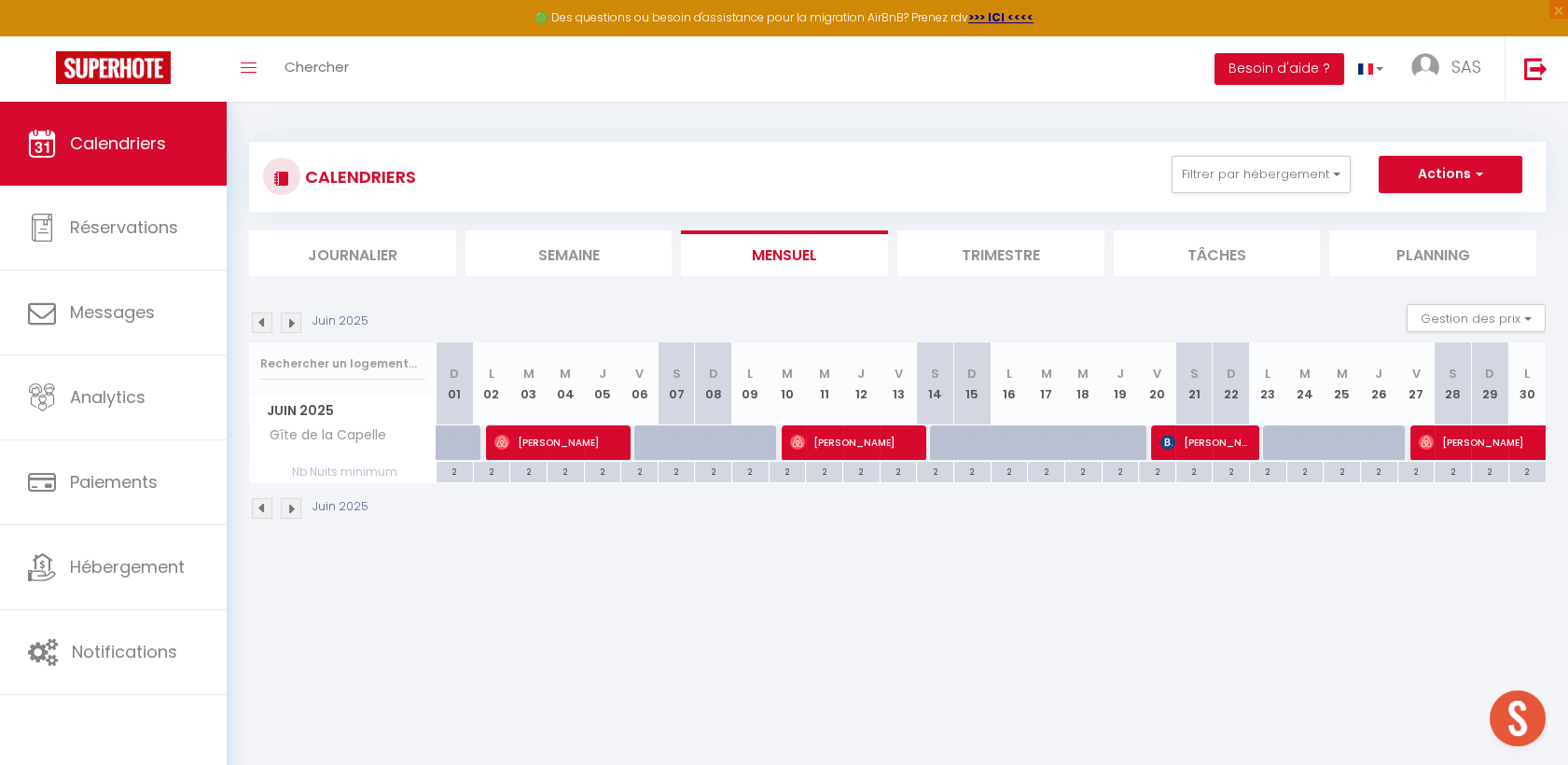
click at [257, 321] on img at bounding box center [261, 322] width 20 height 20
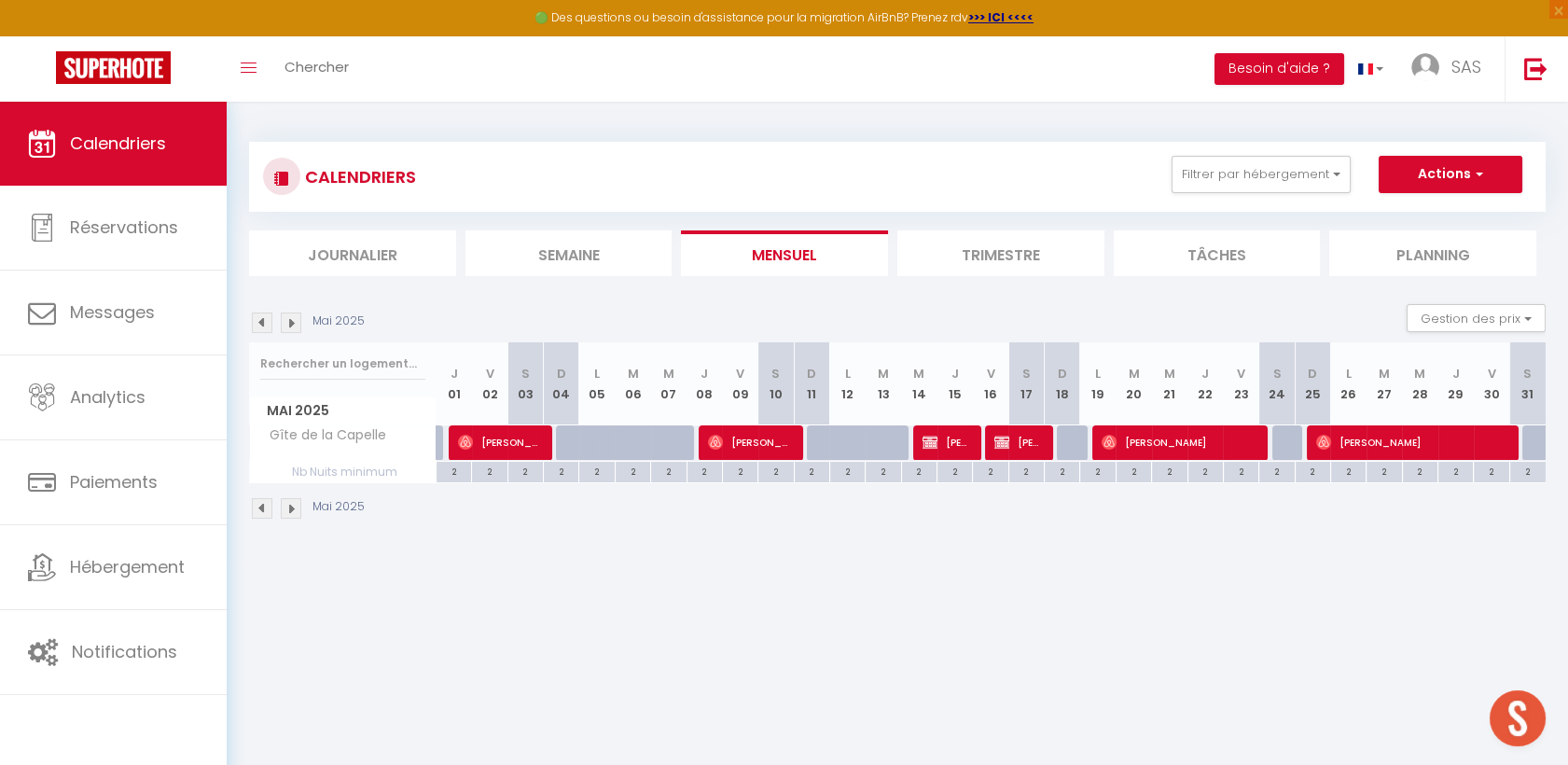
click at [287, 317] on img at bounding box center [290, 322] width 20 height 20
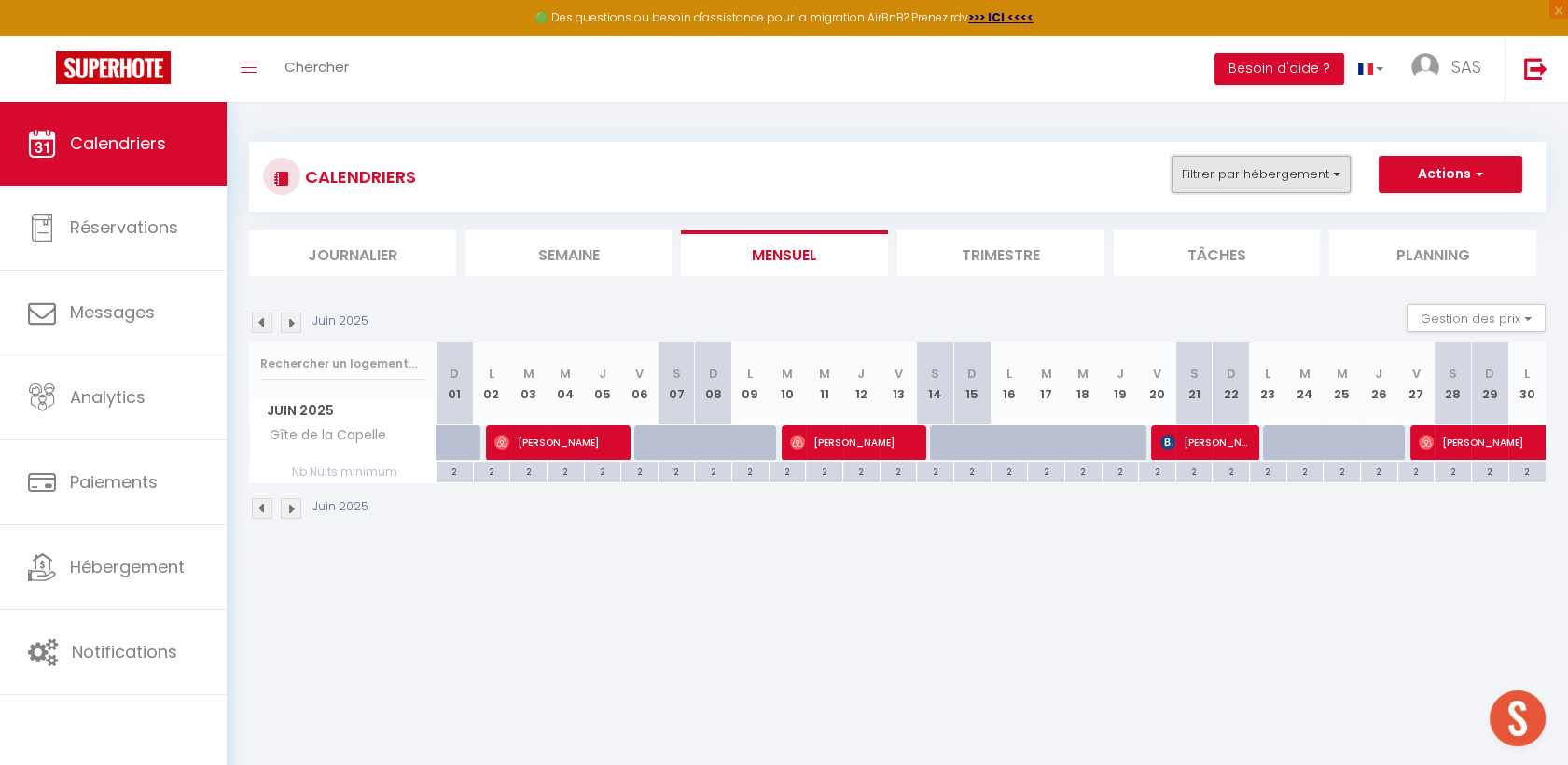
click at [1244, 171] on button "Filtrer par hébergement" at bounding box center [1261, 175] width 179 height 38
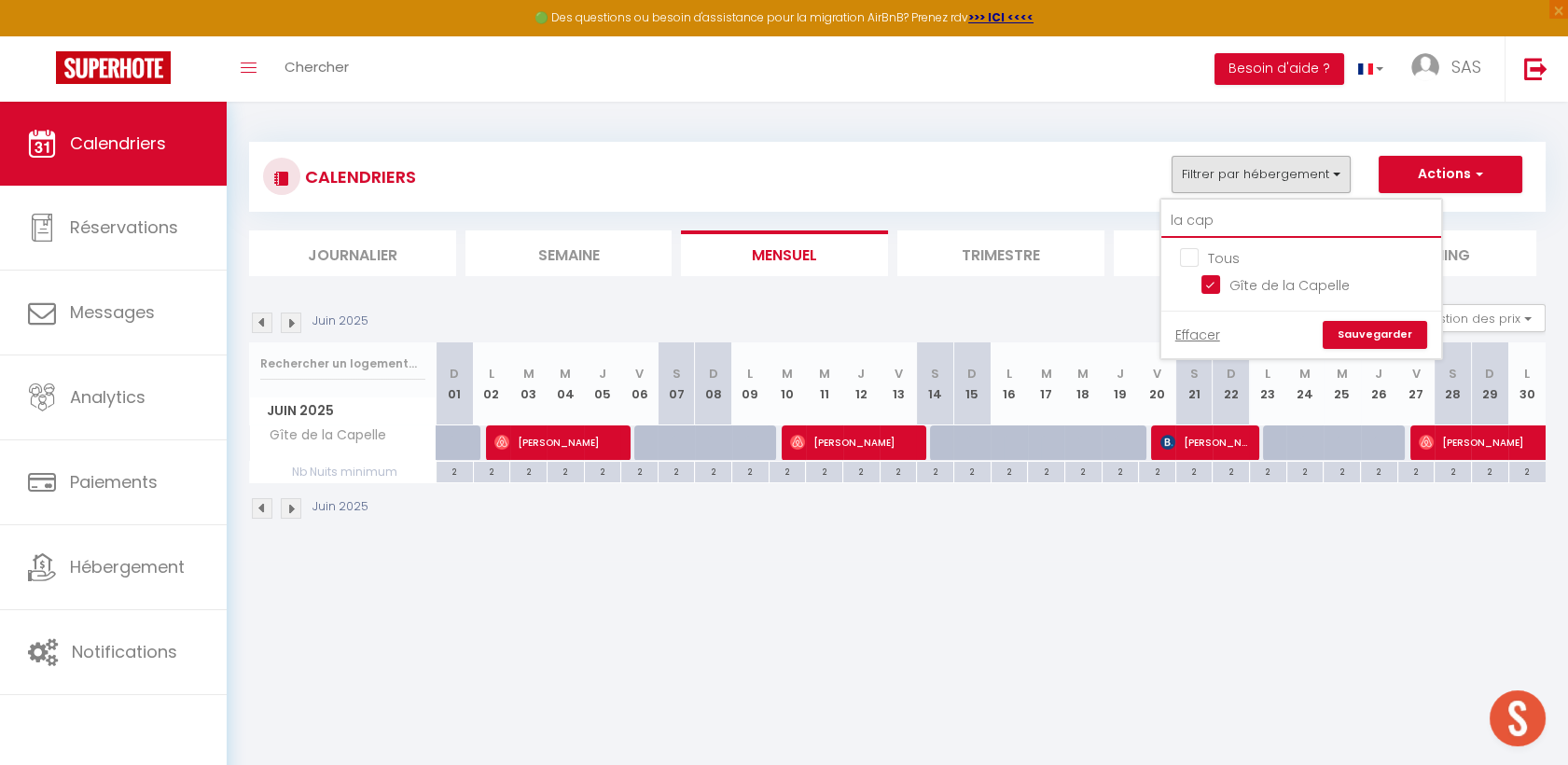
click at [1228, 207] on input "la cap" at bounding box center [1301, 221] width 280 height 34
type input "p"
checkbox input "false"
type input "puy"
click at [1215, 282] on input "Le Puy d'Aubrac" at bounding box center [1318, 283] width 233 height 18
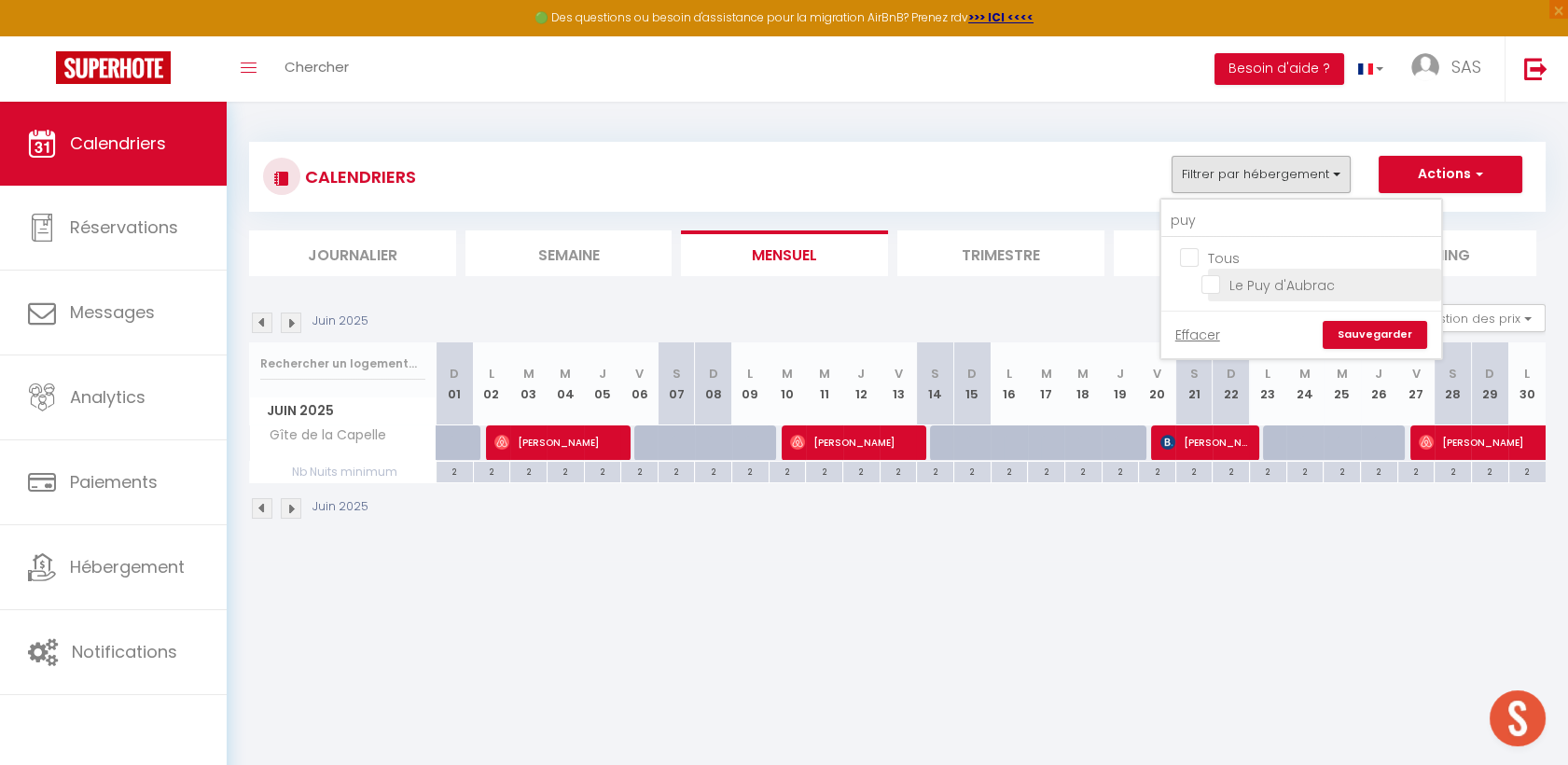
checkbox input "true"
click at [1346, 334] on link "Sauvegarder" at bounding box center [1375, 335] width 104 height 28
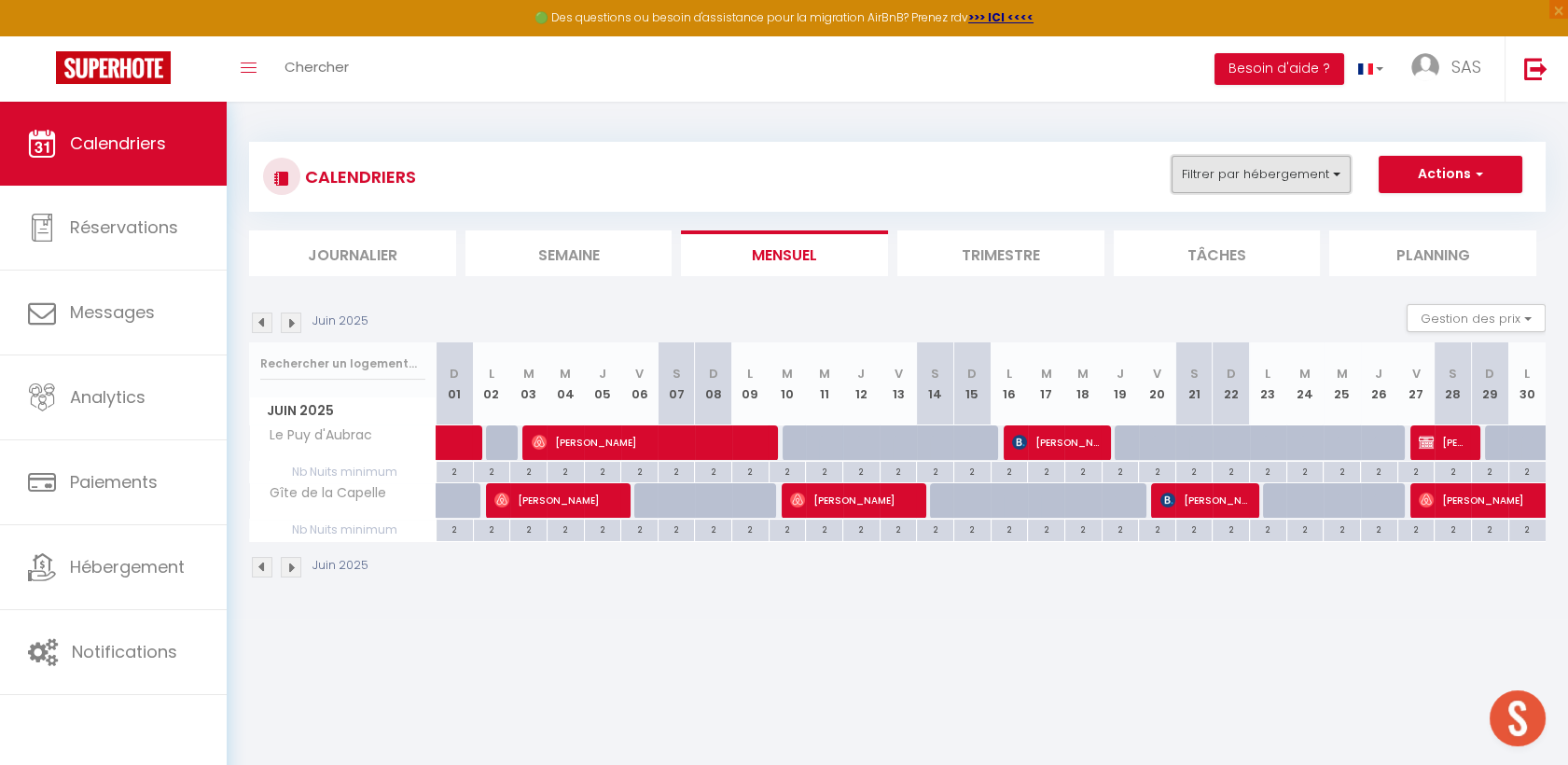
click at [1204, 176] on button "Filtrer par hébergement" at bounding box center [1261, 175] width 179 height 38
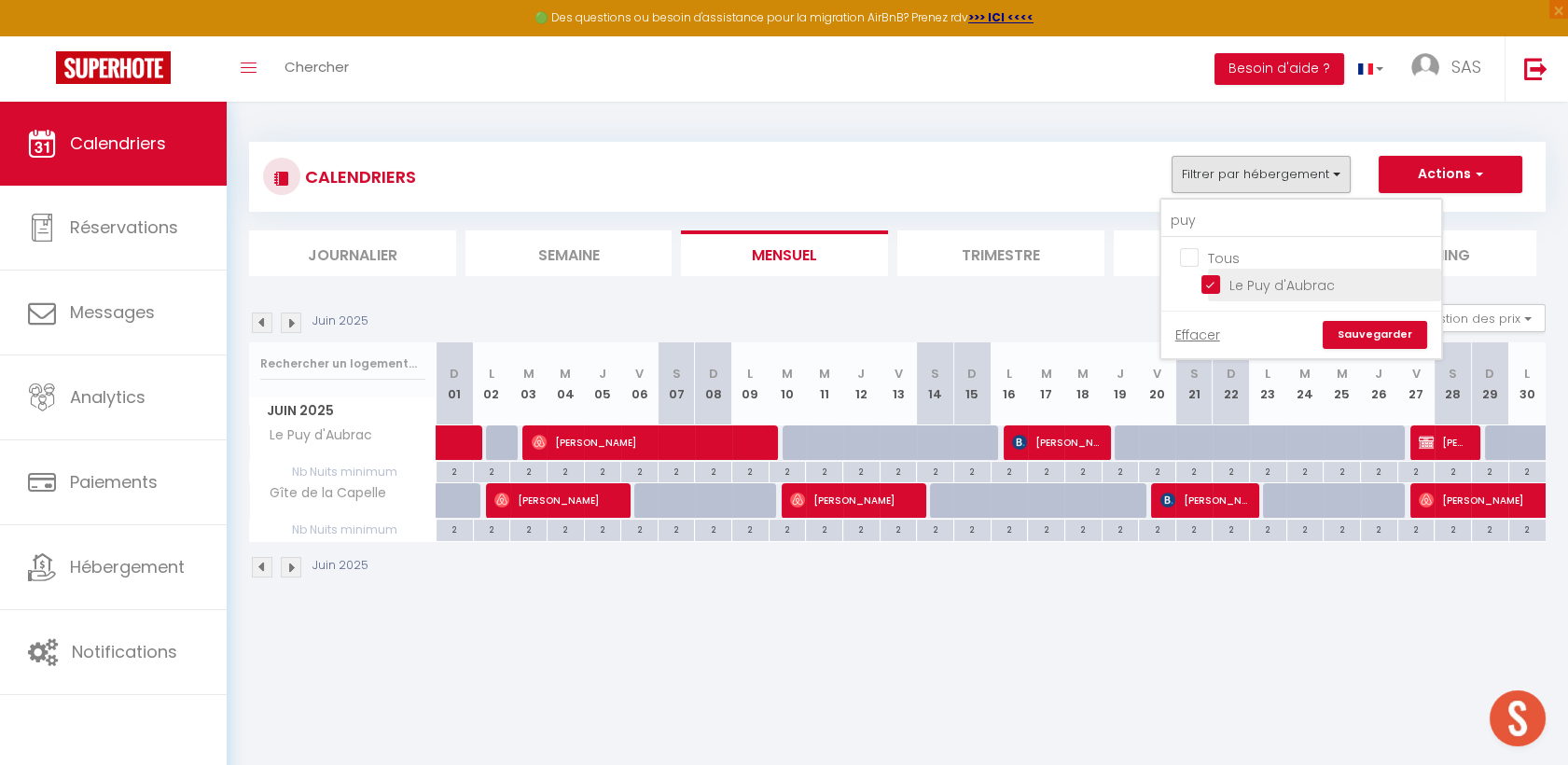
click at [1223, 280] on input "Le Puy d'Aubrac" at bounding box center [1318, 283] width 233 height 18
checkbox input "false"
click at [1419, 333] on link "Sauvegarder" at bounding box center [1375, 335] width 104 height 28
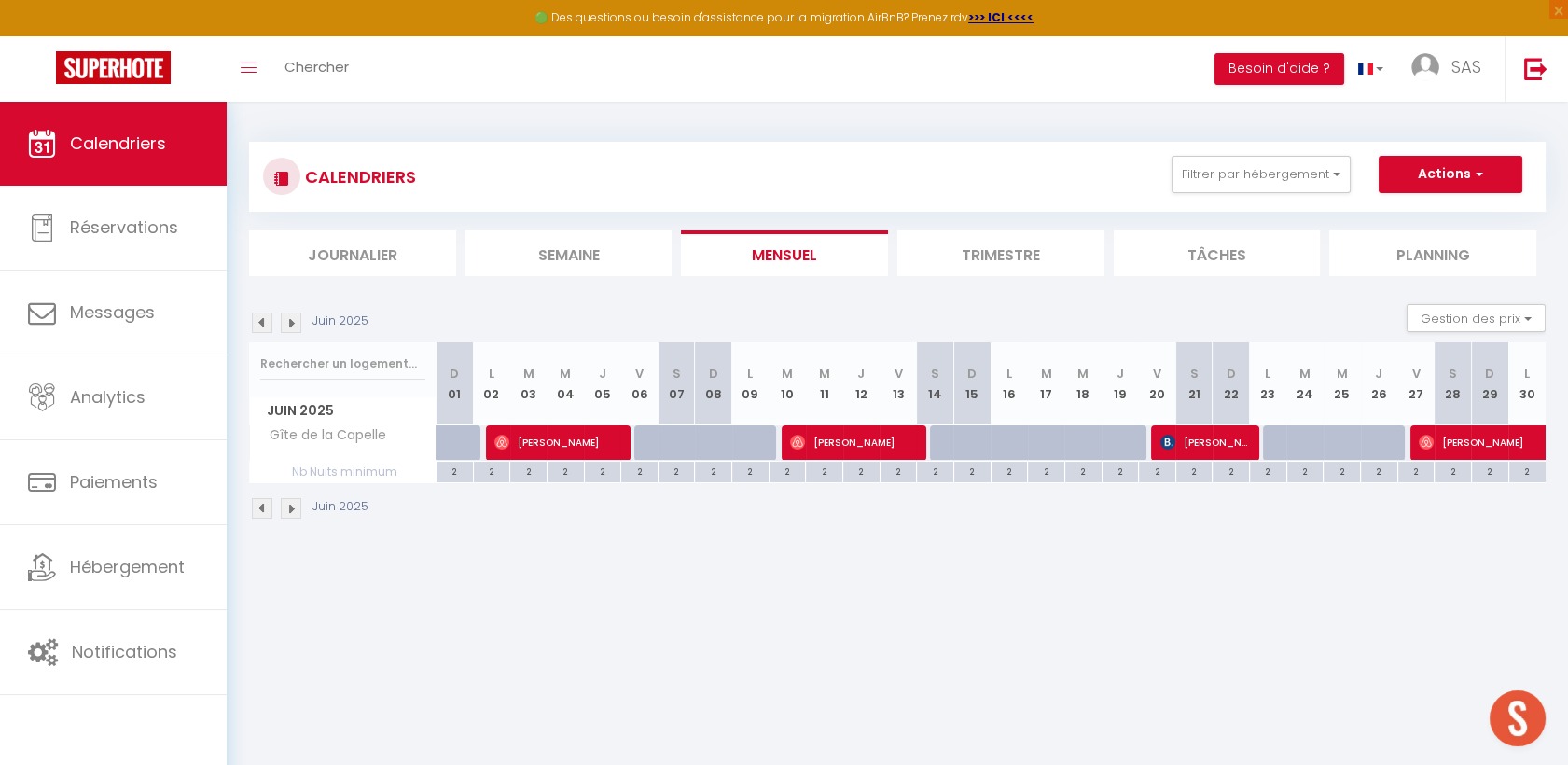
click at [263, 323] on img at bounding box center [261, 322] width 20 height 20
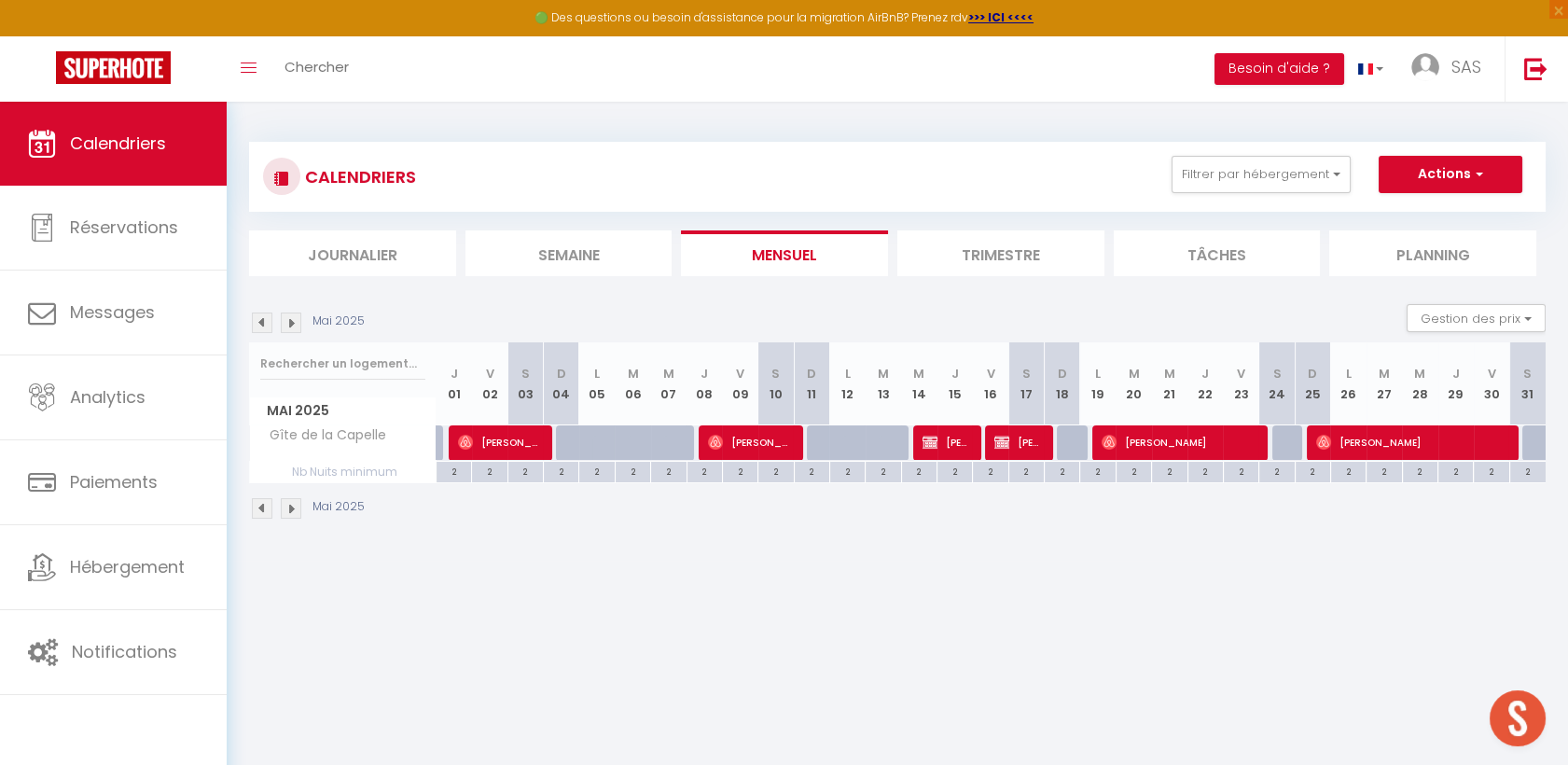
click at [264, 323] on img at bounding box center [261, 322] width 20 height 20
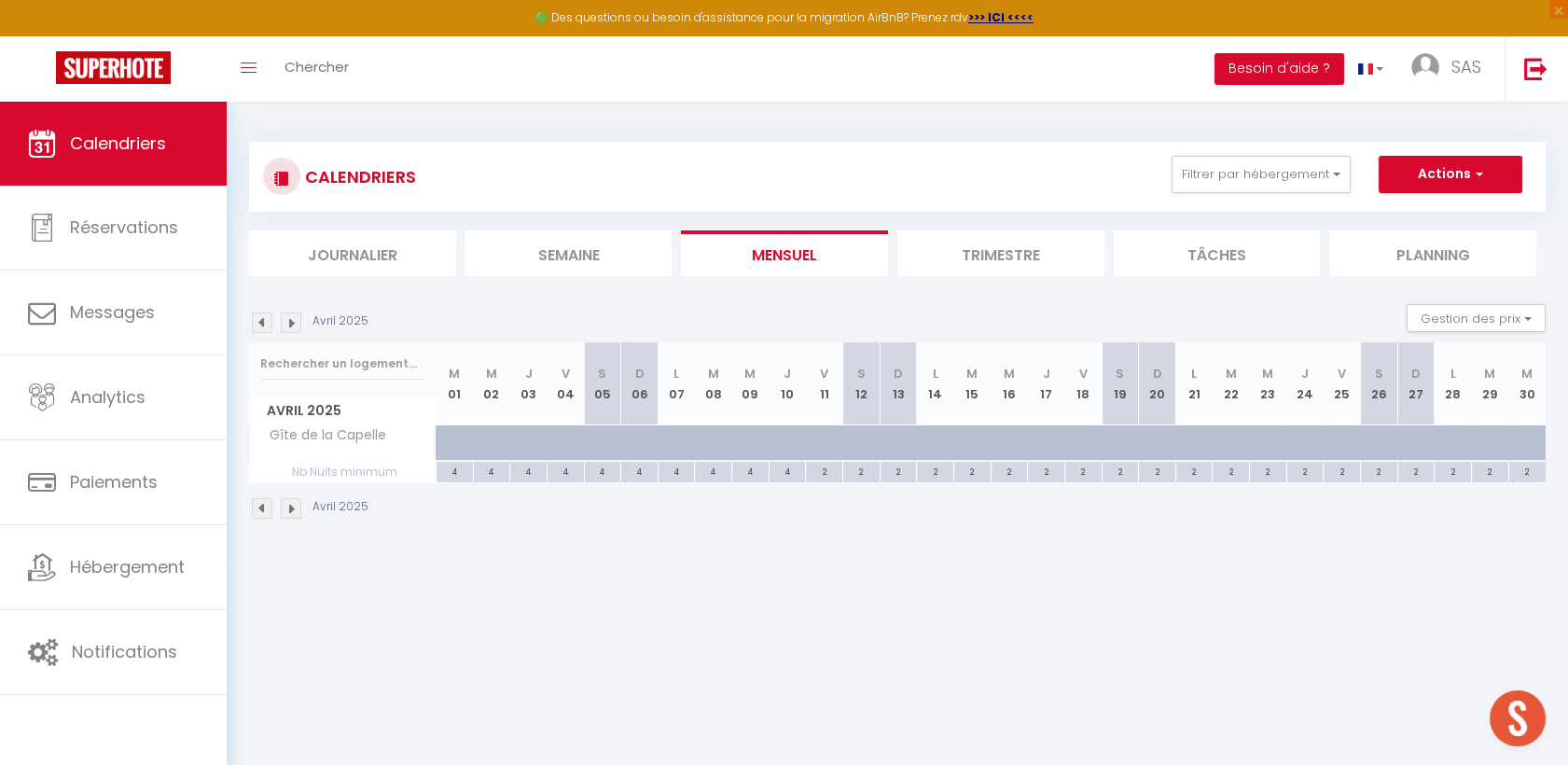
click at [292, 318] on img at bounding box center [290, 322] width 20 height 20
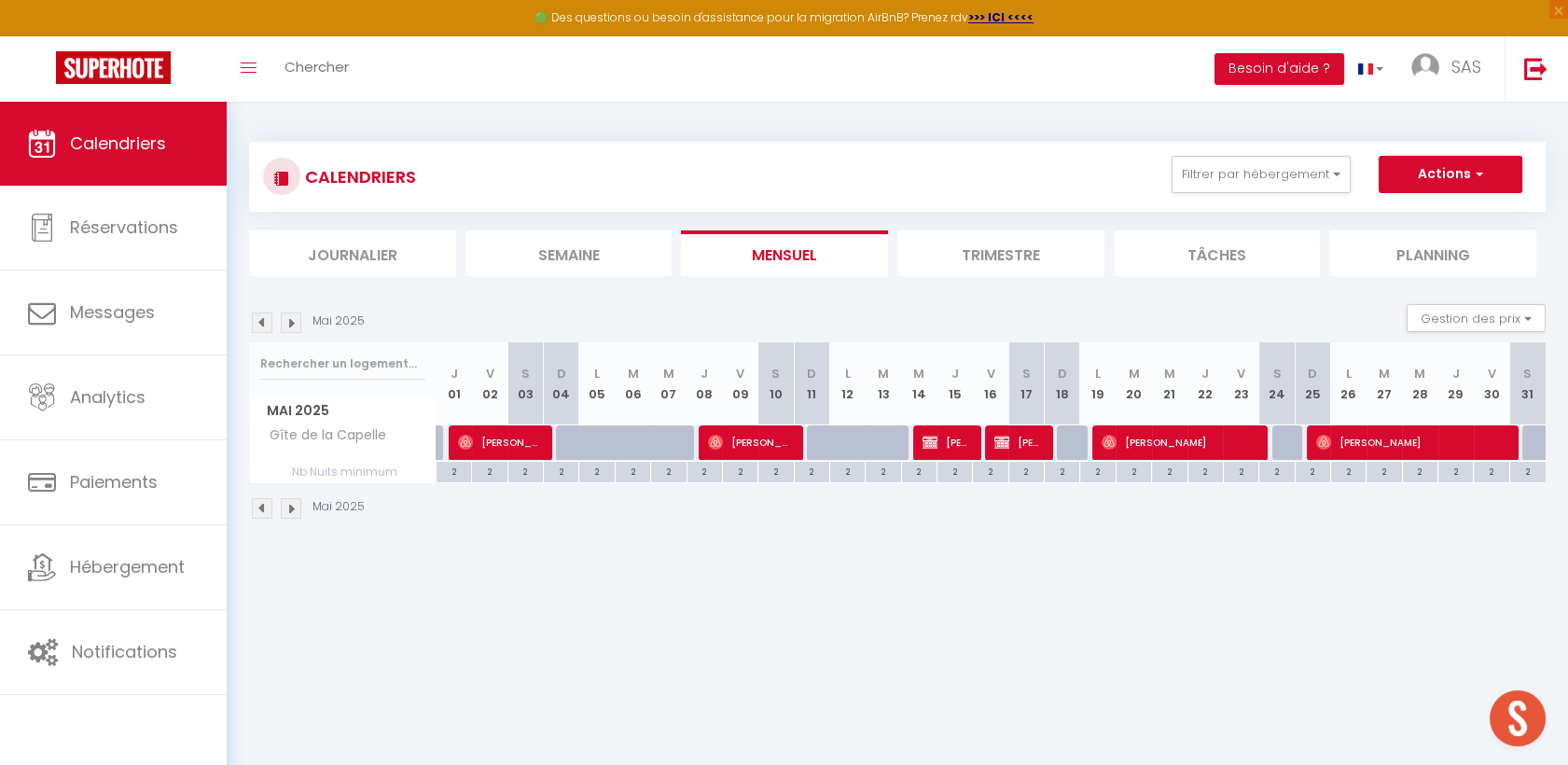
click at [296, 319] on img at bounding box center [290, 322] width 20 height 20
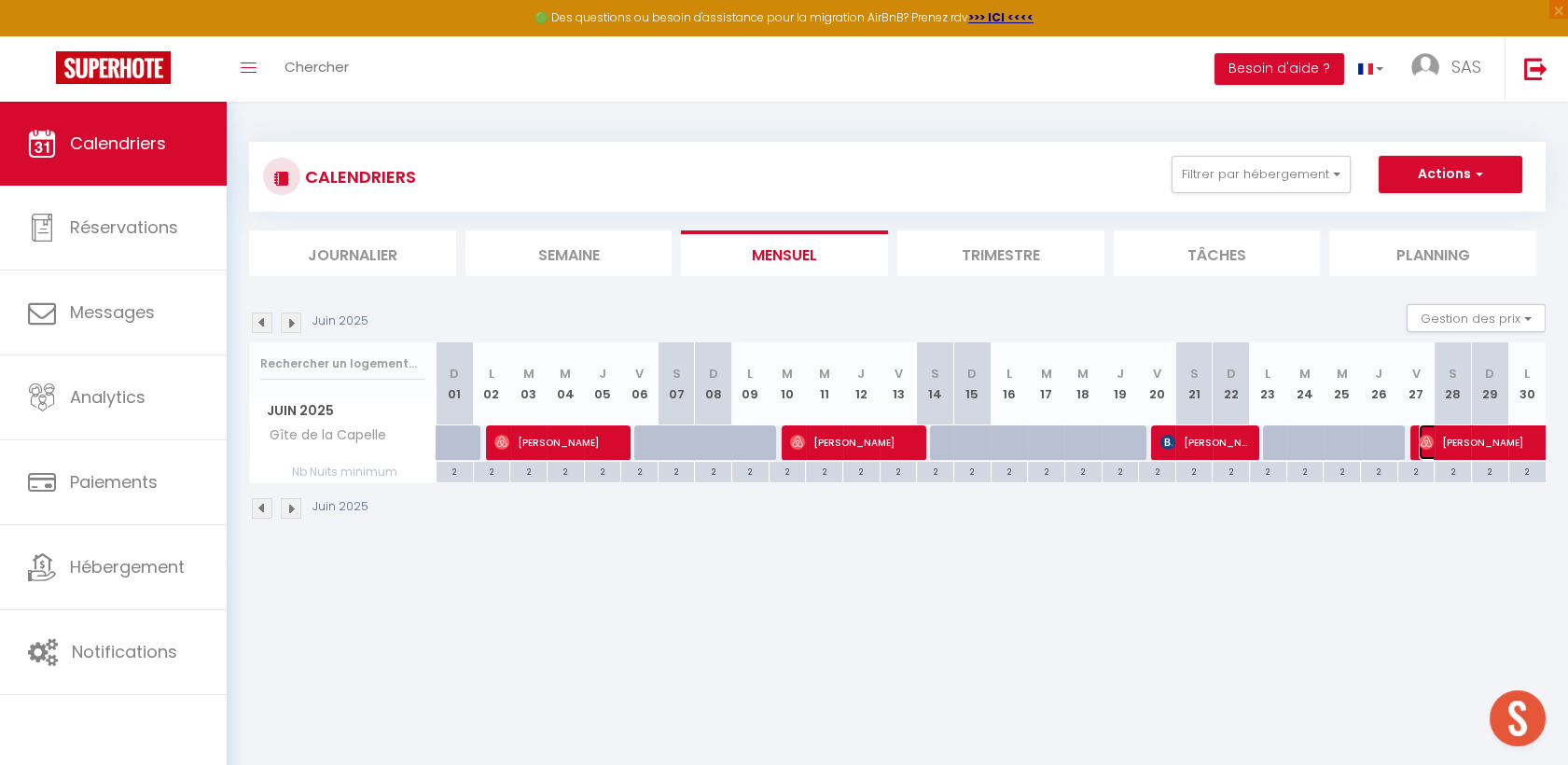
click at [1479, 447] on span "[PERSON_NAME]" at bounding box center [1526, 442] width 214 height 36
select select "40902"
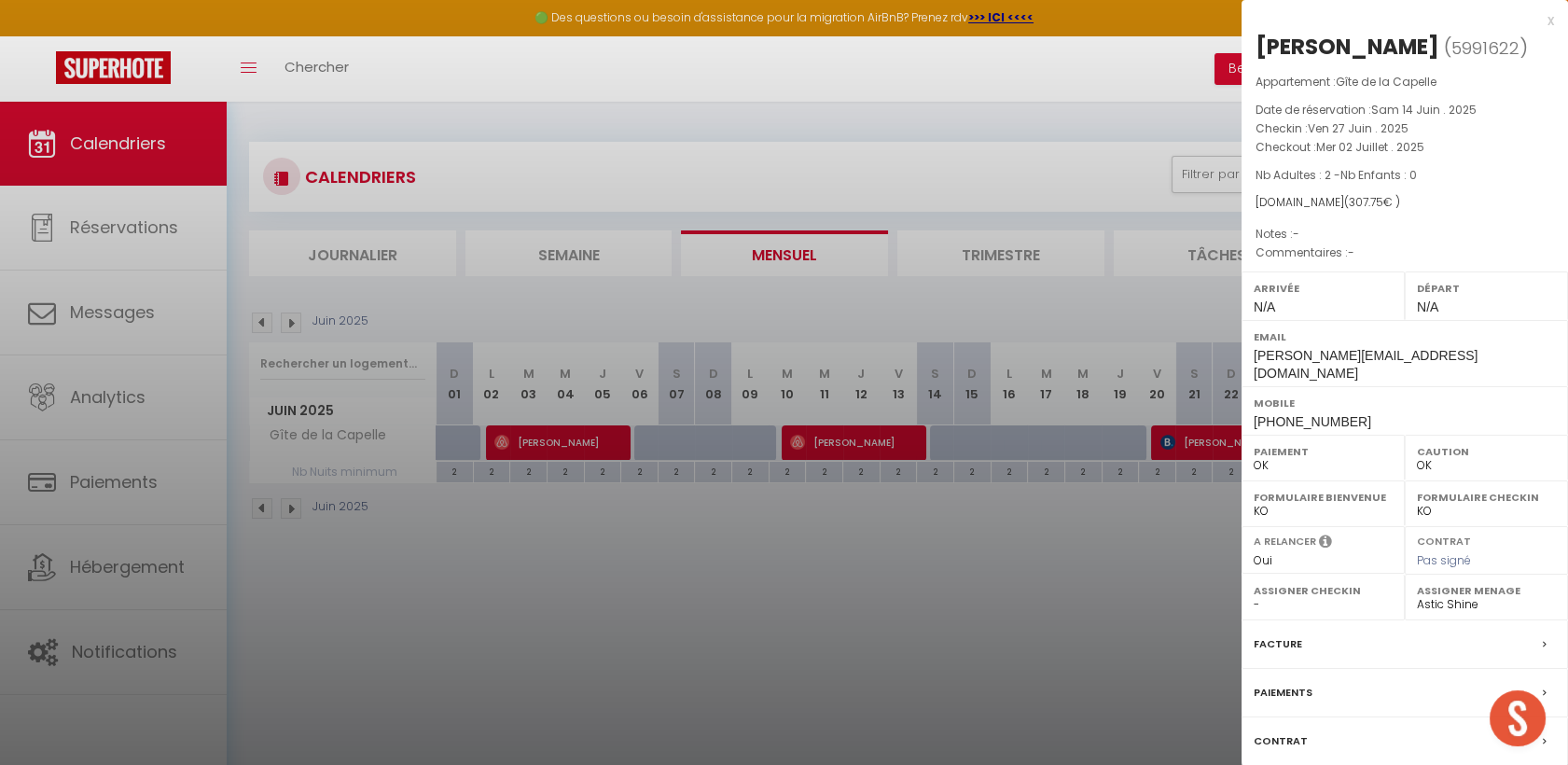
click at [285, 325] on div at bounding box center [784, 382] width 1568 height 765
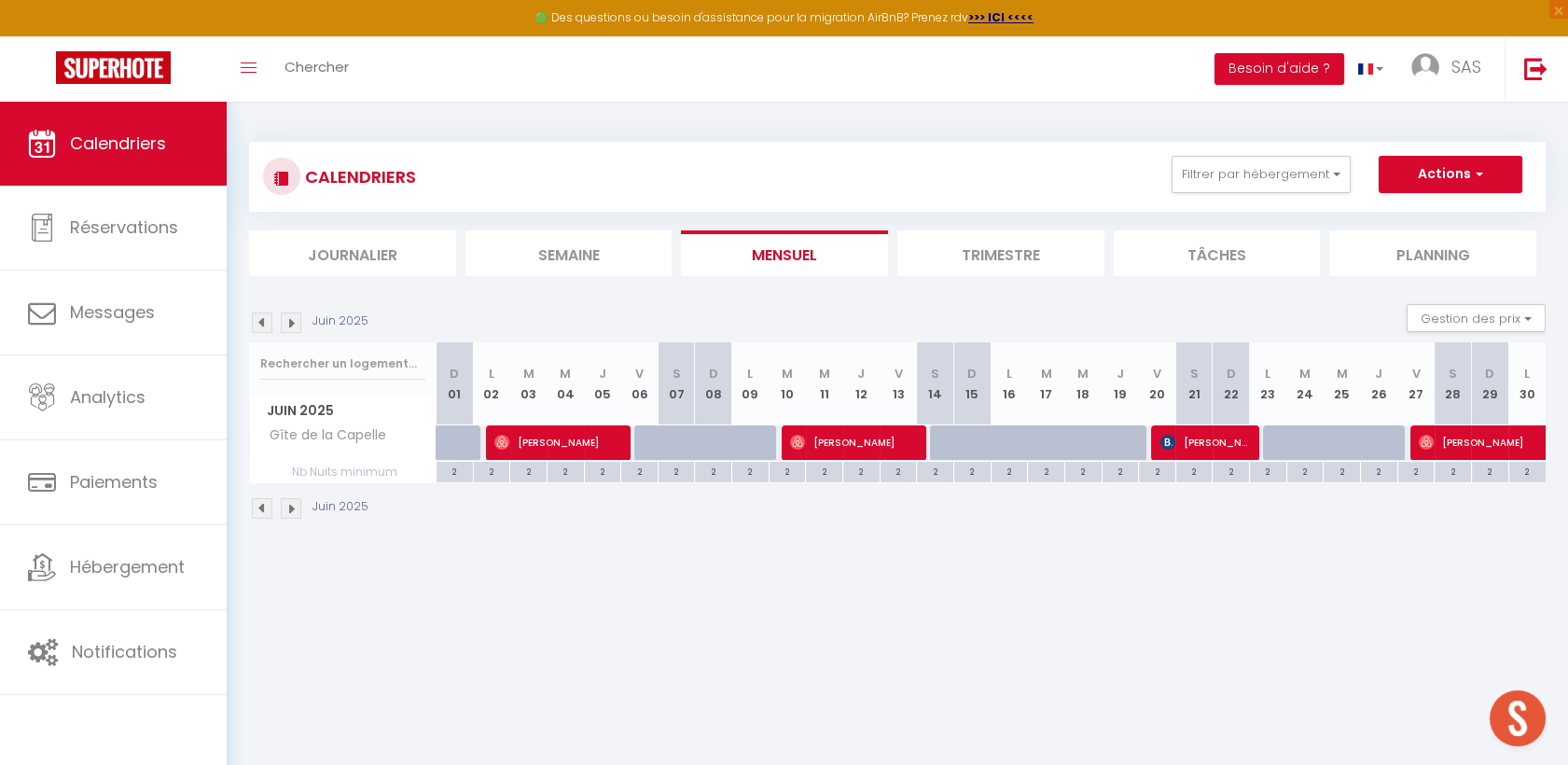
click at [290, 325] on img at bounding box center [290, 322] width 20 height 20
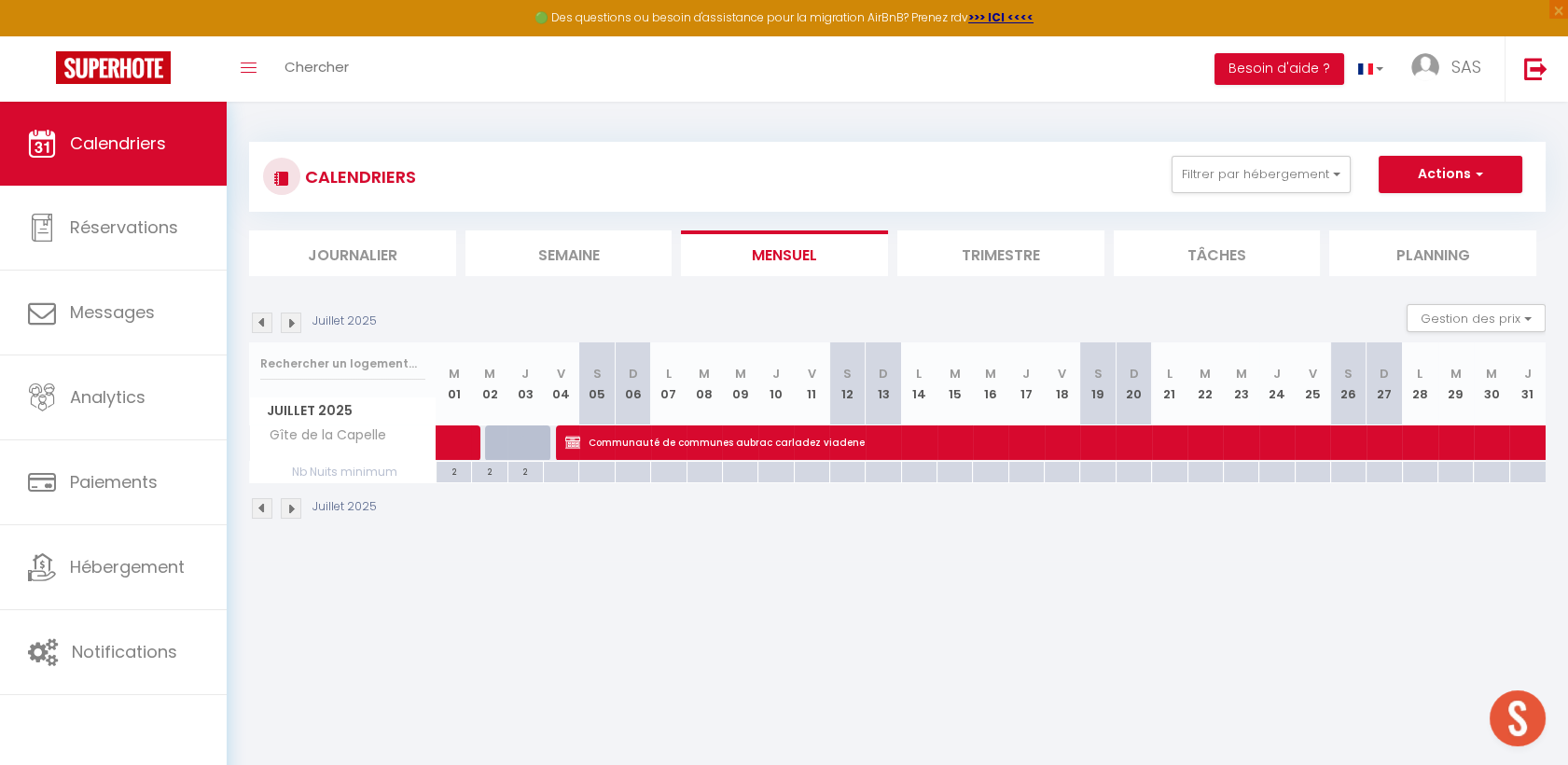
click at [290, 325] on img at bounding box center [290, 322] width 20 height 20
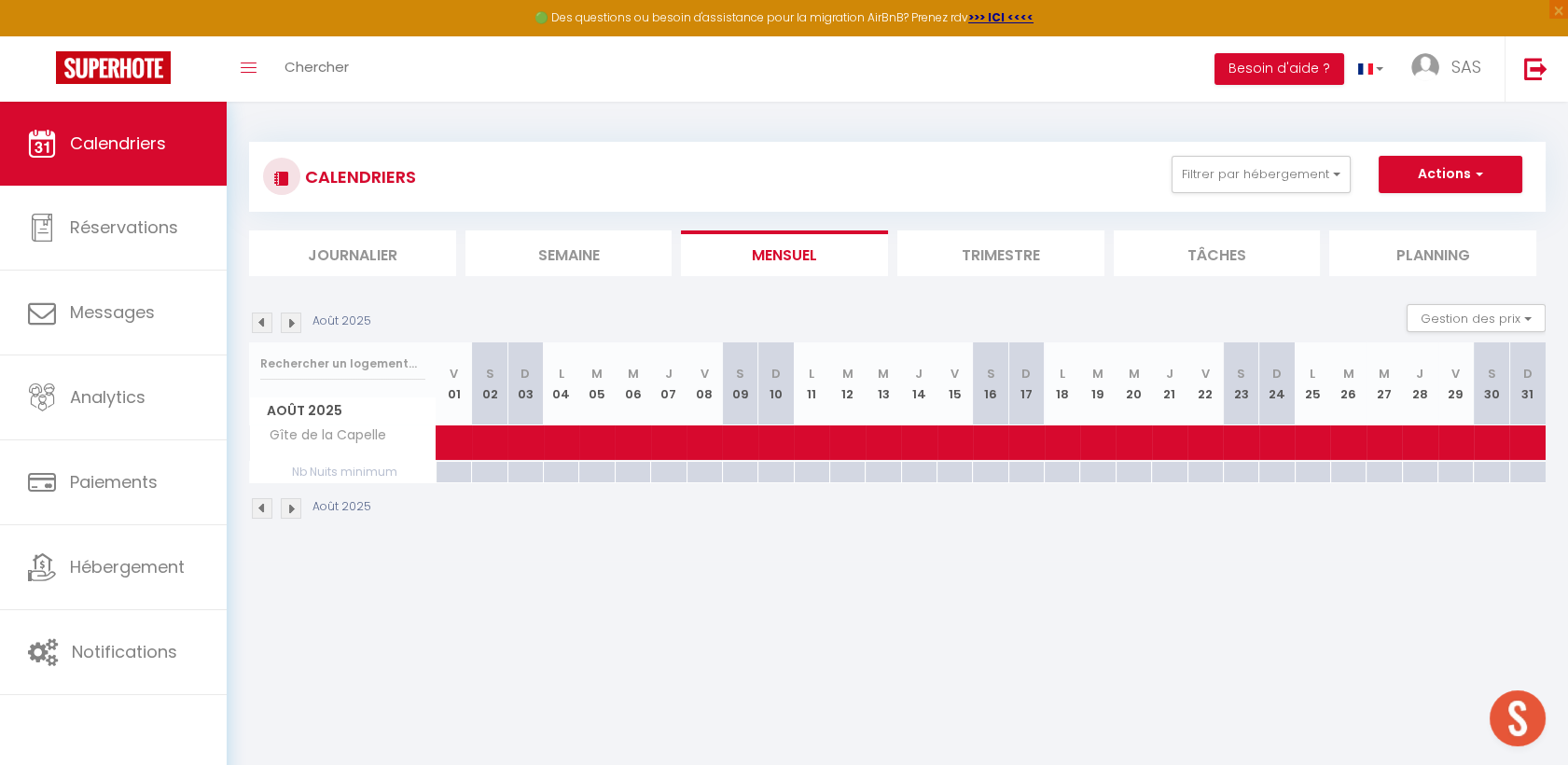
click at [290, 325] on img at bounding box center [290, 322] width 20 height 20
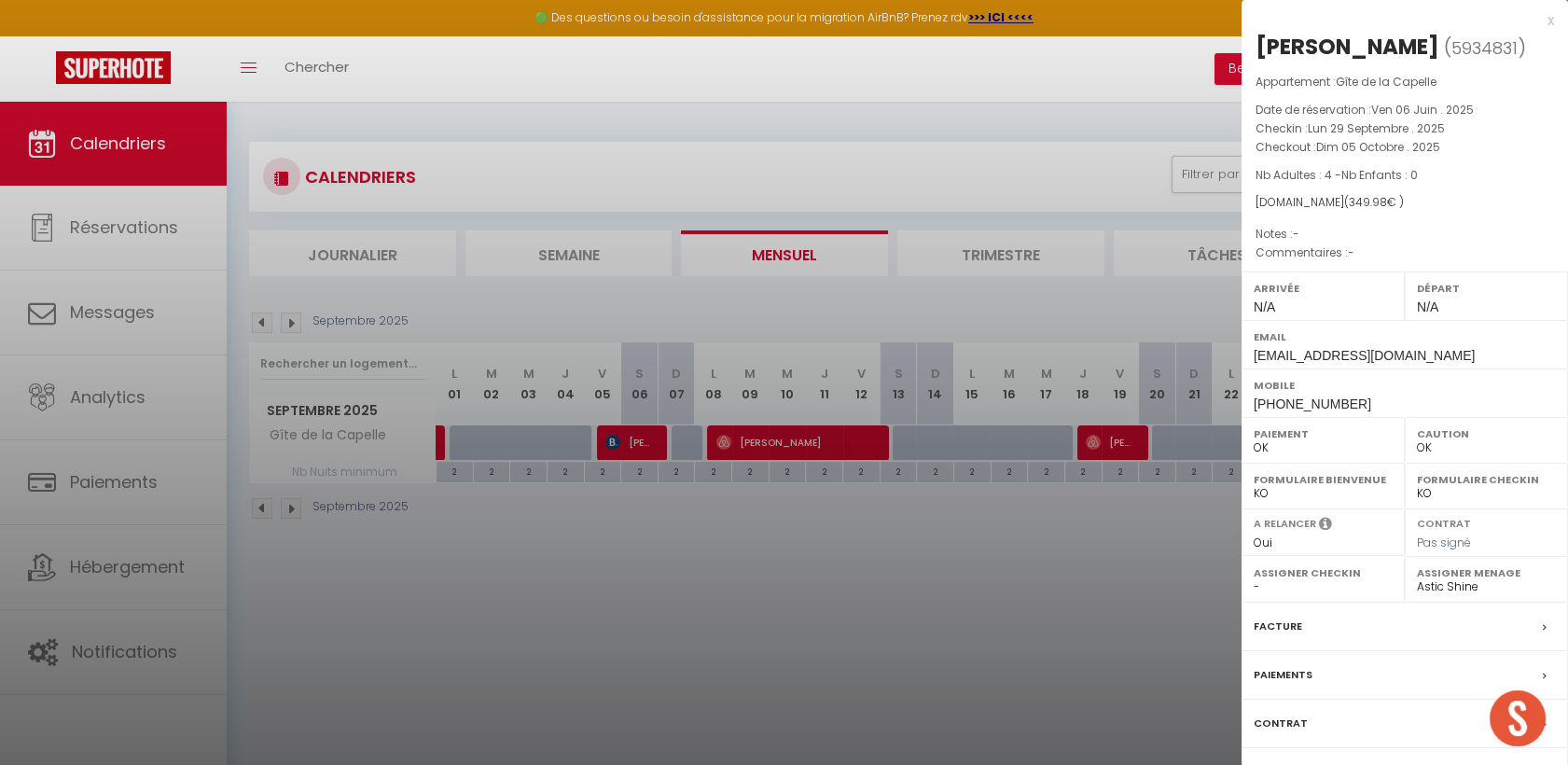
click at [915, 530] on div at bounding box center [784, 382] width 1568 height 765
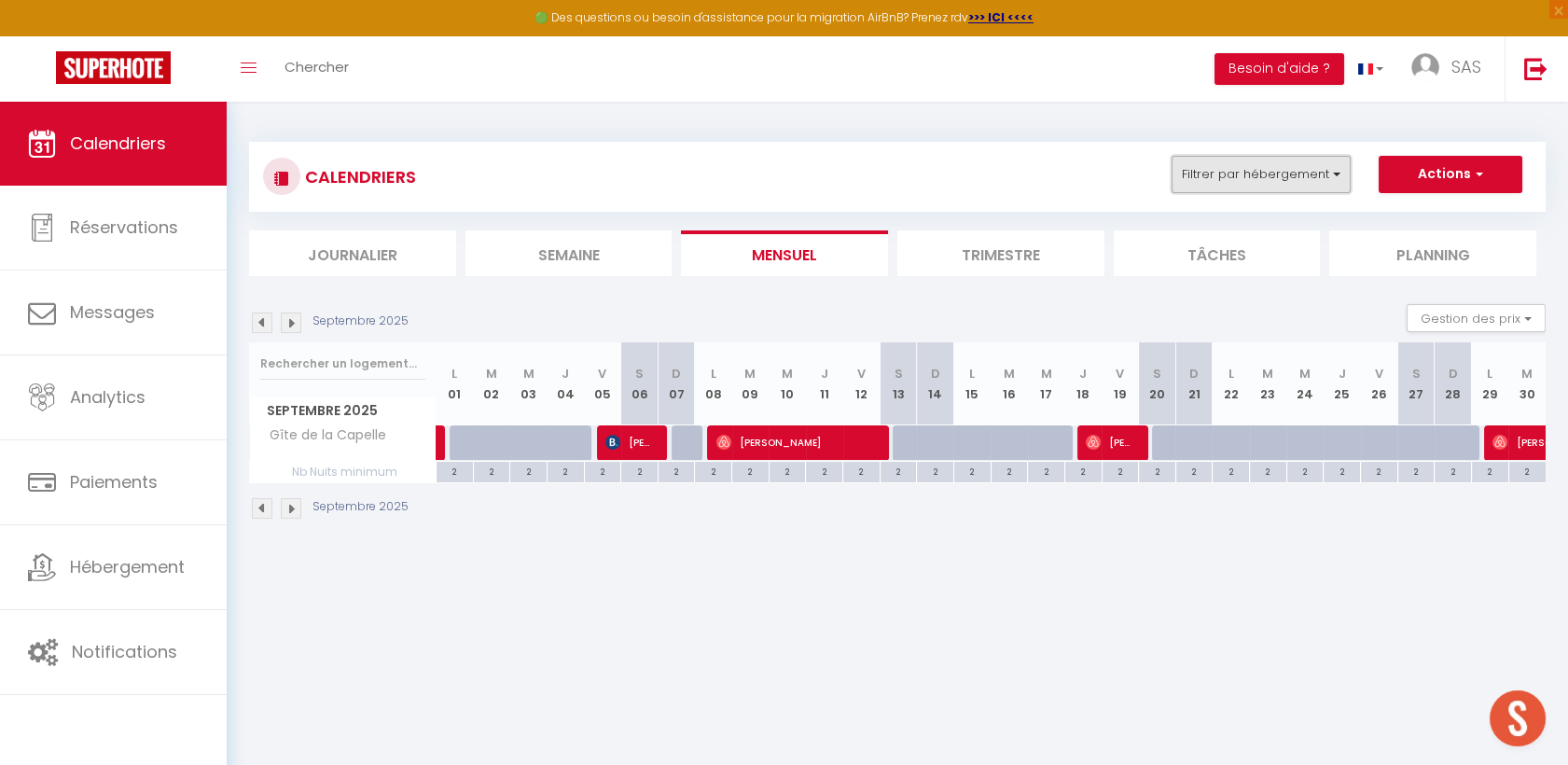
click at [1255, 180] on button "Filtrer par hébergement" at bounding box center [1261, 175] width 179 height 38
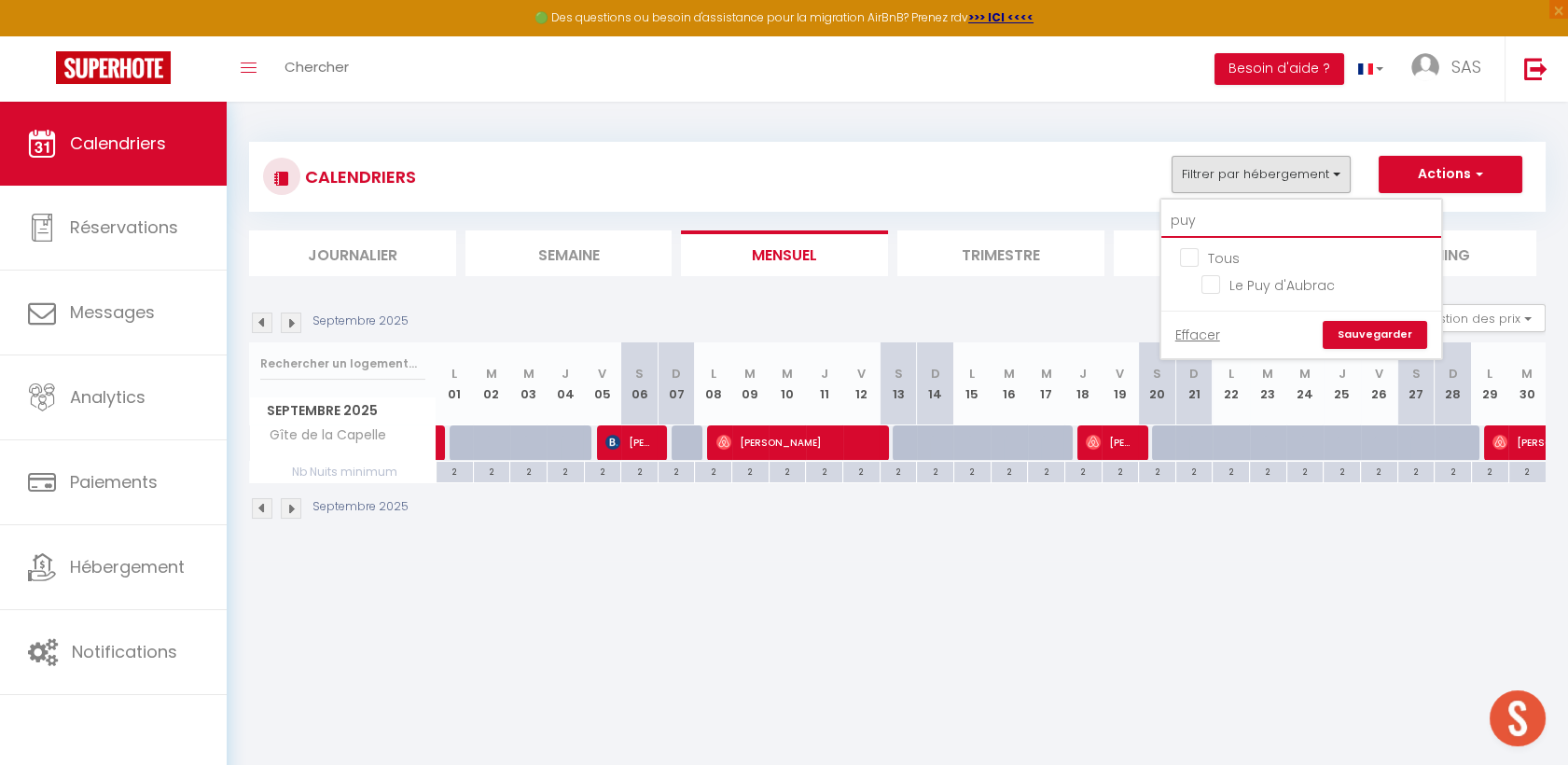
click at [1218, 220] on input "puy" at bounding box center [1301, 221] width 280 height 34
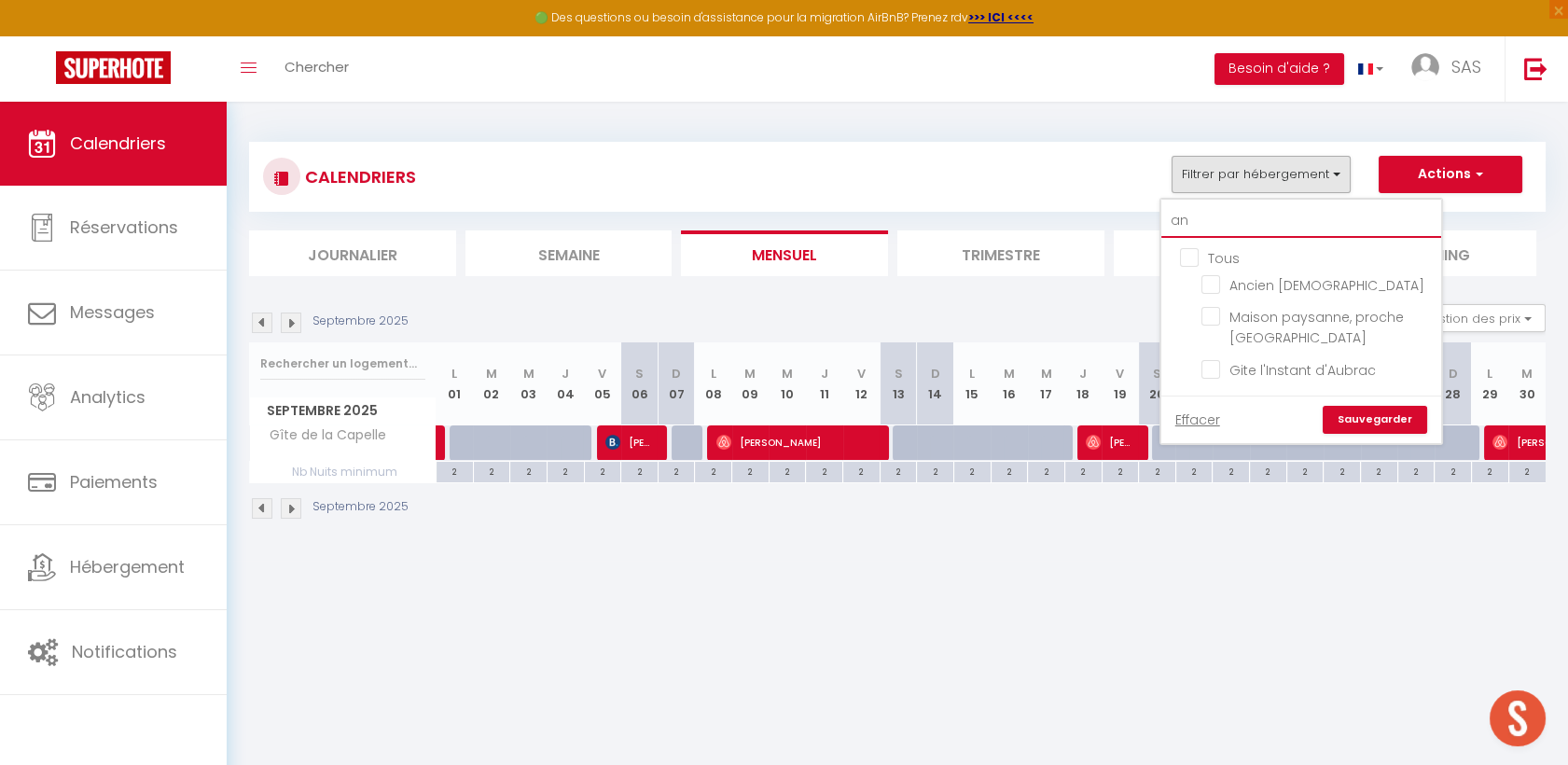
type input "a"
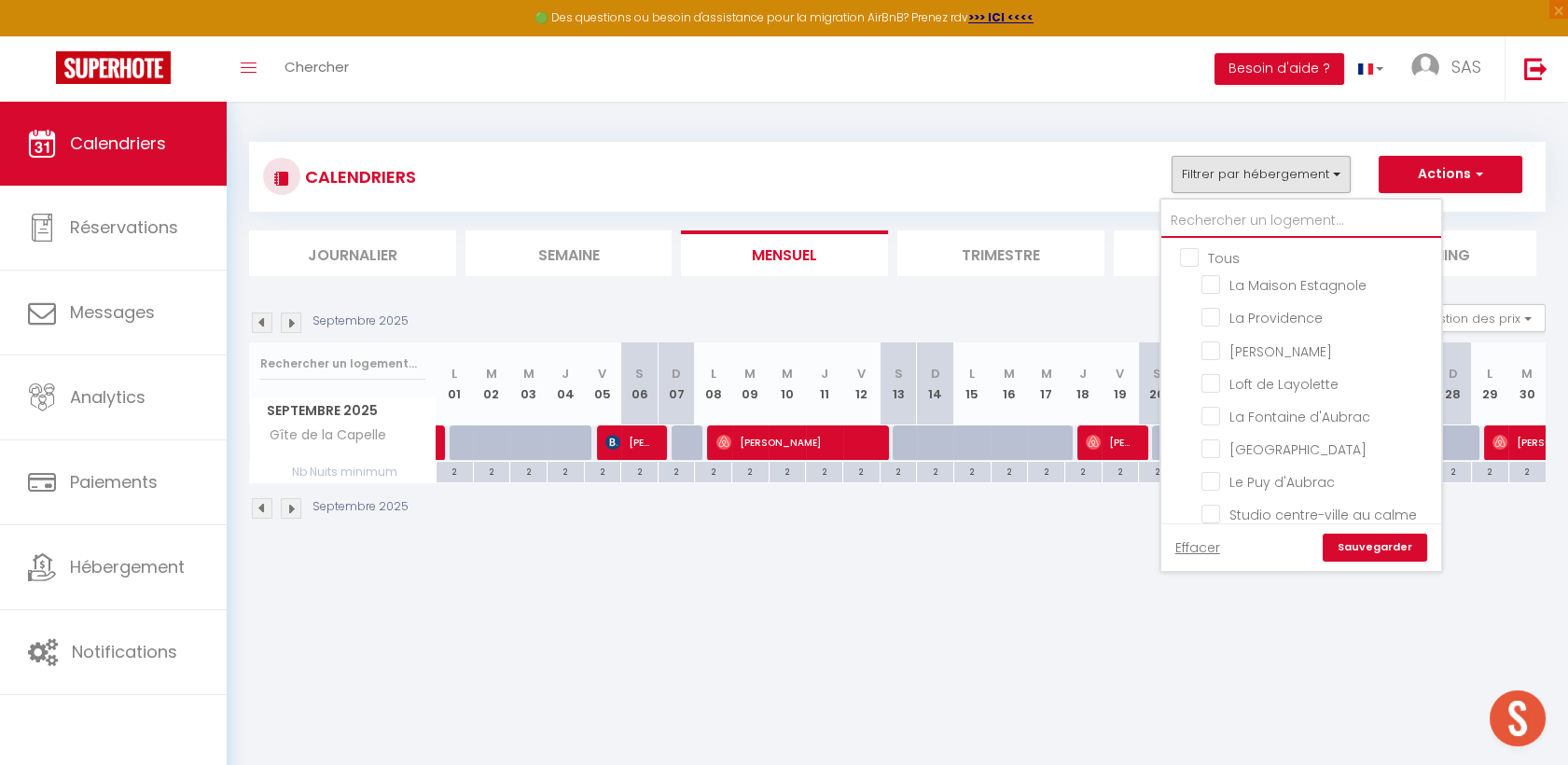
checkbox input "false"
checkbox input "true"
click at [1195, 254] on input "Tous" at bounding box center [1320, 256] width 280 height 18
checkbox input "true"
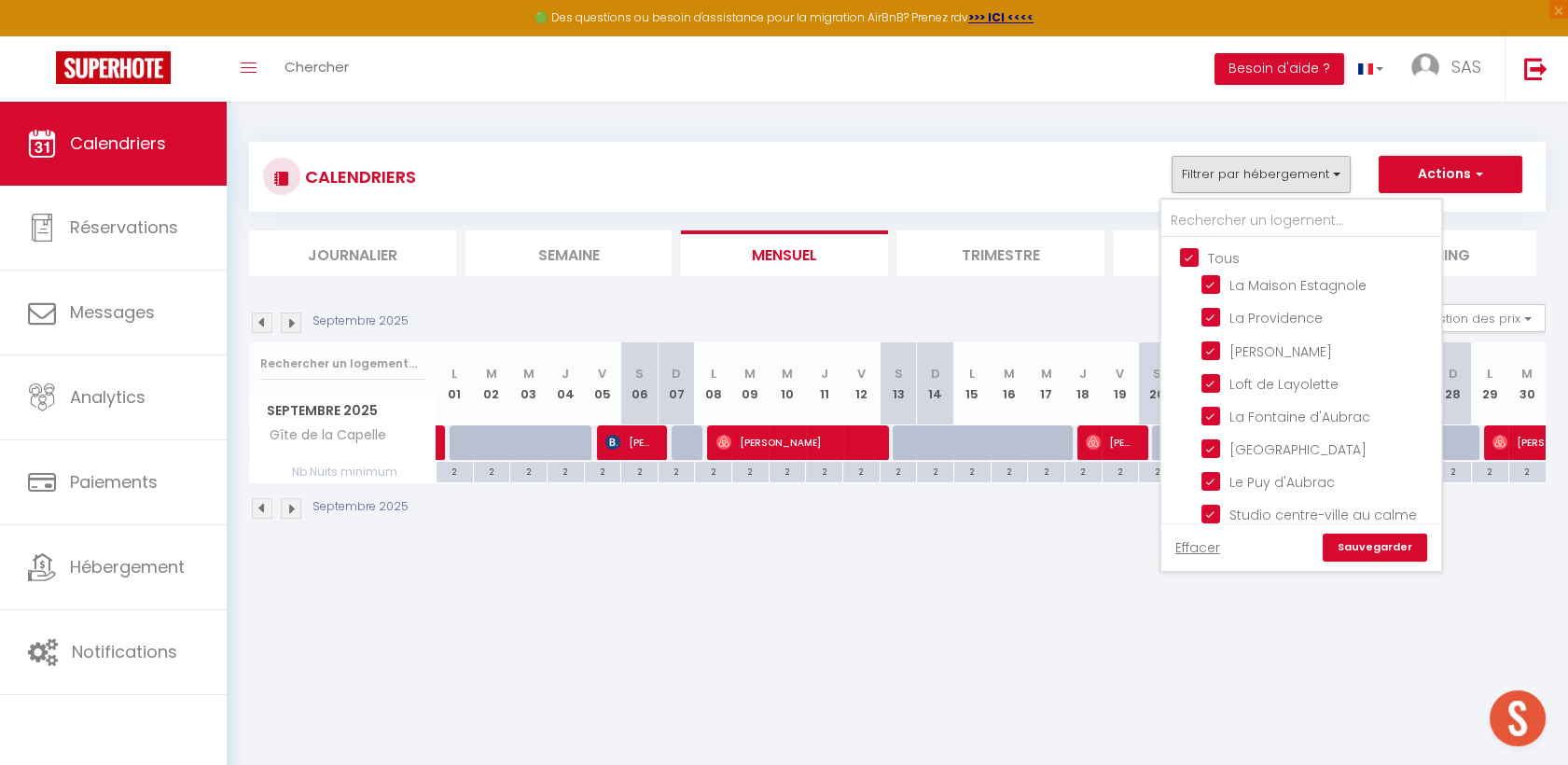
checkbox input "true"
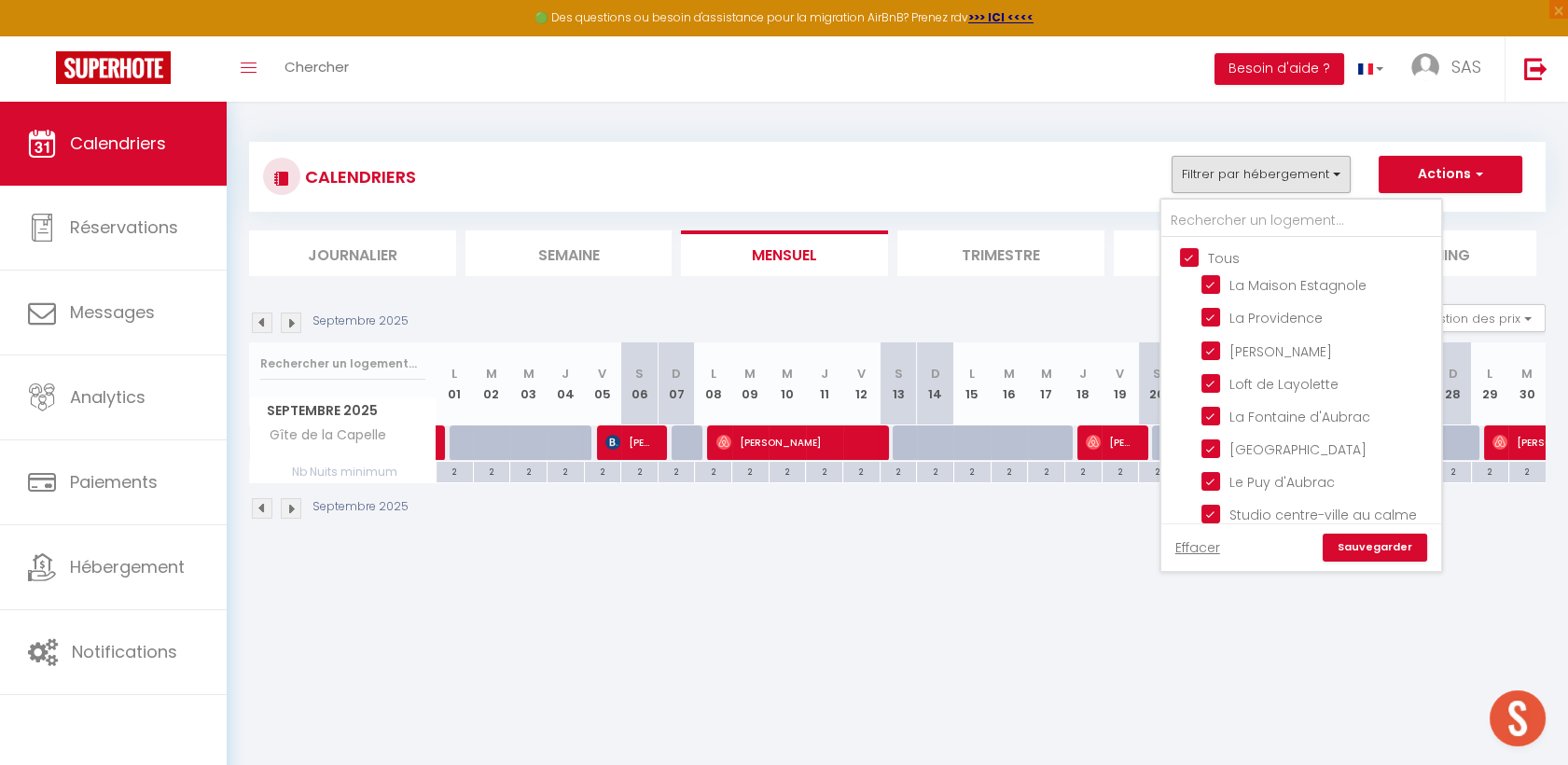
checkbox input "true"
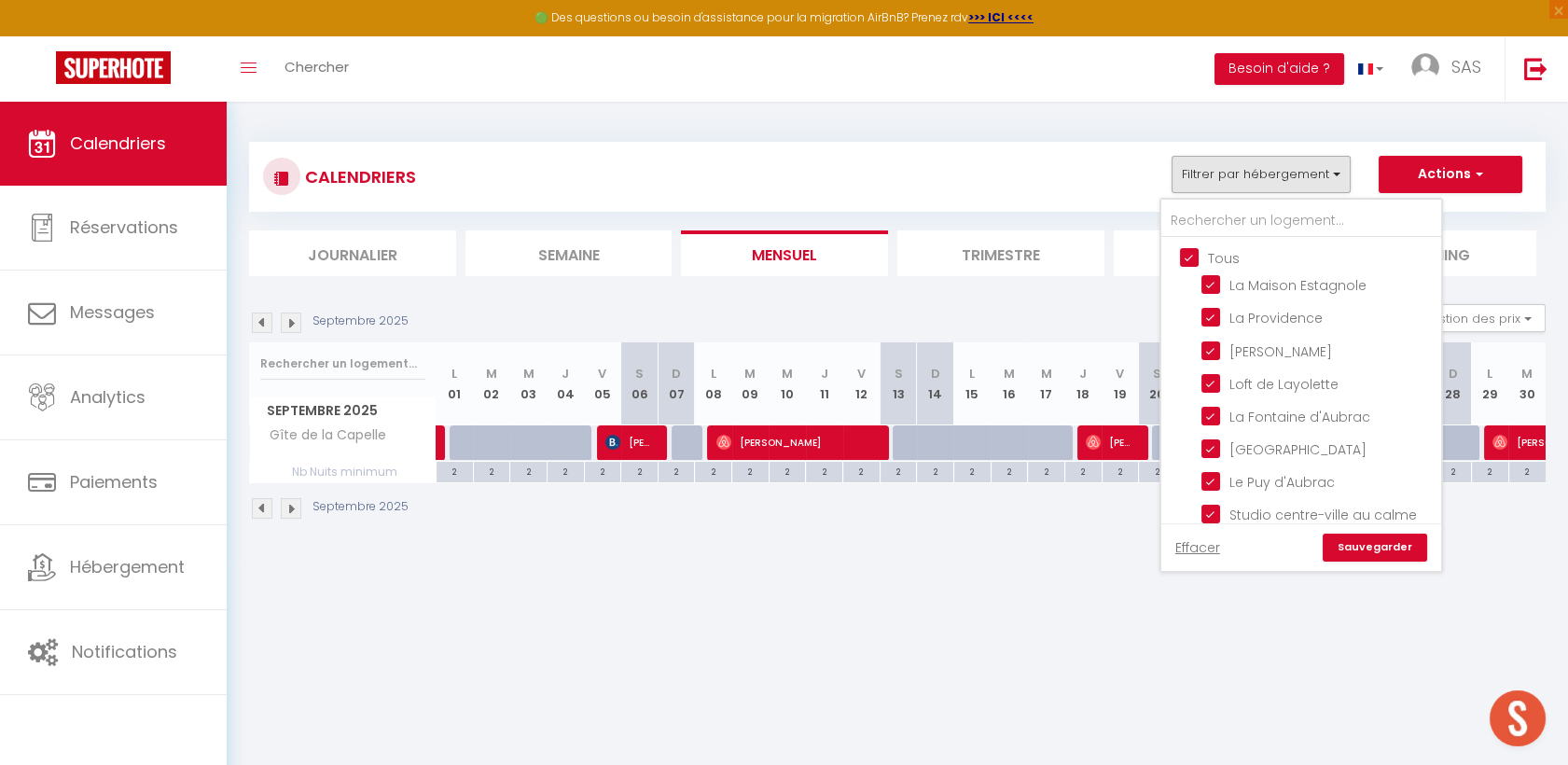
checkbox input "true"
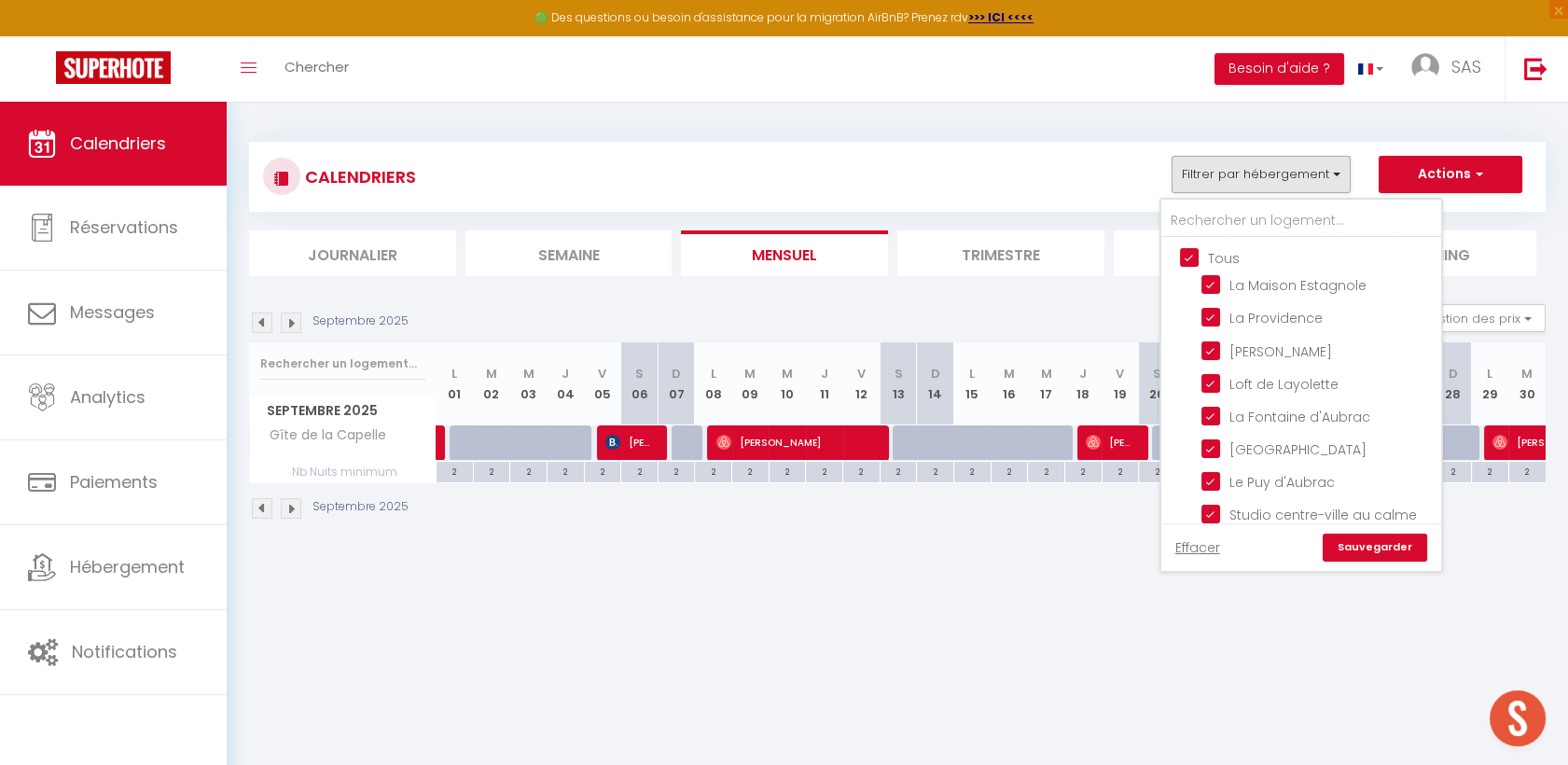
checkbox input "true"
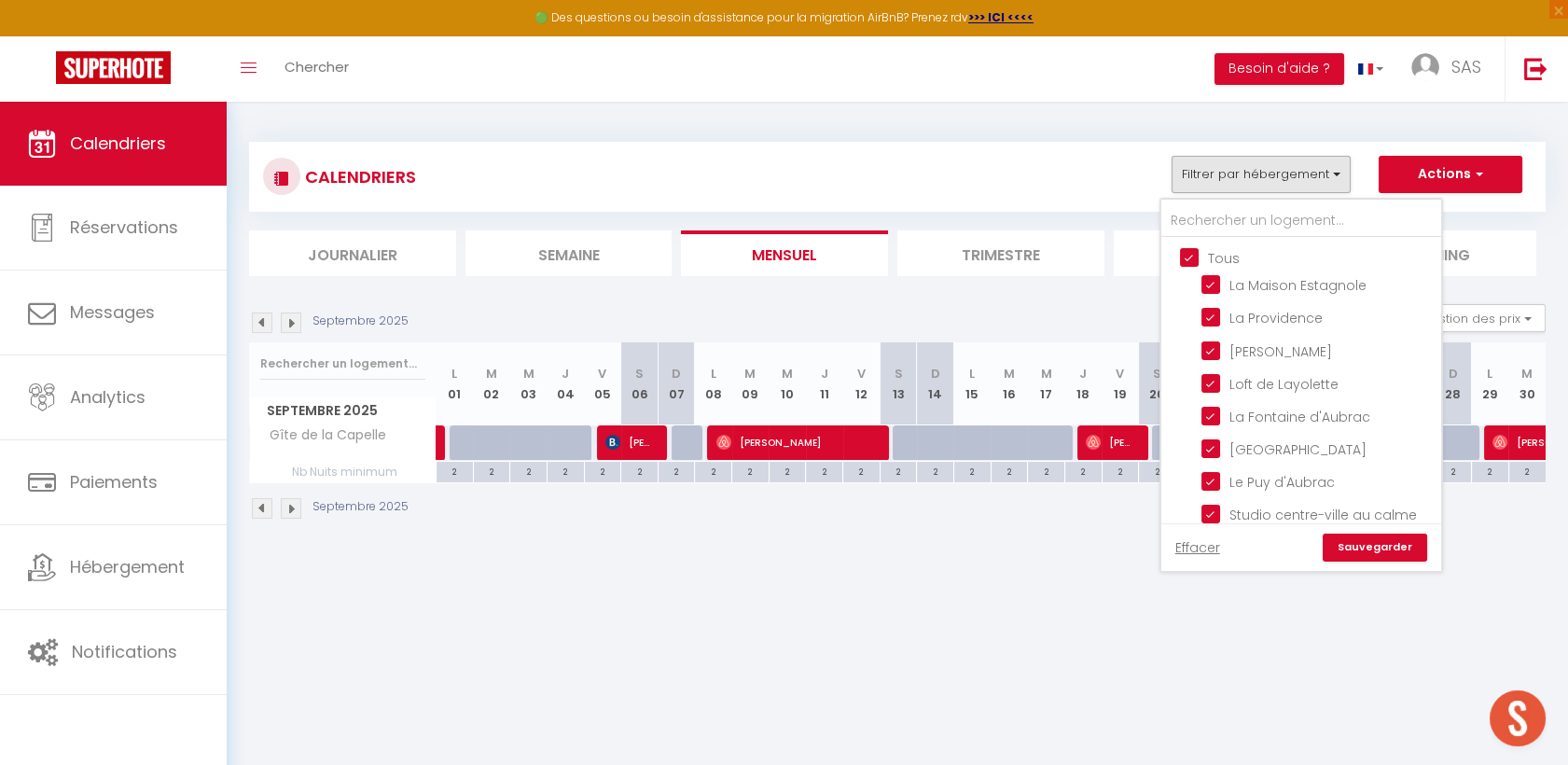
checkbox input "true"
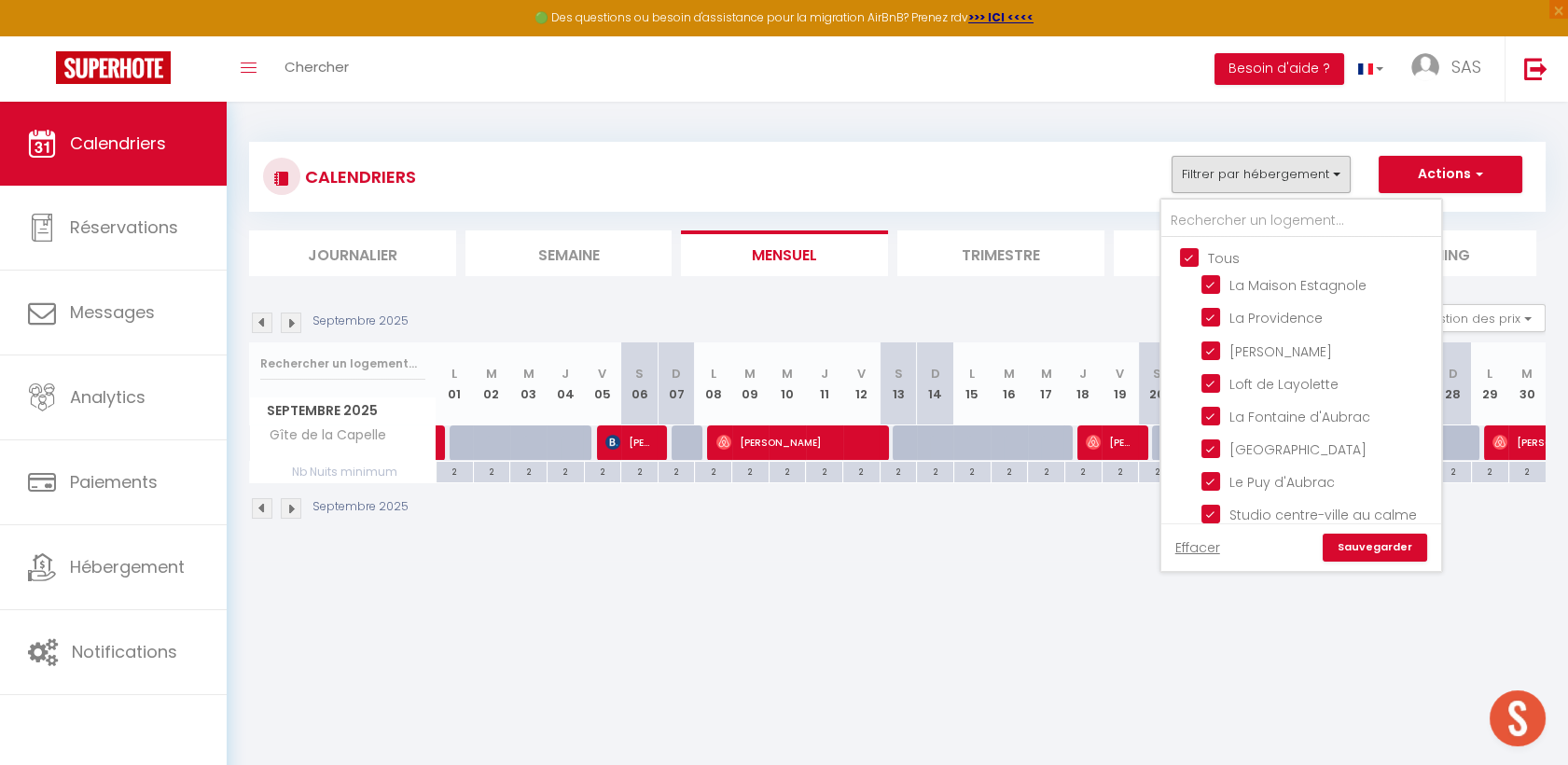
checkbox input "true"
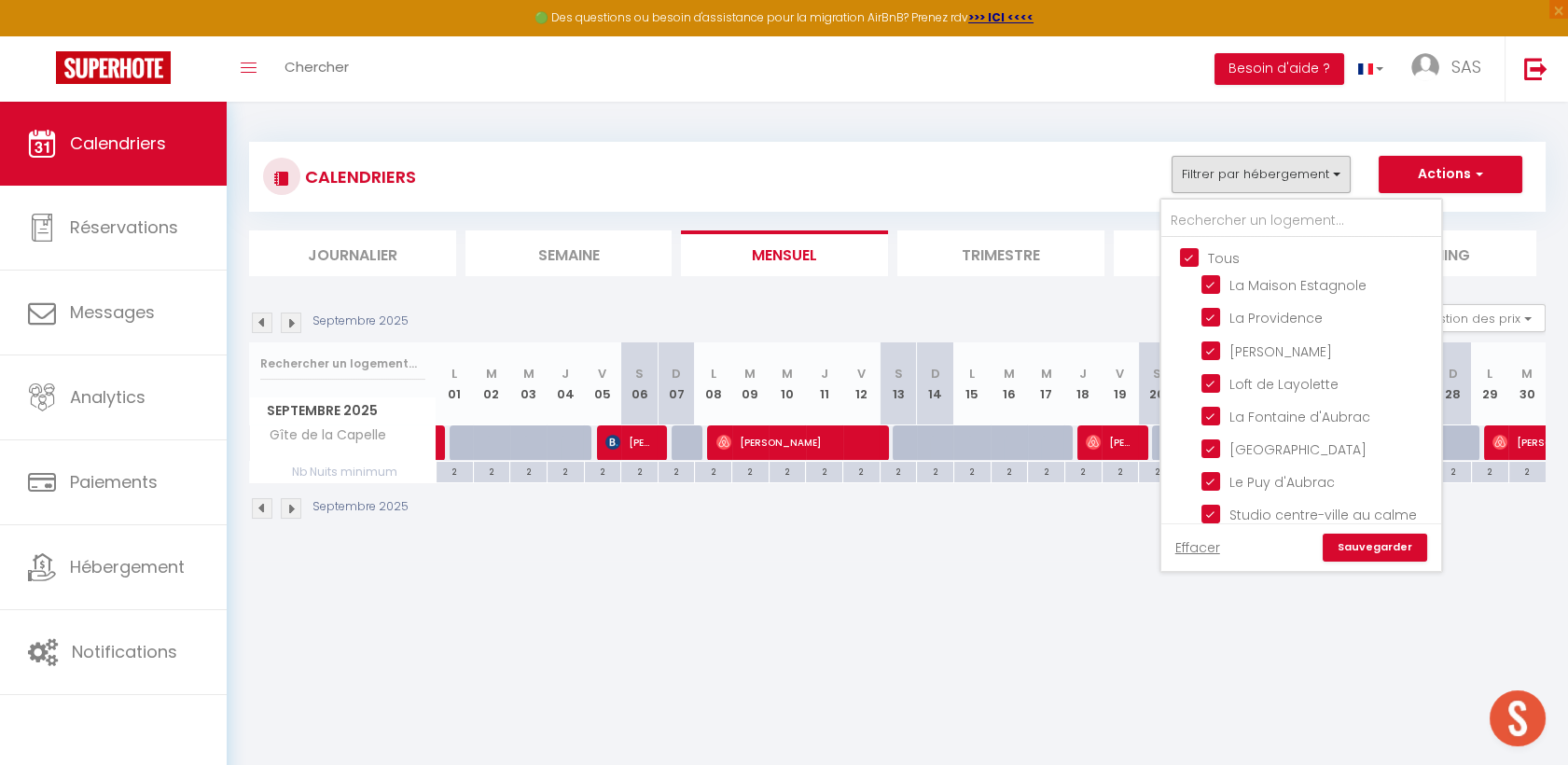
checkbox input "true"
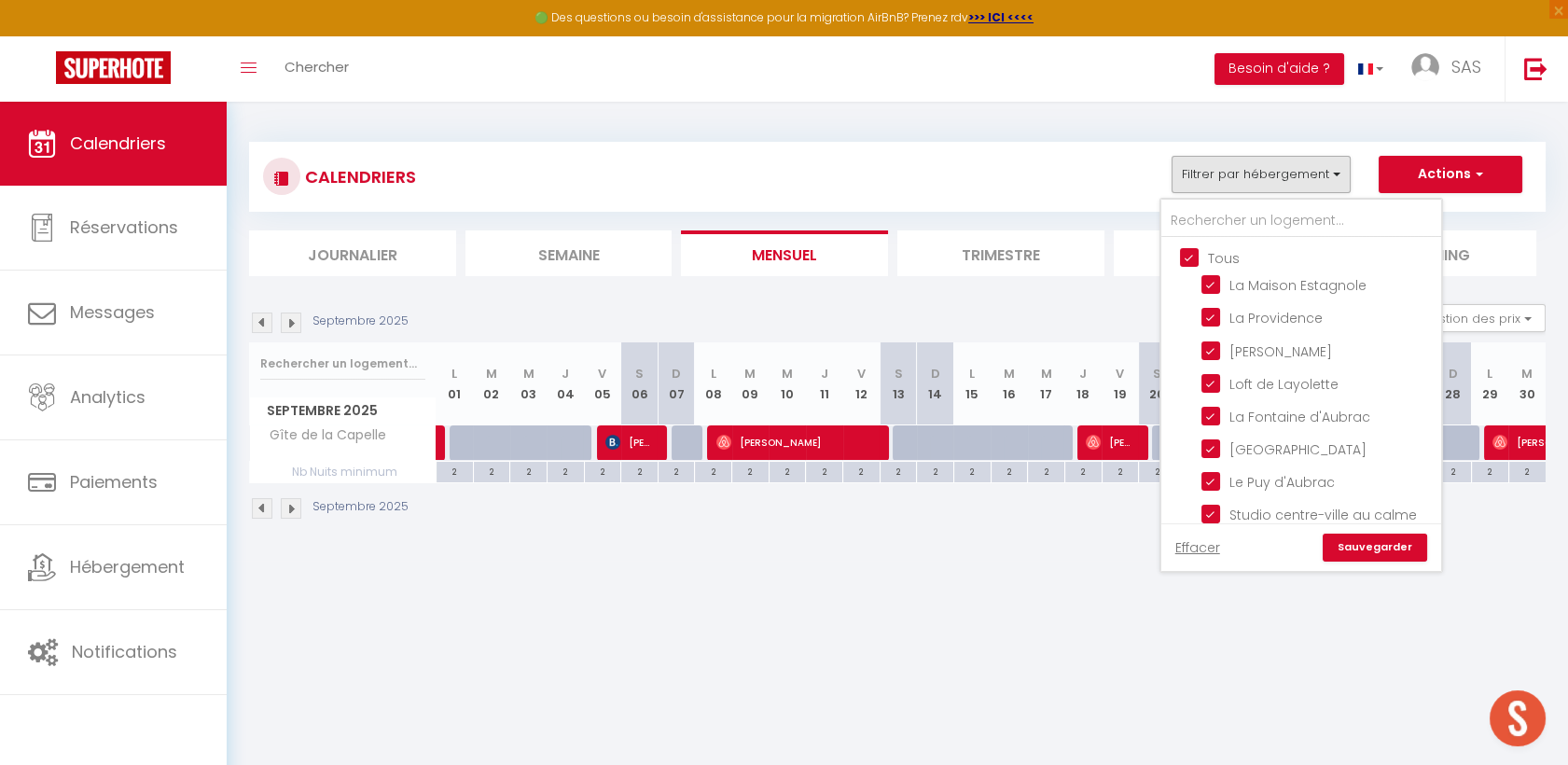
checkbox input "true"
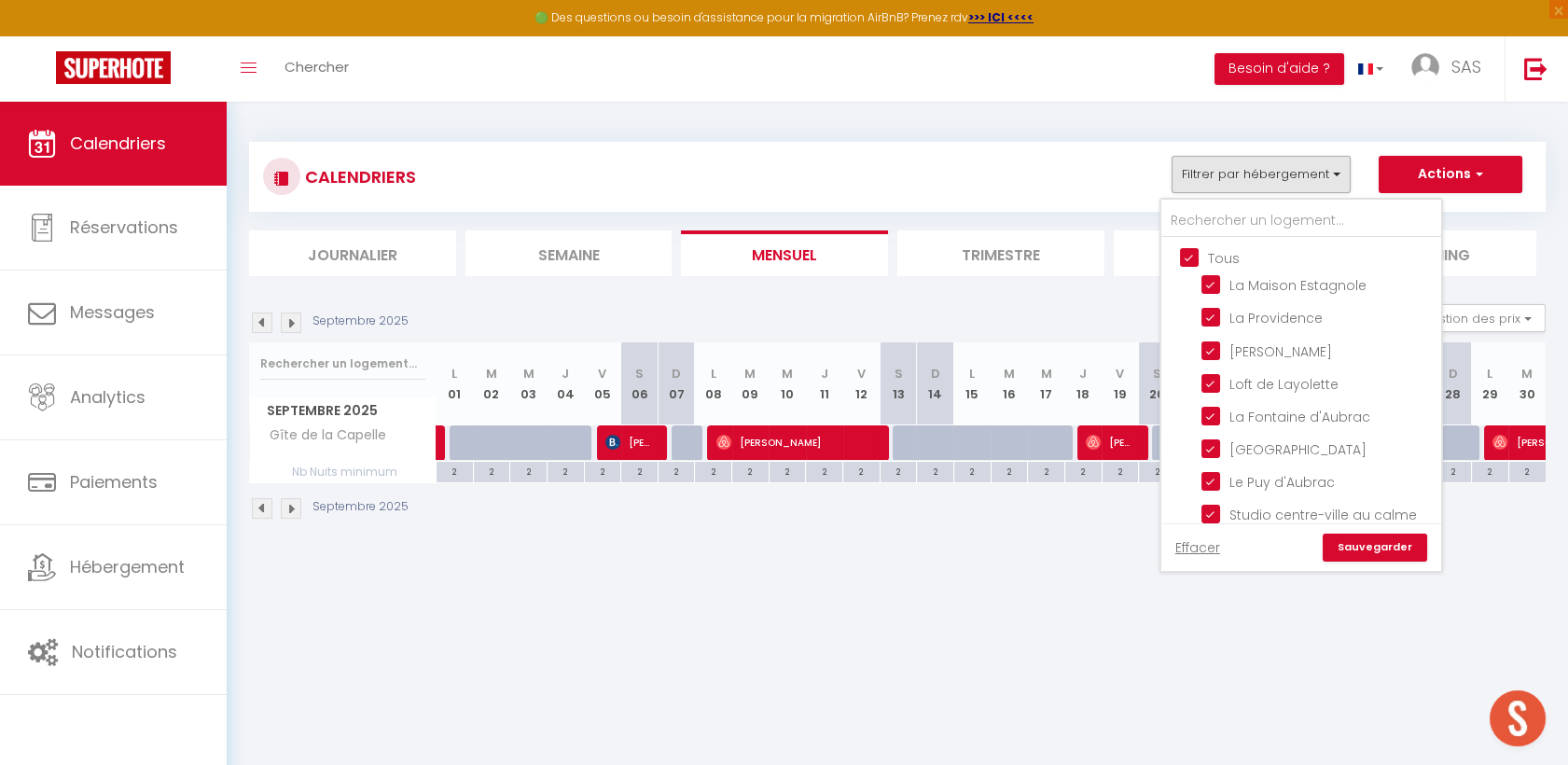
checkbox input "true"
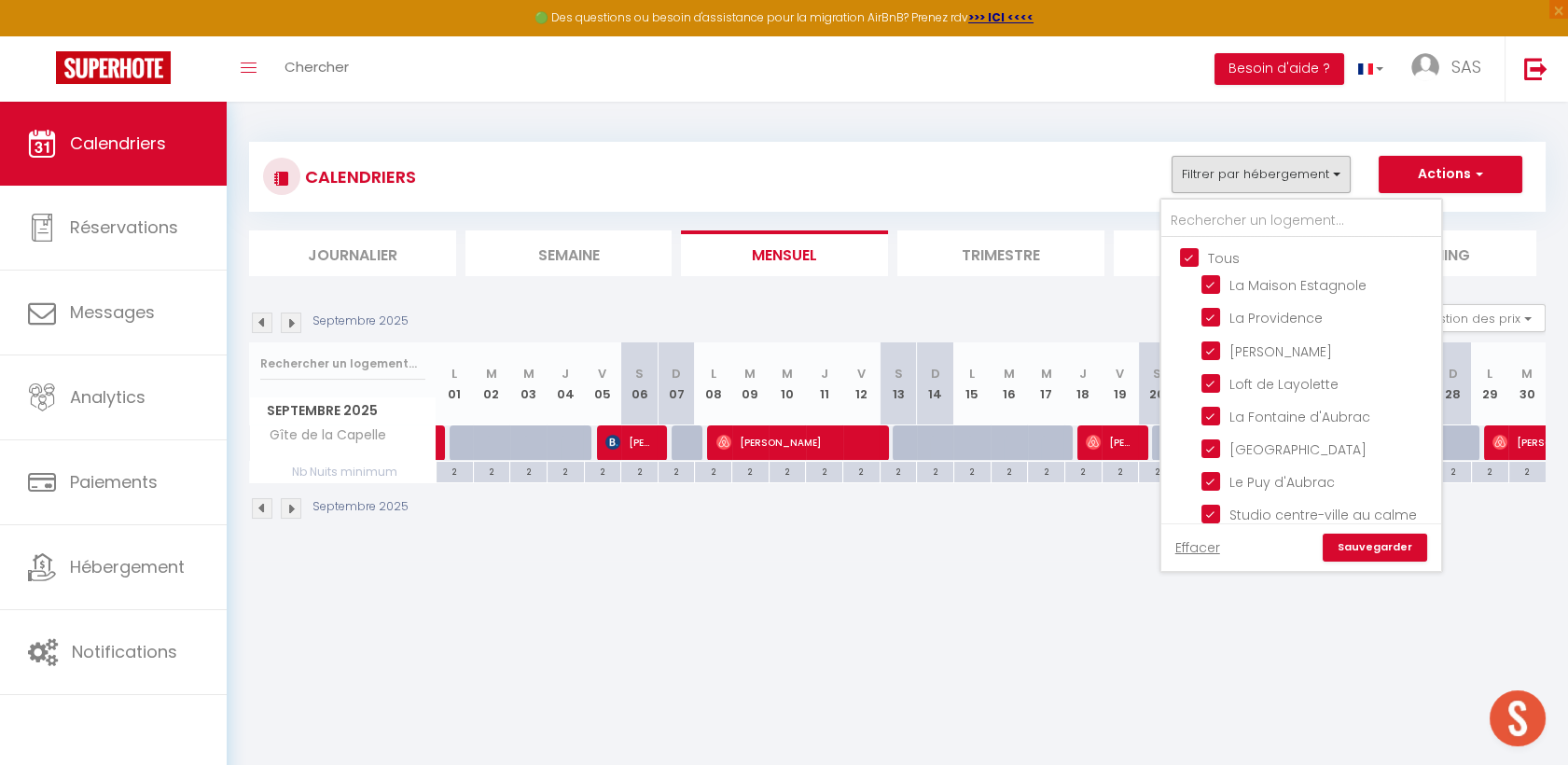
checkbox input "true"
click at [1195, 254] on input "Tous" at bounding box center [1320, 256] width 280 height 18
checkbox input "false"
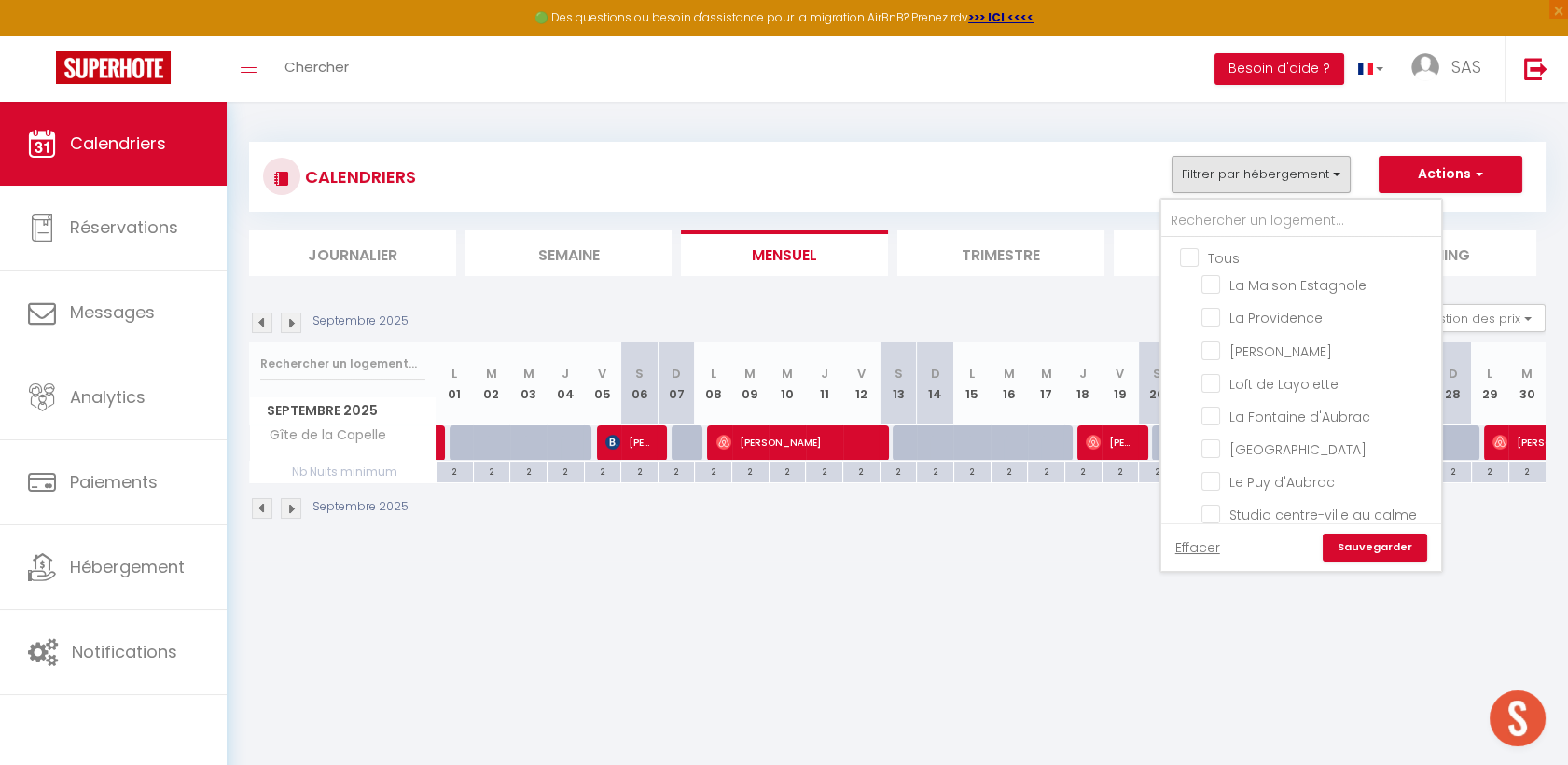
checkbox input "false"
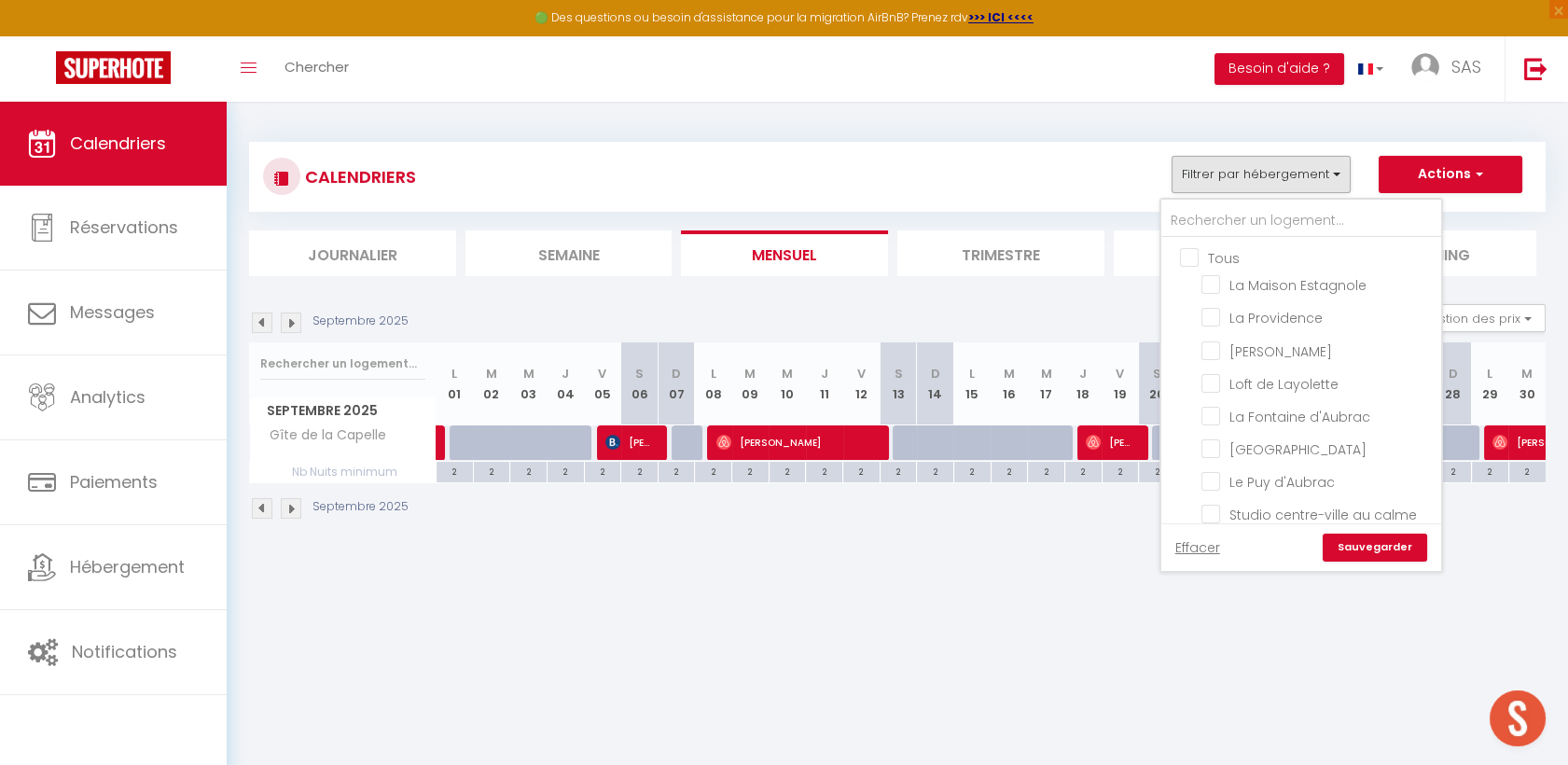
checkbox input "false"
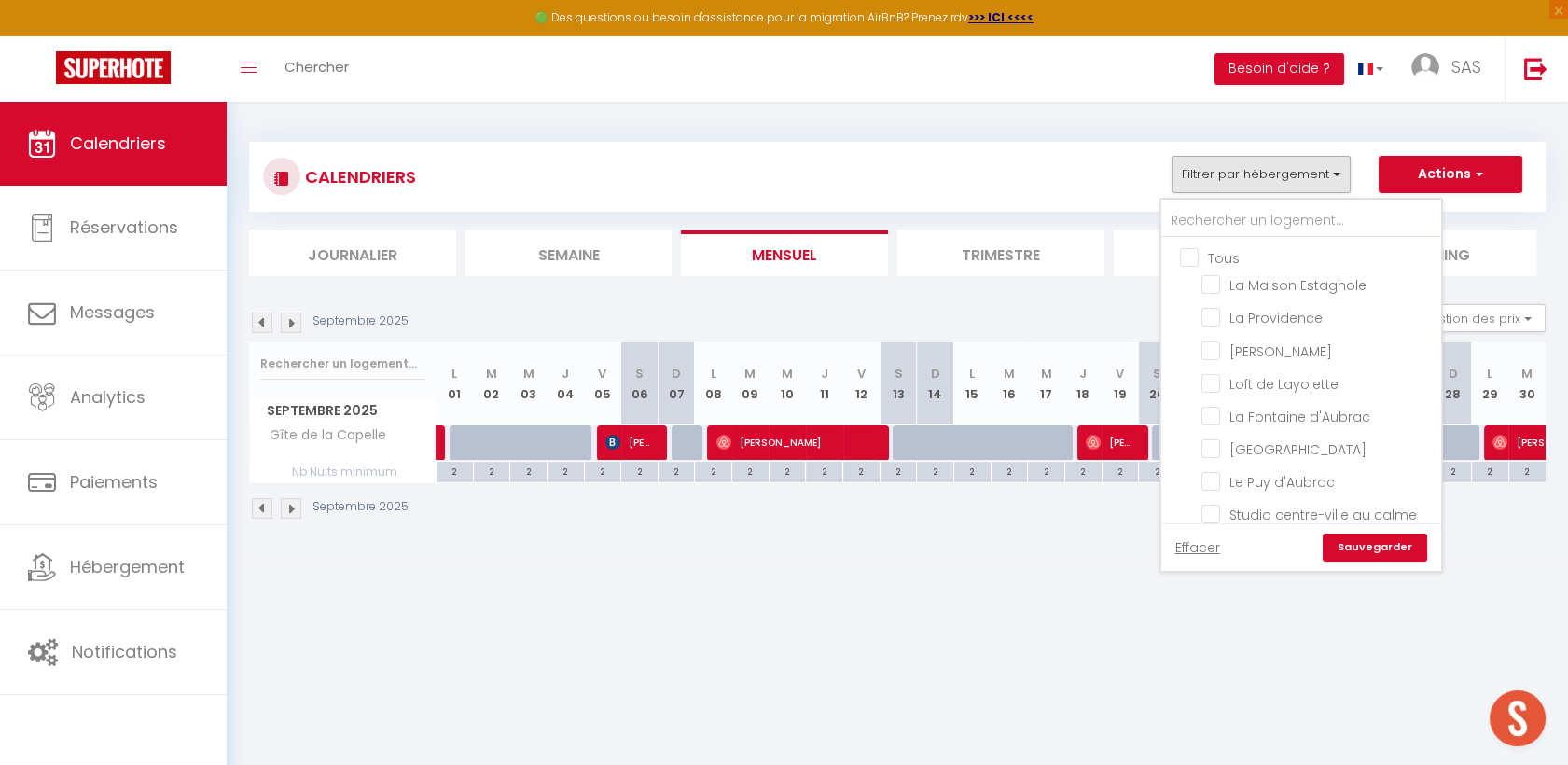
checkbox input "false"
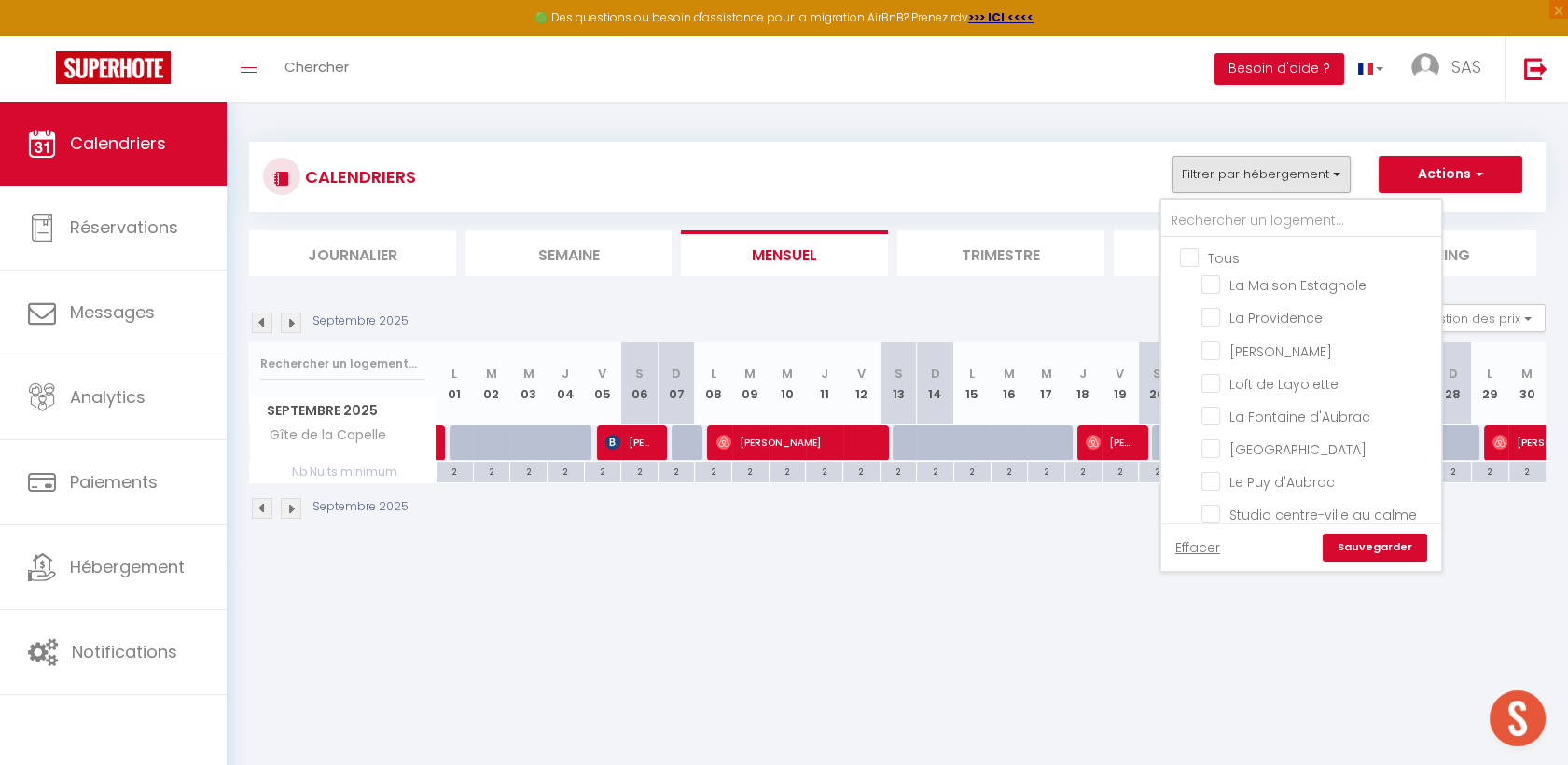
checkbox input "false"
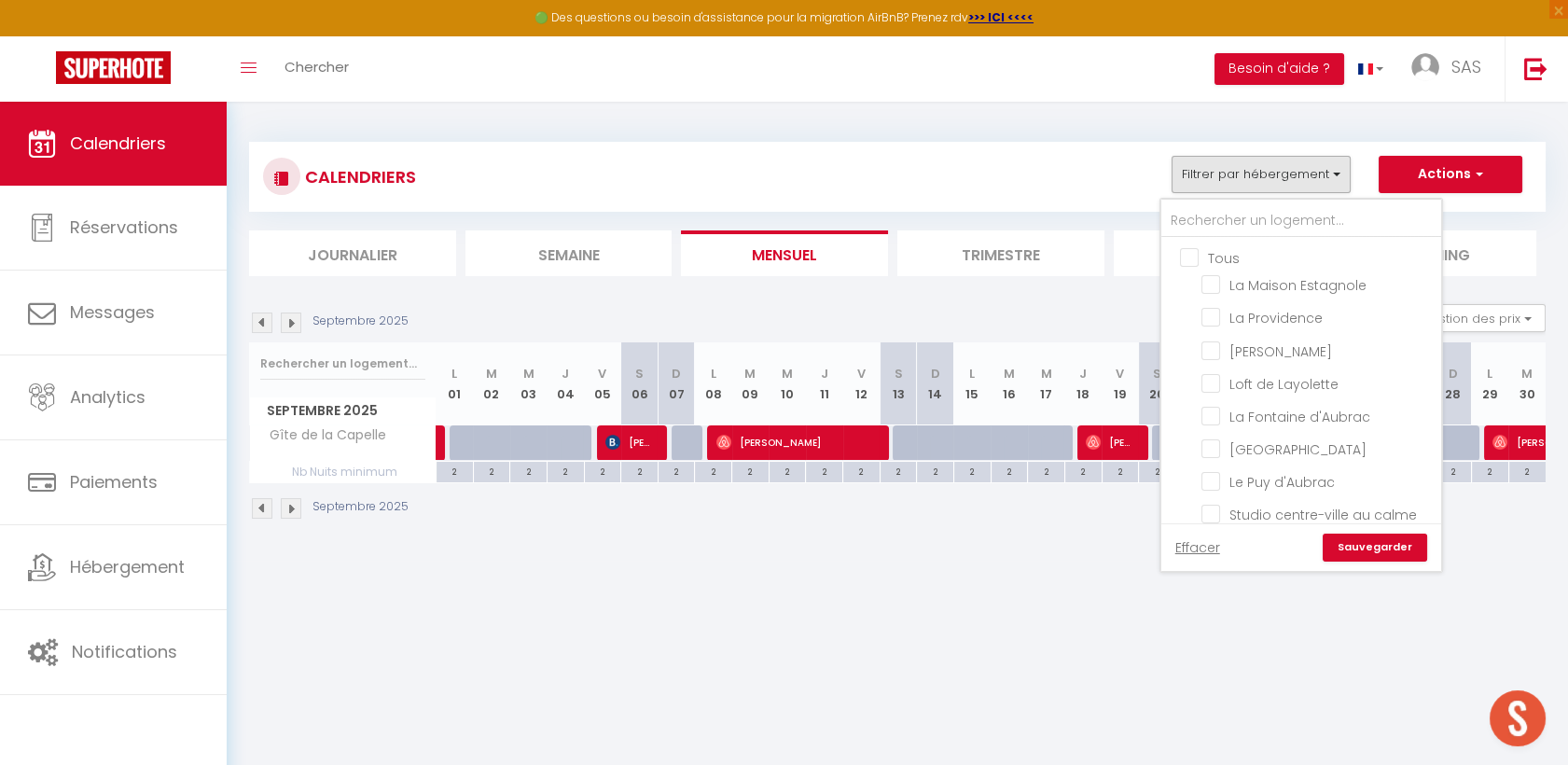
checkbox input "false"
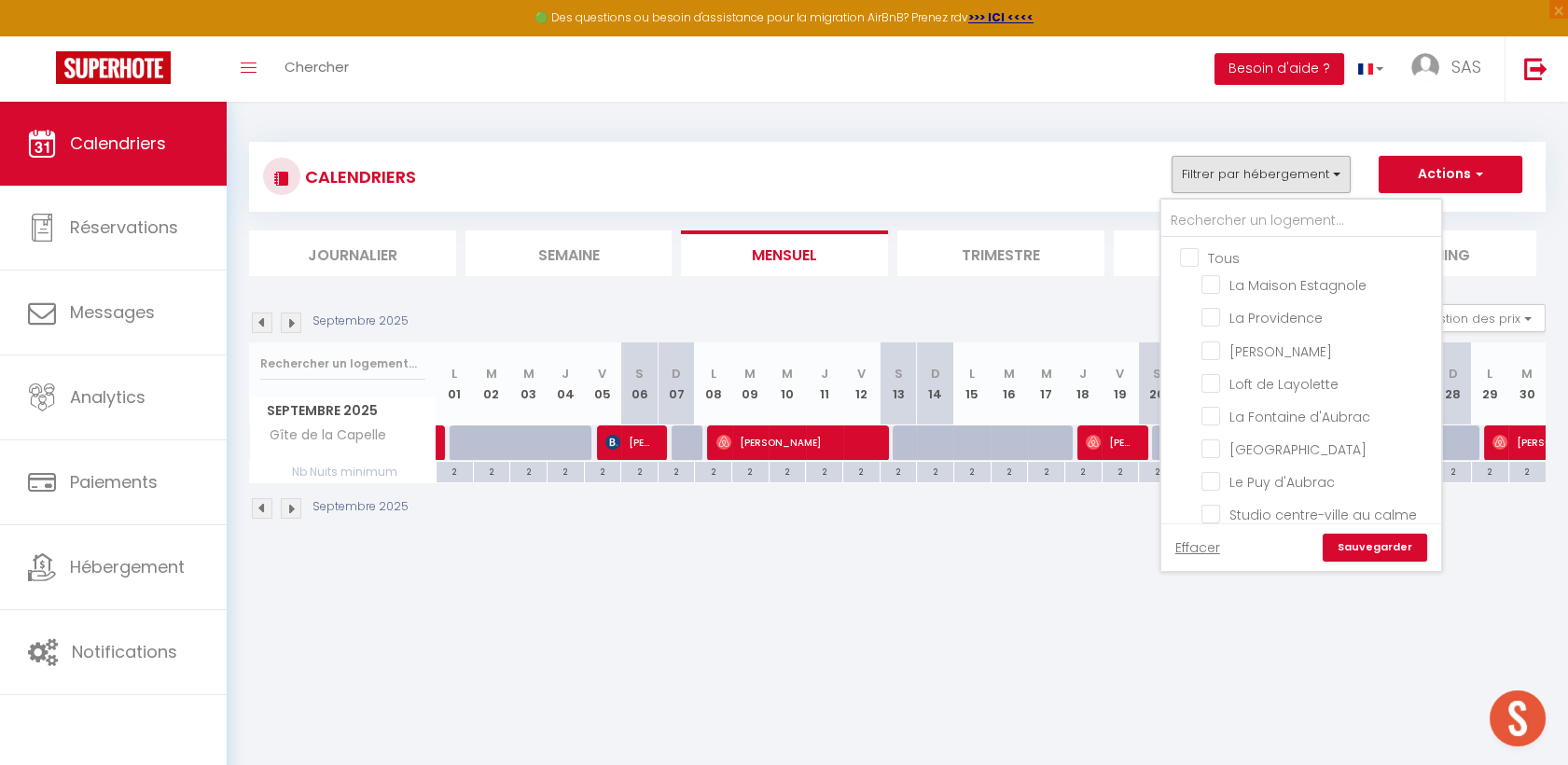
checkbox input "false"
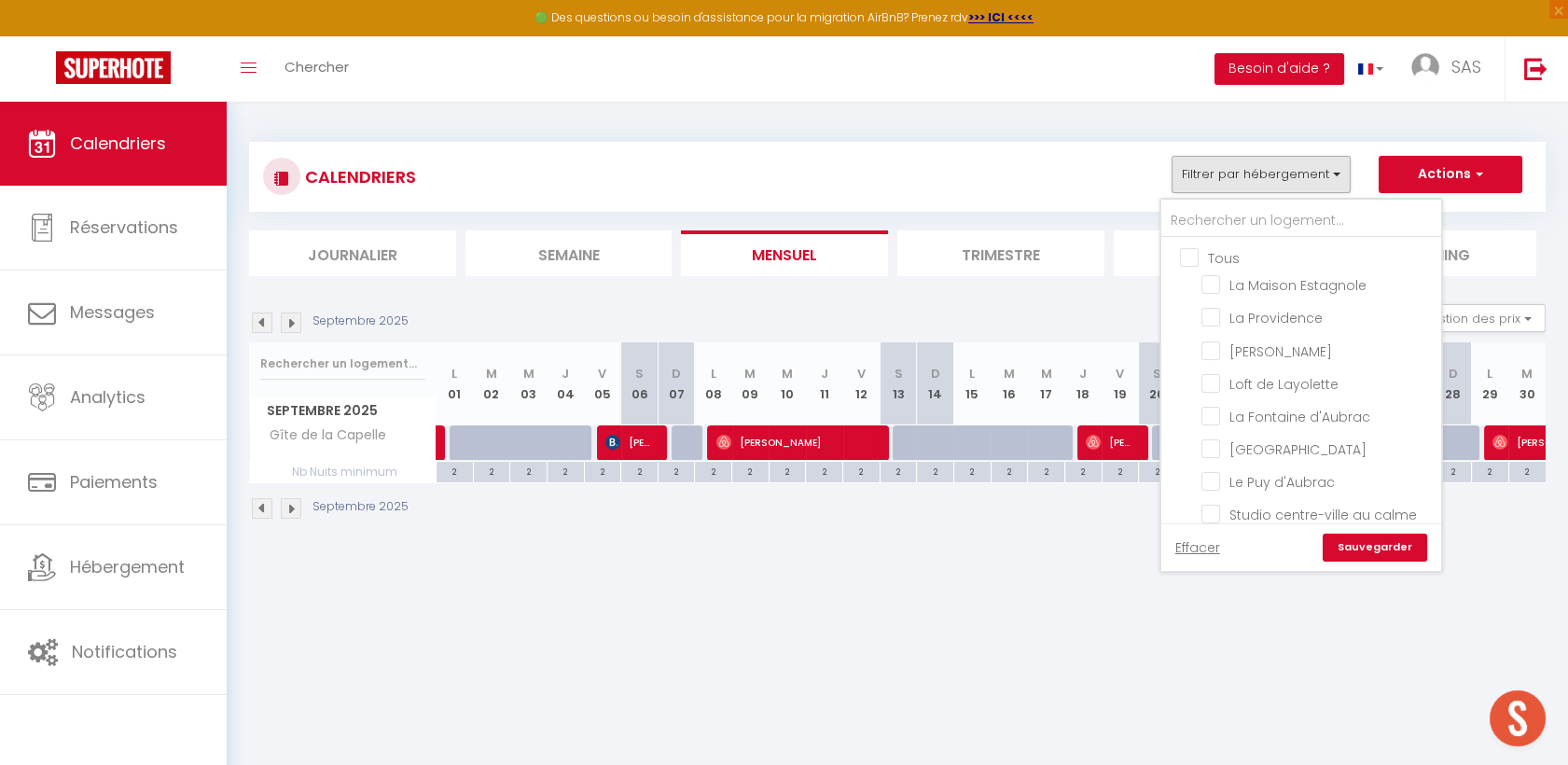
checkbox input "false"
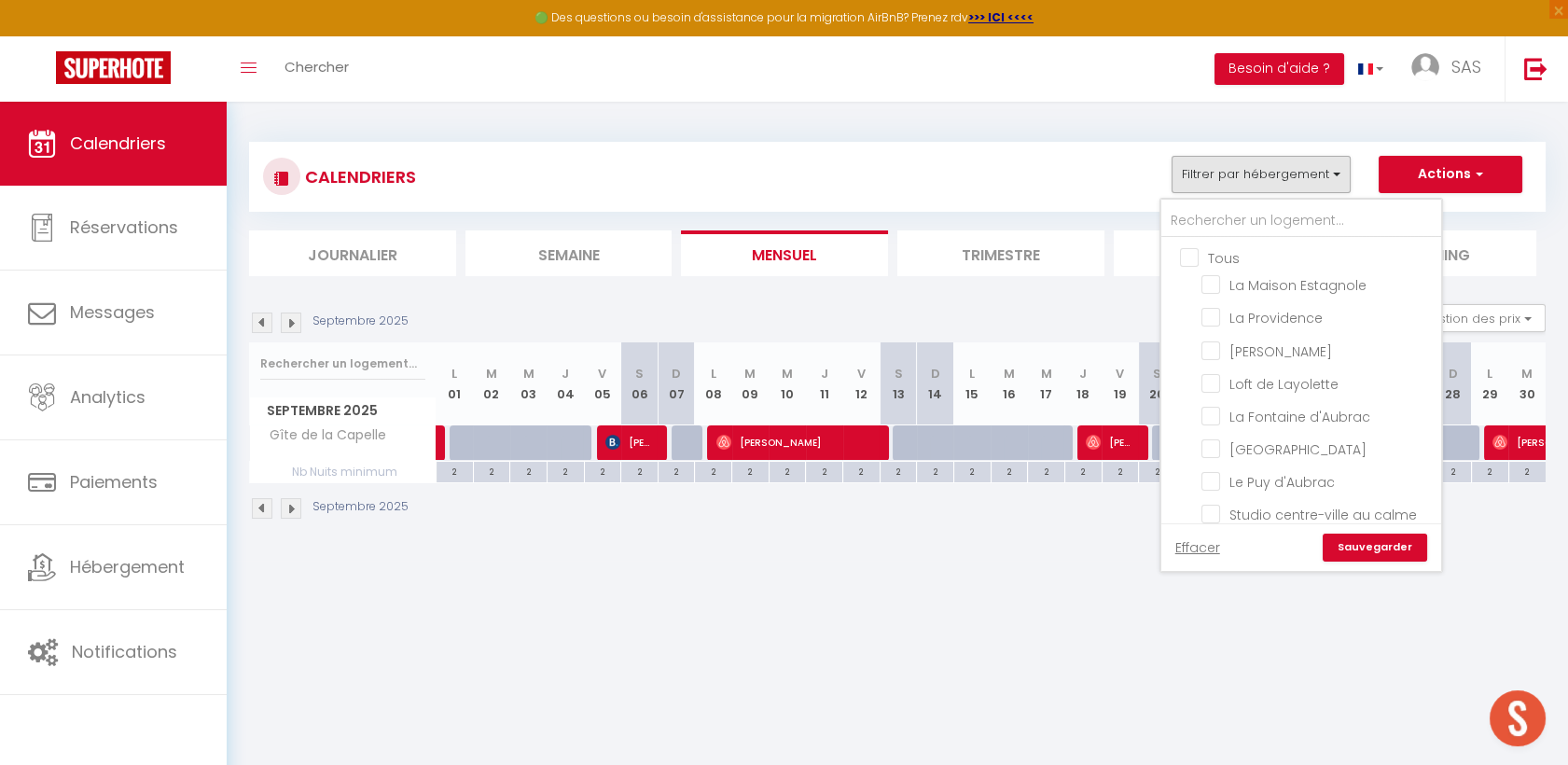
checkbox input "false"
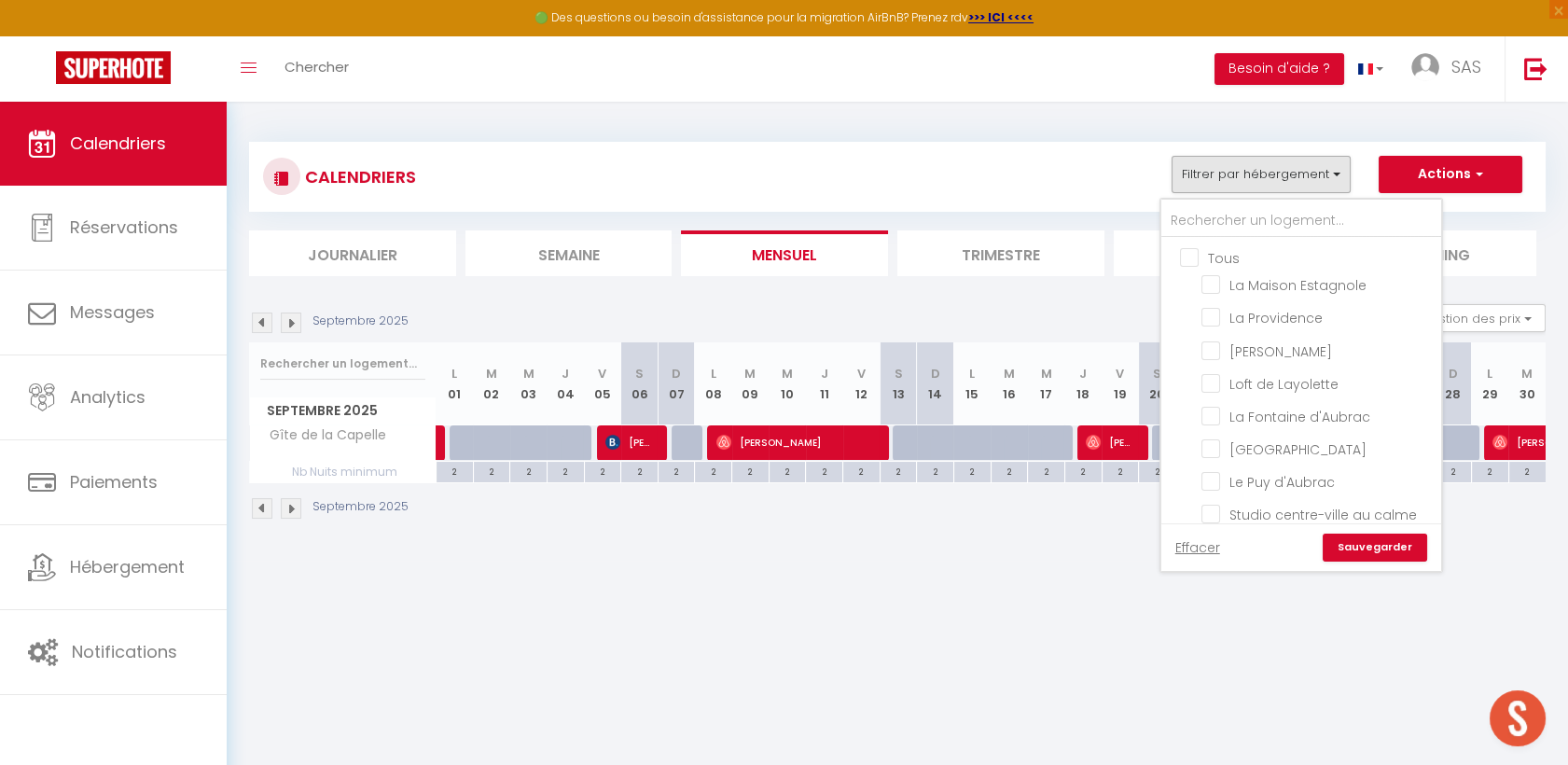
checkbox input "false"
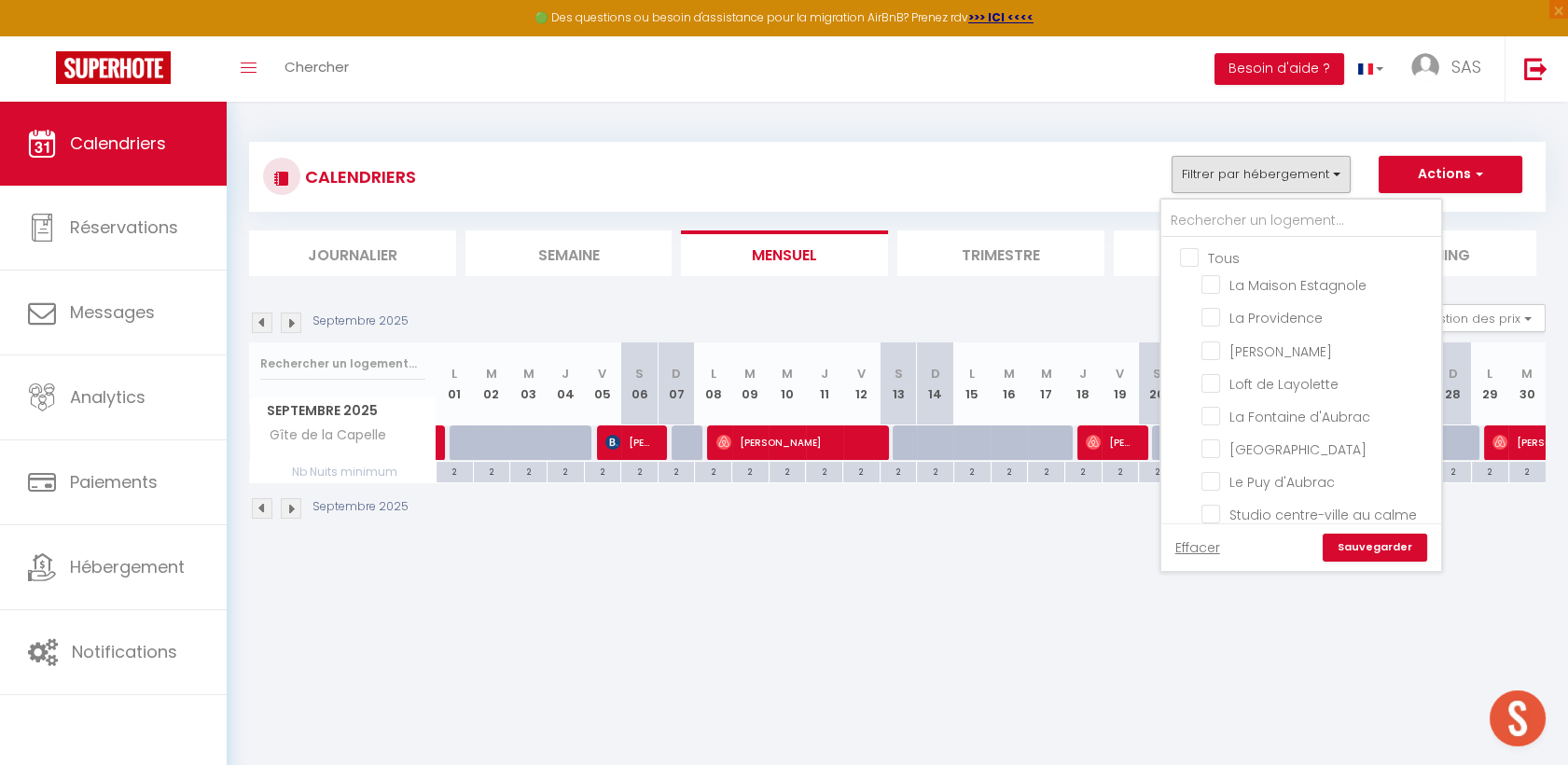
checkbox input "false"
click at [1216, 210] on input "text" at bounding box center [1301, 221] width 280 height 34
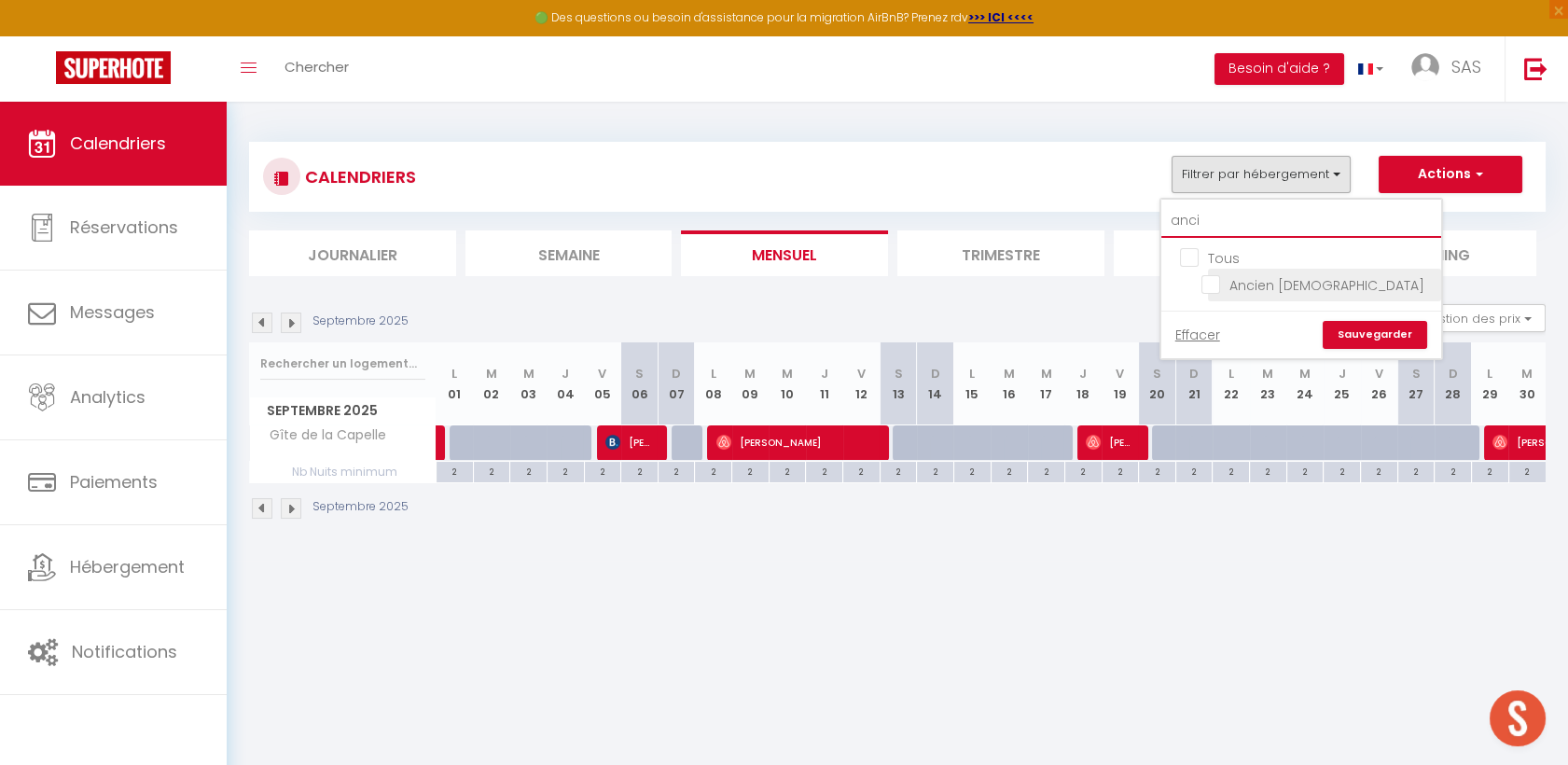
type input "anci"
click at [1218, 280] on input "Ancien [DEMOGRAPHIC_DATA]" at bounding box center [1318, 283] width 233 height 18
checkbox input "true"
click at [1373, 335] on link "Sauvegarder" at bounding box center [1375, 335] width 104 height 28
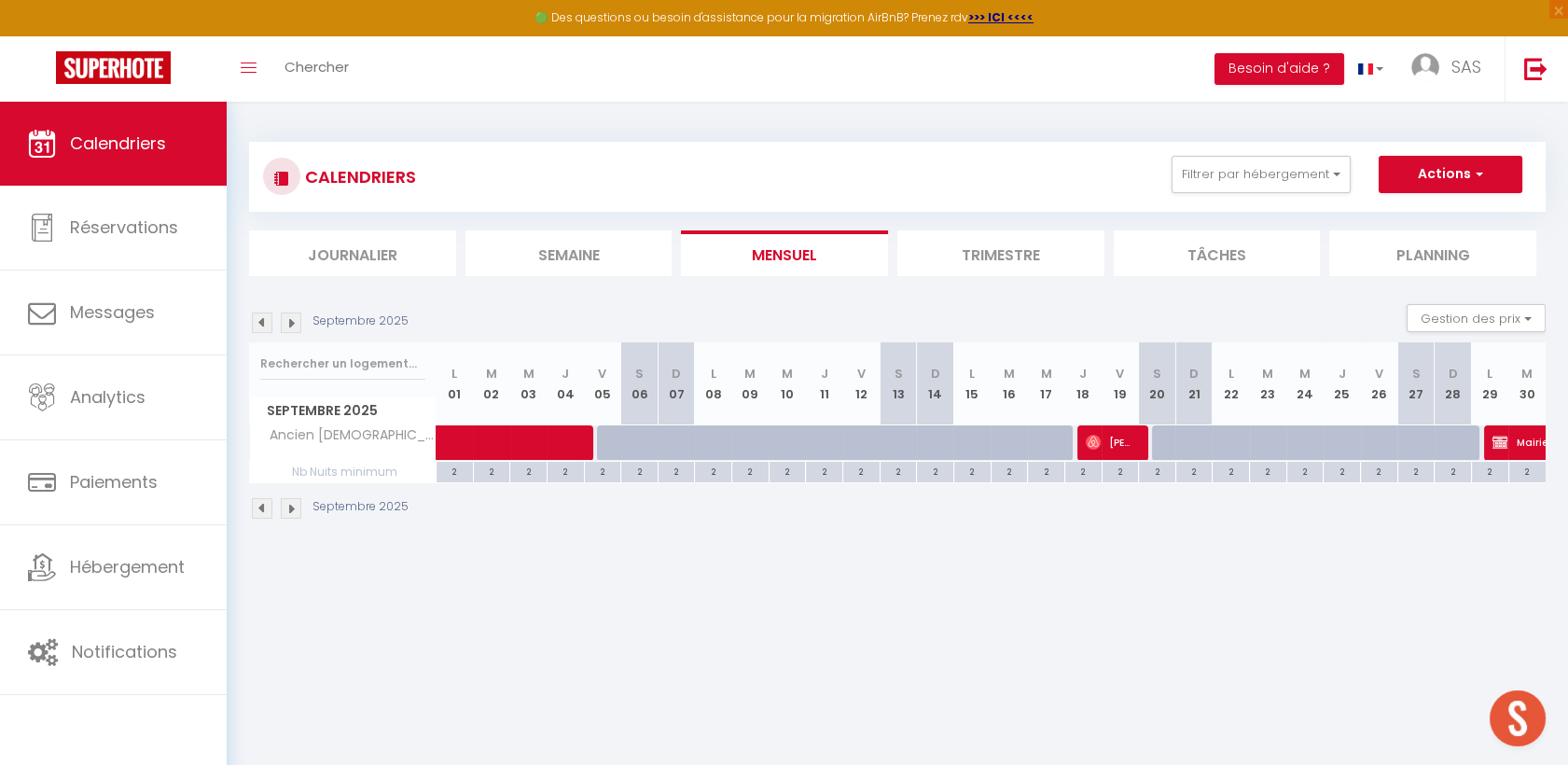
click at [265, 323] on img at bounding box center [261, 322] width 20 height 20
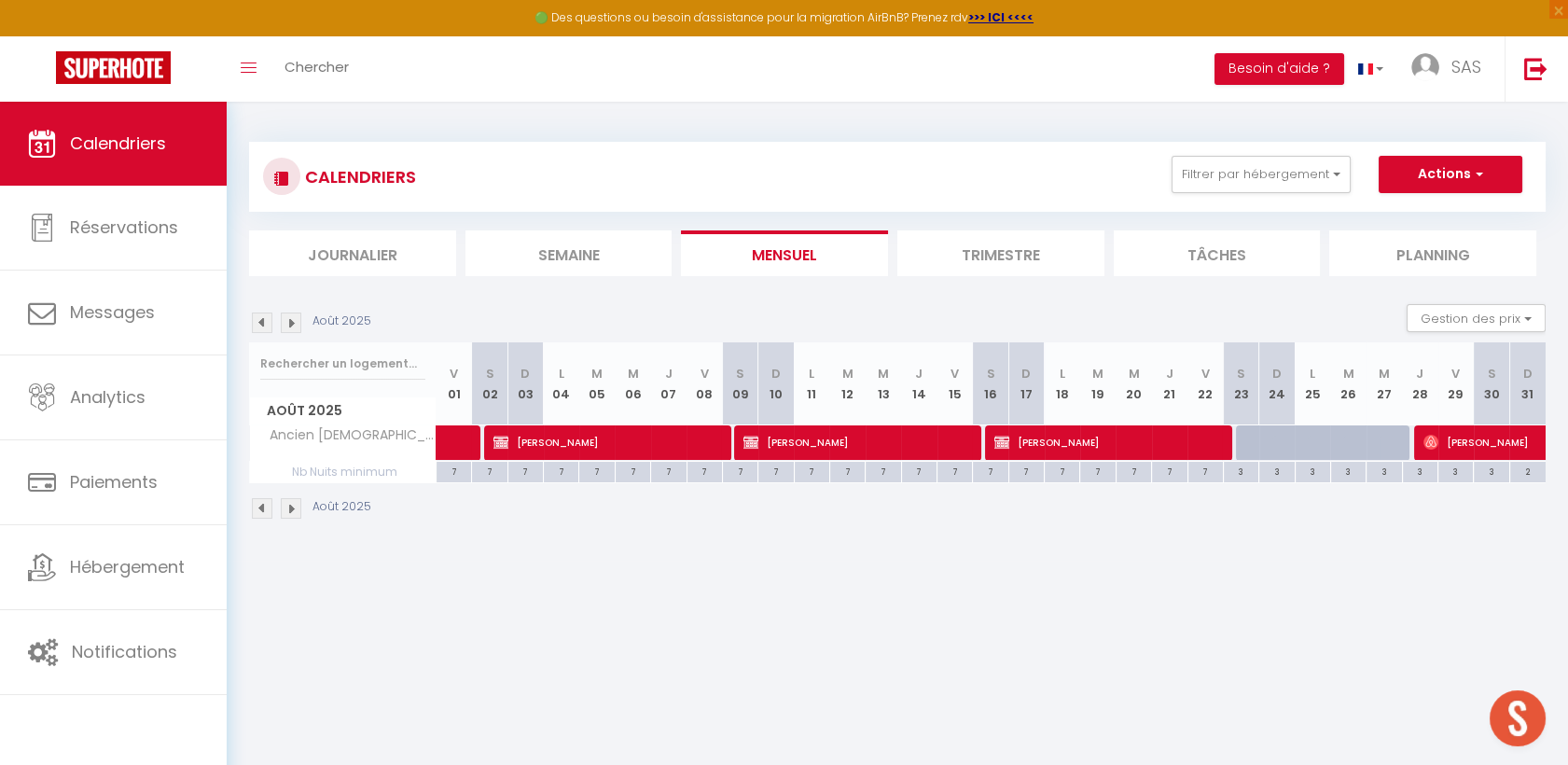
click at [265, 323] on img at bounding box center [261, 322] width 20 height 20
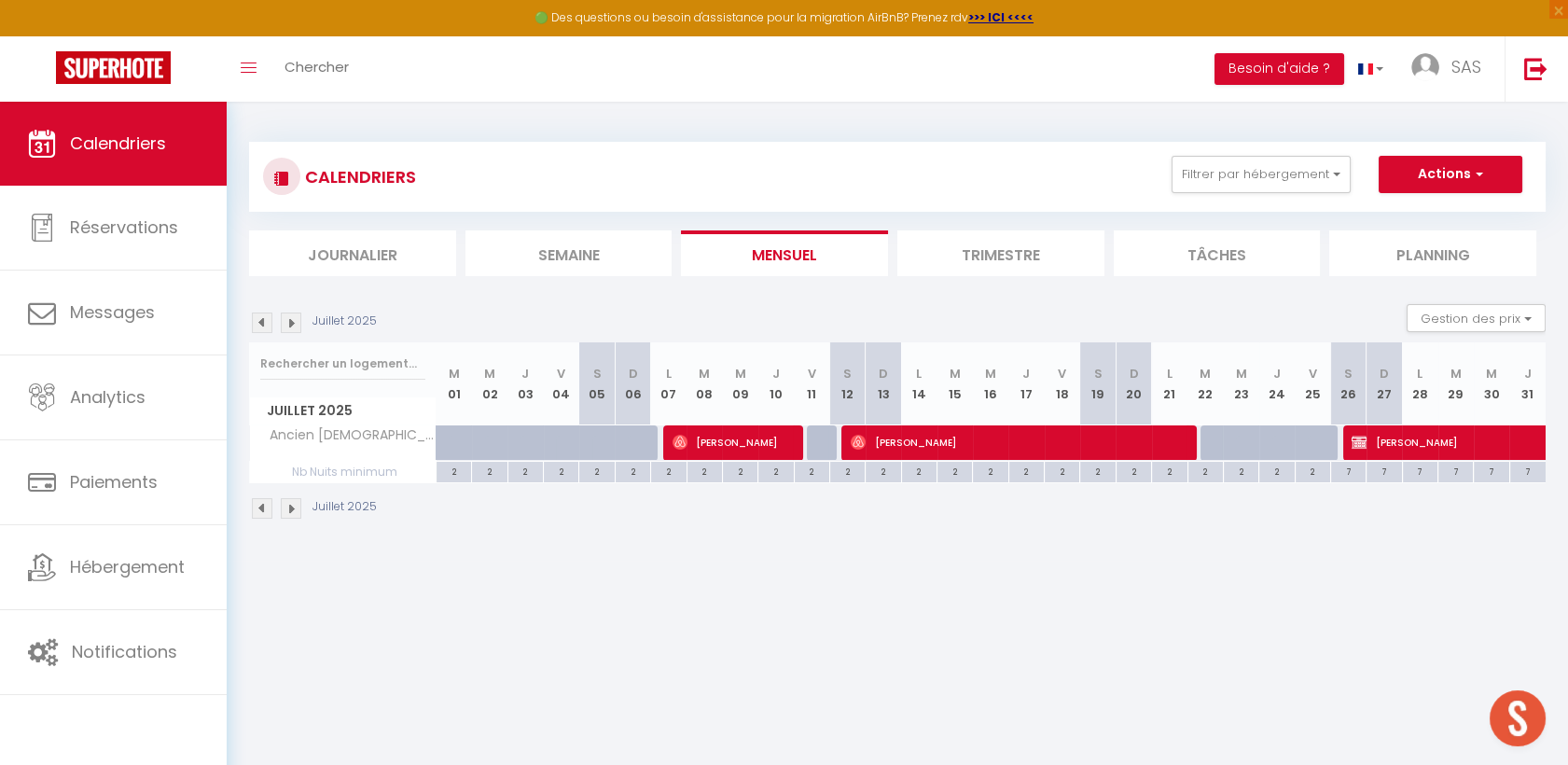
click at [265, 323] on img at bounding box center [261, 322] width 20 height 20
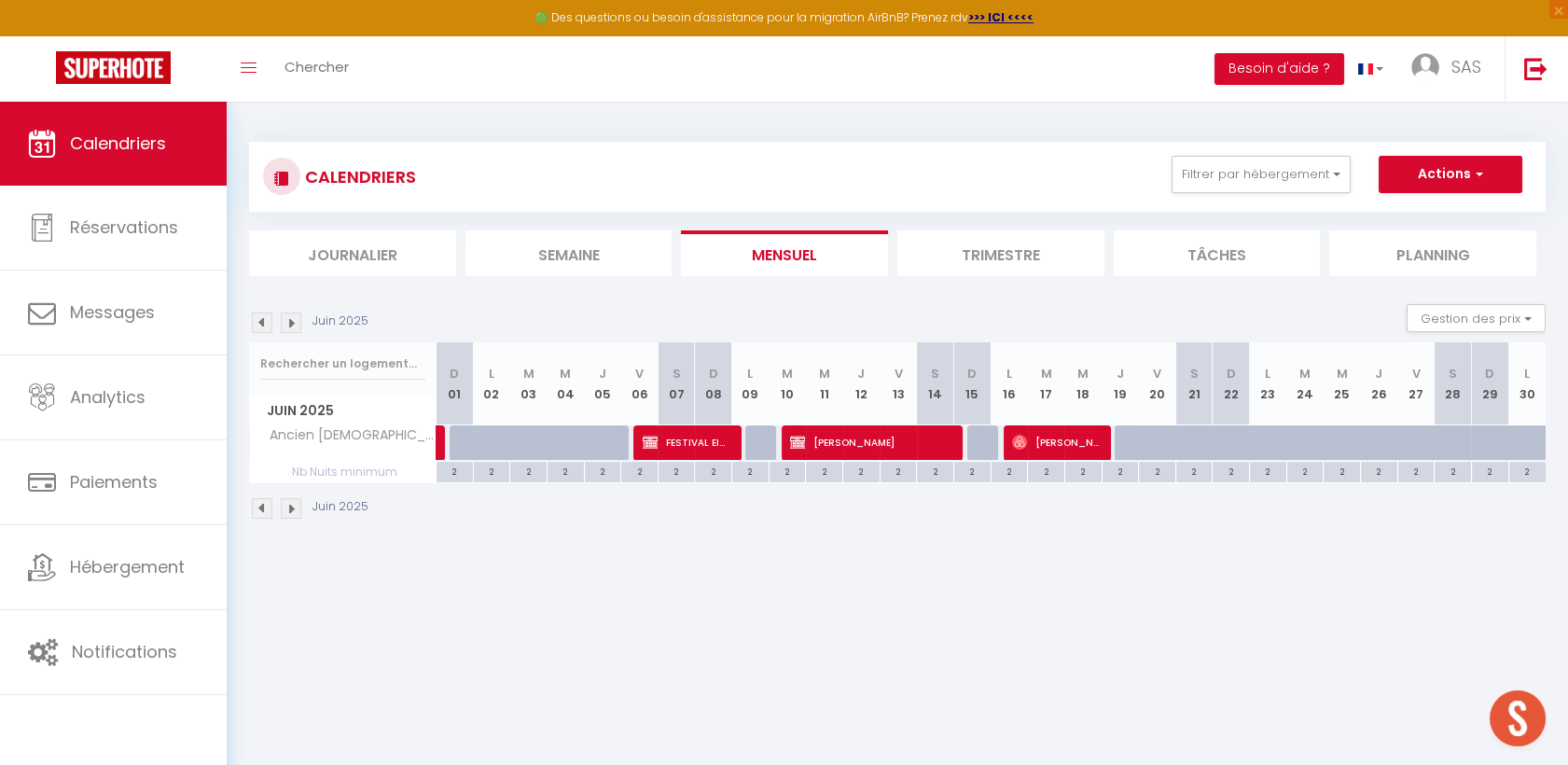
click at [252, 323] on img at bounding box center [261, 322] width 20 height 20
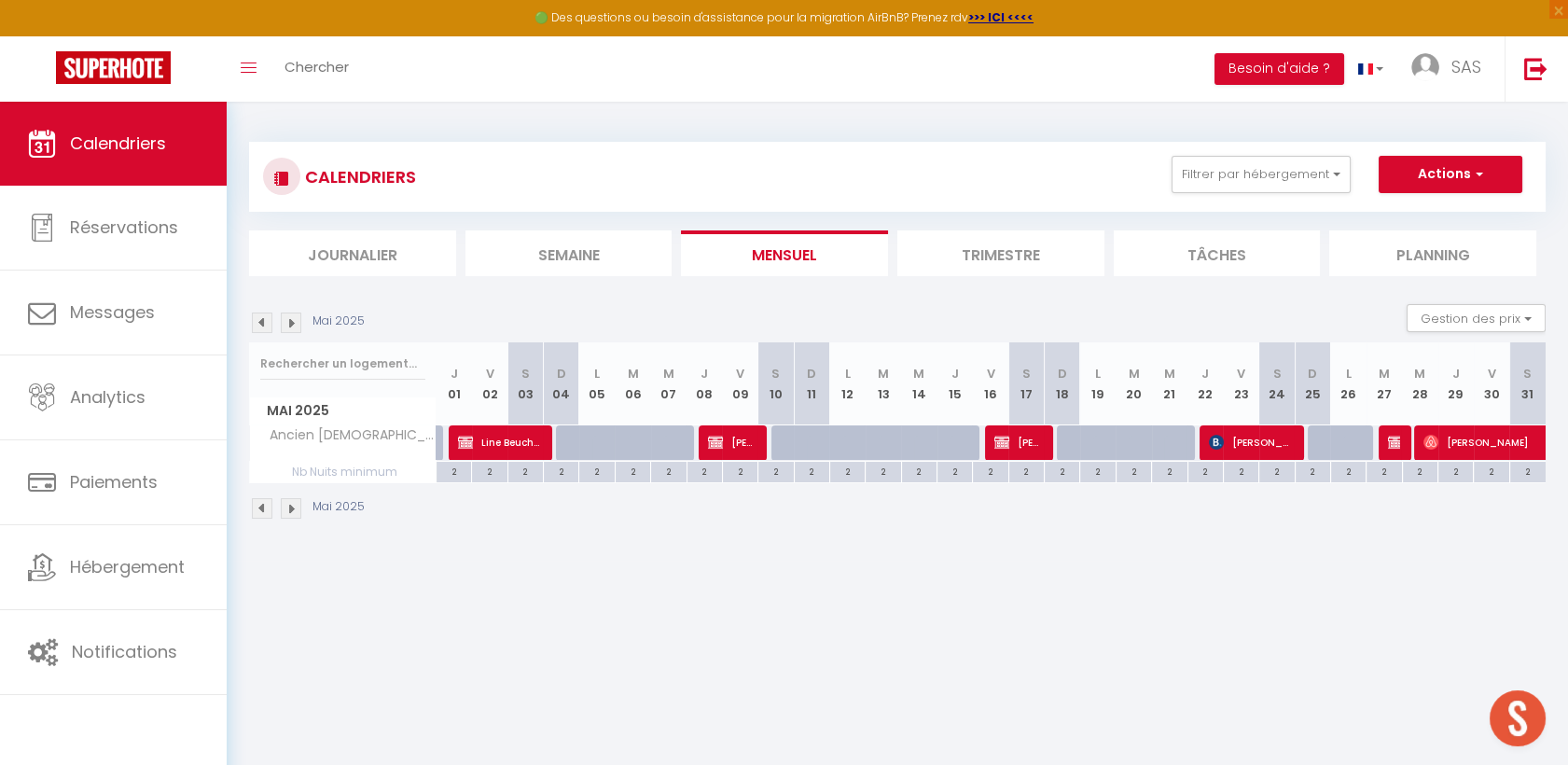
click at [1402, 447] on div at bounding box center [1392, 443] width 36 height 36
click at [1389, 451] on span "[PERSON_NAME]" at bounding box center [1393, 442] width 13 height 36
select select "KO"
select select
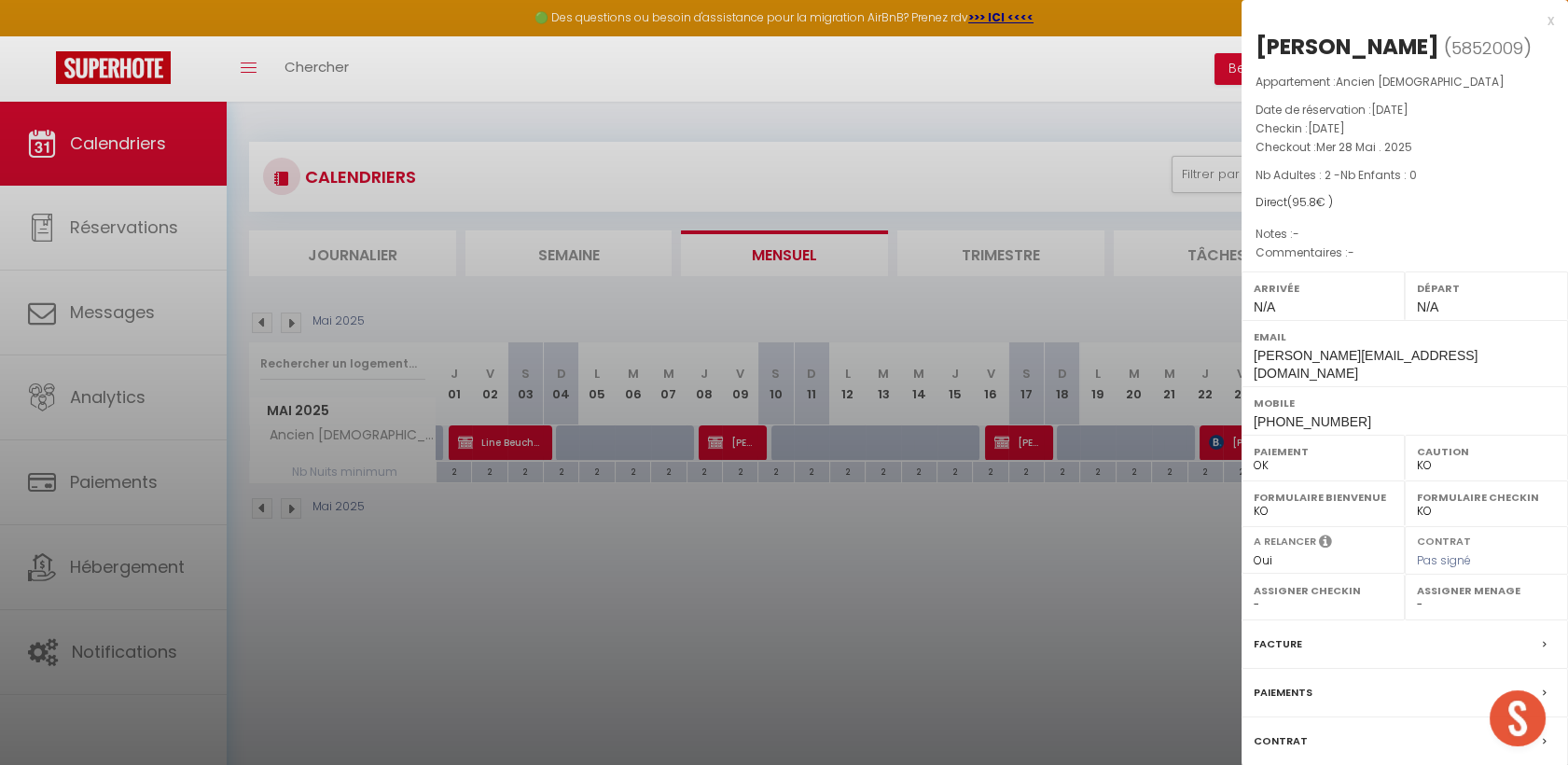
click at [500, 620] on div at bounding box center [784, 382] width 1568 height 765
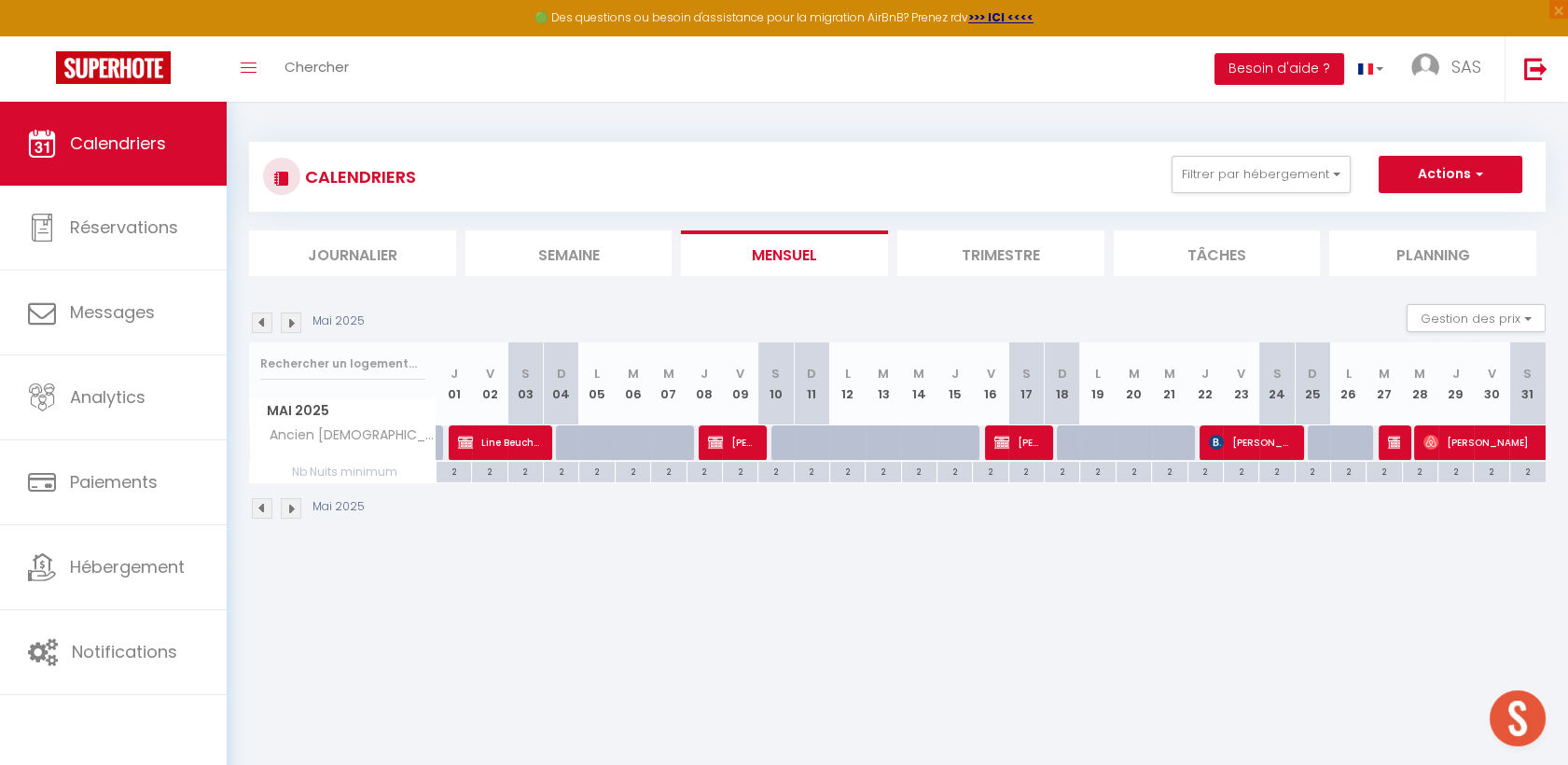
click at [306, 318] on div "Mai 2025" at bounding box center [310, 322] width 122 height 20
click at [289, 316] on img at bounding box center [290, 322] width 20 height 20
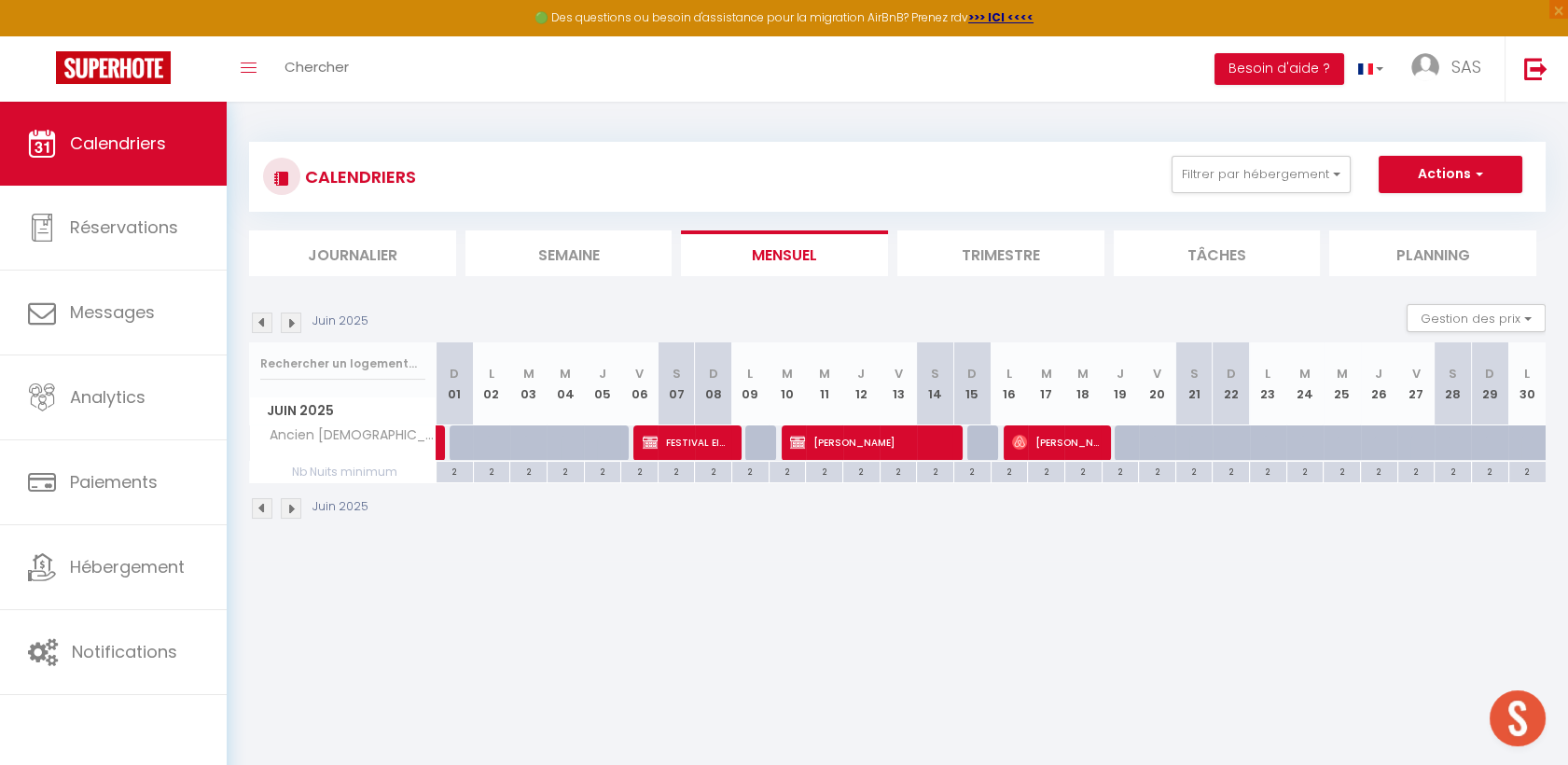
click at [288, 316] on img at bounding box center [290, 322] width 20 height 20
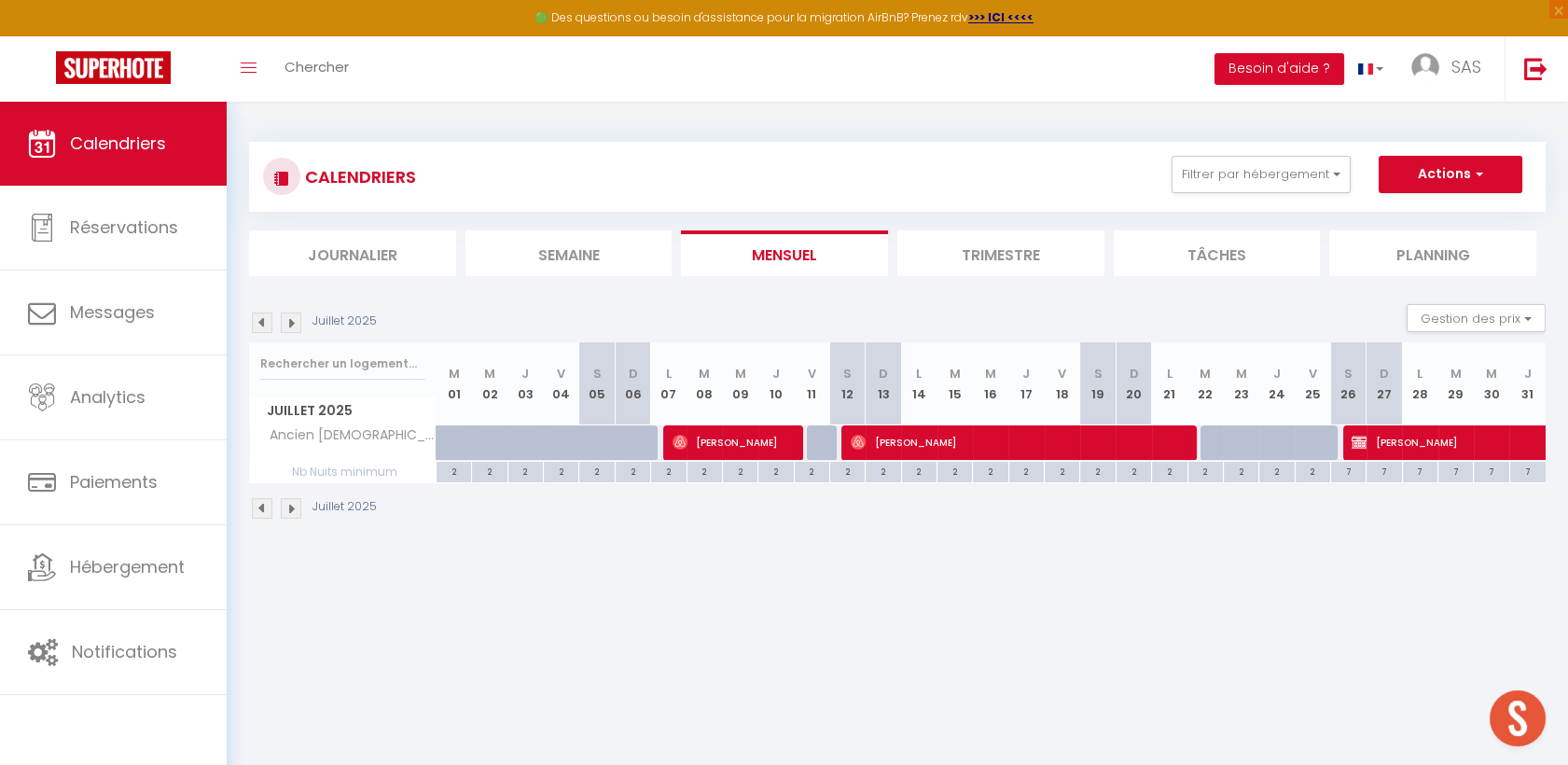
click at [288, 316] on img at bounding box center [290, 322] width 20 height 20
select select "KO"
select select "0"
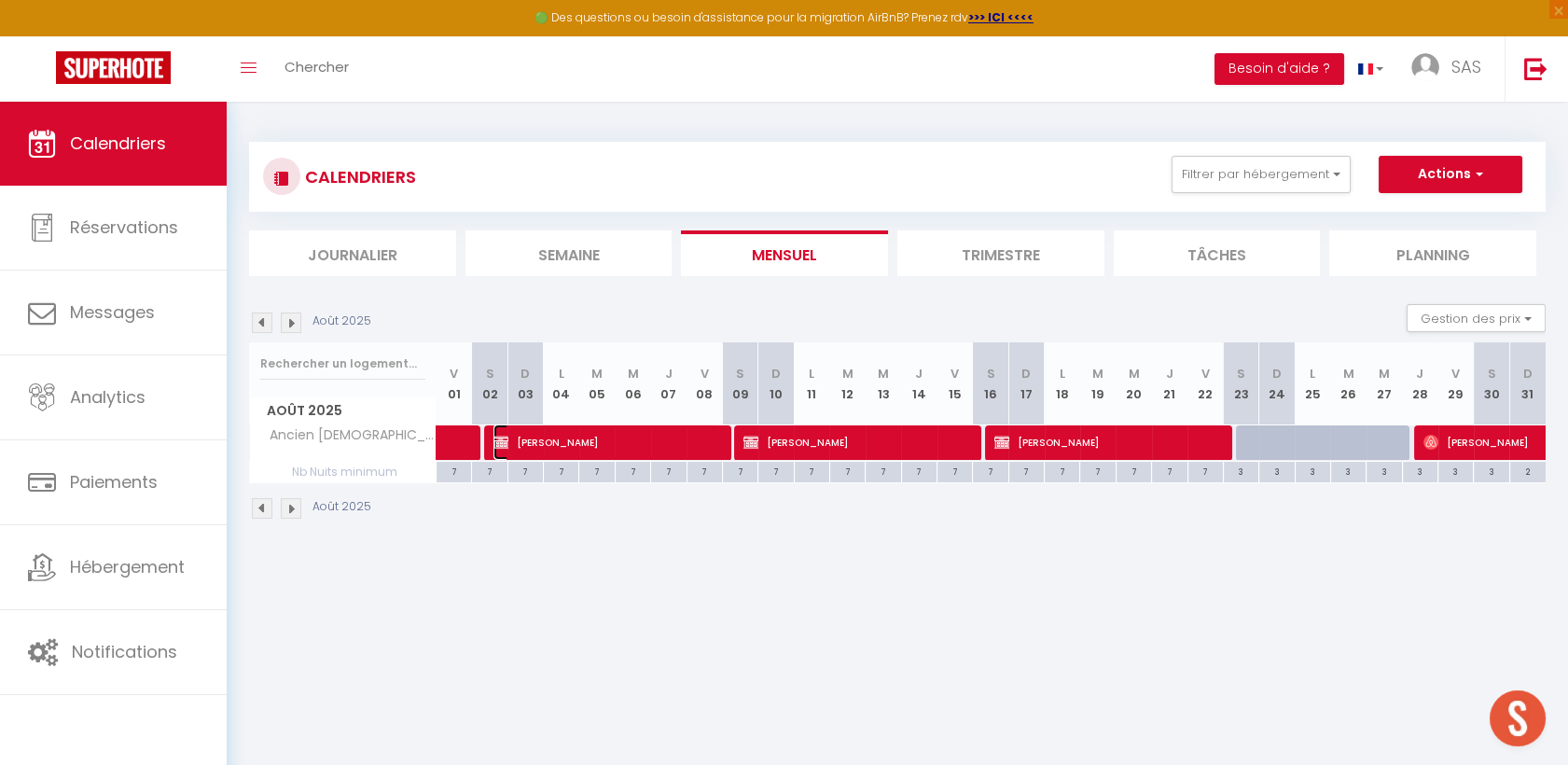
click at [591, 444] on span "[PERSON_NAME]" at bounding box center [606, 442] width 225 height 36
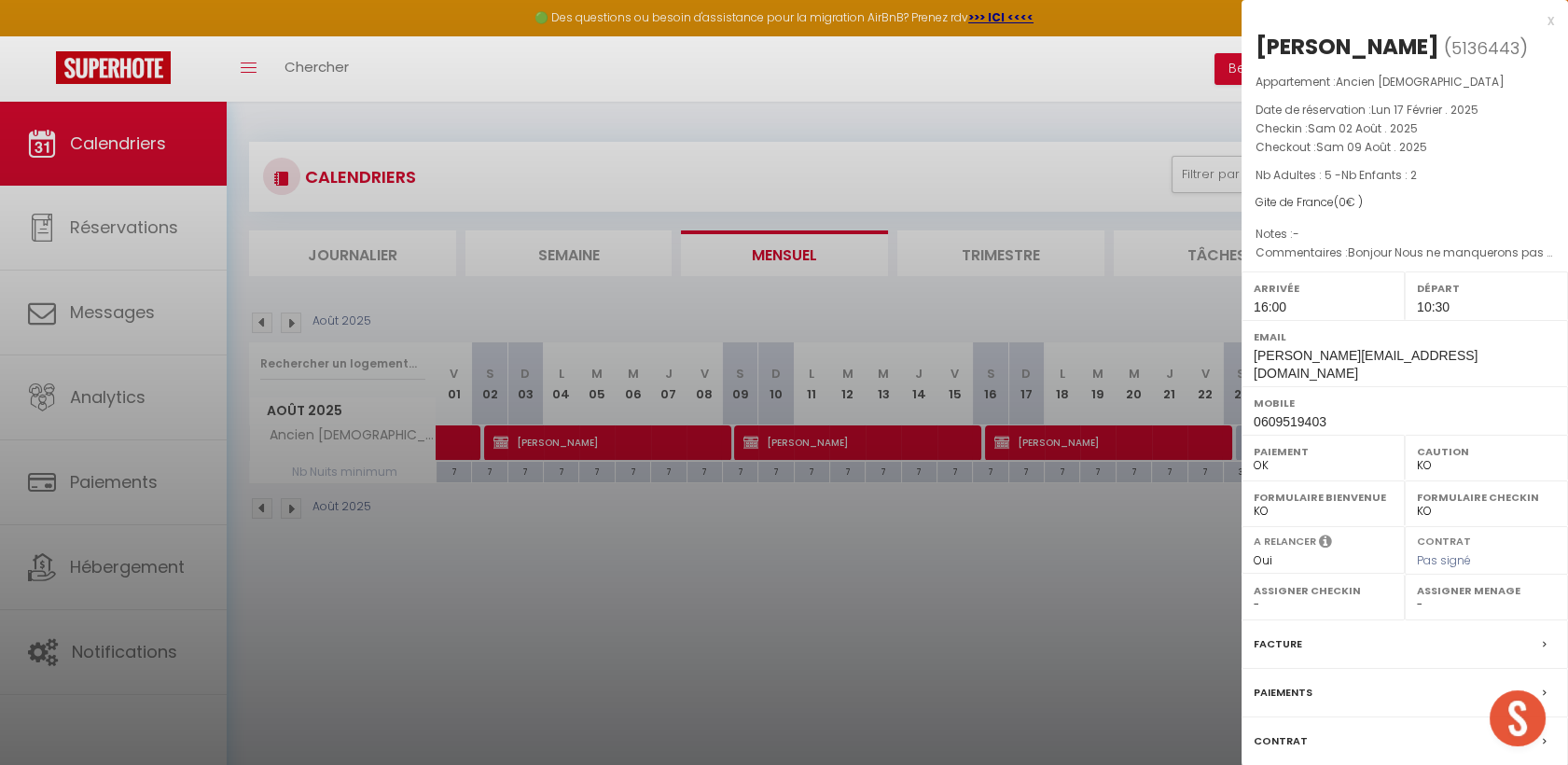
click at [849, 448] on div at bounding box center [784, 382] width 1568 height 765
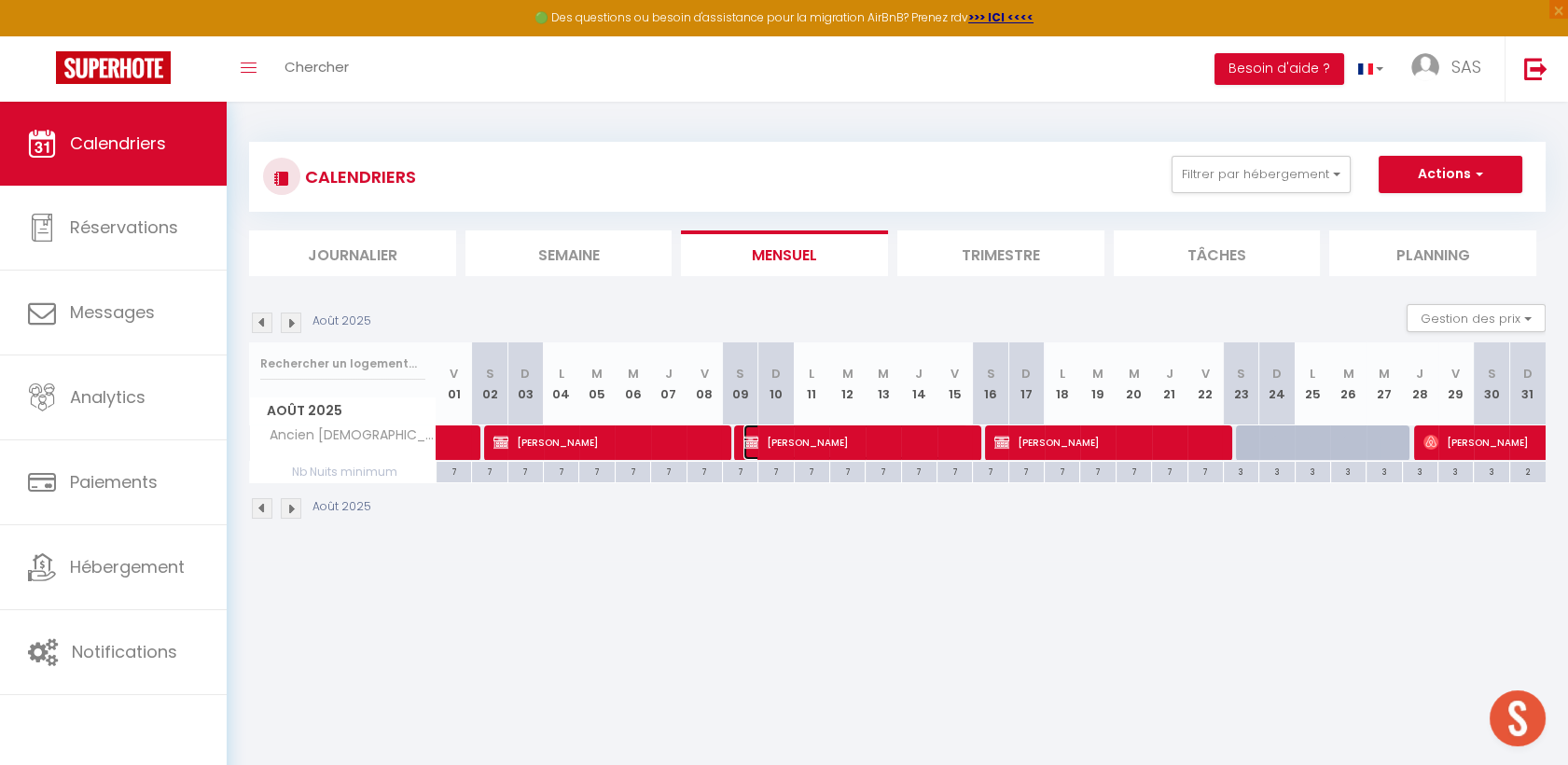
click at [896, 446] on span "[PERSON_NAME]" at bounding box center [855, 442] width 225 height 36
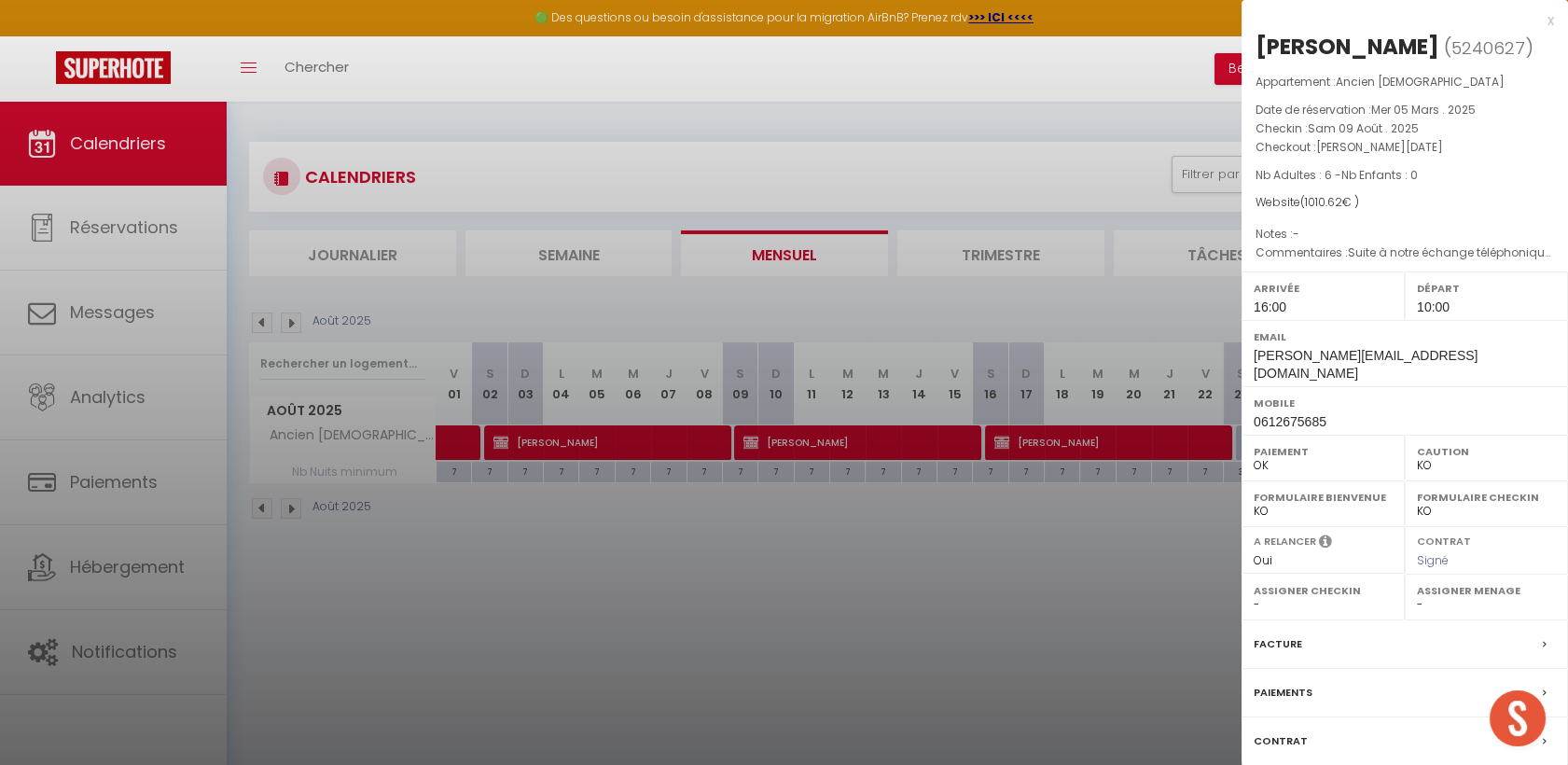
click at [254, 322] on div at bounding box center [784, 382] width 1568 height 765
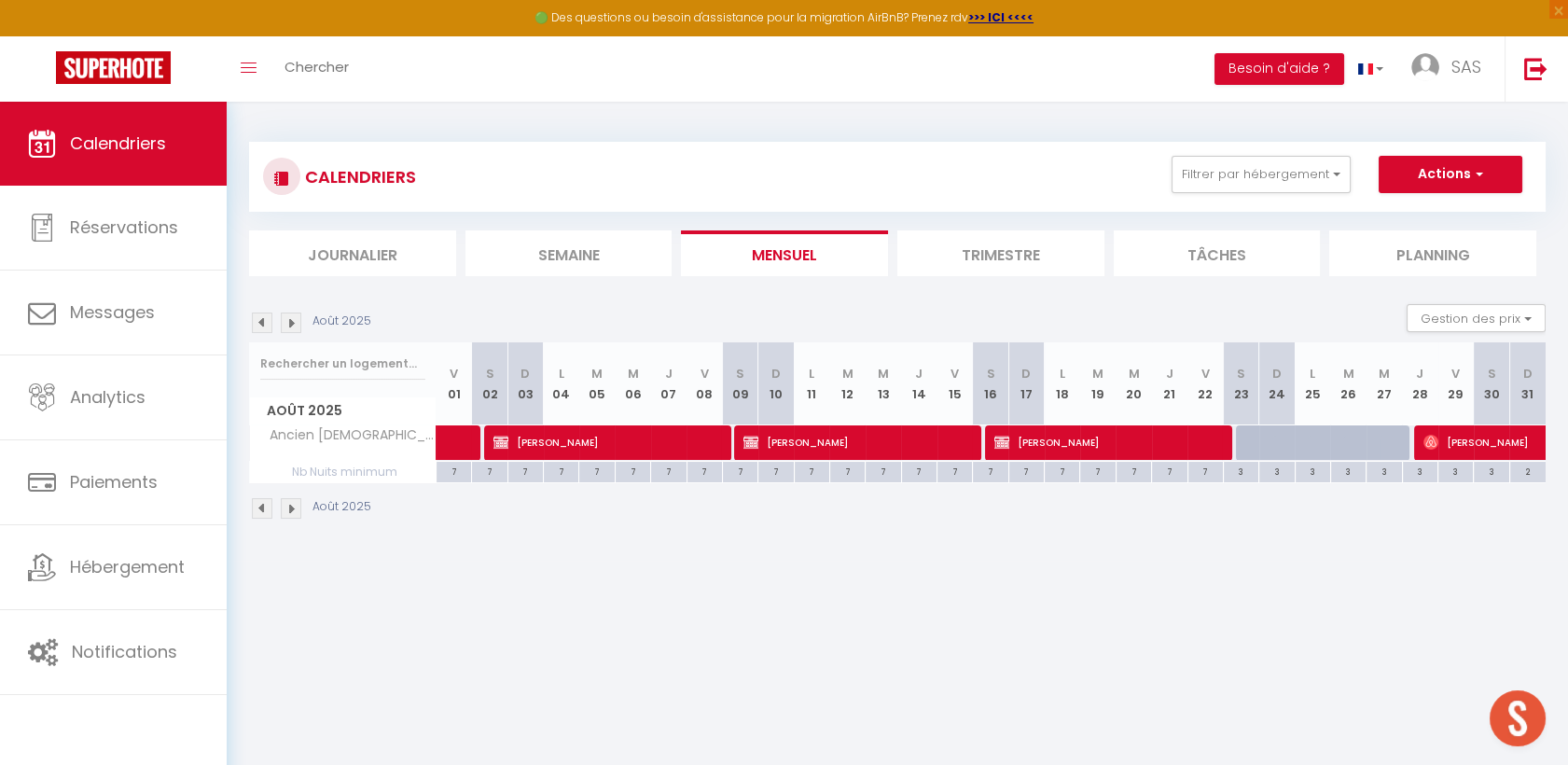
click at [264, 316] on img at bounding box center [261, 322] width 20 height 20
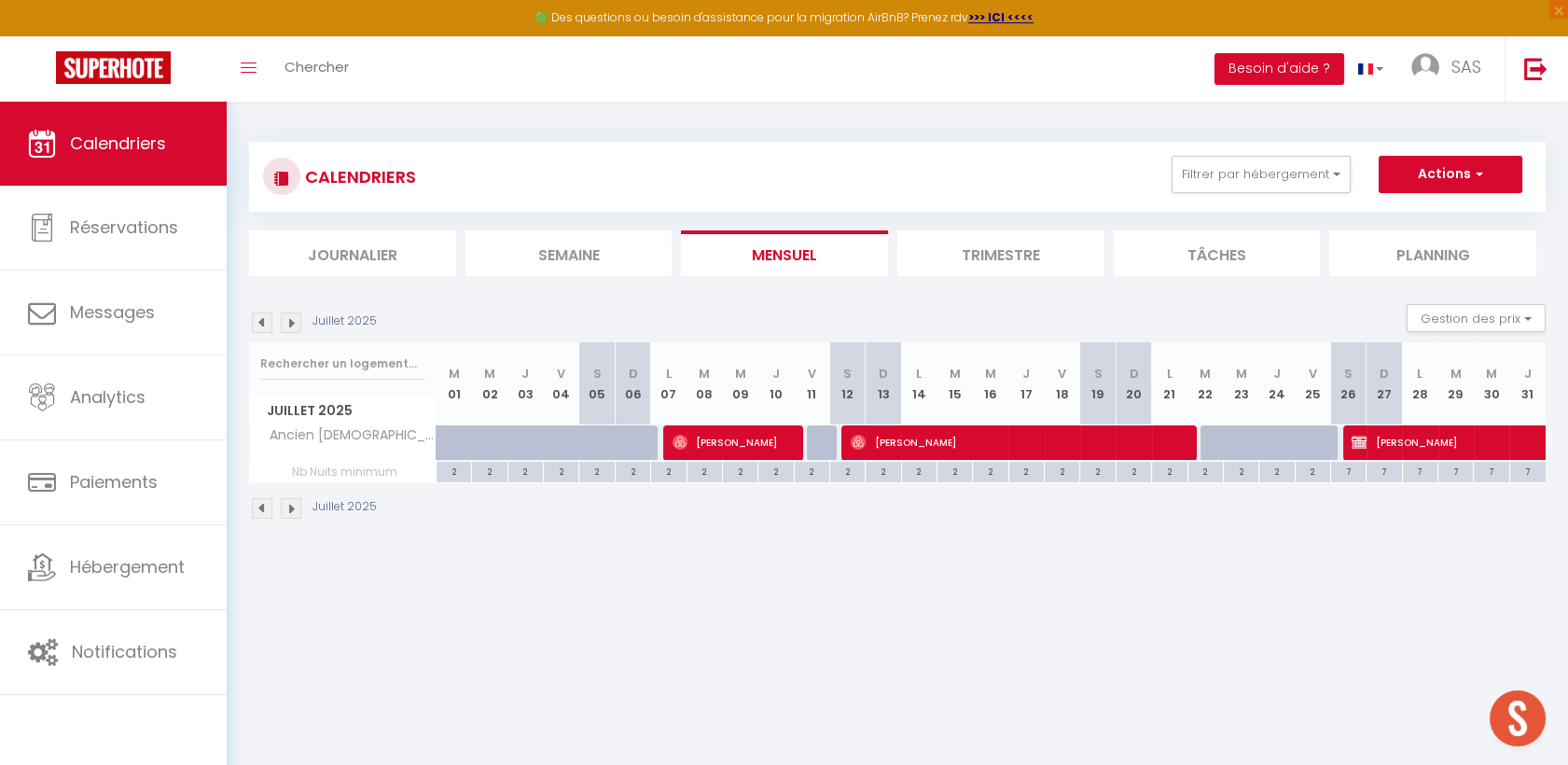
click at [264, 316] on img at bounding box center [261, 322] width 20 height 20
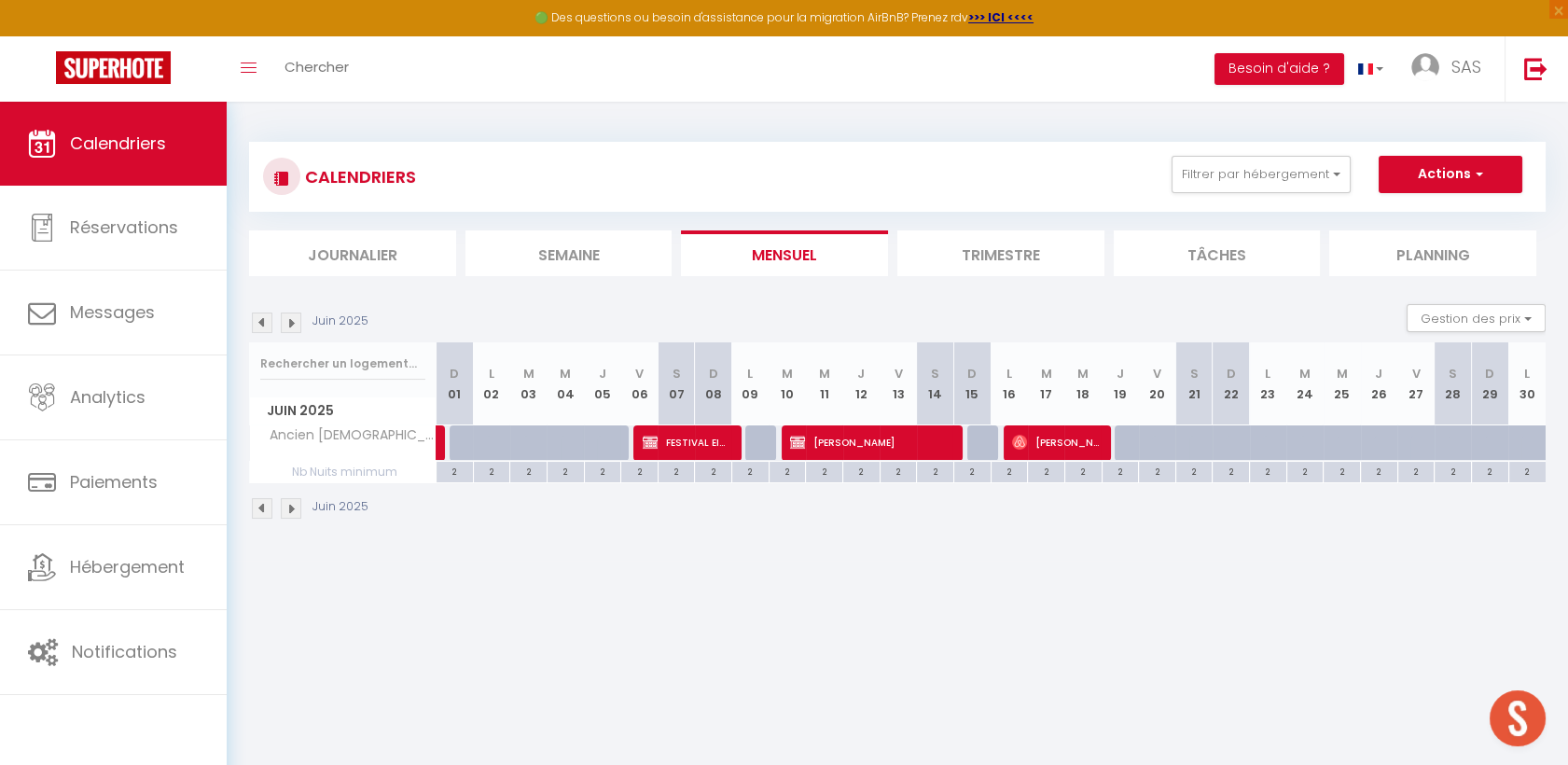
click at [264, 316] on img at bounding box center [261, 322] width 20 height 20
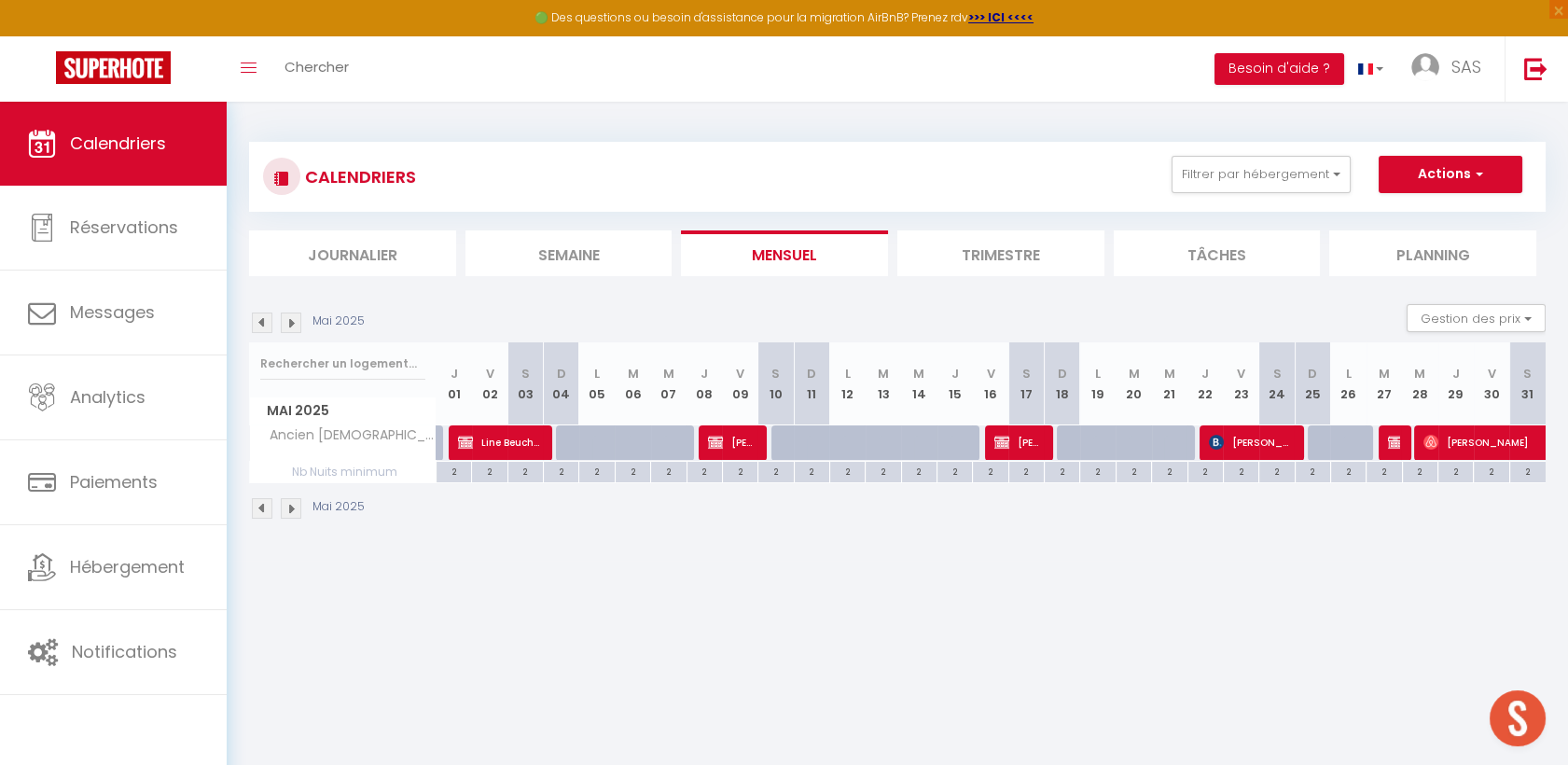
click at [300, 319] on img at bounding box center [290, 322] width 20 height 20
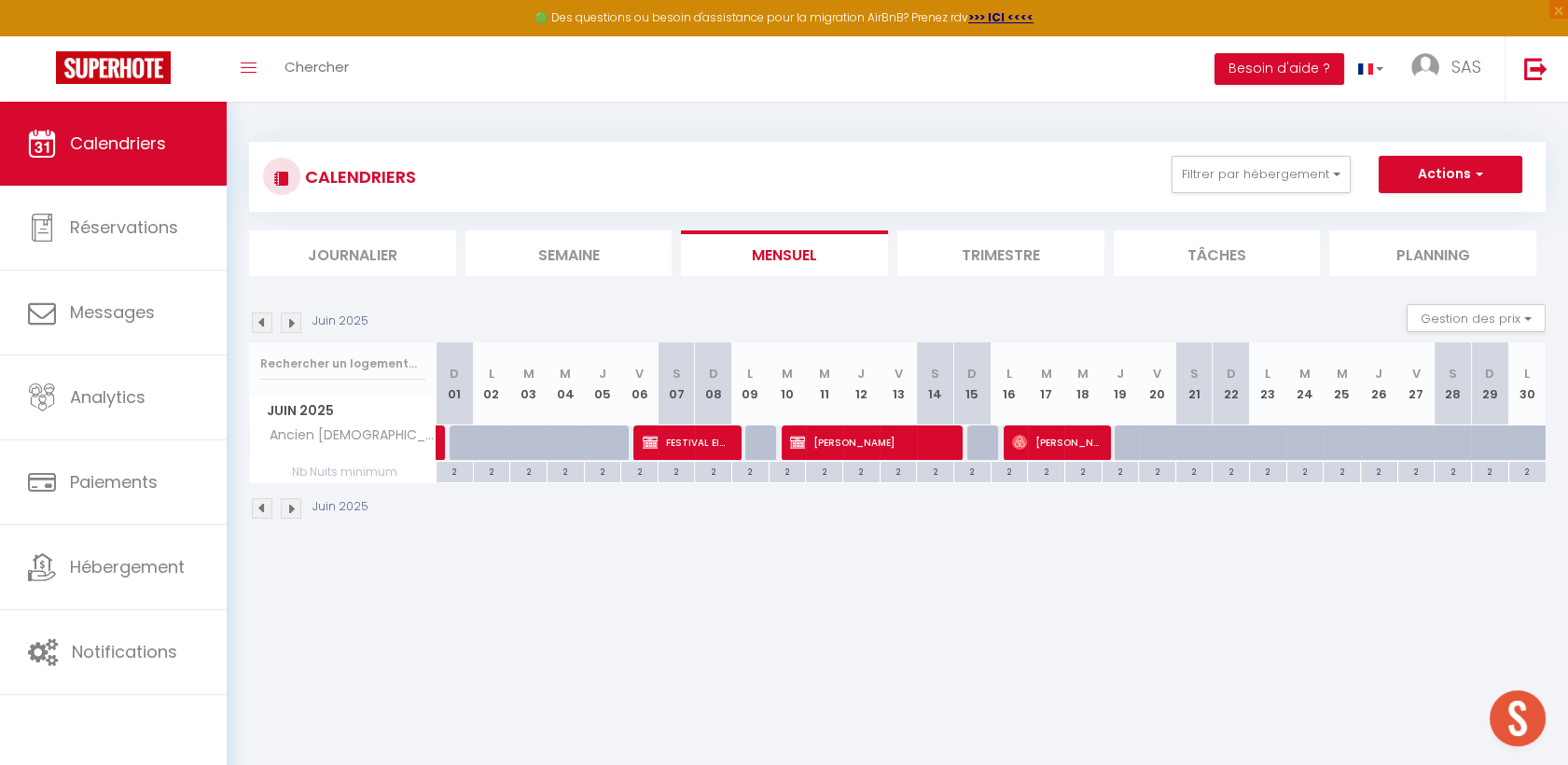
click at [300, 319] on img at bounding box center [290, 322] width 20 height 20
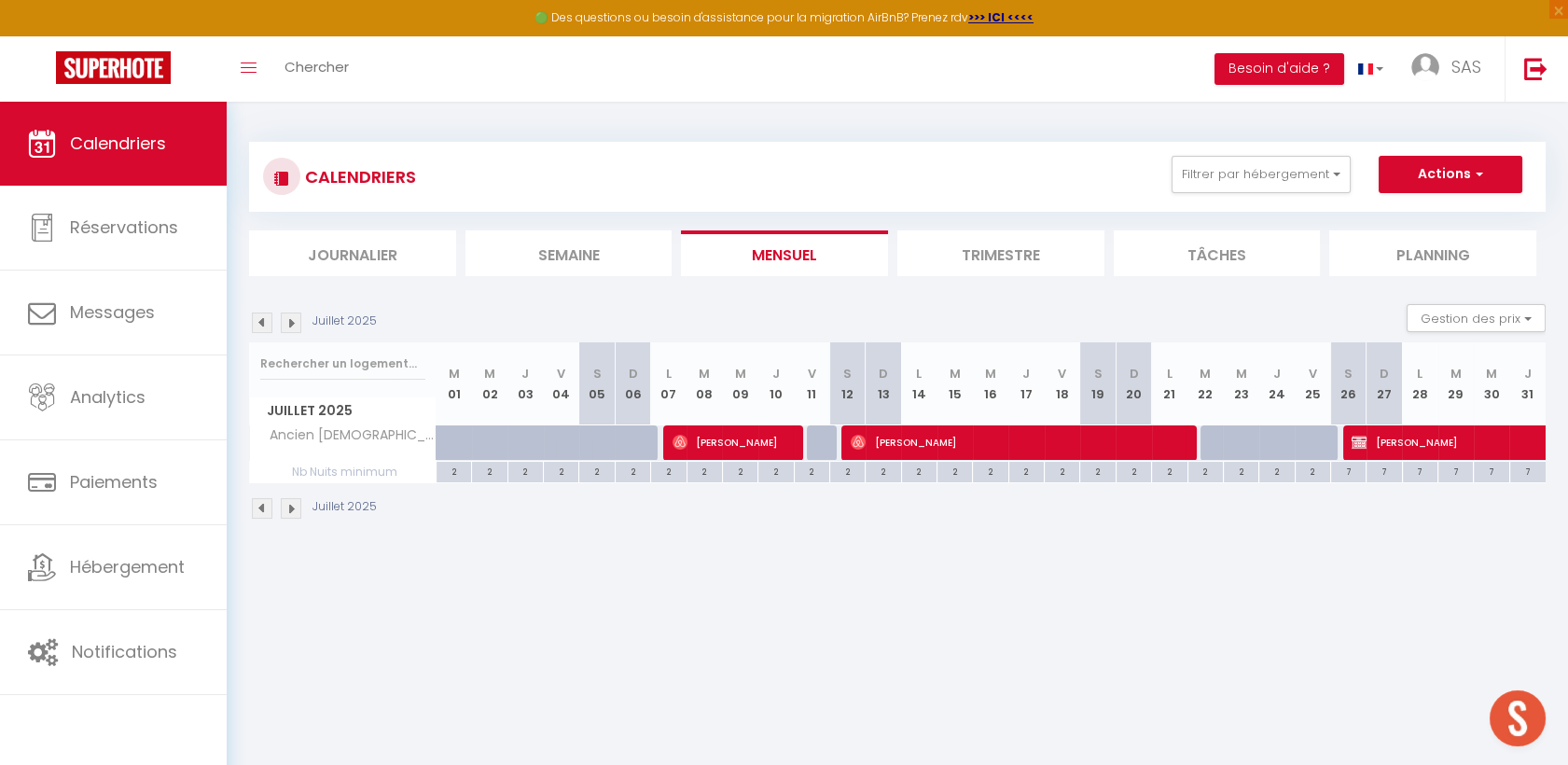
click at [300, 319] on img at bounding box center [290, 322] width 20 height 20
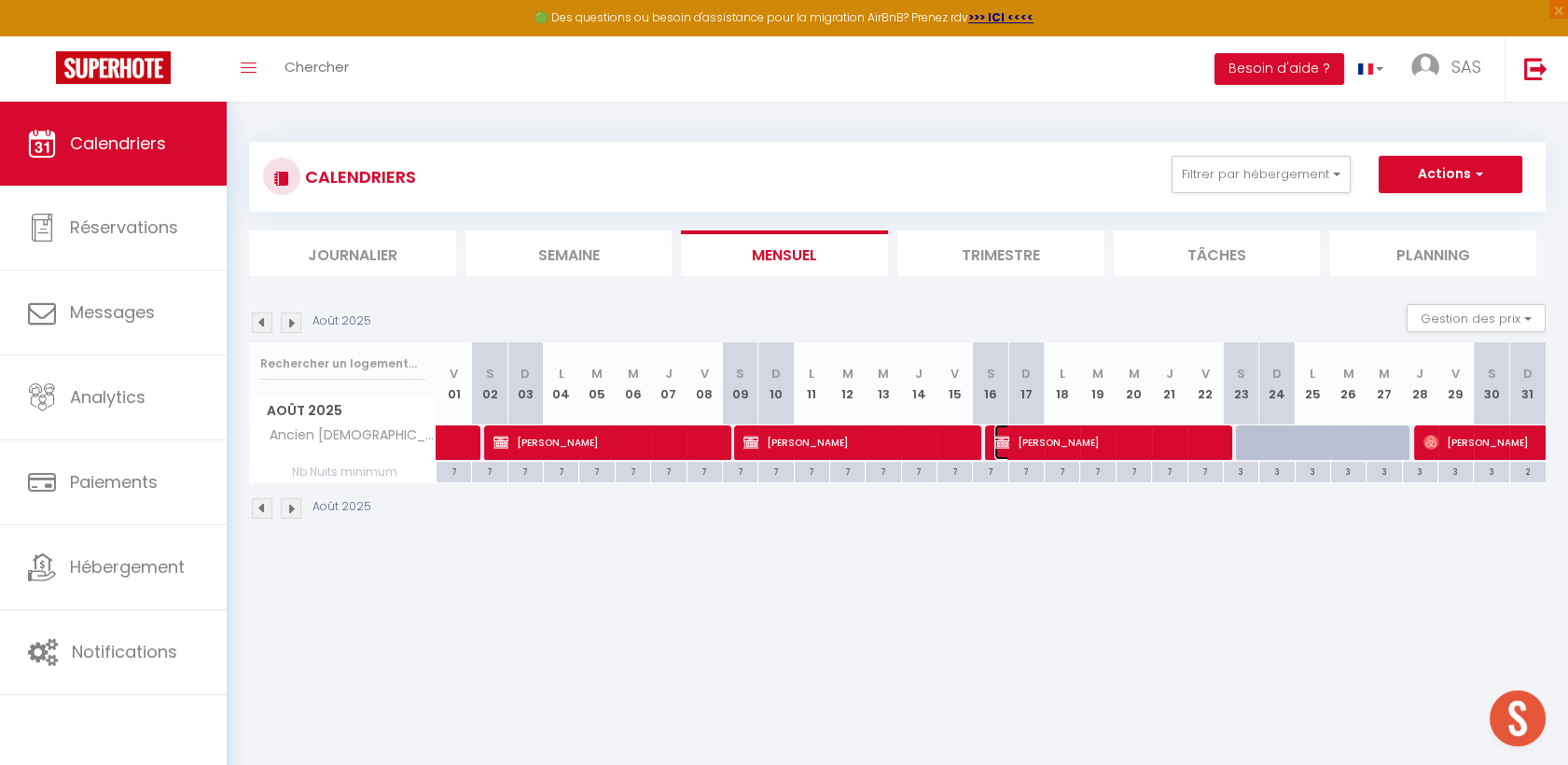
click at [1104, 451] on span "[PERSON_NAME]" at bounding box center [1106, 442] width 225 height 36
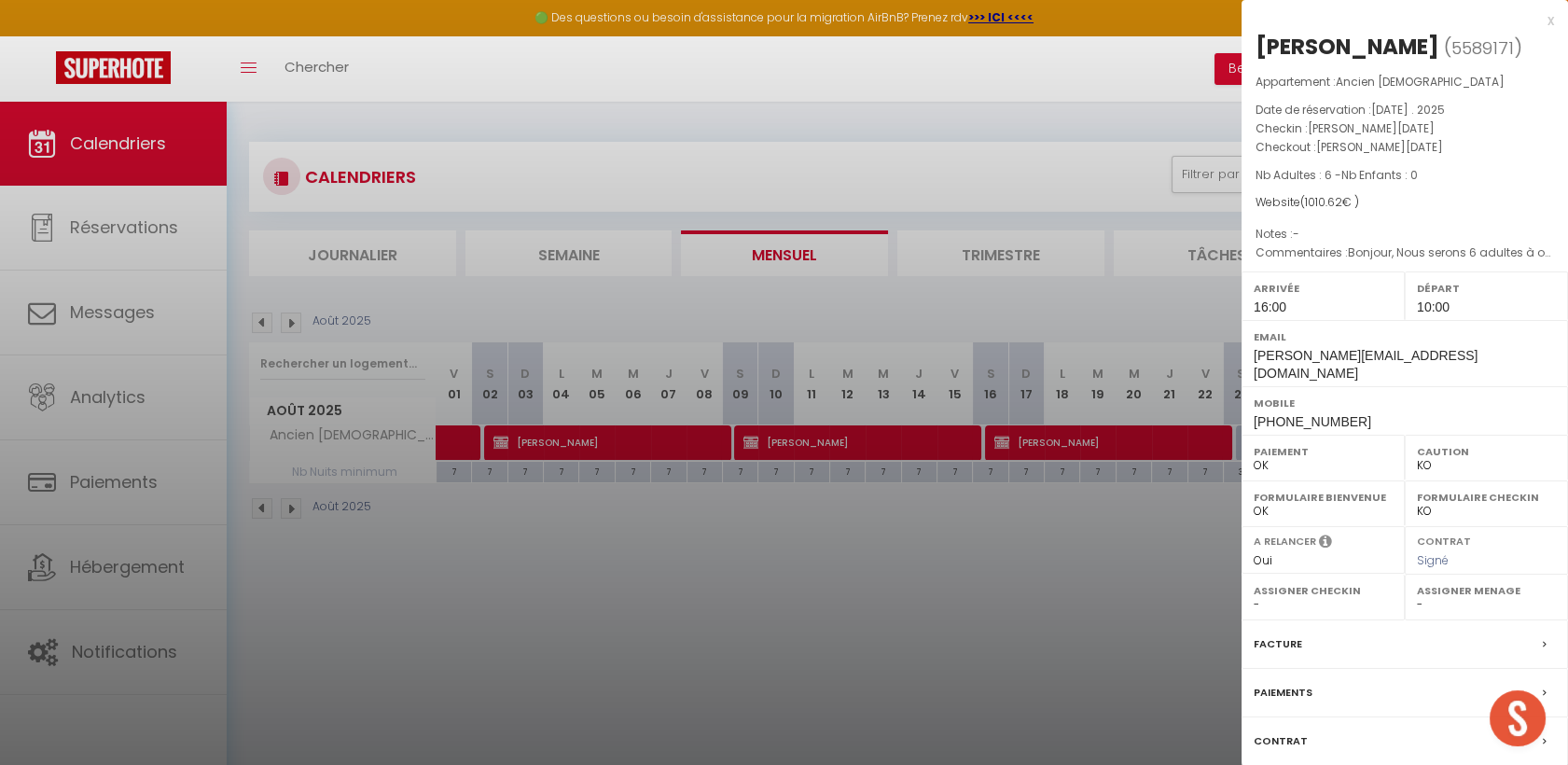
click at [268, 325] on div at bounding box center [784, 382] width 1568 height 765
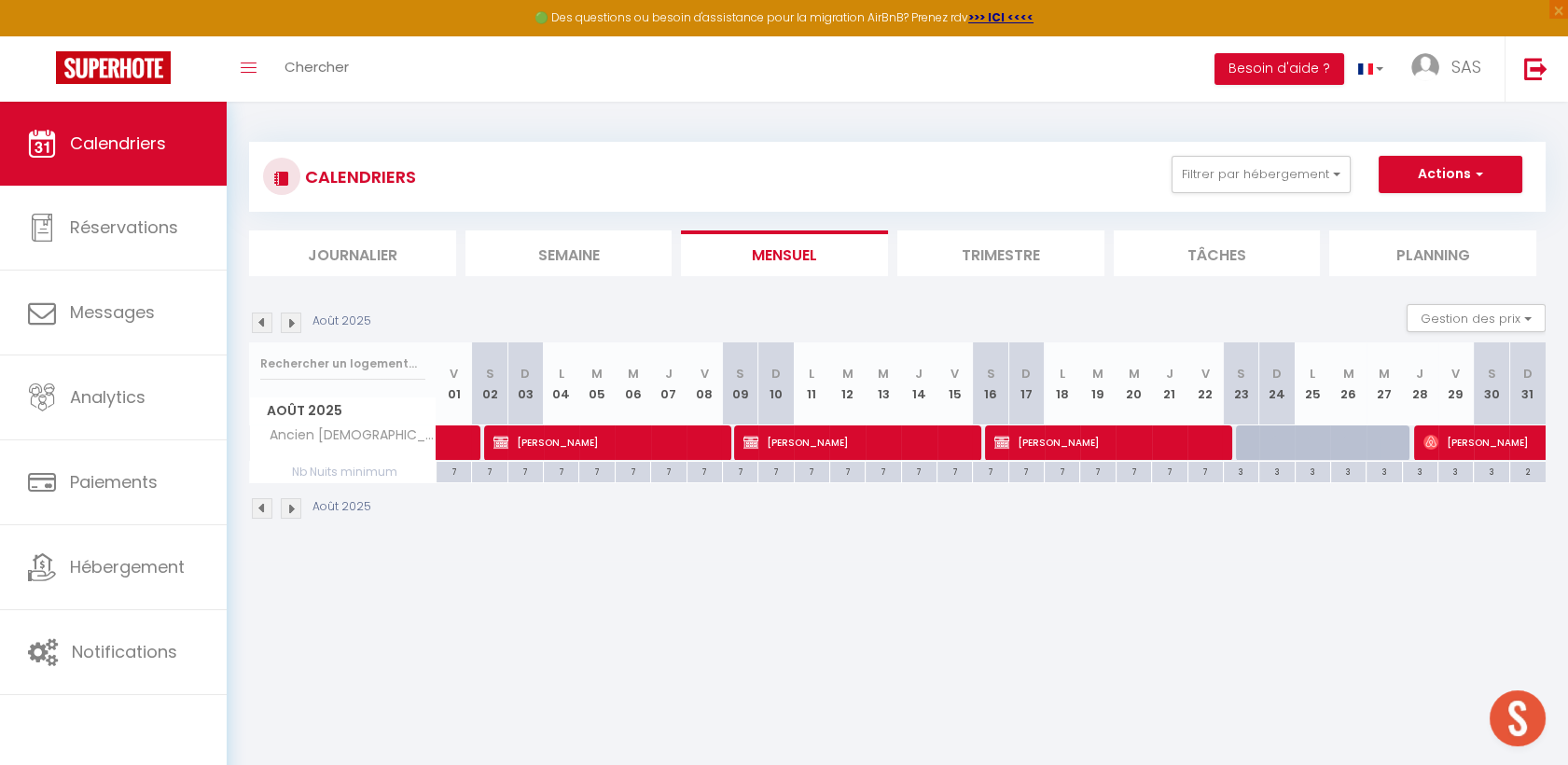
click at [262, 324] on img at bounding box center [261, 322] width 20 height 20
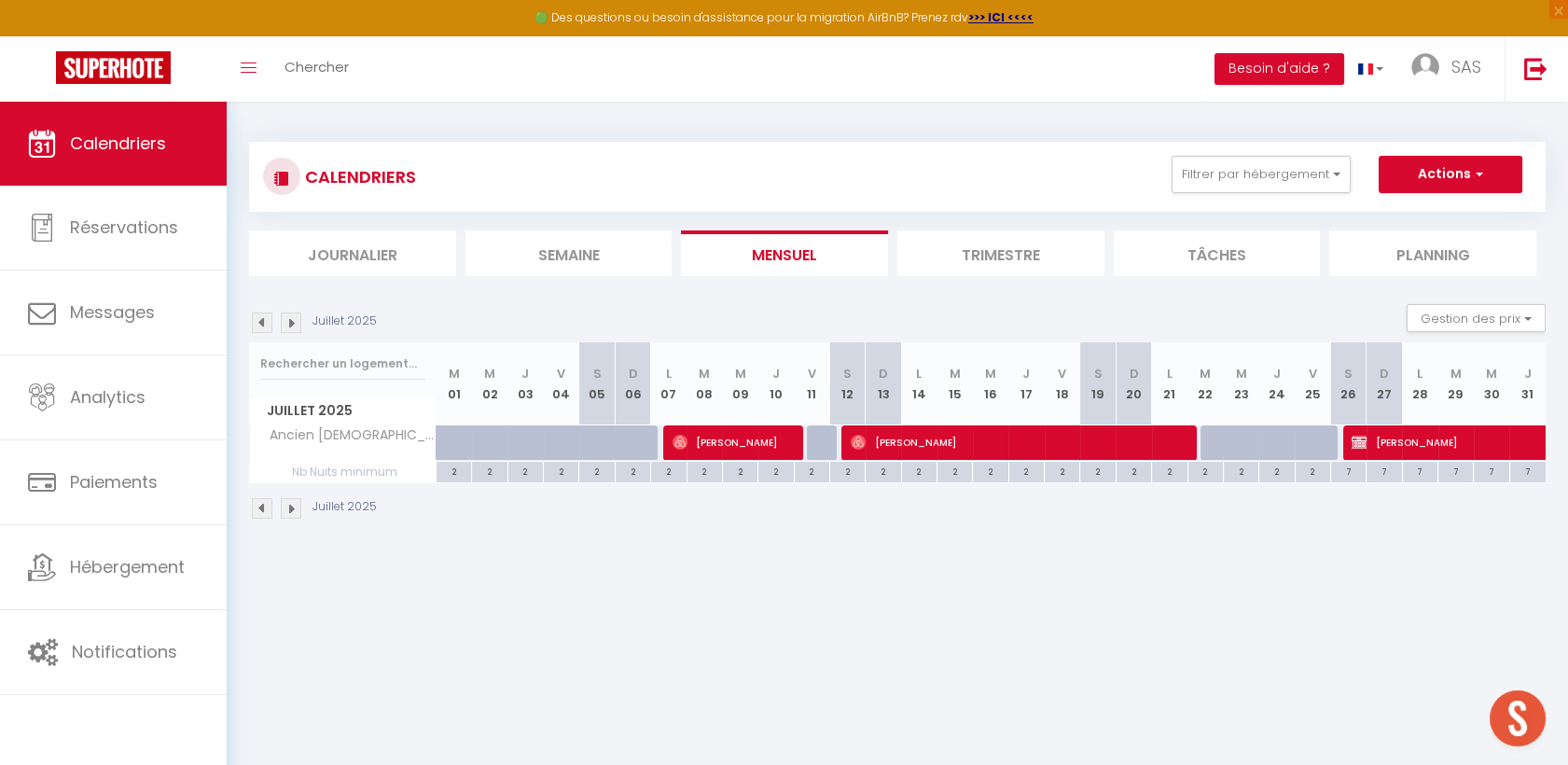
click at [266, 322] on img at bounding box center [261, 322] width 20 height 20
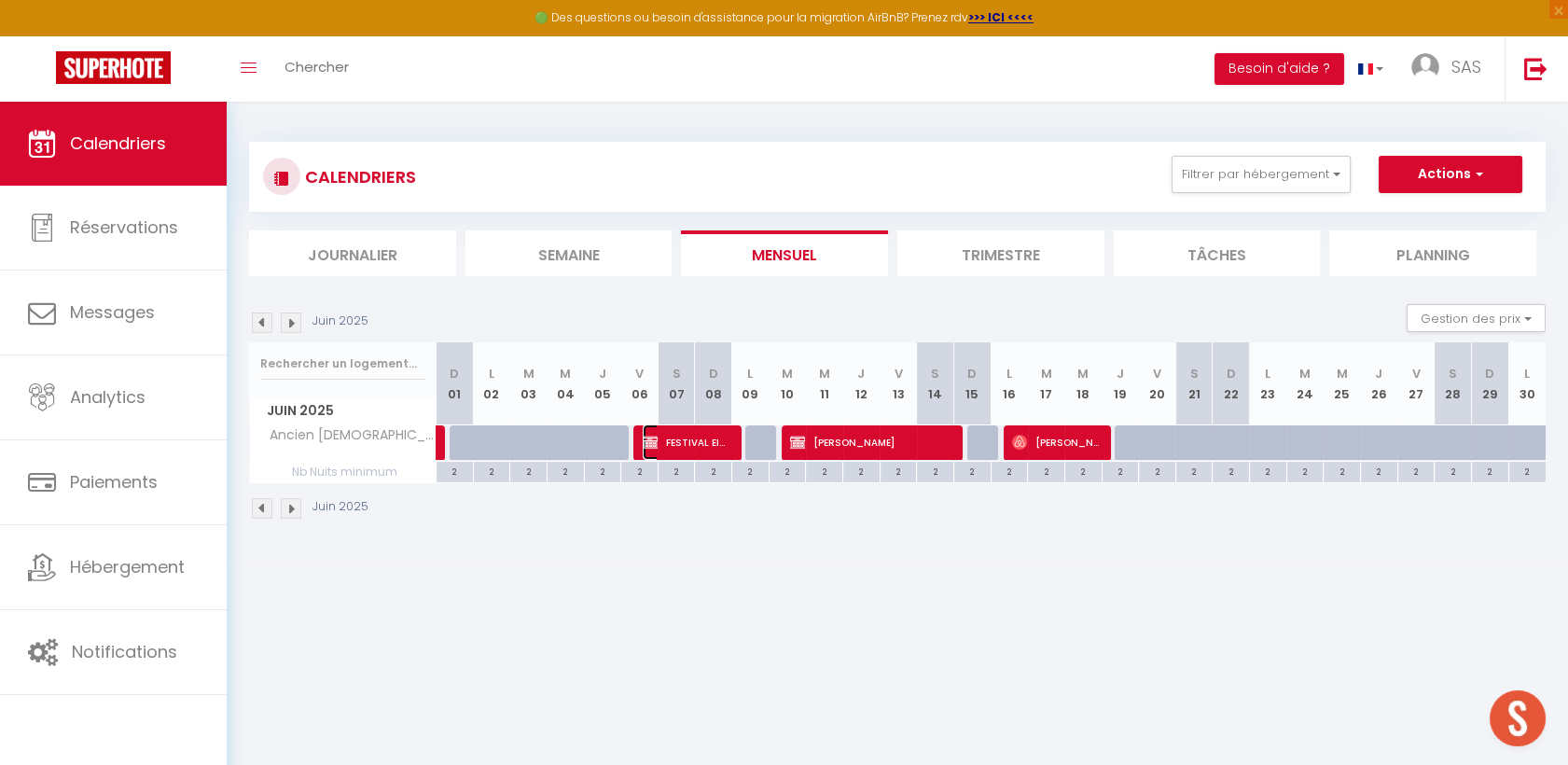
click at [673, 440] on span "FESTIVAL EIRE IN [GEOGRAPHIC_DATA]" at bounding box center [687, 442] width 87 height 36
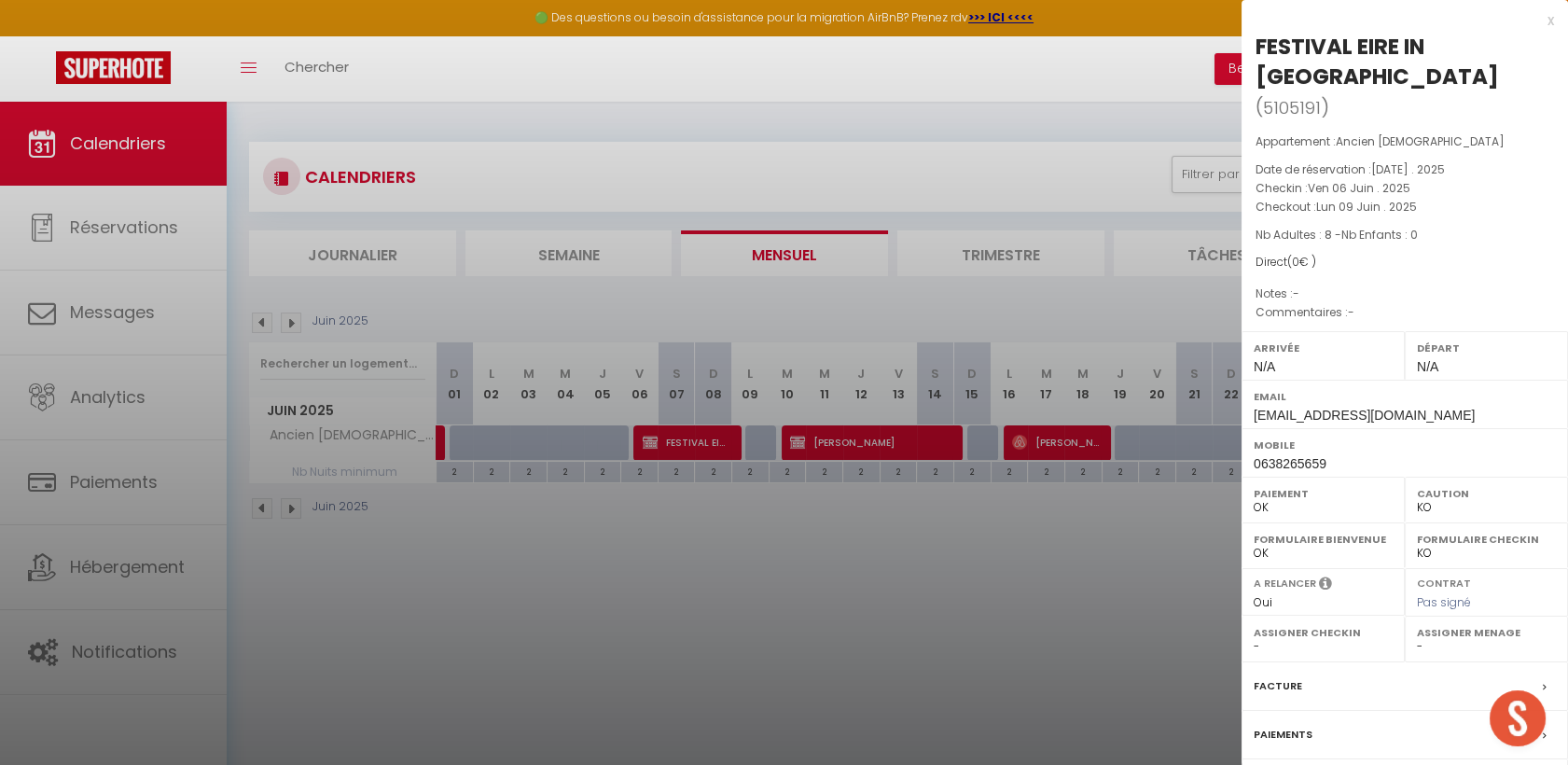
click at [291, 333] on div at bounding box center [784, 382] width 1568 height 765
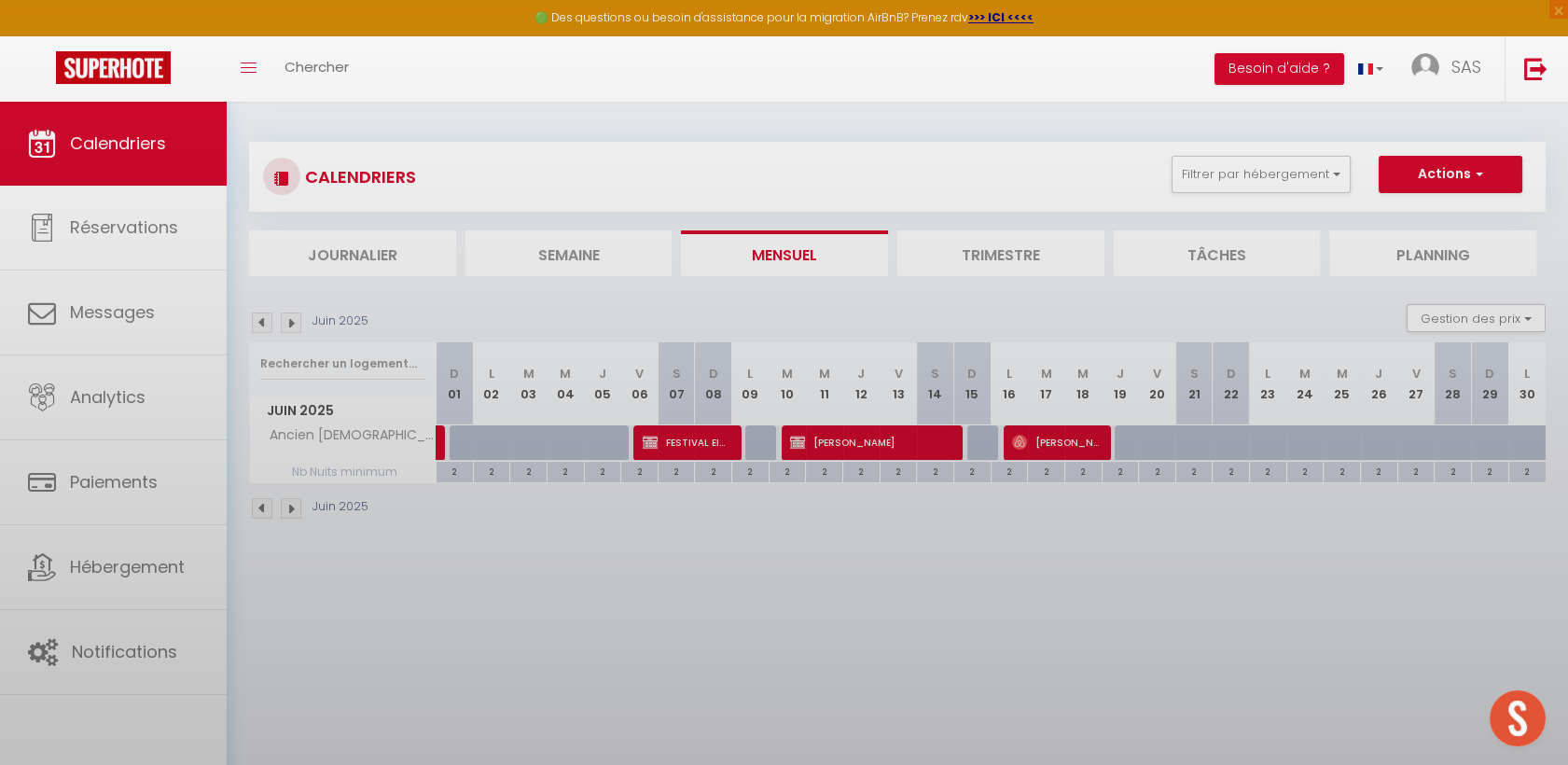
click at [296, 313] on body "🟢 Des questions ou besoin d'assistance pour la migration AirBnB? Prenez rdv >>>…" at bounding box center [784, 483] width 1568 height 765
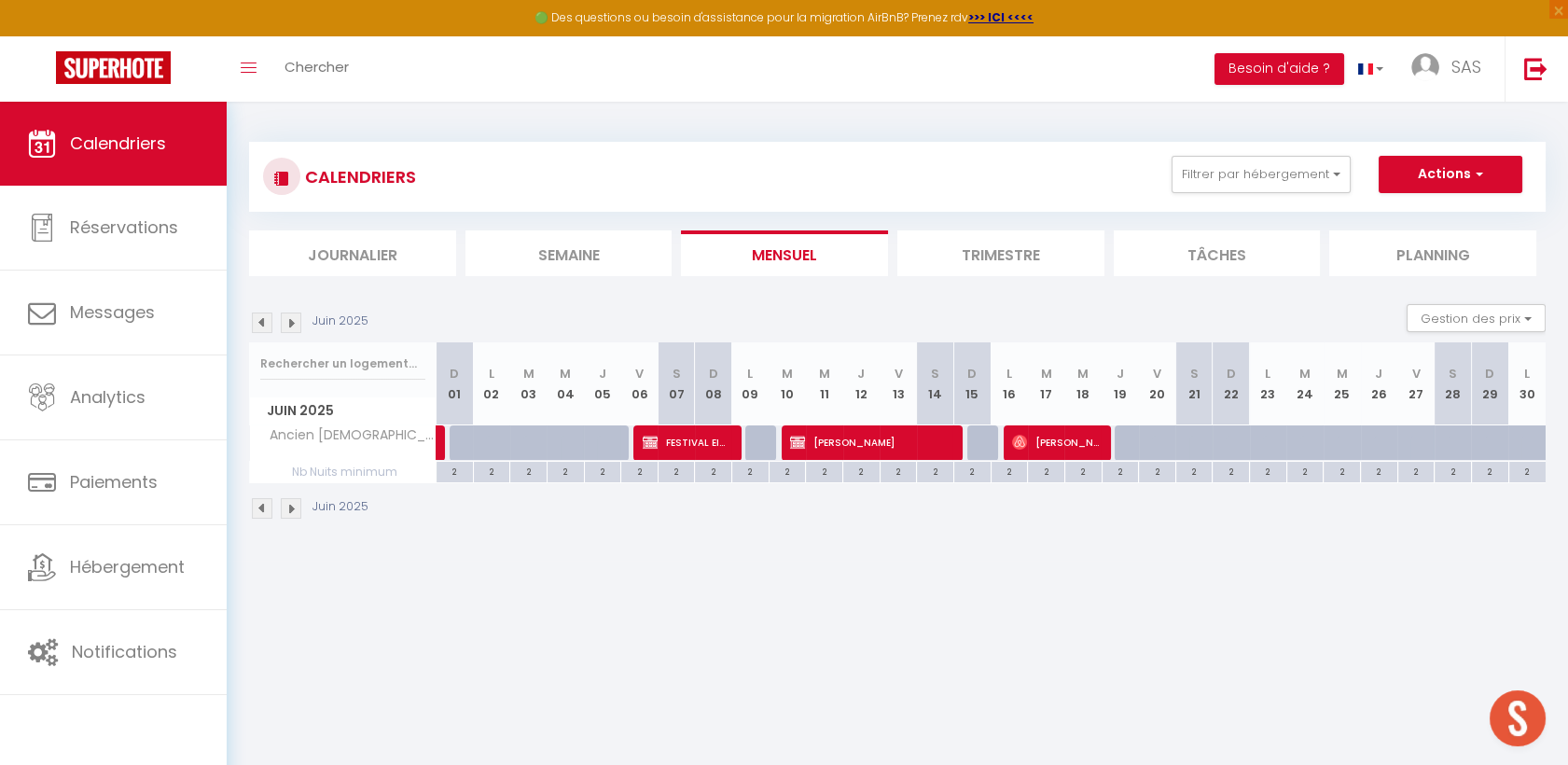
click at [283, 330] on img at bounding box center [290, 322] width 20 height 20
select select "KO"
select select "0"
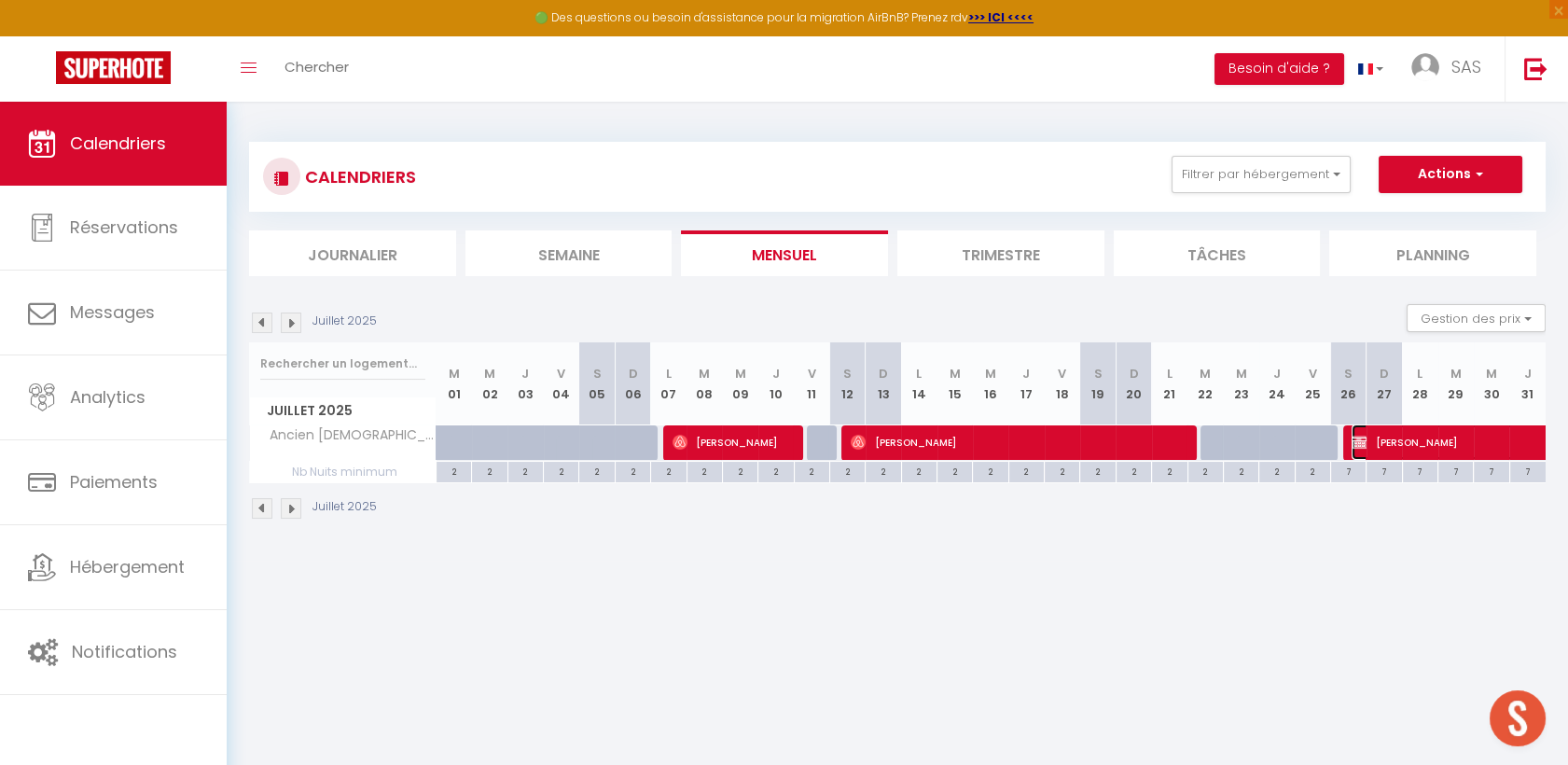
click at [1433, 432] on span "[PERSON_NAME]" at bounding box center [1501, 442] width 300 height 36
select select "OK"
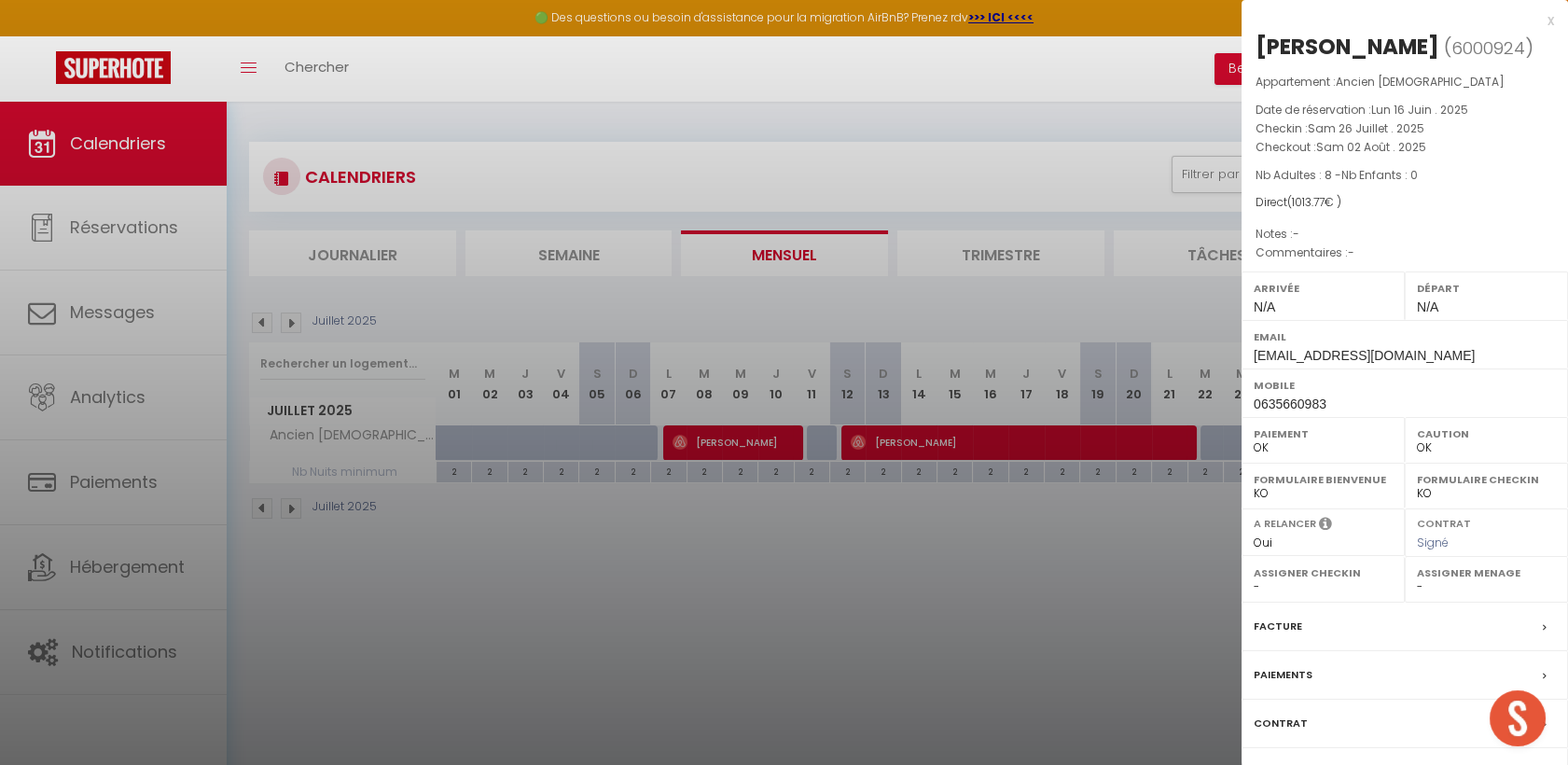
click at [269, 321] on div at bounding box center [784, 382] width 1568 height 765
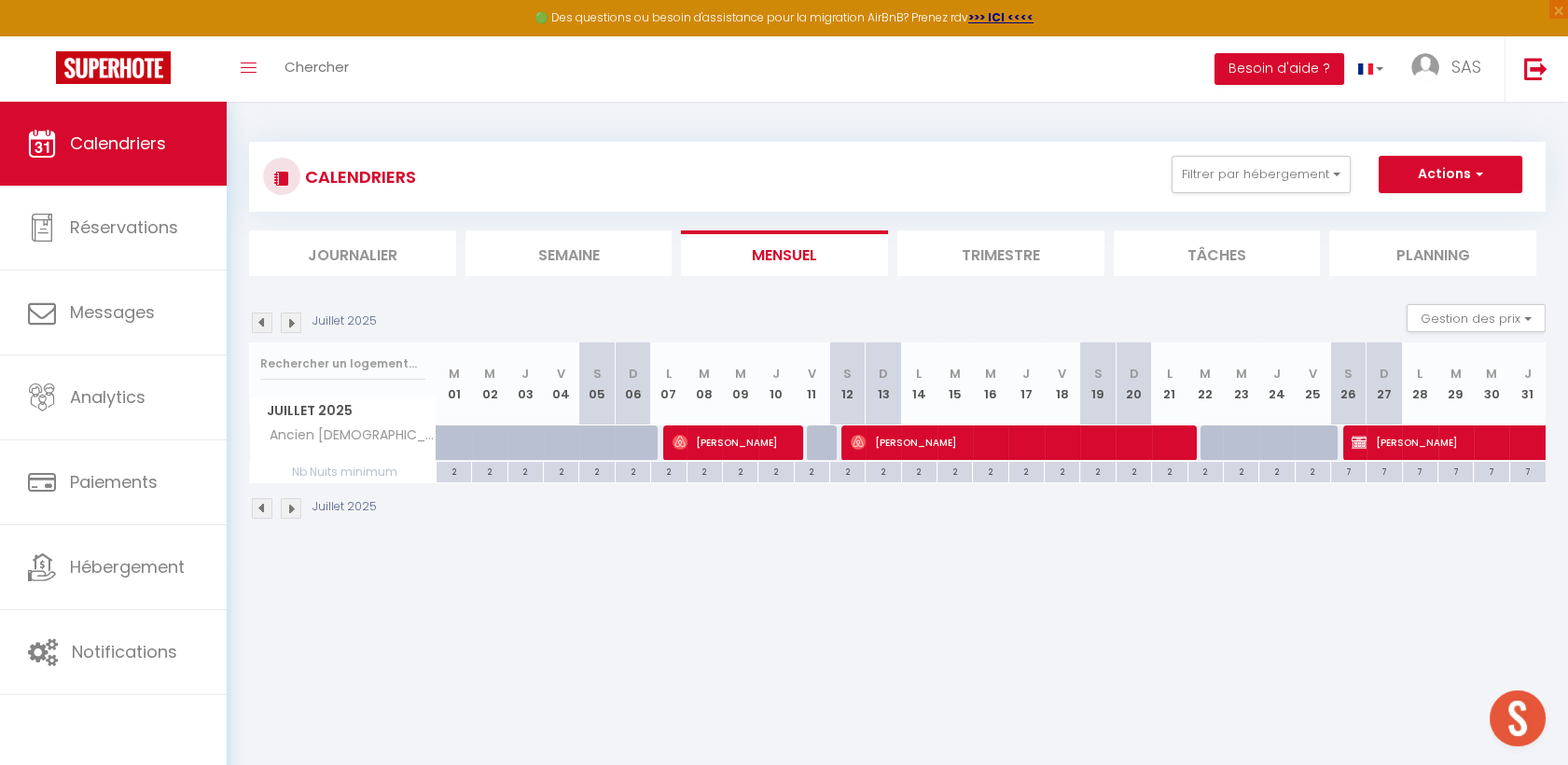
click at [254, 324] on img at bounding box center [261, 322] width 20 height 20
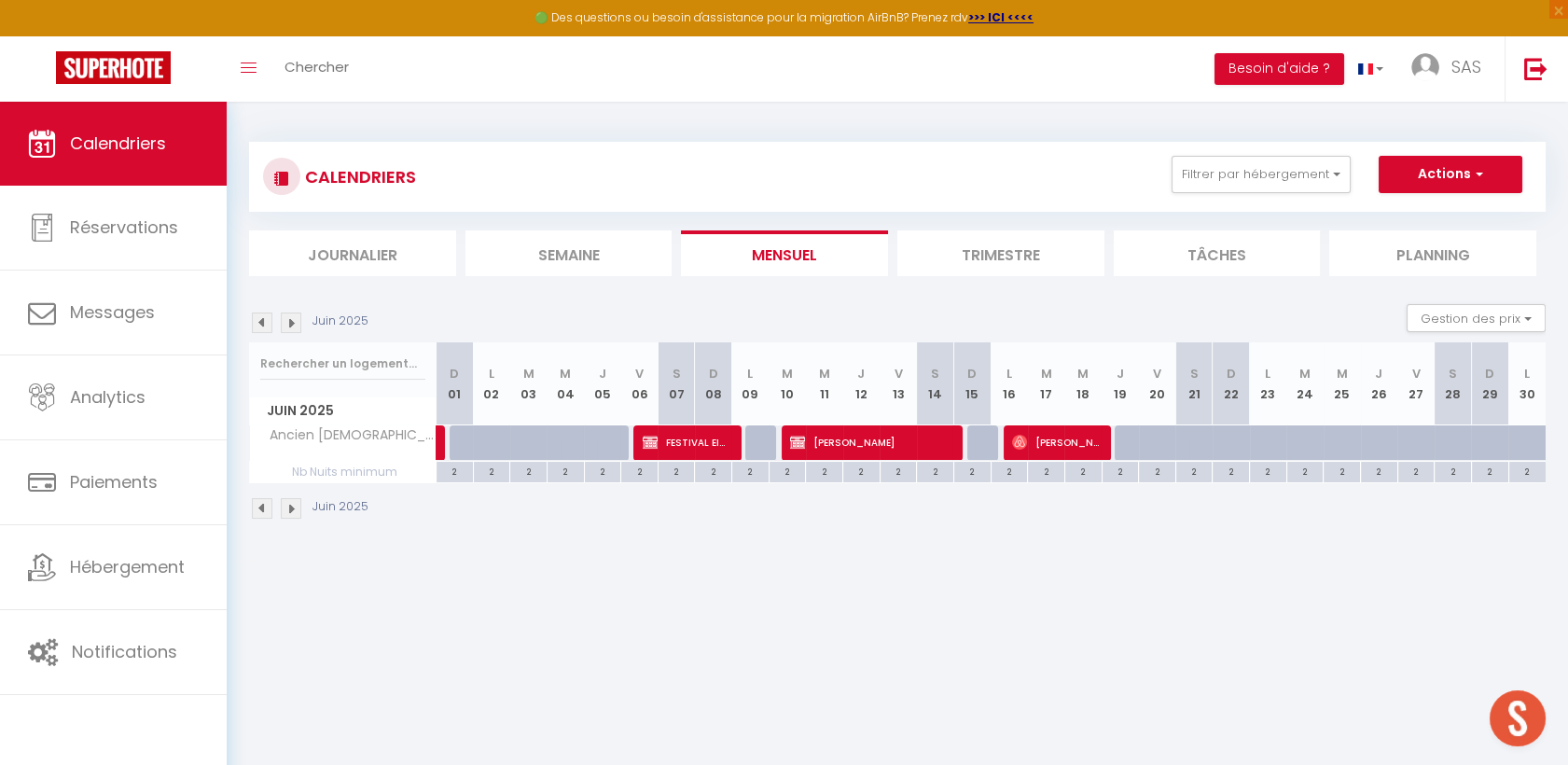
click at [254, 324] on img at bounding box center [261, 322] width 20 height 20
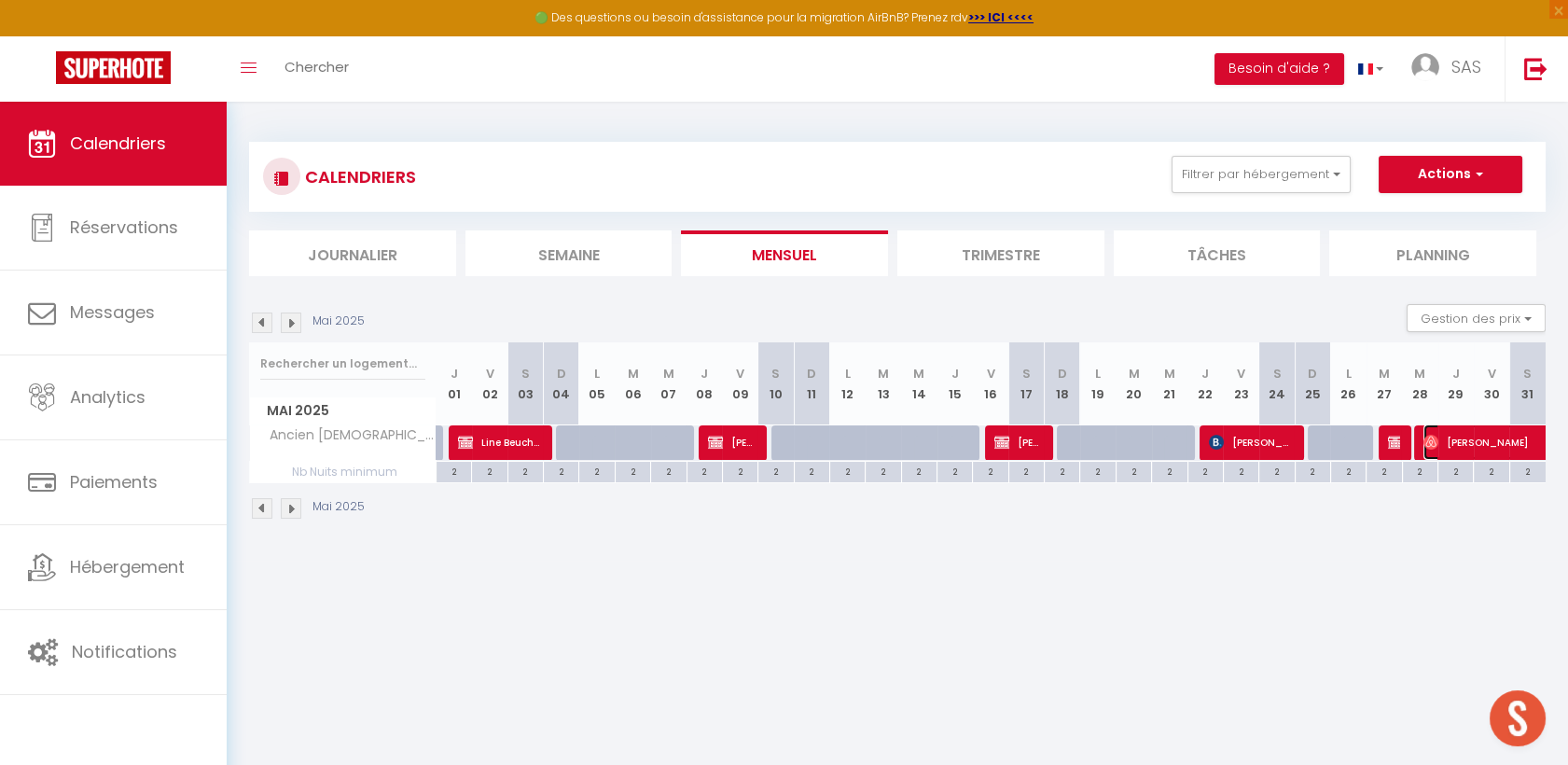
click at [1470, 436] on span "[PERSON_NAME]" at bounding box center [1509, 442] width 172 height 36
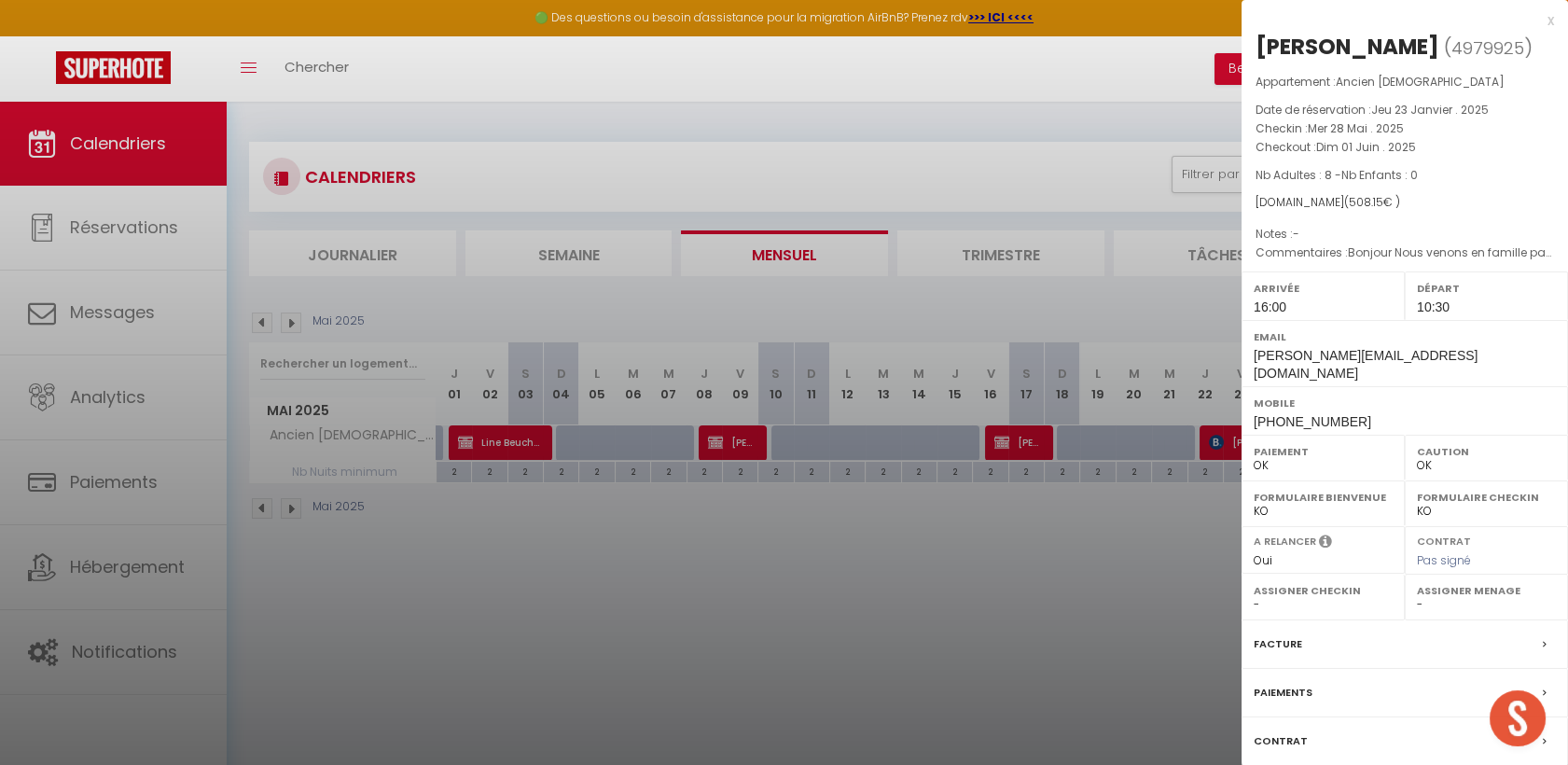
click at [575, 524] on div at bounding box center [784, 382] width 1568 height 765
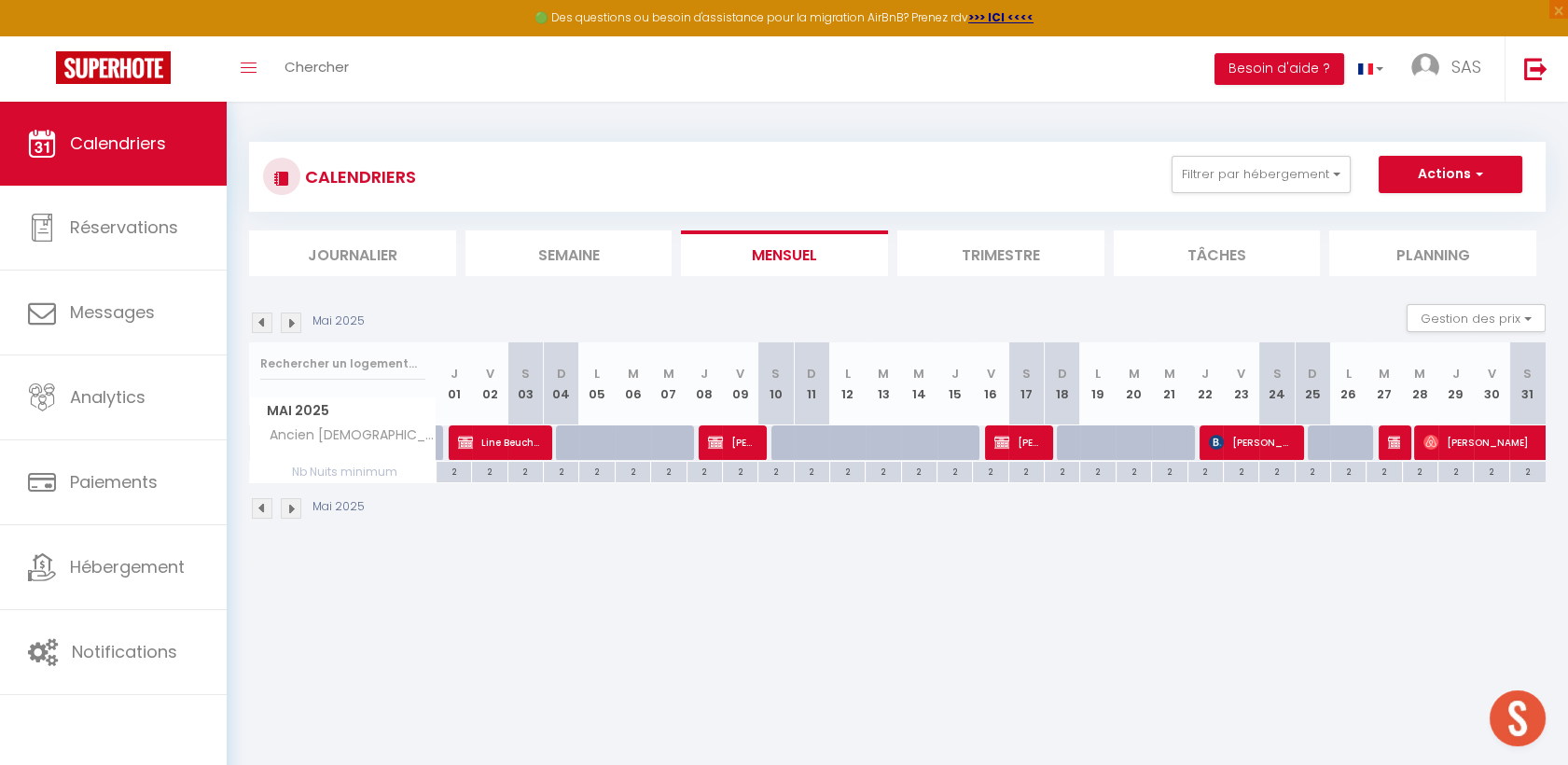
click at [294, 322] on img at bounding box center [290, 322] width 20 height 20
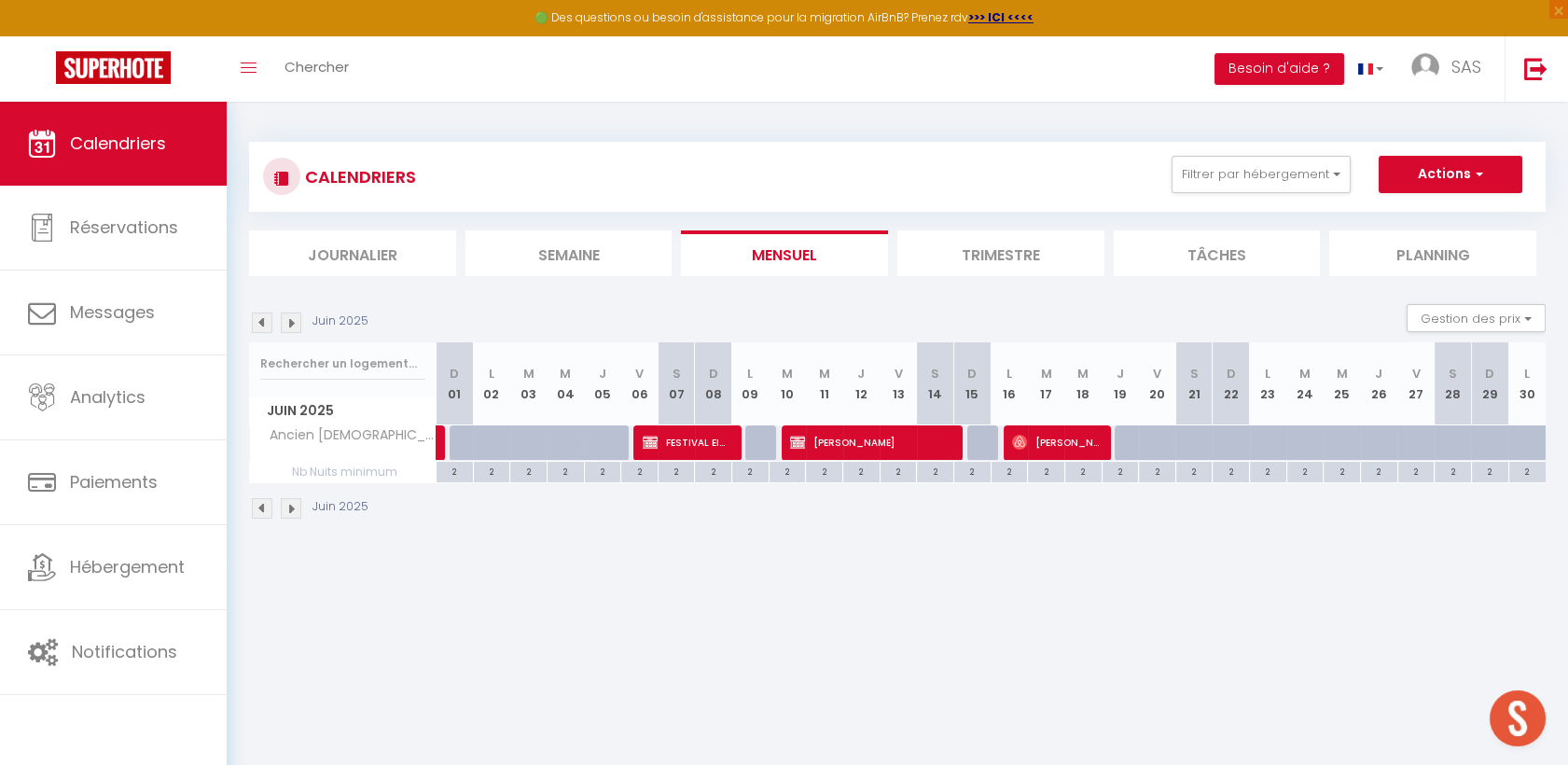
click at [283, 331] on img at bounding box center [290, 322] width 20 height 20
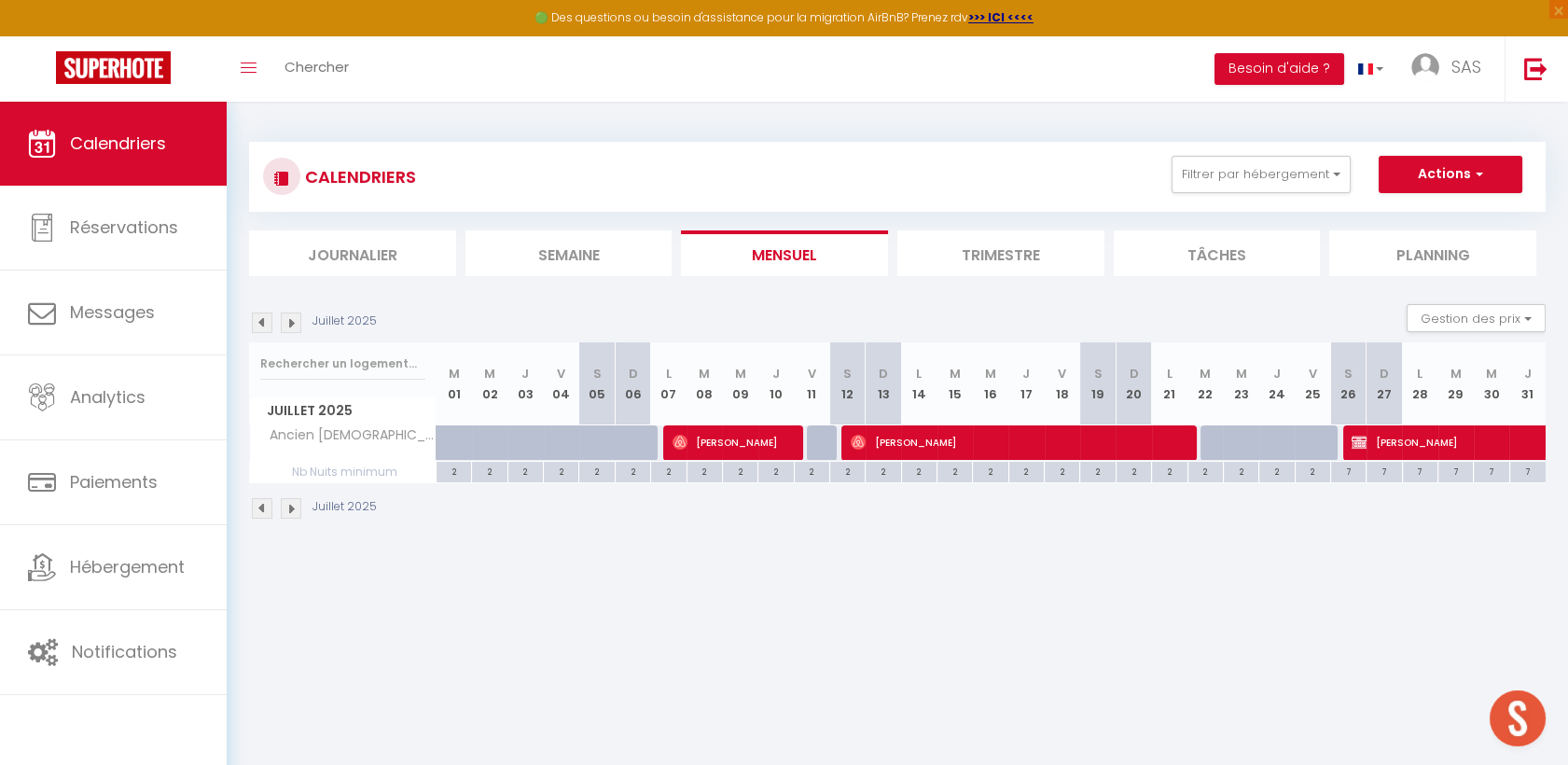
click at [291, 328] on img at bounding box center [290, 322] width 20 height 20
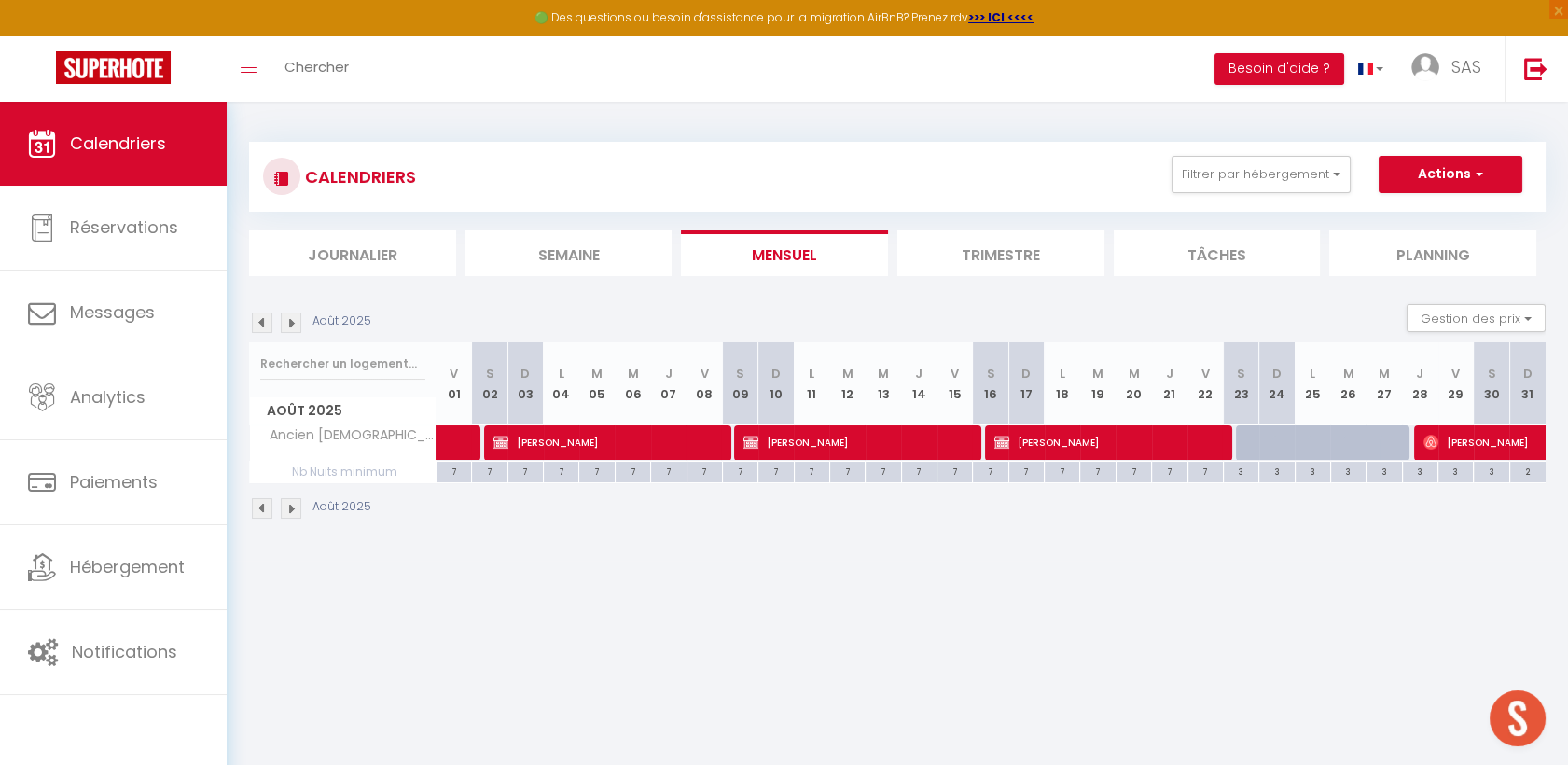
click at [291, 328] on img at bounding box center [290, 322] width 20 height 20
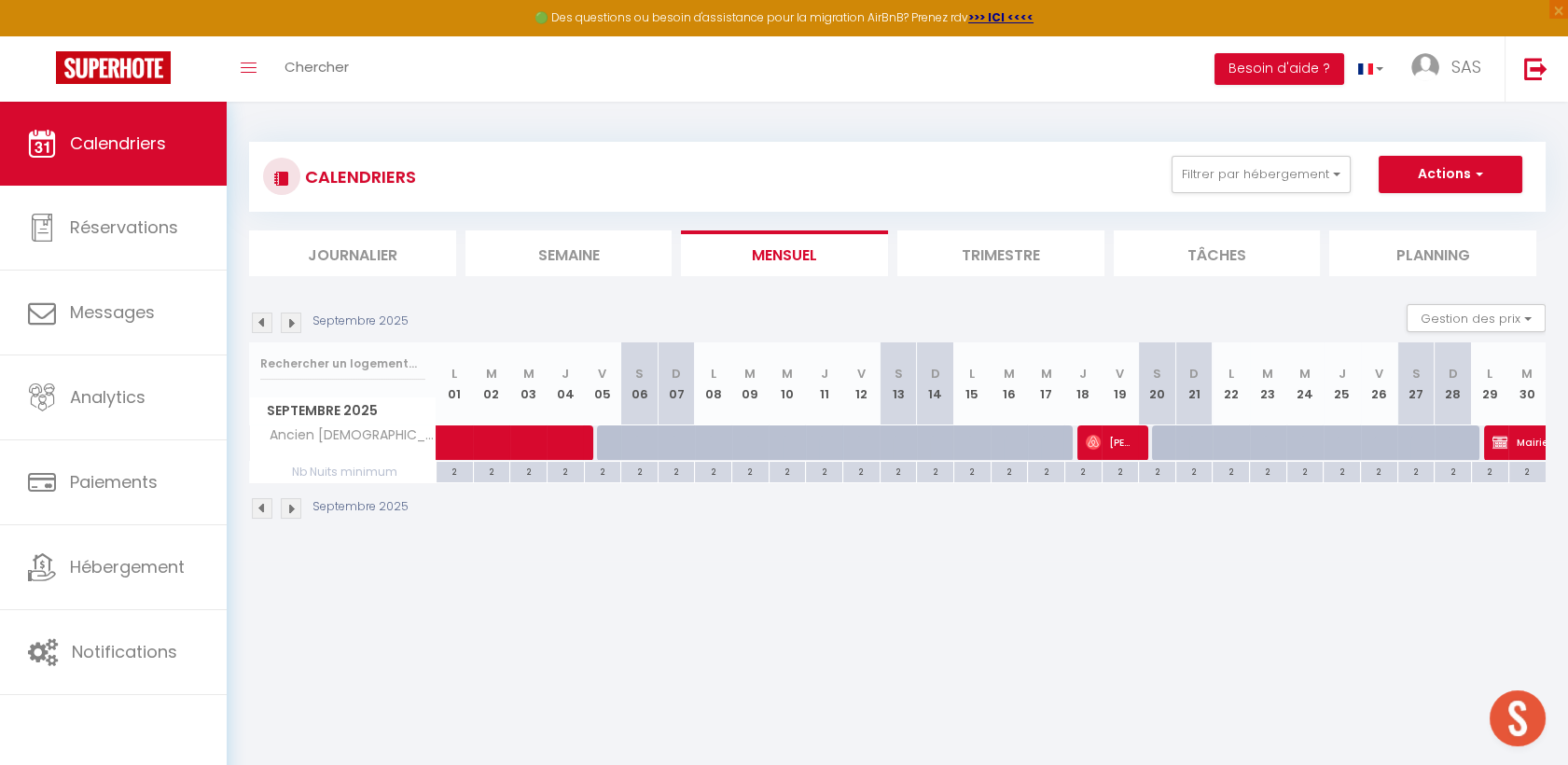
click at [288, 318] on img at bounding box center [290, 322] width 20 height 20
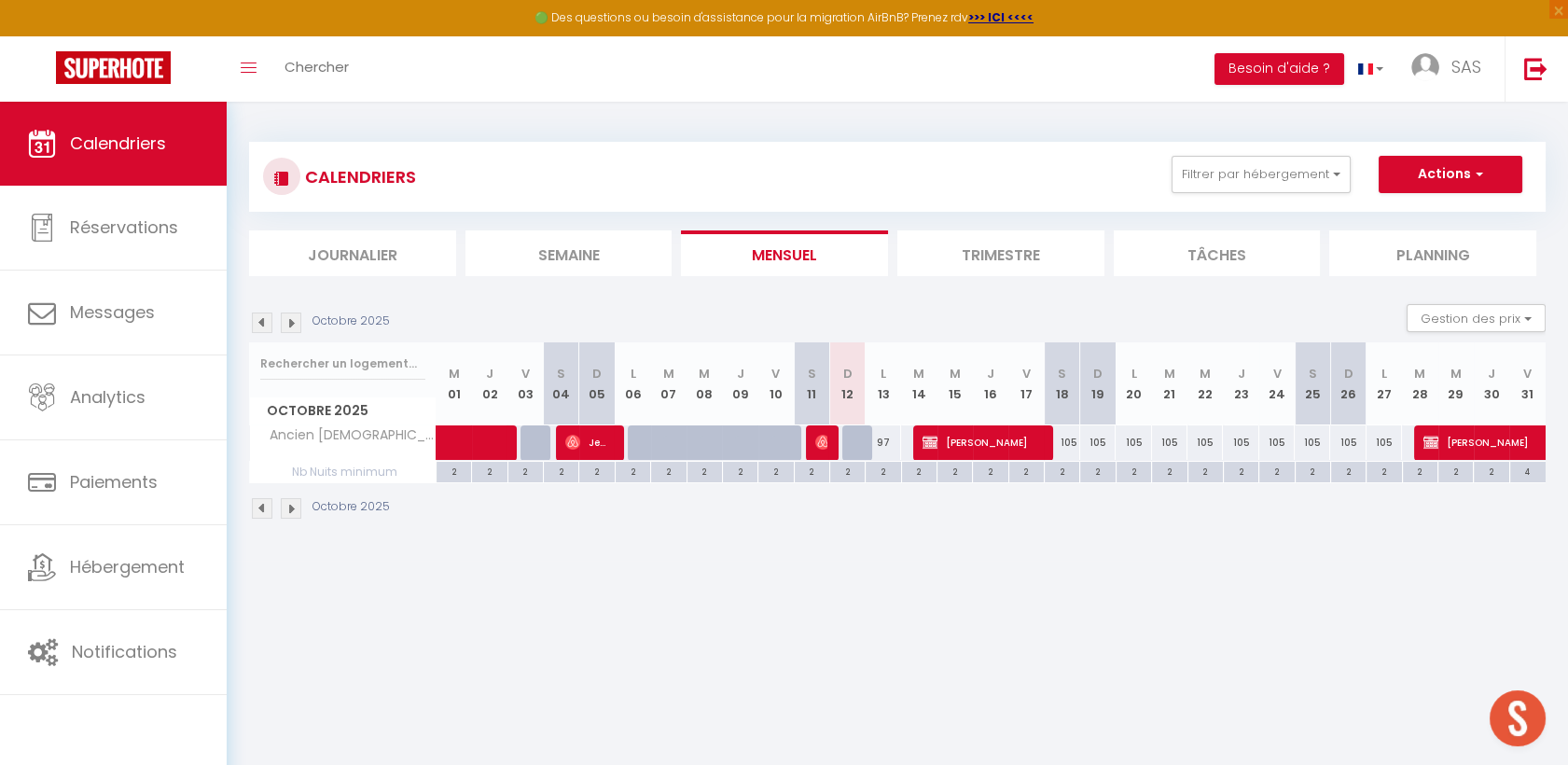
click at [268, 321] on img at bounding box center [261, 322] width 20 height 20
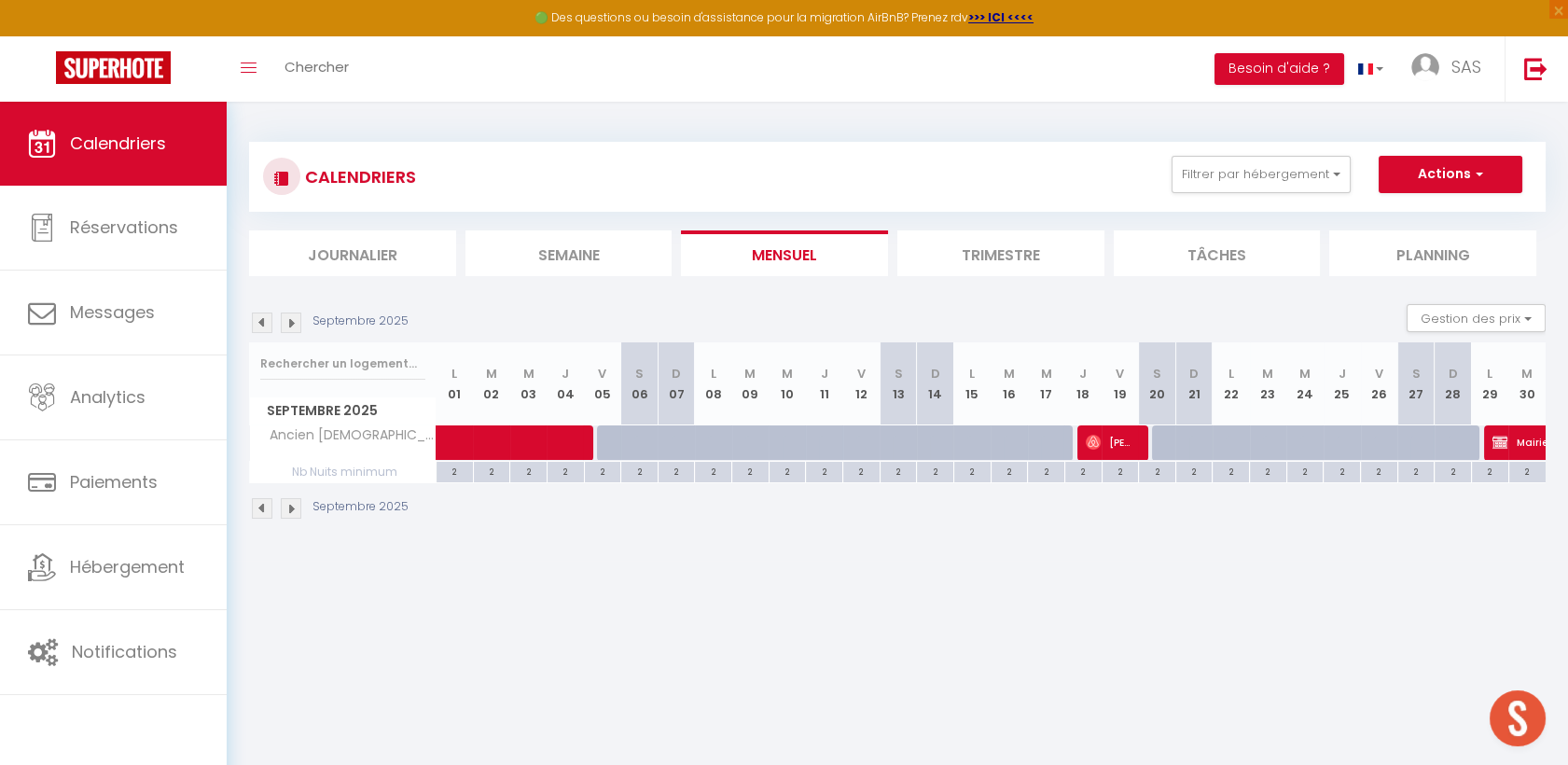
click at [1199, 151] on div "CALENDRIERS Filtrer par hébergement anci Tous Ancien [DEMOGRAPHIC_DATA] Effacer…" at bounding box center [897, 177] width 1297 height 70
click at [1247, 174] on button "Filtrer par hébergement" at bounding box center [1261, 175] width 179 height 38
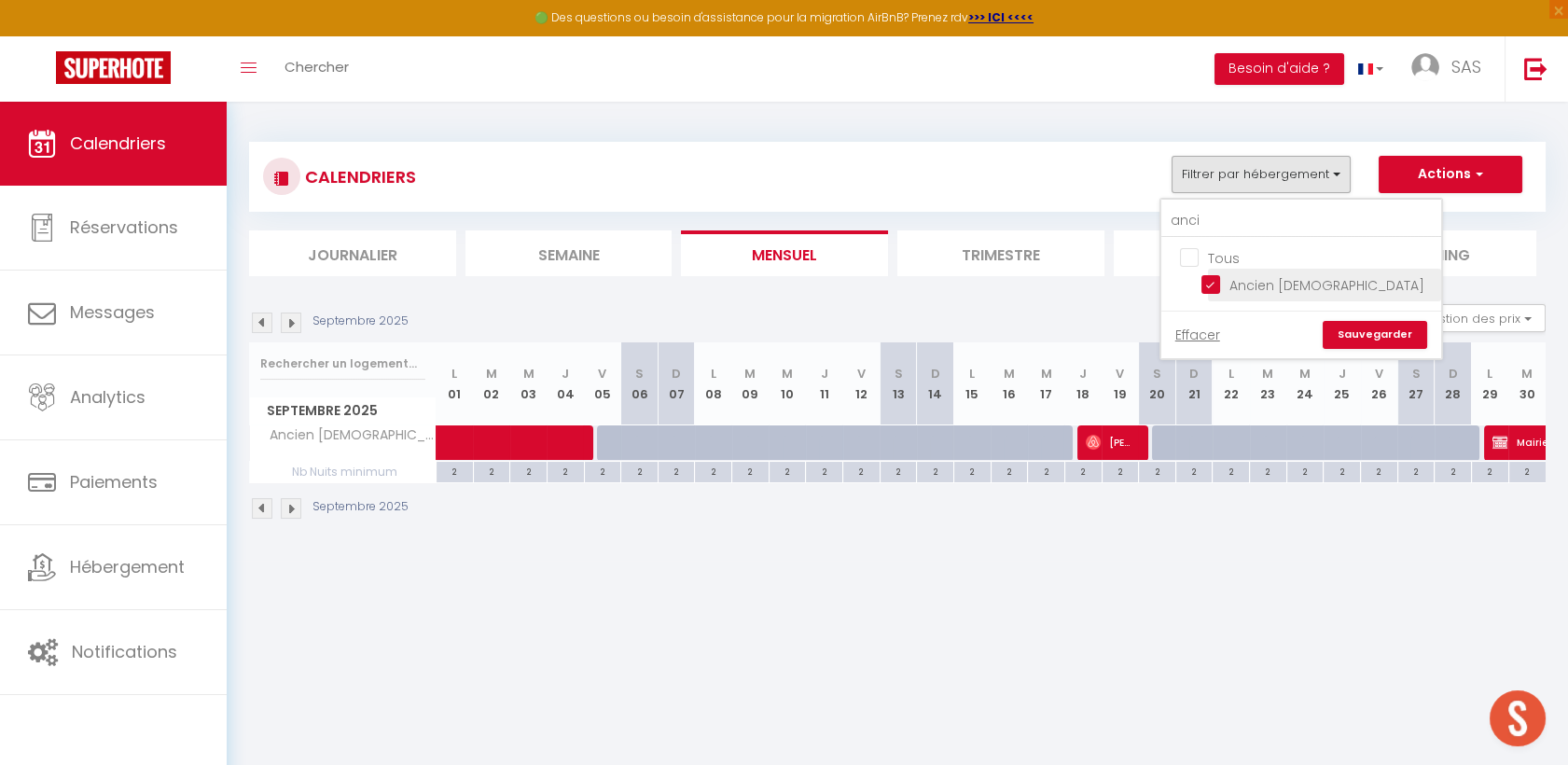
click at [1259, 274] on input "Ancien [DEMOGRAPHIC_DATA]" at bounding box center [1318, 283] width 233 height 18
checkbox input "false"
click at [1260, 221] on input "anci" at bounding box center [1301, 221] width 280 height 34
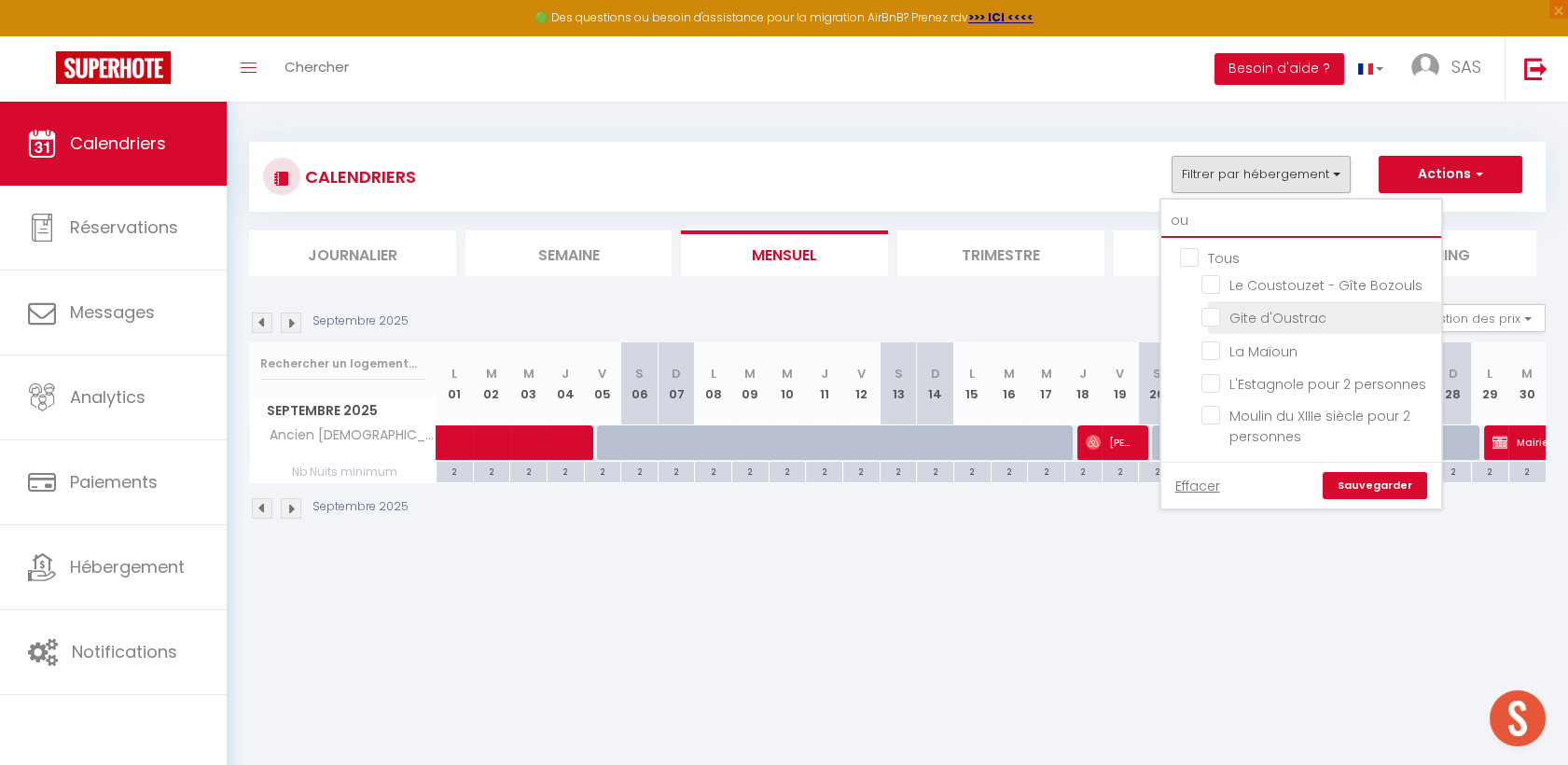
type input "ou"
click at [1258, 314] on input "Gite d'Oustrac" at bounding box center [1318, 315] width 233 height 18
checkbox input "true"
click at [1351, 472] on link "Sauvegarder" at bounding box center [1375, 485] width 104 height 28
